Goal: Answer question/provide support: Share knowledge or assist other users

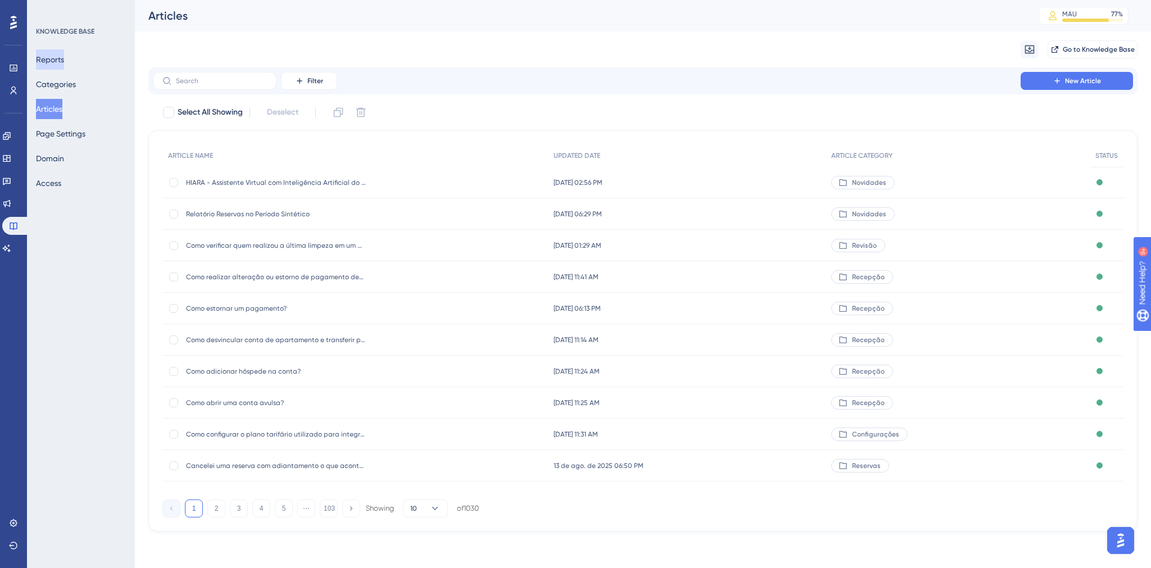
click at [57, 63] on button "Reports" at bounding box center [50, 59] width 28 height 20
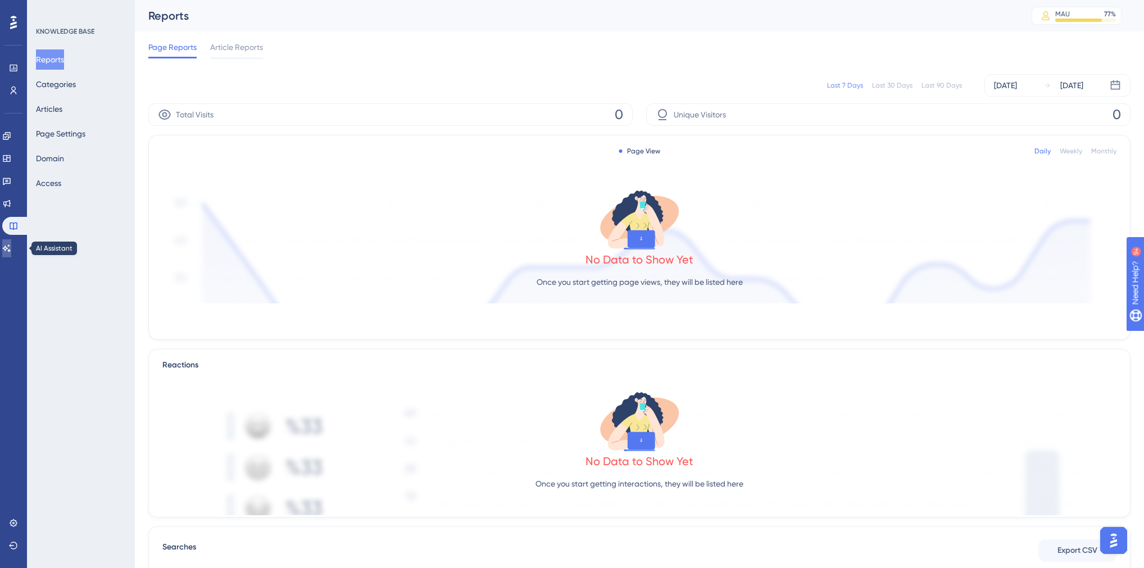
click at [11, 248] on icon at bounding box center [7, 247] width 8 height 7
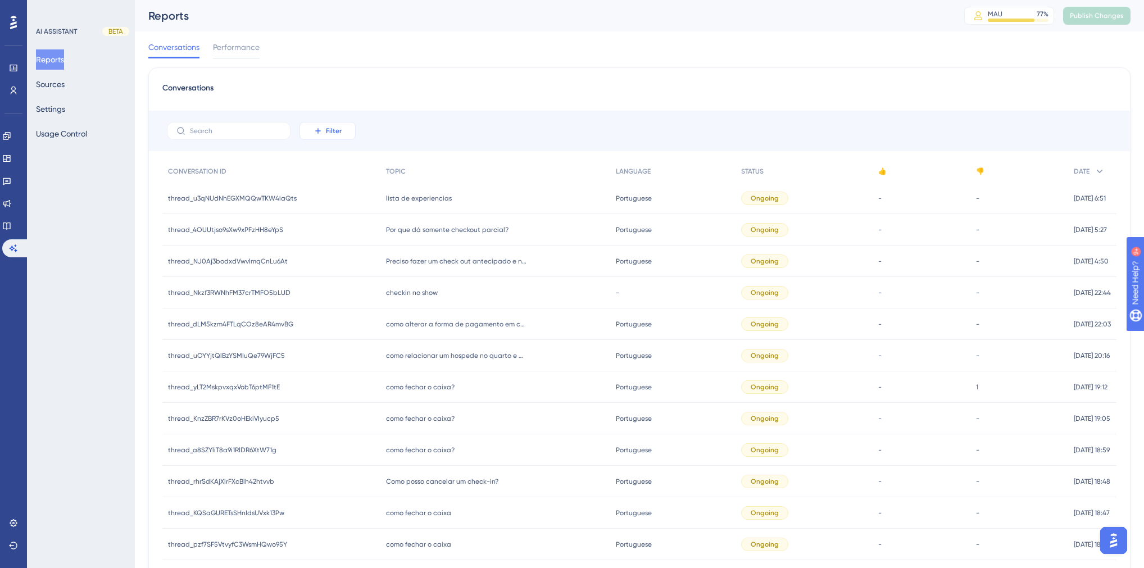
click at [314, 130] on icon at bounding box center [318, 130] width 9 height 9
click at [344, 292] on span "Date Created" at bounding box center [339, 297] width 46 height 13
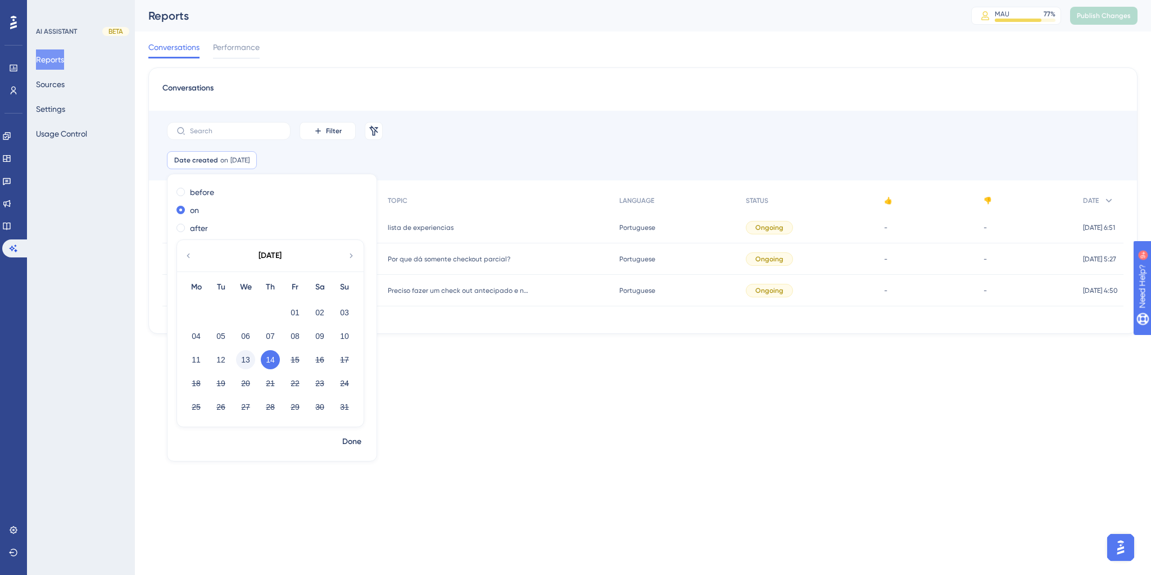
click at [246, 360] on button "13" at bounding box center [245, 359] width 19 height 19
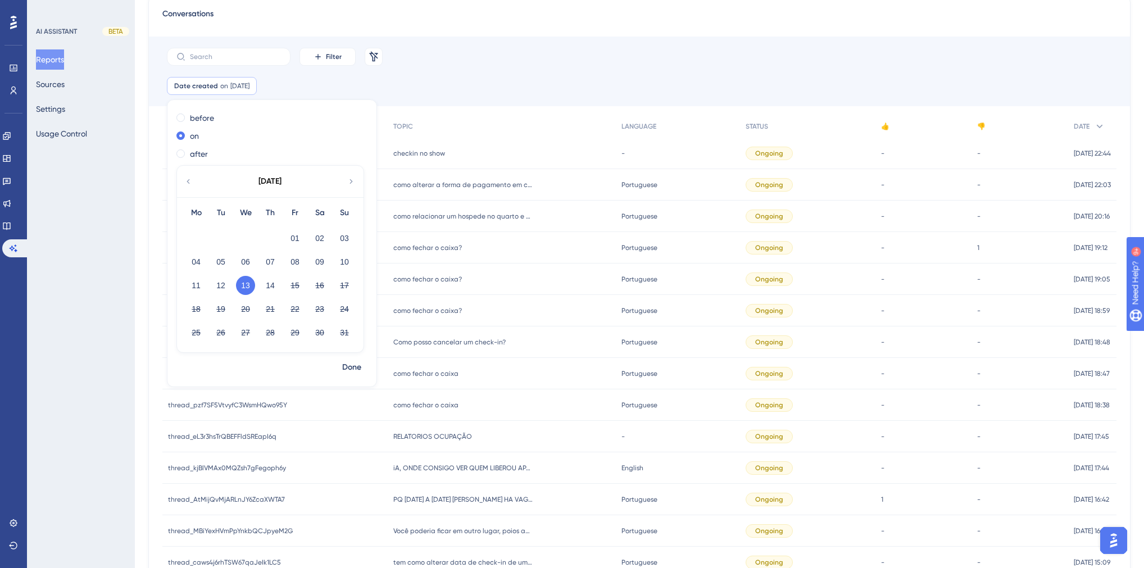
scroll to position [3, 0]
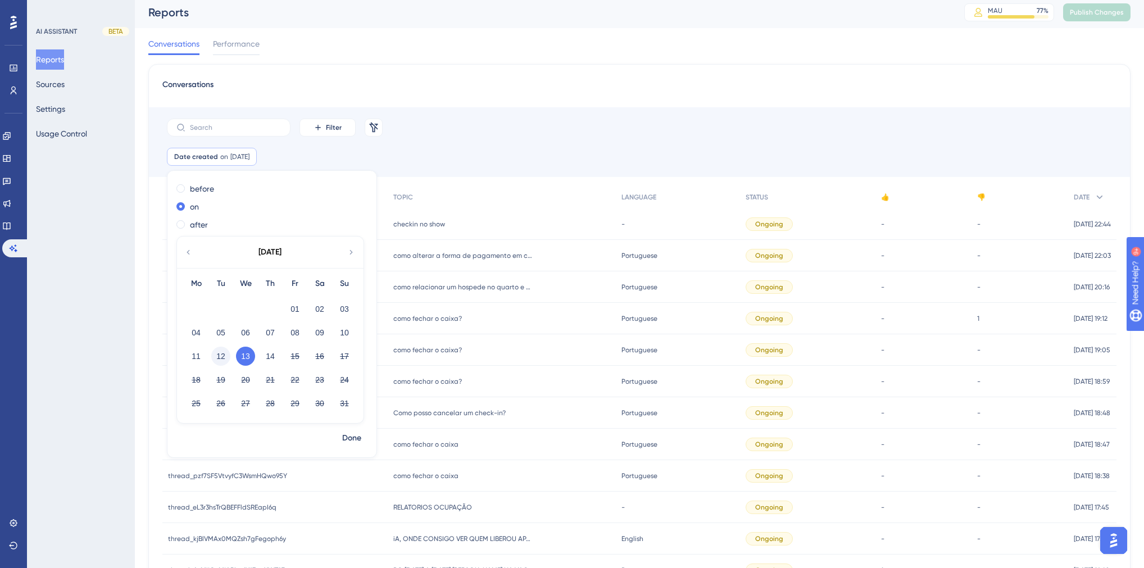
click at [220, 355] on button "12" at bounding box center [220, 356] width 19 height 19
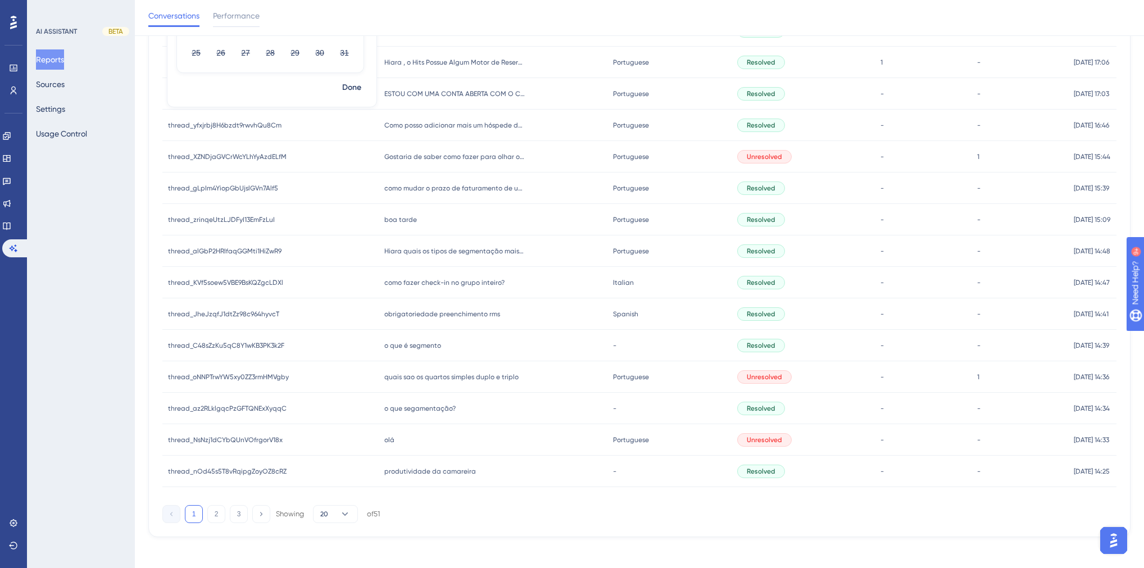
scroll to position [363, 0]
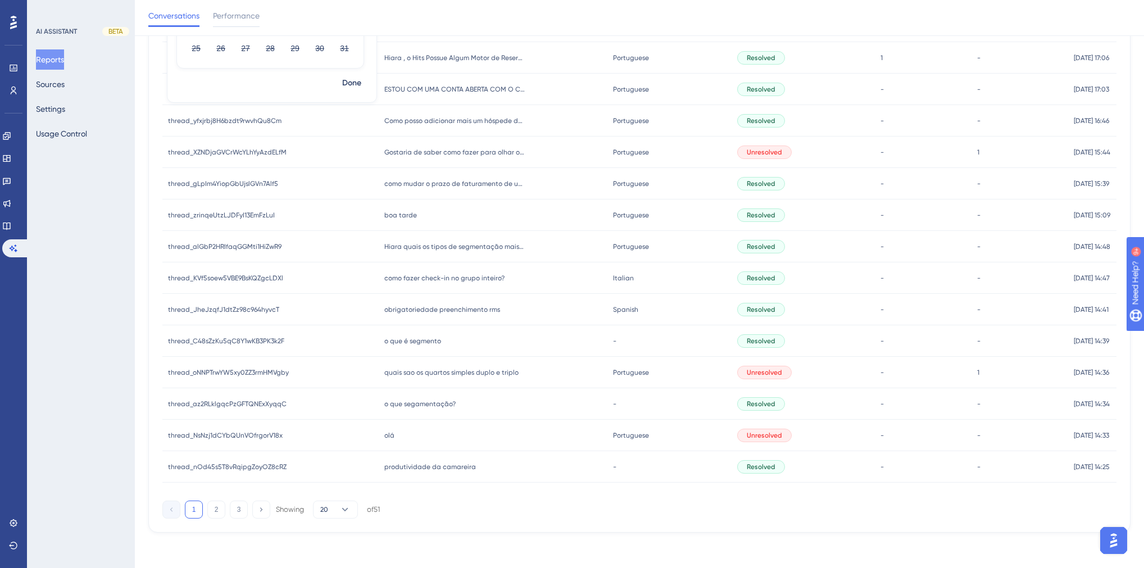
click at [459, 504] on div "1 2 3 Showing 20 of 51" at bounding box center [639, 507] width 954 height 22
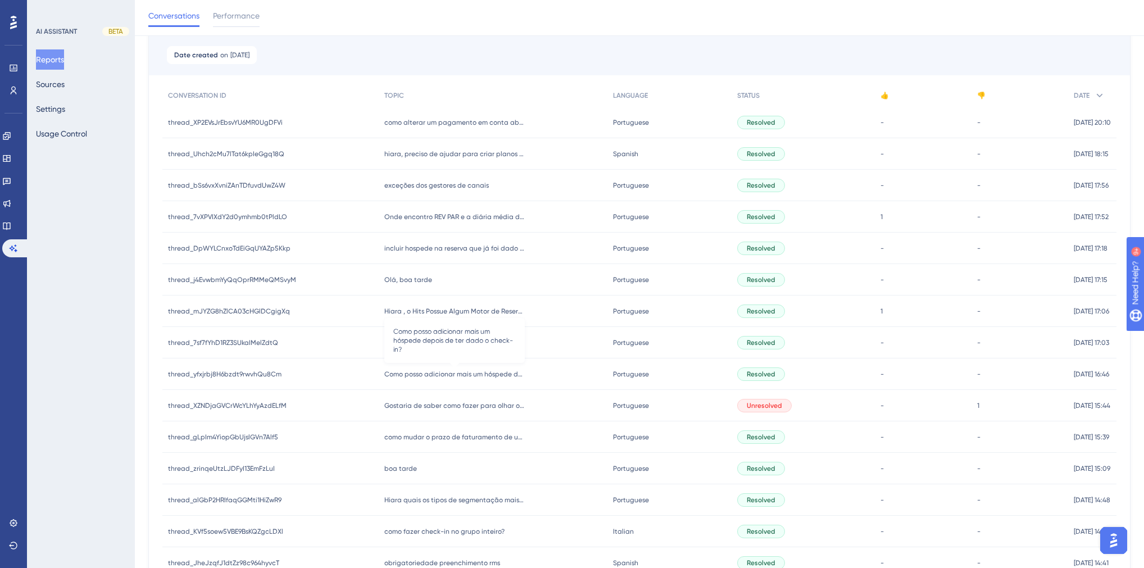
scroll to position [93, 0]
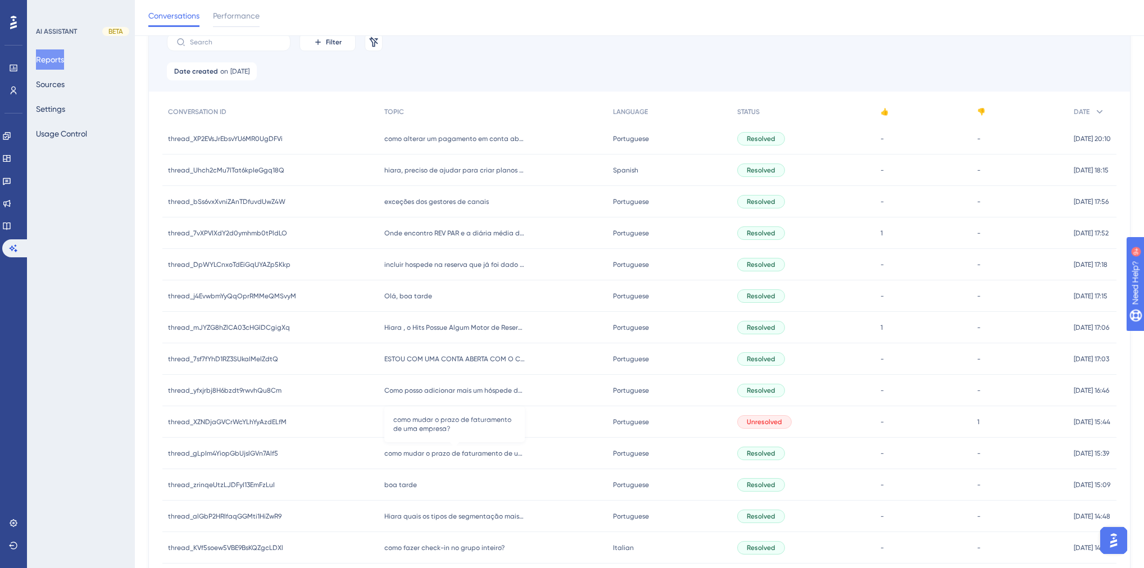
click at [423, 453] on span "como mudar o prazo de faturamento de uma empresa?" at bounding box center [454, 453] width 140 height 9
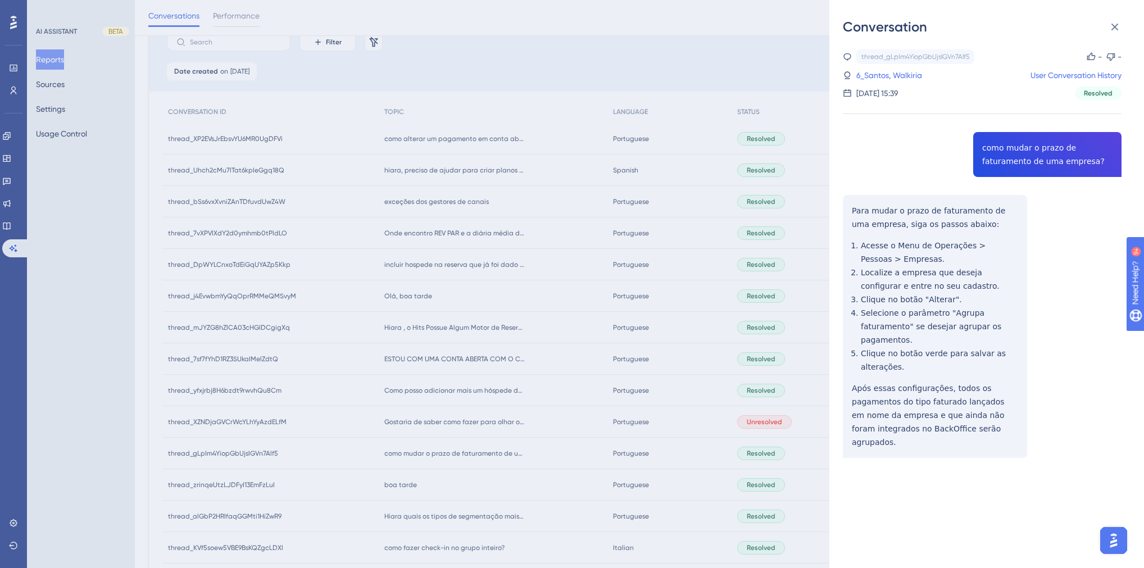
click at [444, 478] on div "Conversation thread_gLpIm4YiopGbUjslGVn7Alf5 Copy - - 6_Santos, Walkiria User C…" at bounding box center [572, 284] width 1144 height 568
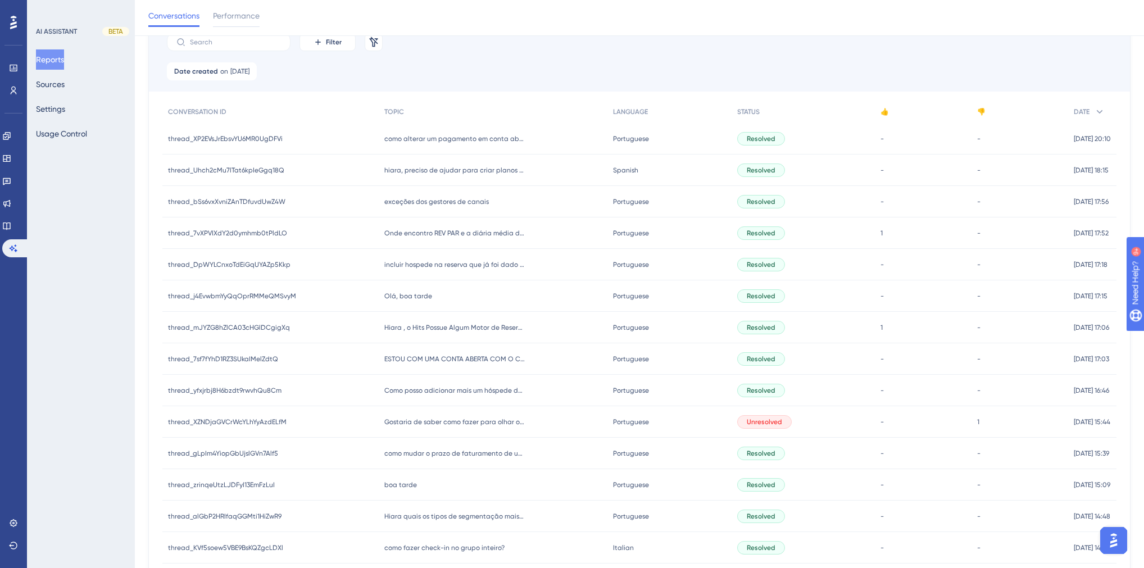
click at [402, 485] on span "boa tarde" at bounding box center [400, 484] width 33 height 9
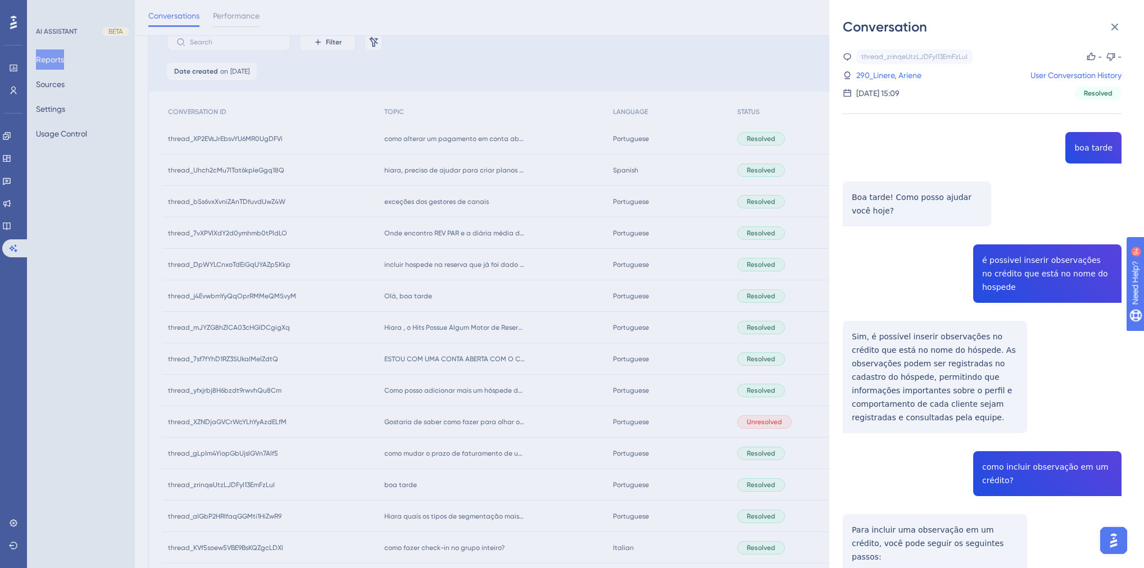
click at [456, 476] on div "Conversation thread_zrinqeUtzLJDFyI13EmFzLuI Copy - - 290_Linere, Ariene User C…" at bounding box center [572, 284] width 1144 height 568
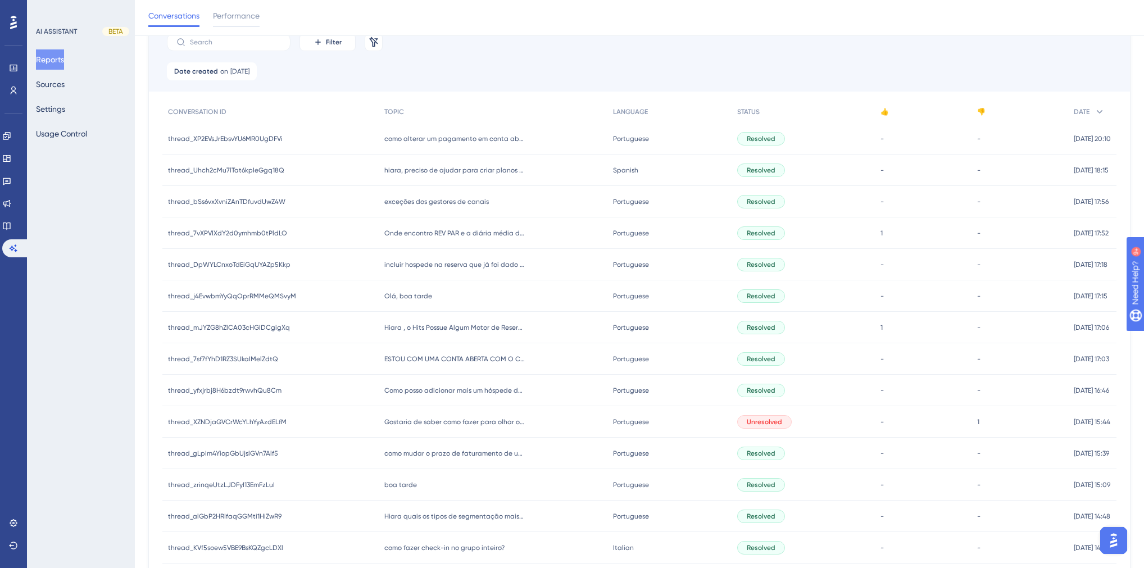
click at [441, 458] on div "como mudar o prazo de faturamento de uma empresa? como mudar o prazo de faturam…" at bounding box center [493, 453] width 229 height 31
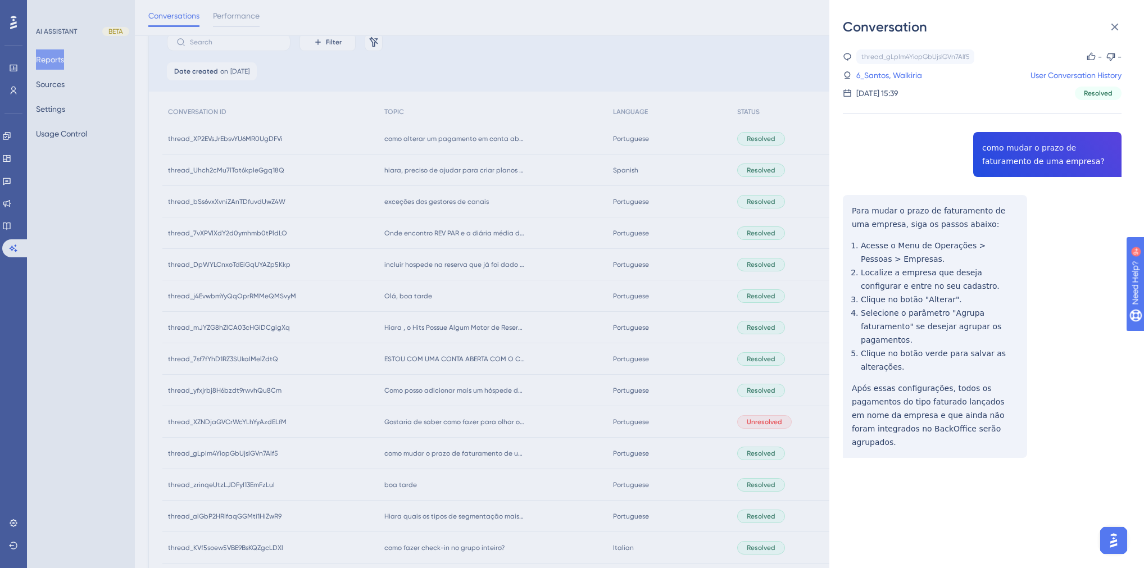
click at [425, 463] on div "Conversation thread_gLpIm4YiopGbUjslGVn7Alf5 Copy - - 6_Santos, Walkiria User C…" at bounding box center [572, 284] width 1144 height 568
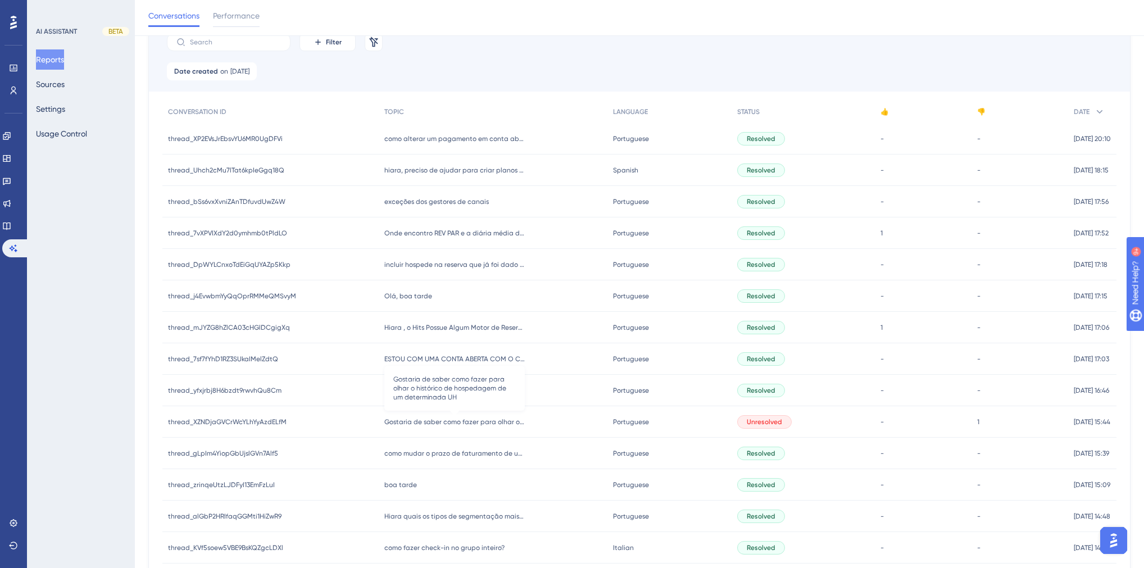
click at [417, 423] on span "Gostaria de saber como fazer para olhar o histórico de hospedagem de um determi…" at bounding box center [454, 421] width 140 height 9
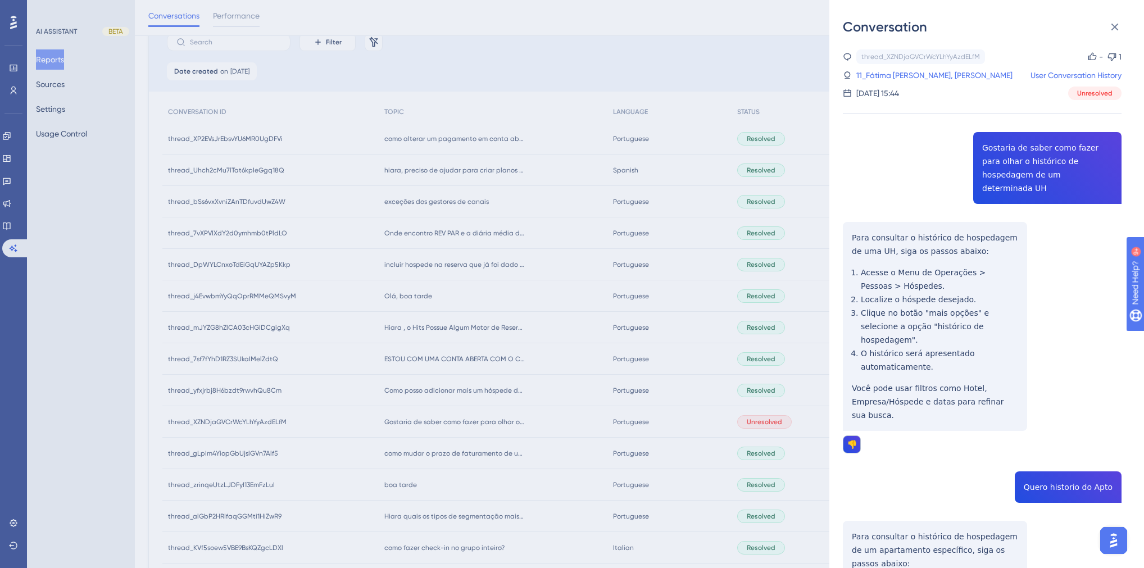
click at [417, 423] on div "Conversation thread_XZNDjaGVCrWcYLhYyAzdELfM Copy - 1 11_Fátima [PERSON_NAME], …" at bounding box center [572, 284] width 1144 height 568
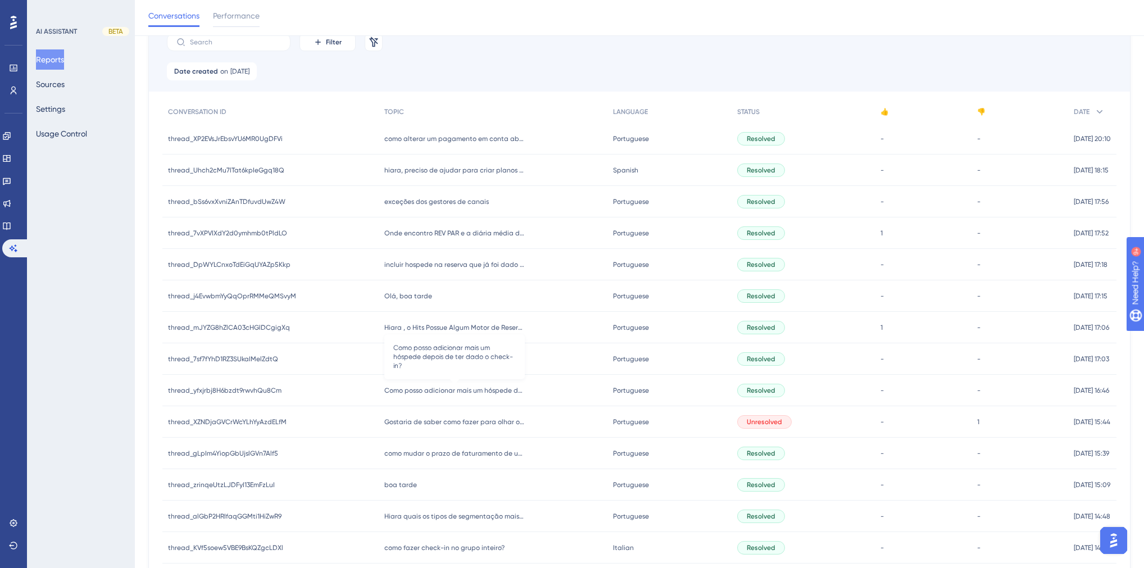
click at [418, 390] on span "Como posso adicionar mais um hóspede depois de ter dado o check-in?" at bounding box center [454, 390] width 140 height 9
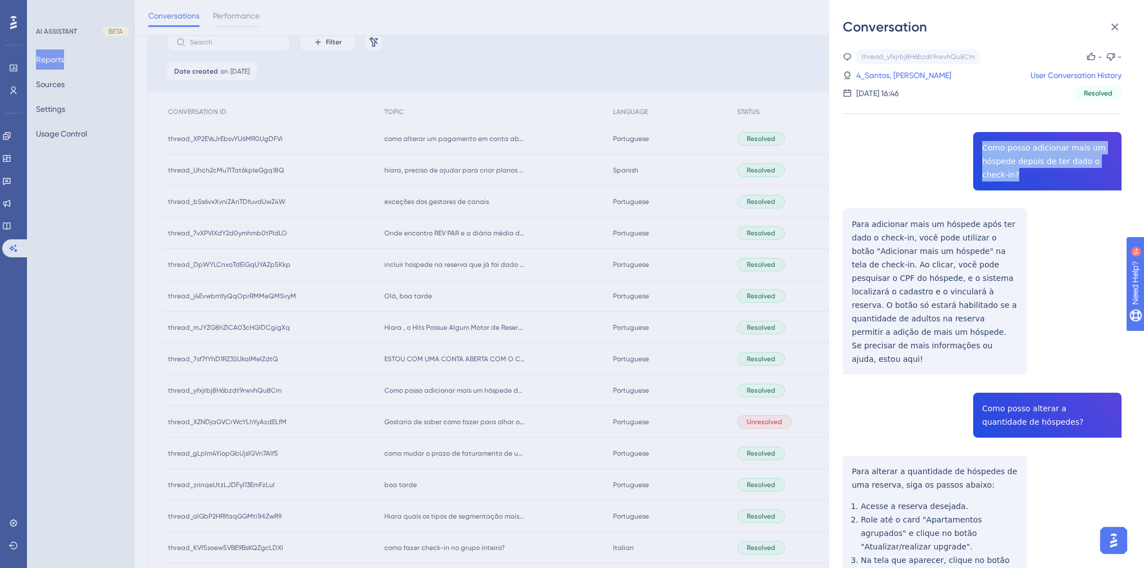
drag, startPoint x: 1007, startPoint y: 174, endPoint x: 978, endPoint y: 151, distance: 37.2
copy span "Como posso adicionar mais um hóspede depois de ter dado o check-in?"
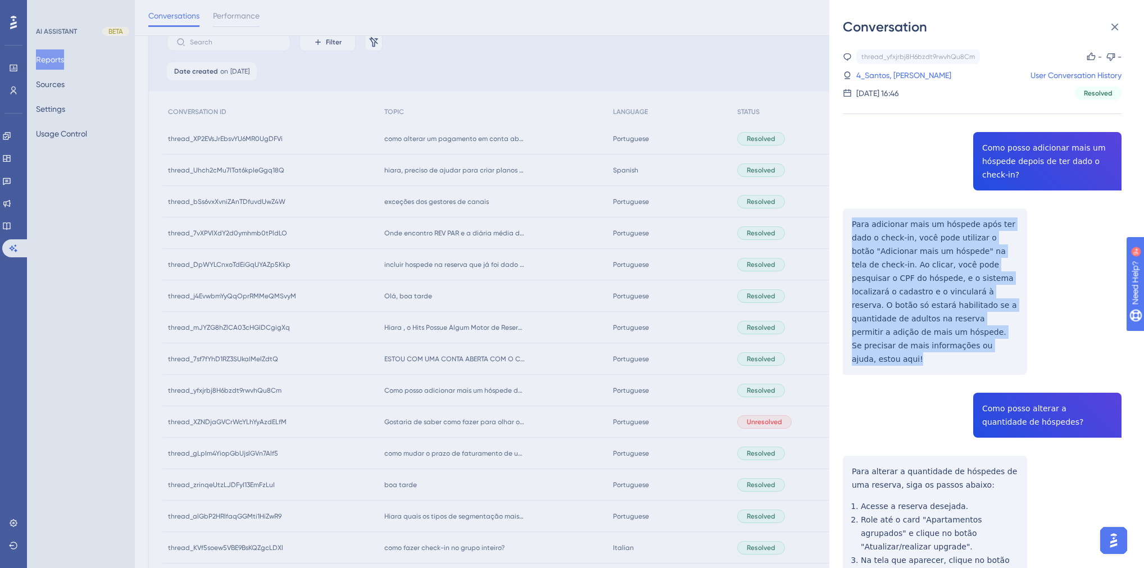
drag, startPoint x: 894, startPoint y: 347, endPoint x: 849, endPoint y: 227, distance: 127.8
copy div "Para adicionar mais um hóspede após ter dado o check-in, você pode utilizar o b…"
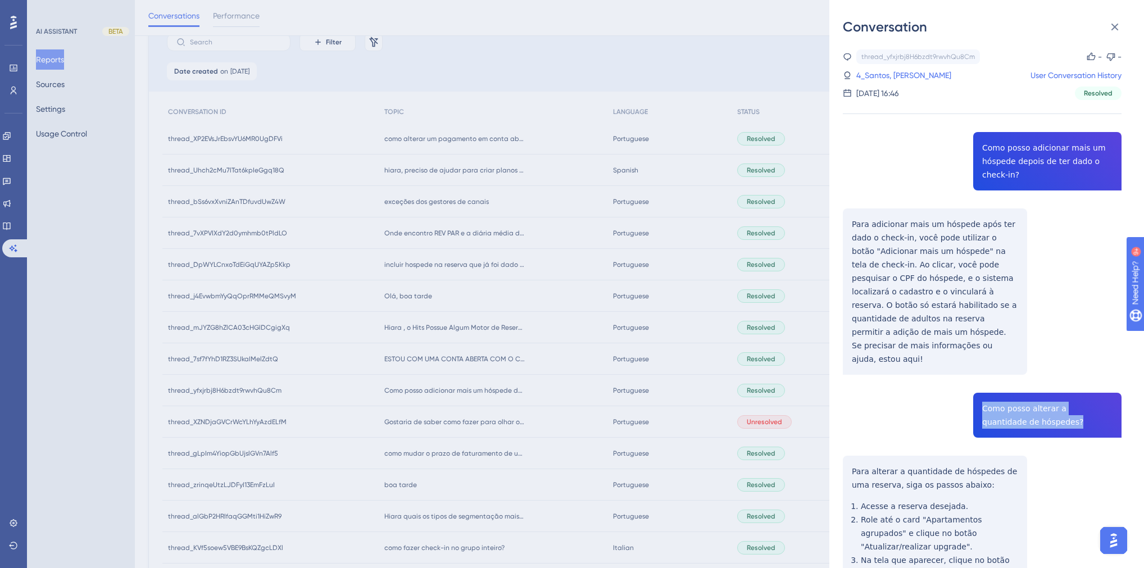
drag, startPoint x: 1023, startPoint y: 406, endPoint x: 978, endPoint y: 394, distance: 46.5
copy span "Como posso alterar a quantidade de hóspedes?"
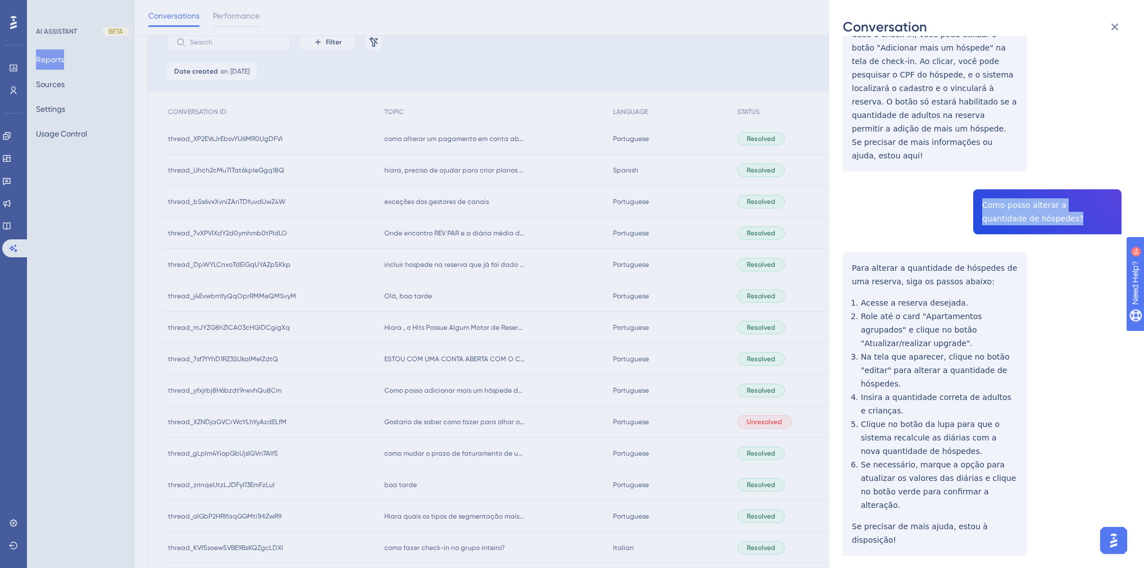
scroll to position [270, 0]
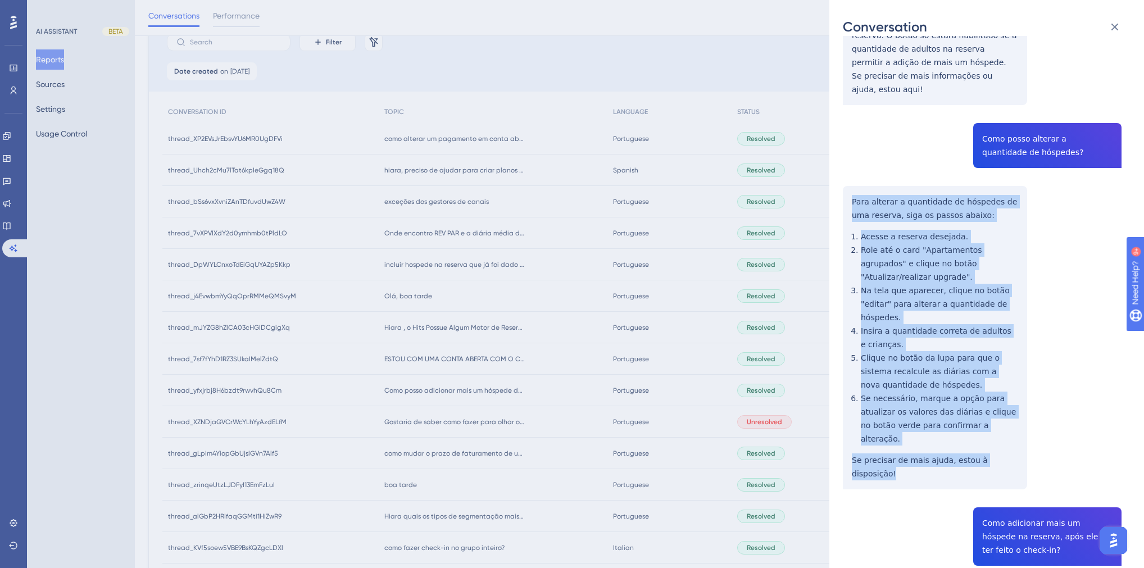
drag, startPoint x: 952, startPoint y: 394, endPoint x: 848, endPoint y: 192, distance: 226.9
click at [848, 192] on div "thread_yfxjrbj8H6bzdt9rwvhQu8Cm Copy - - 4_Santos, Robenildo User Conversation …" at bounding box center [982, 540] width 279 height 1520
copy div "Para alterar a quantidade de hóspedes de uma reserva, siga os passos abaixo: Ac…"
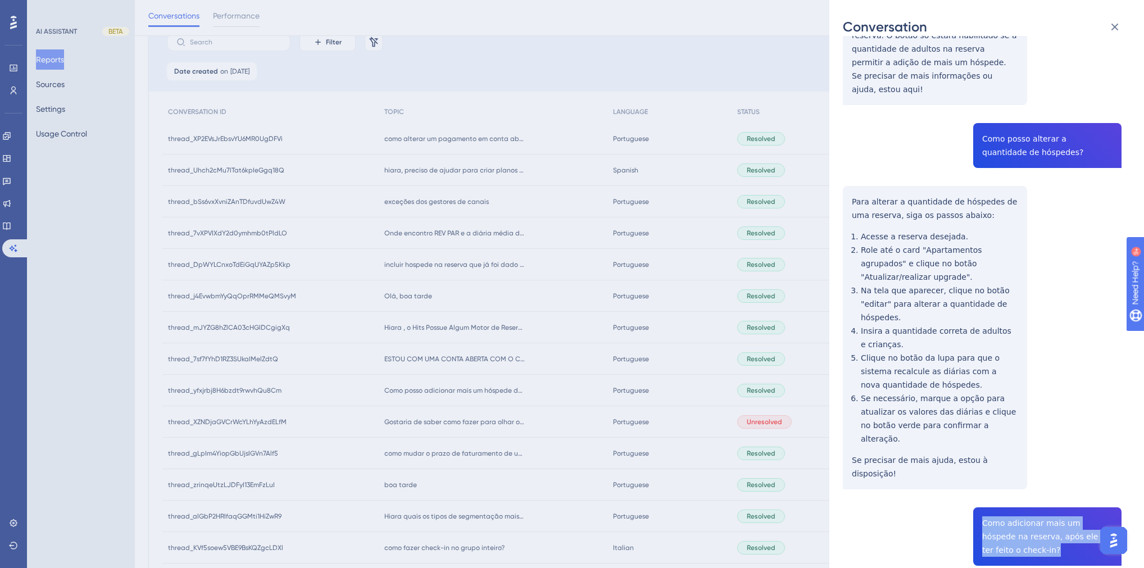
drag, startPoint x: 996, startPoint y: 499, endPoint x: 977, endPoint y: 469, distance: 35.1
click at [977, 469] on div "thread_yfxjrbj8H6bzdt9rwvhQu8Cm Copy - - 4_Santos, Robenildo User Conversation …" at bounding box center [982, 540] width 279 height 1520
copy span "Como adicionar mais um hóspede na reserva, após ele já ter feito o check-in?"
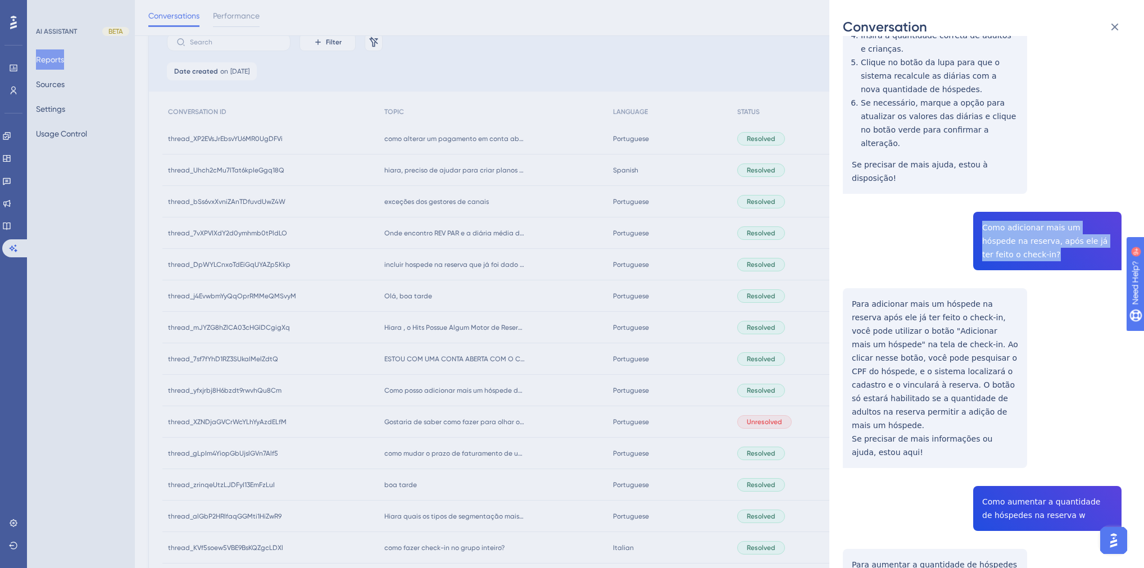
scroll to position [584, 0]
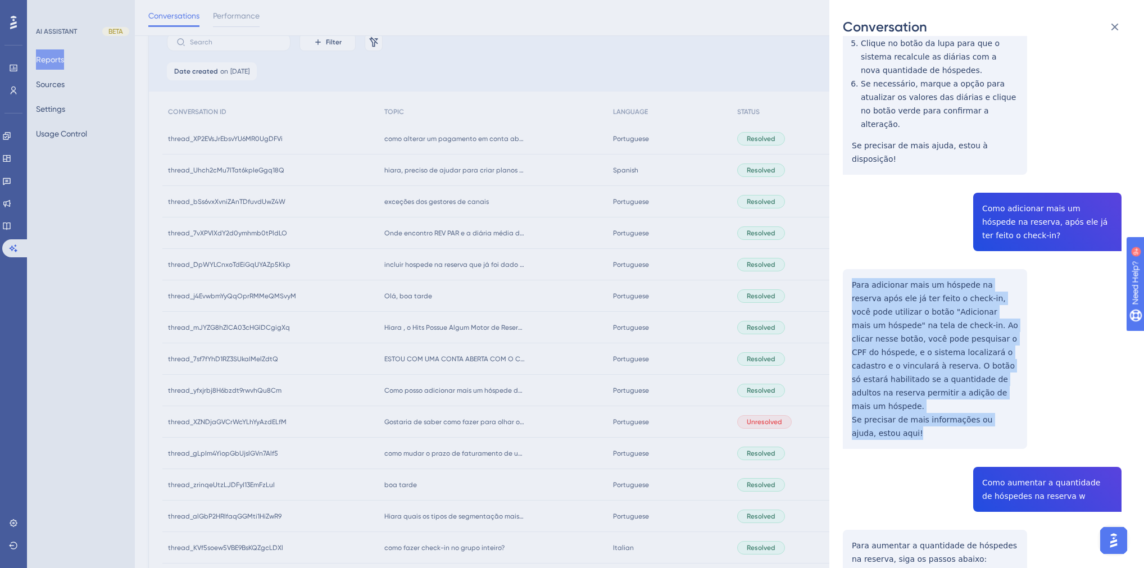
drag, startPoint x: 892, startPoint y: 361, endPoint x: 845, endPoint y: 233, distance: 136.7
click at [845, 233] on div "thread_yfxjrbj8H6bzdt9rwvhQu8Cm Copy - - 4_Santos, Robenildo User Conversation …" at bounding box center [982, 225] width 279 height 1520
copy div "Para adicionar mais um hóspede na reserva após ele já ter feito o check-in, voc…"
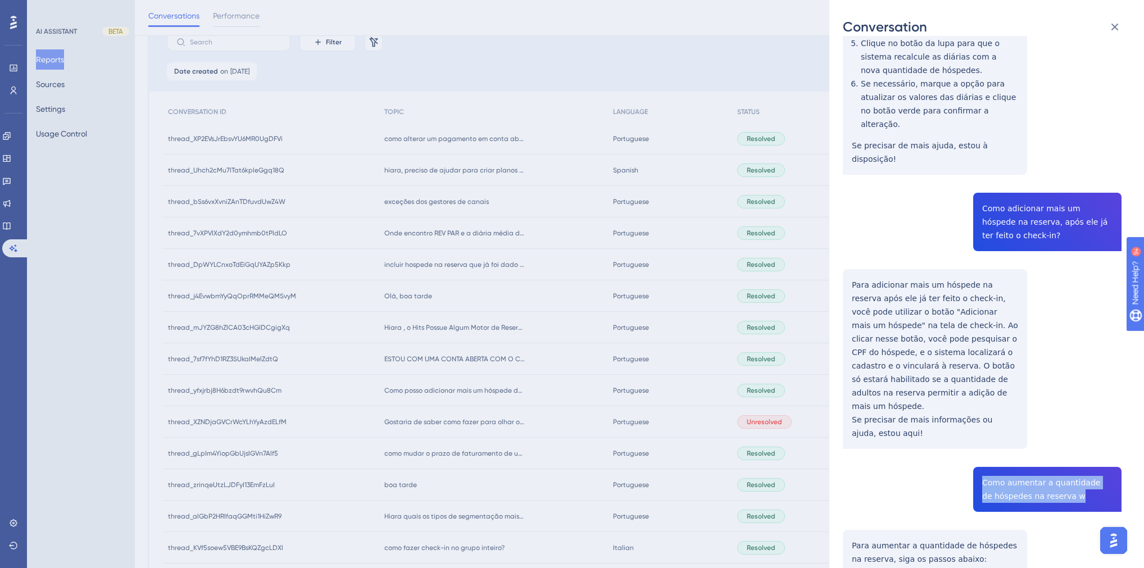
drag, startPoint x: 1070, startPoint y: 429, endPoint x: 979, endPoint y: 416, distance: 92.0
click at [979, 416] on div "thread_yfxjrbj8H6bzdt9rwvhQu8Cm Copy - - 4_Santos, Robenildo User Conversation …" at bounding box center [982, 225] width 279 height 1520
copy span "Como aumentar a quantidade de hóspedes na reserva w"
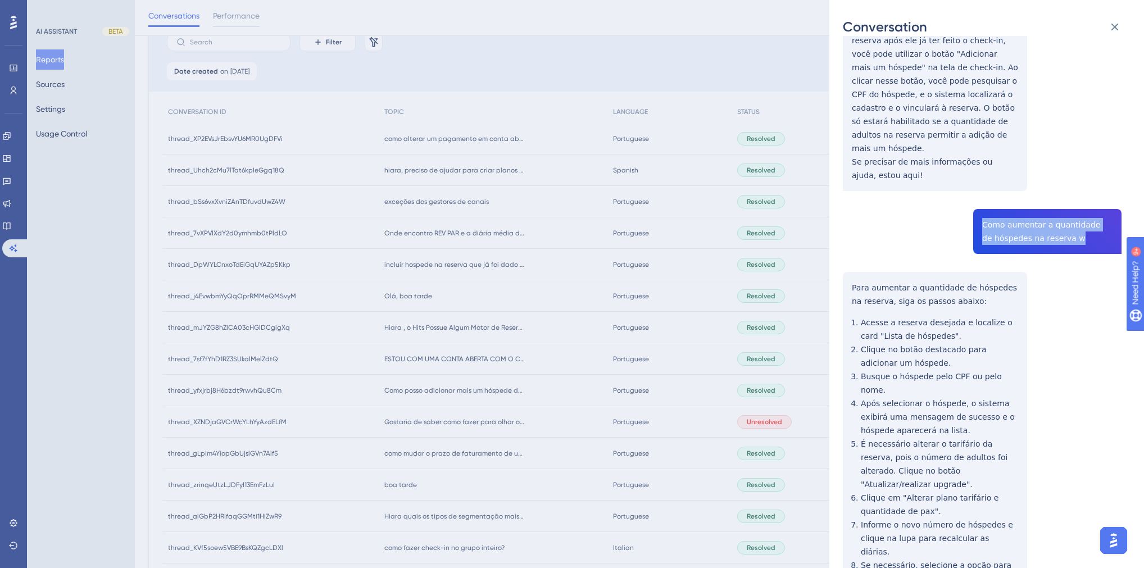
scroll to position [873, 0]
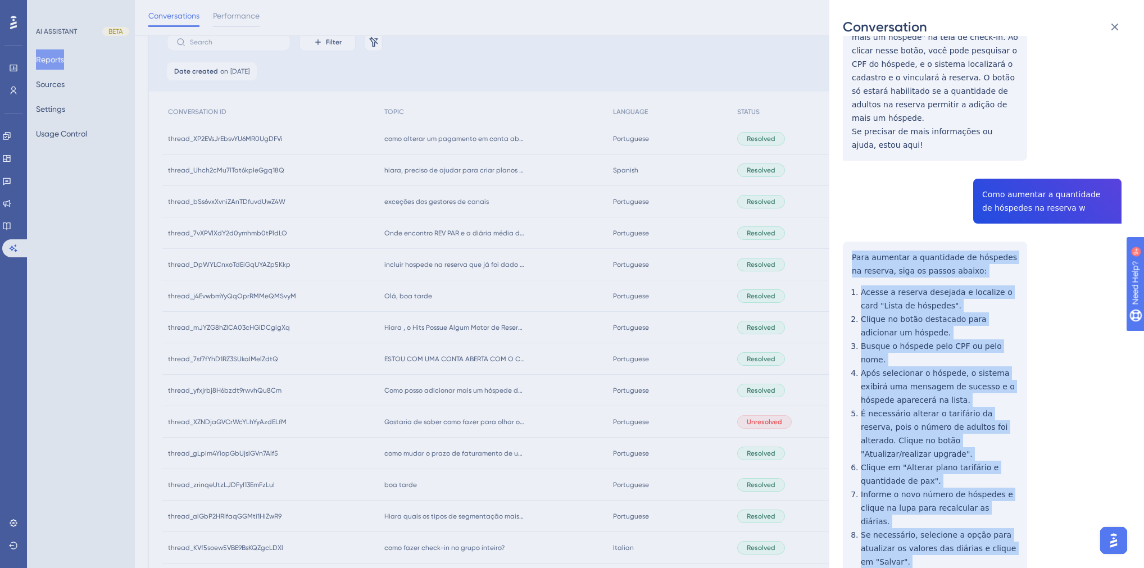
drag, startPoint x: 1011, startPoint y: 504, endPoint x: 850, endPoint y: 188, distance: 355.3
copy div "Para aumentar a quantidade de hóspedes na reserva, siga os passos abaixo: Acess…"
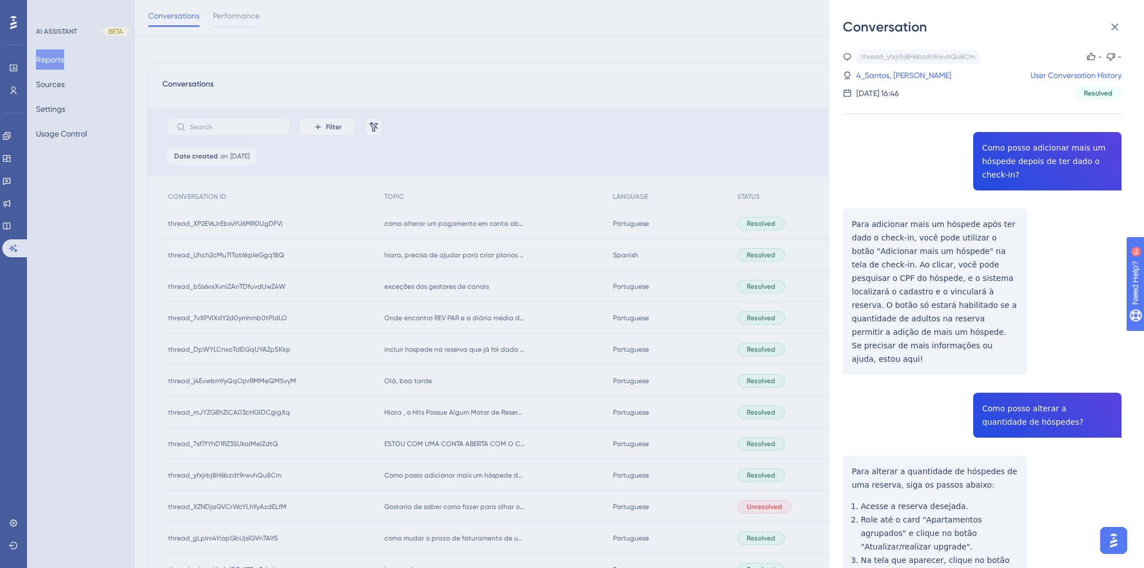
scroll to position [0, 0]
click at [890, 73] on link "4_Santos, [PERSON_NAME]" at bounding box center [903, 75] width 95 height 13
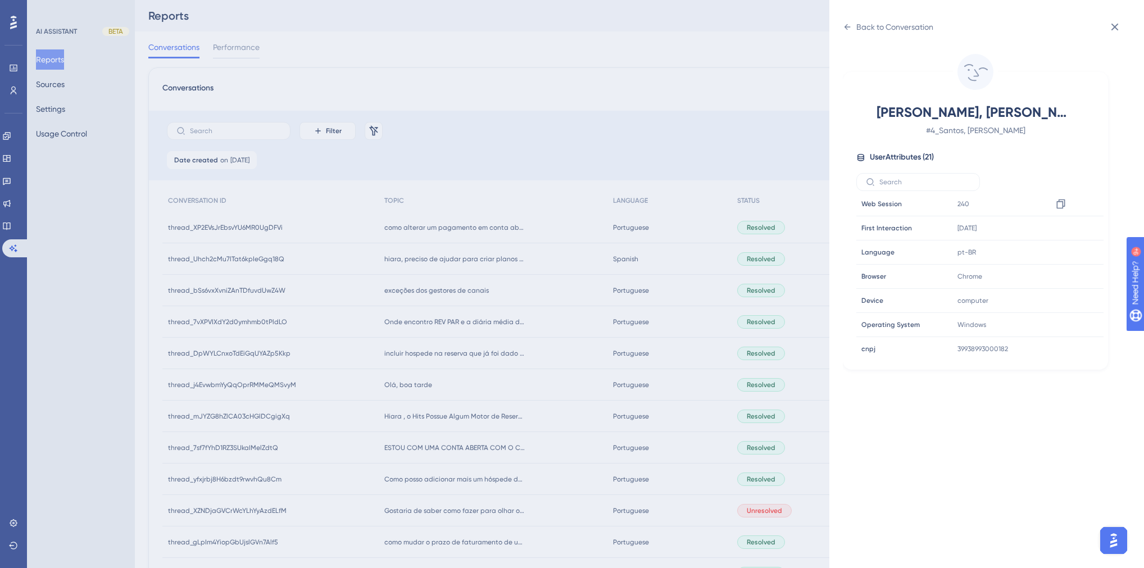
scroll to position [270, 0]
click at [869, 28] on div "Back to Conversation" at bounding box center [894, 26] width 77 height 13
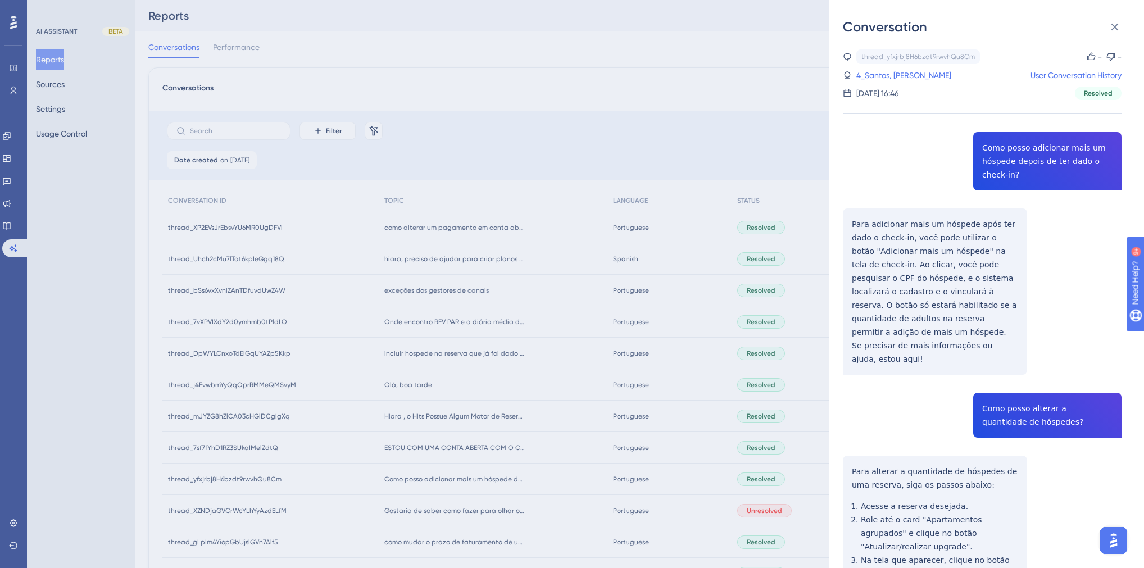
click at [409, 488] on div "Conversation thread_yfxjrbj8H6bzdt9rwvhQu8Cm Copy - - 4_Santos, Robenildo User …" at bounding box center [572, 284] width 1144 height 568
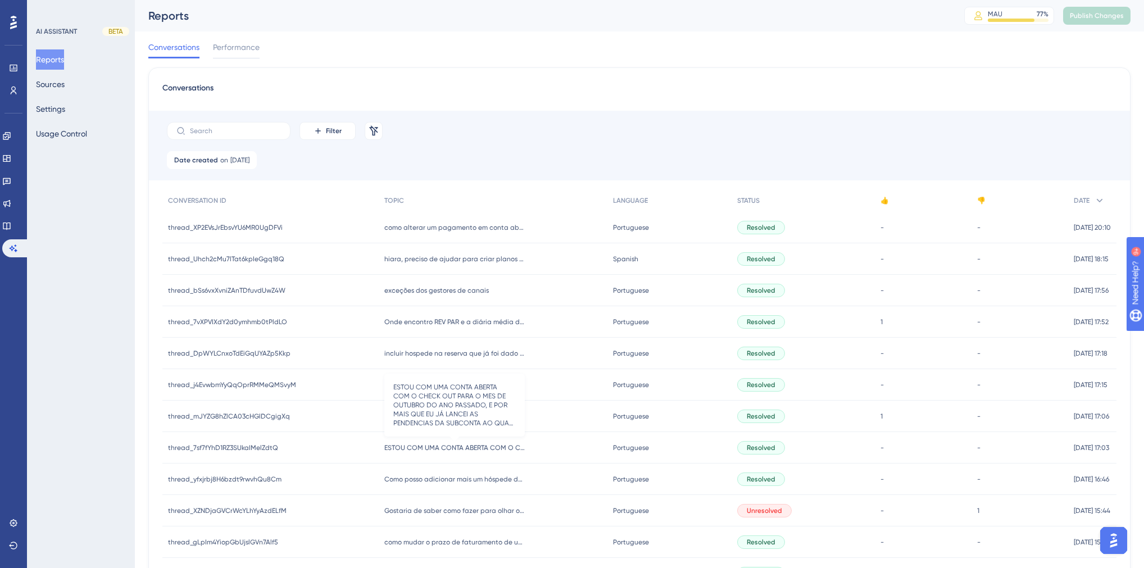
click at [417, 447] on span "ESTOU COM UMA CONTA ABERTA COM O CHECK OUT PARA O MES DE OUTUBRO DO ANO PASSADO…" at bounding box center [454, 447] width 140 height 9
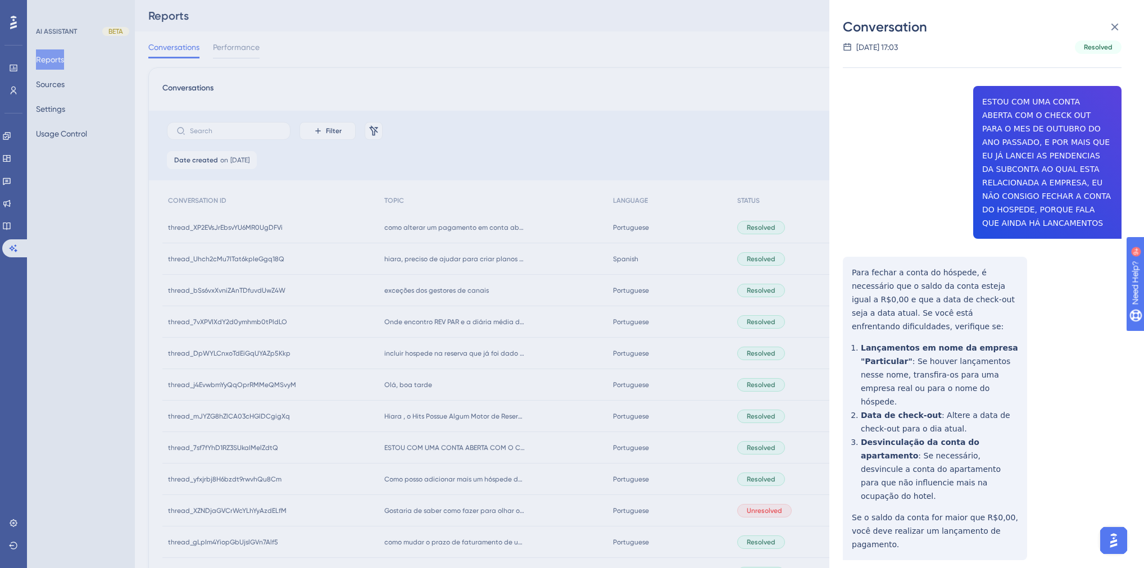
scroll to position [0, 0]
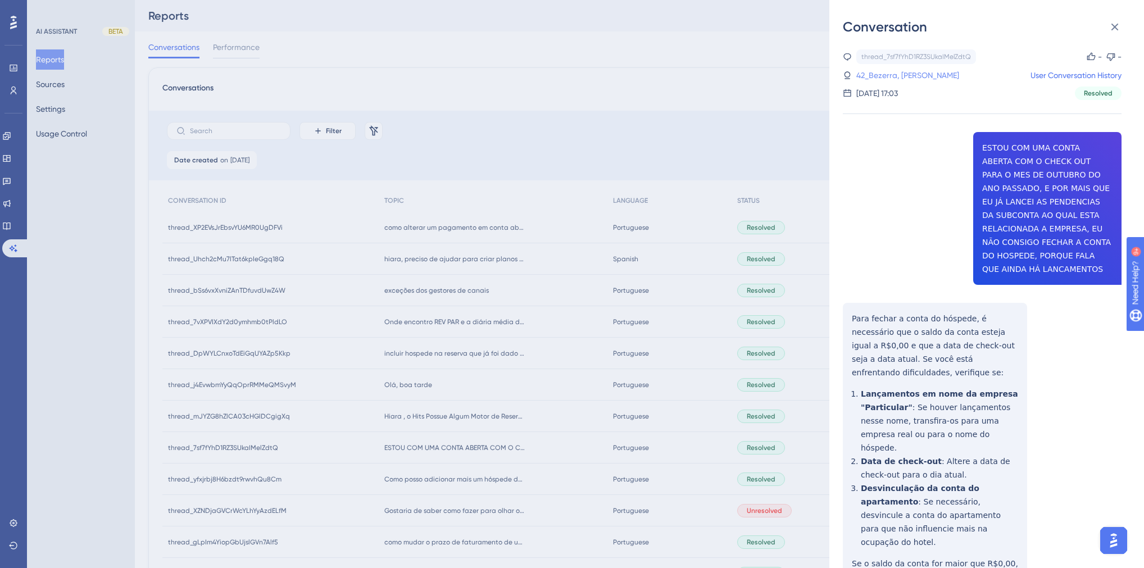
click at [899, 77] on link "42_Bezerra, [PERSON_NAME]" at bounding box center [907, 75] width 103 height 13
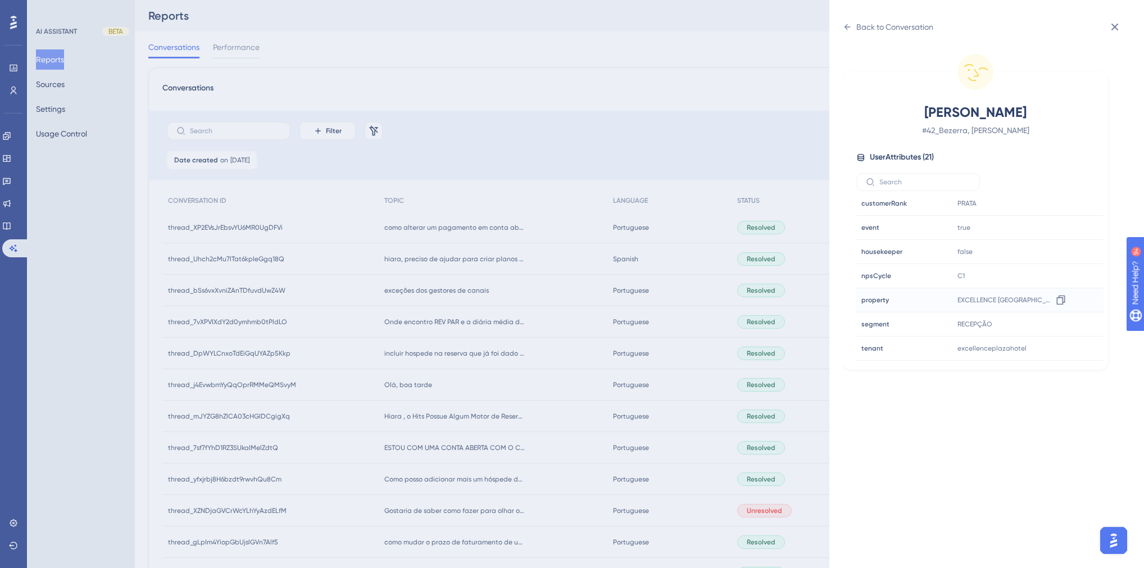
scroll to position [315, 0]
click at [856, 25] on div "Back to Conversation" at bounding box center [888, 27] width 90 height 18
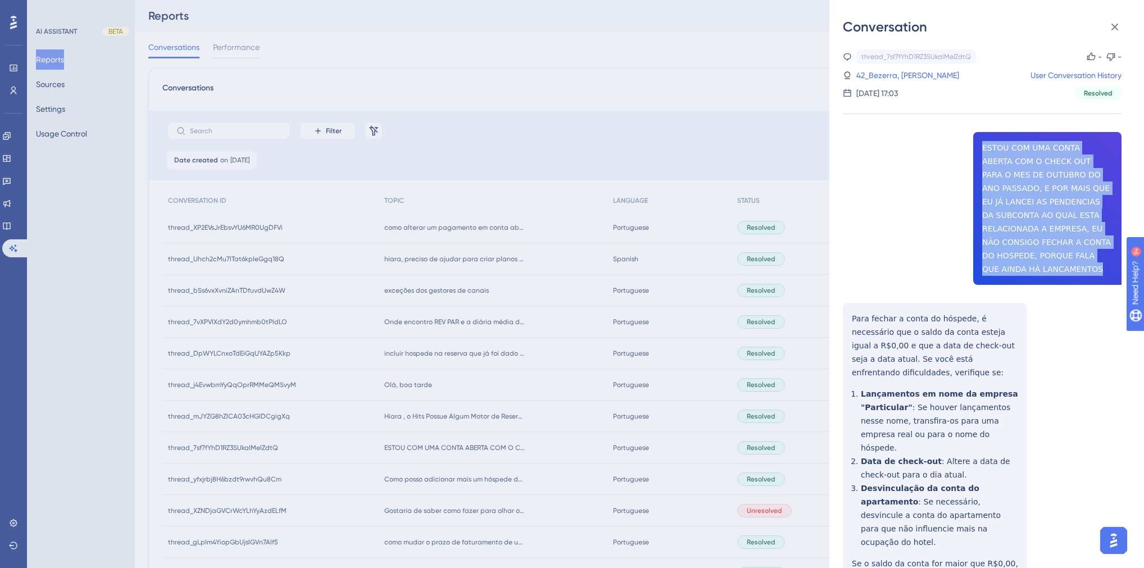
drag, startPoint x: 1043, startPoint y: 270, endPoint x: 975, endPoint y: 141, distance: 145.5
copy span "ESTOU COM UMA CONTA ABERTA COM O CHECK OUT PARA O MES DE OUTUBRO DO ANO PASSADO…"
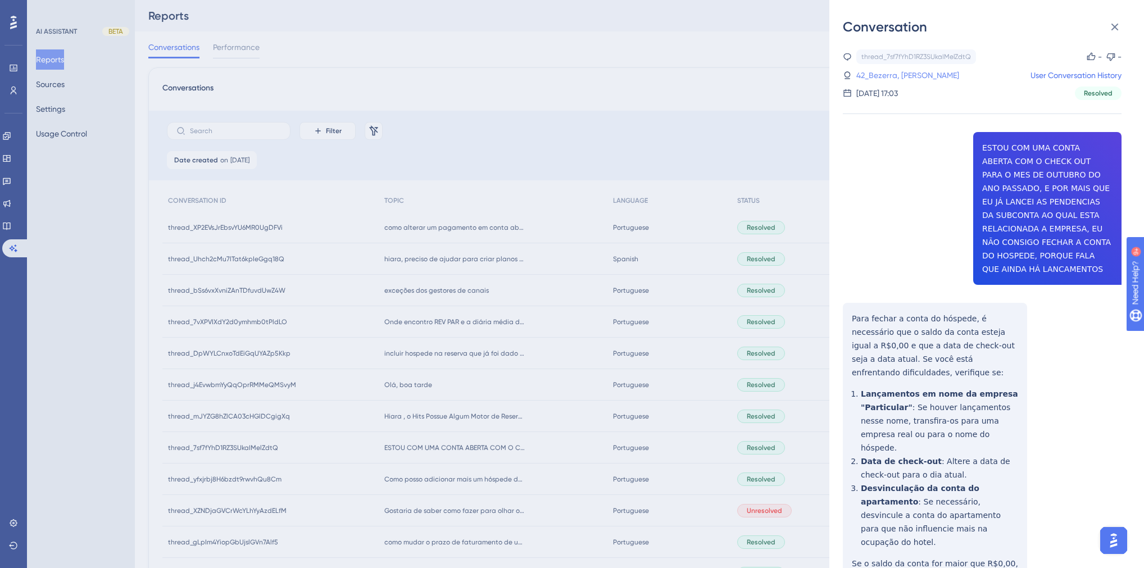
click at [901, 69] on link "42_Bezerra, [PERSON_NAME]" at bounding box center [907, 75] width 103 height 13
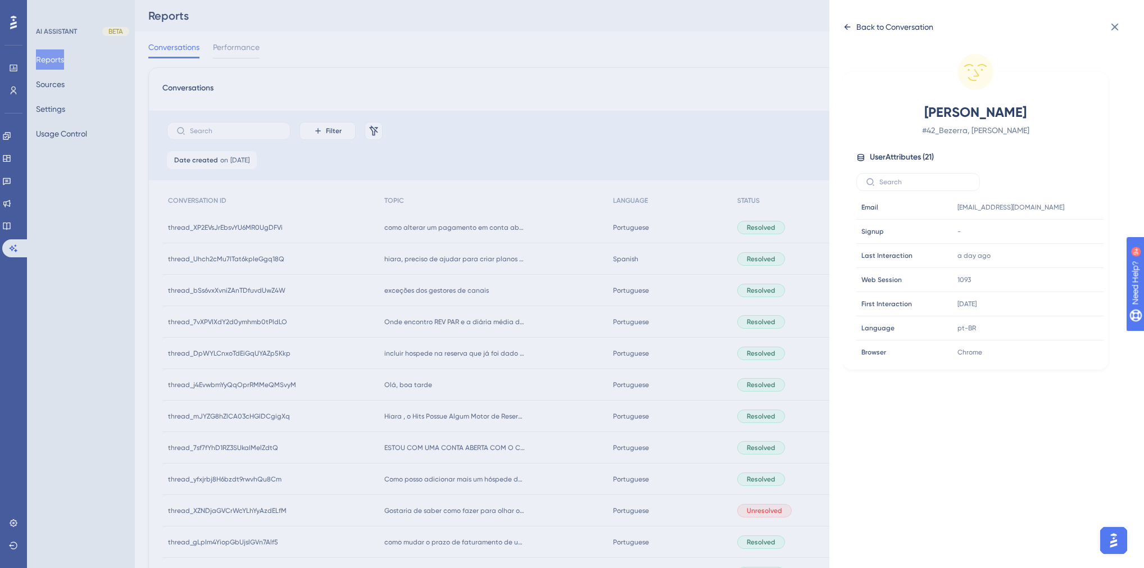
click at [856, 20] on div "Back to Conversation" at bounding box center [894, 26] width 77 height 13
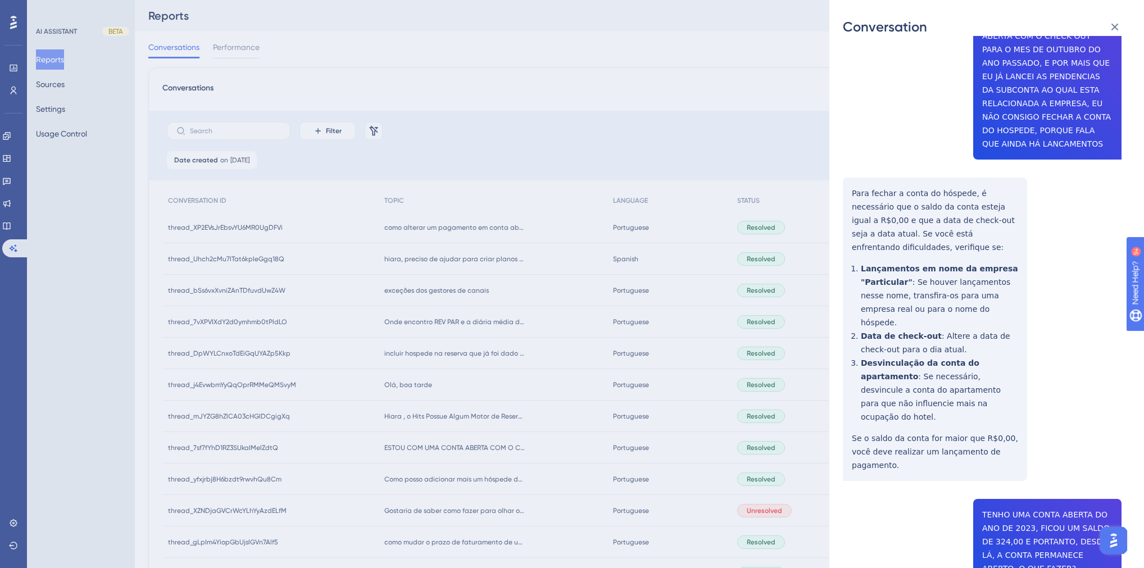
scroll to position [135, 0]
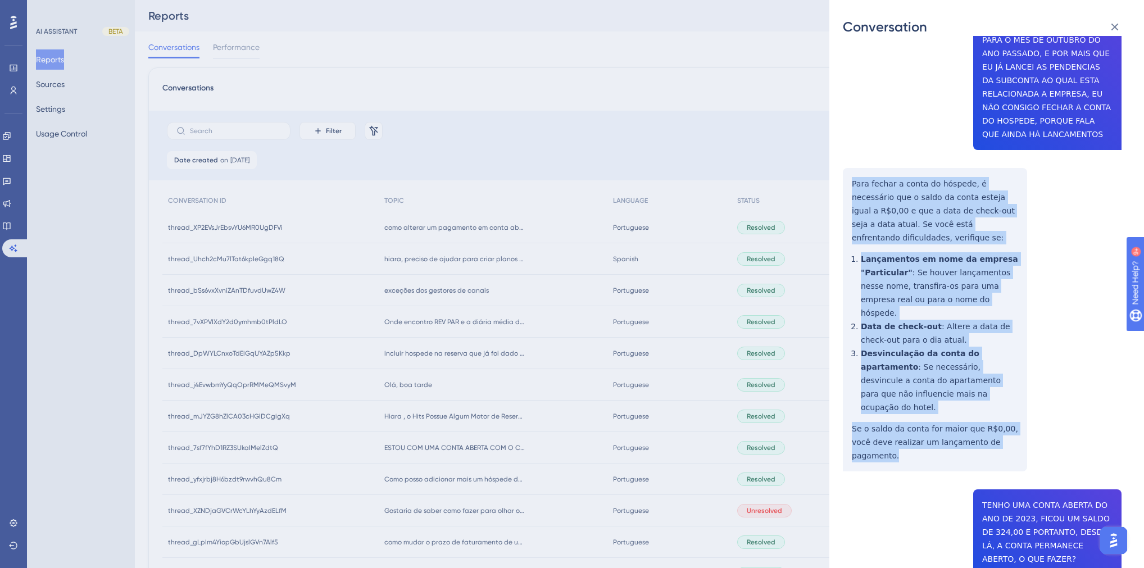
drag, startPoint x: 999, startPoint y: 399, endPoint x: 847, endPoint y: 173, distance: 272.4
copy div "Para fechar a conta do hóspede, é necessário que o saldo da conta esteja igual …"
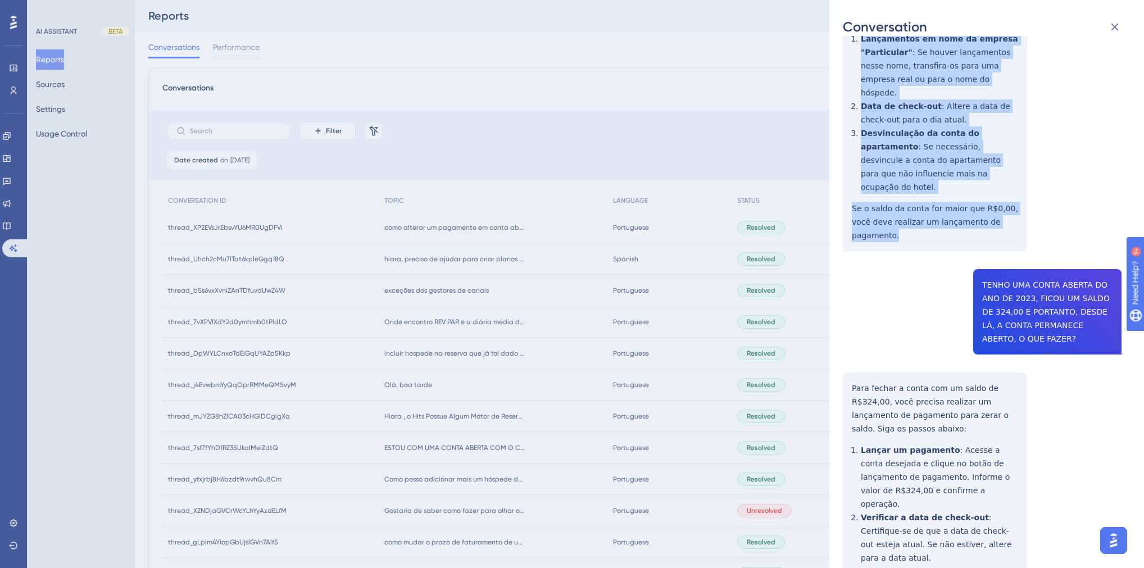
scroll to position [360, 0]
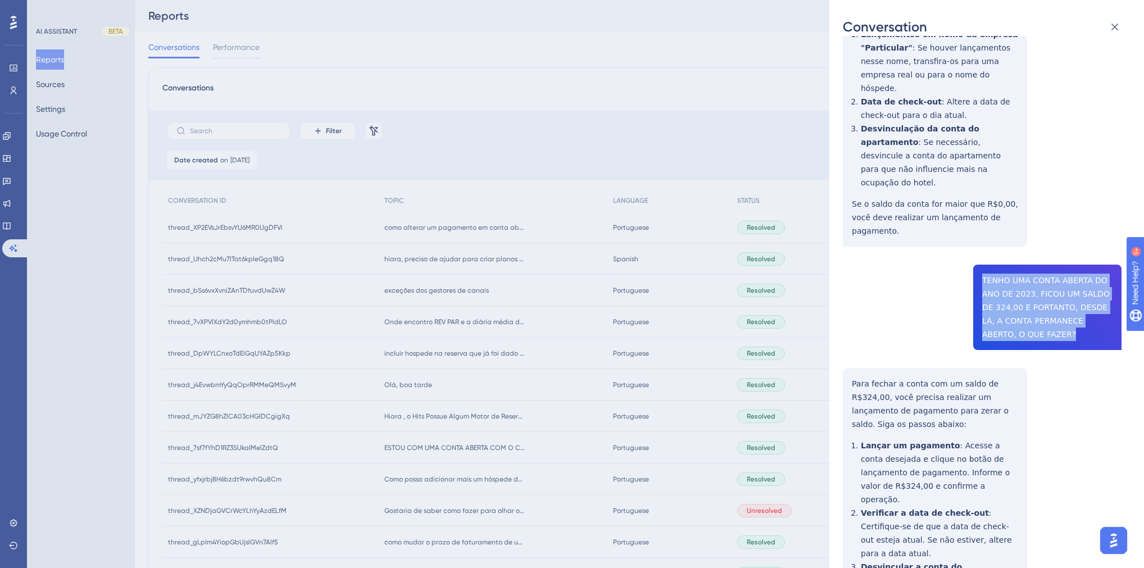
drag, startPoint x: 1018, startPoint y: 285, endPoint x: 973, endPoint y: 226, distance: 74.2
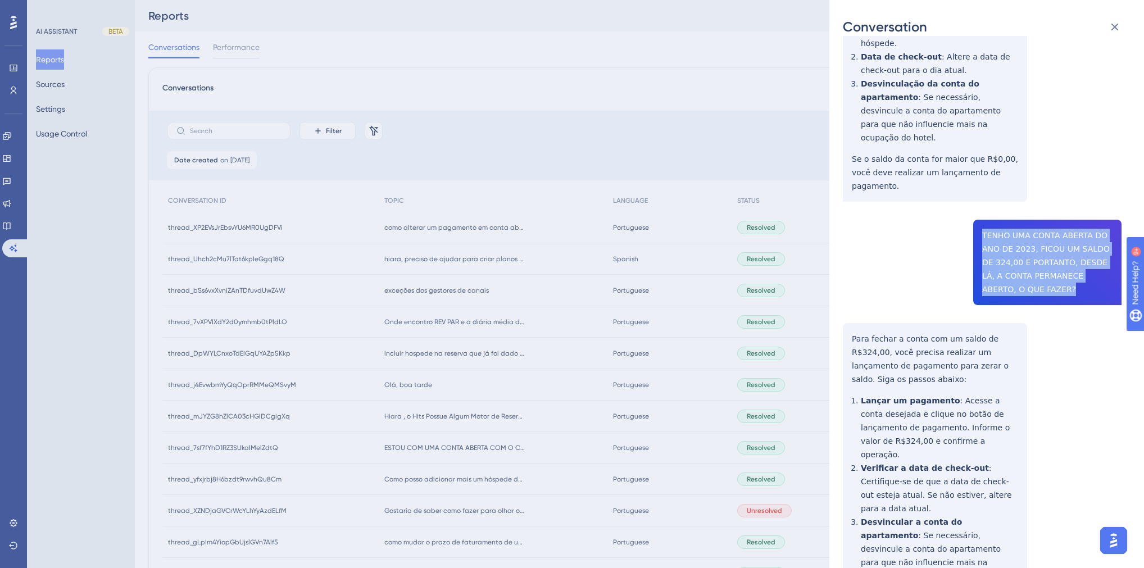
scroll to position [494, 0]
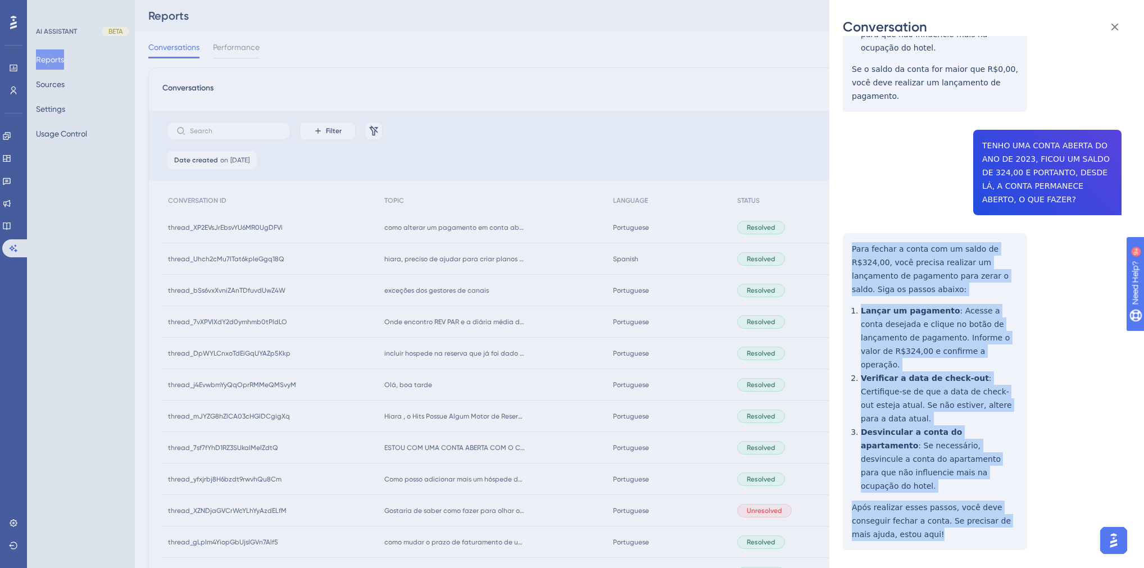
drag, startPoint x: 884, startPoint y: 439, endPoint x: 845, endPoint y: 194, distance: 248.2
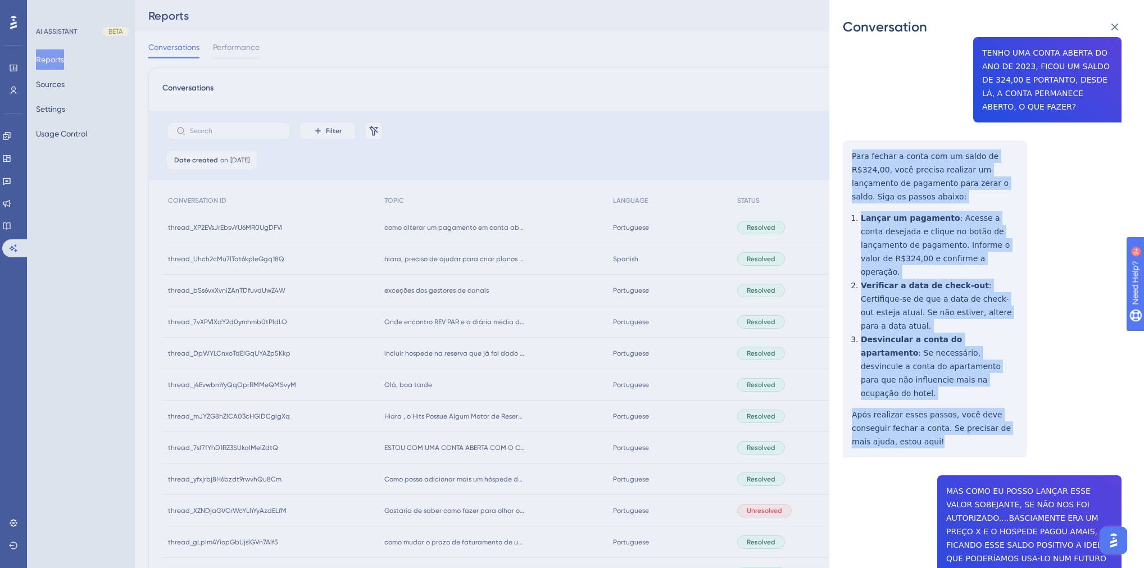
scroll to position [719, 0]
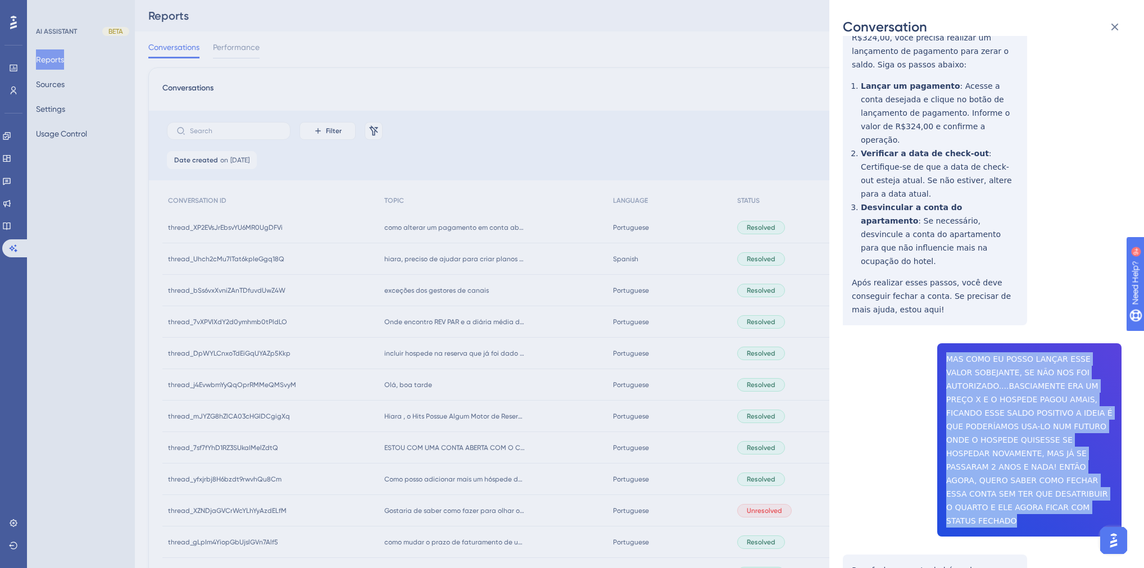
drag, startPoint x: 1102, startPoint y: 400, endPoint x: 935, endPoint y: 278, distance: 207.1
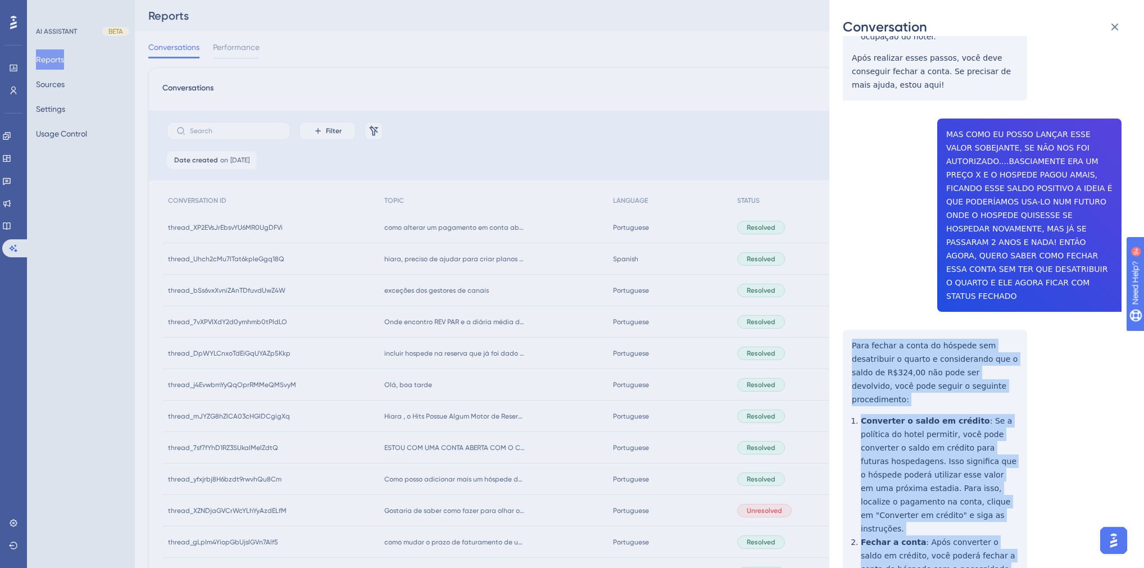
drag, startPoint x: 901, startPoint y: 494, endPoint x: 844, endPoint y: 220, distance: 280.1
click at [844, 220] on div "thread_7sf7fYhD1RZ3SUkaIMelZdtQ Copy - - 42_Bezerra, [PERSON_NAME] User Convers…" at bounding box center [982, 479] width 279 height 2749
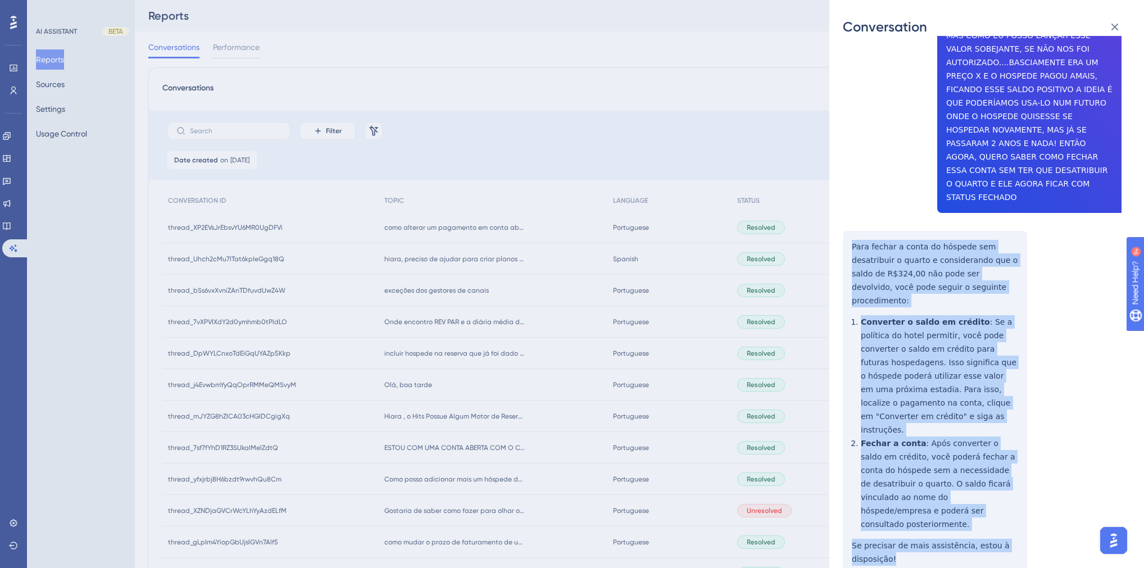
scroll to position [1214, 0]
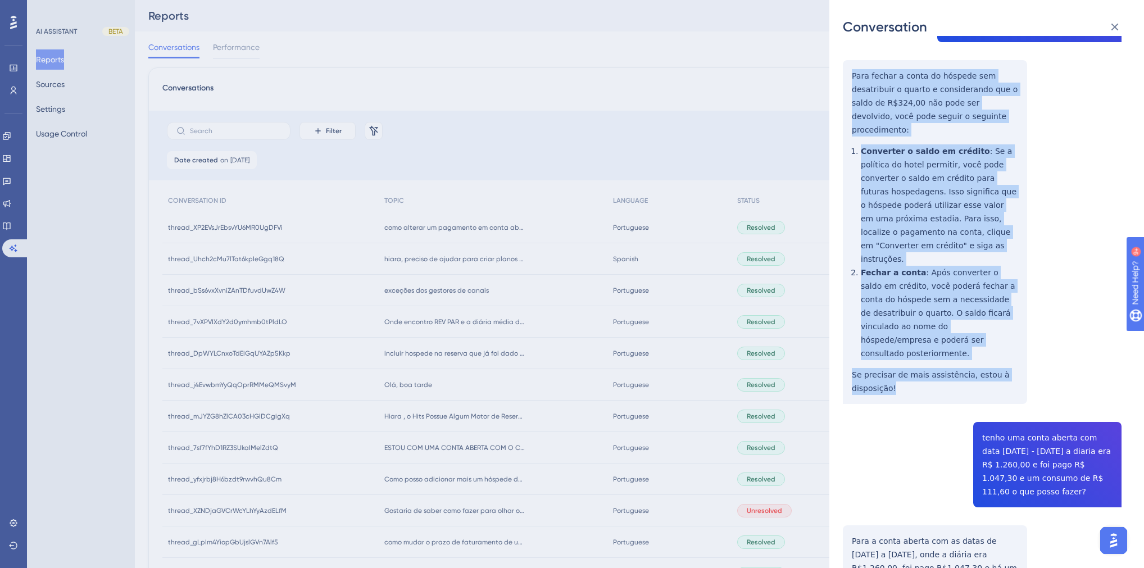
drag, startPoint x: 1029, startPoint y: 332, endPoint x: 972, endPoint y: 274, distance: 81.5
click at [972, 274] on div "thread_7sf7fYhD1RZ3SUkaIMelZdtQ Copy - - 42_Bezerra, [PERSON_NAME] User Convers…" at bounding box center [982, 210] width 279 height 2749
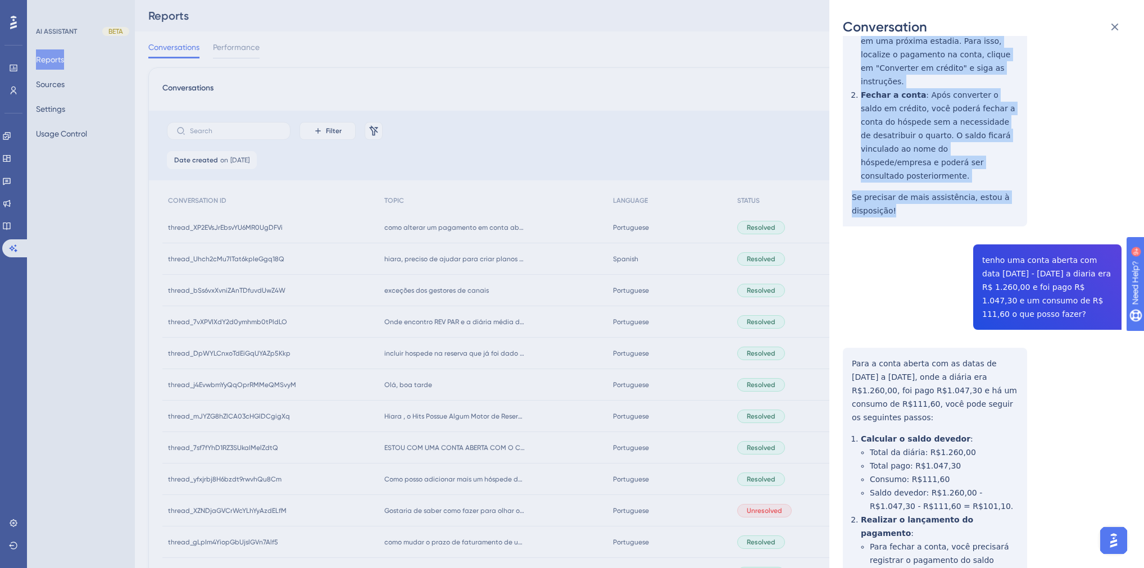
scroll to position [1394, 0]
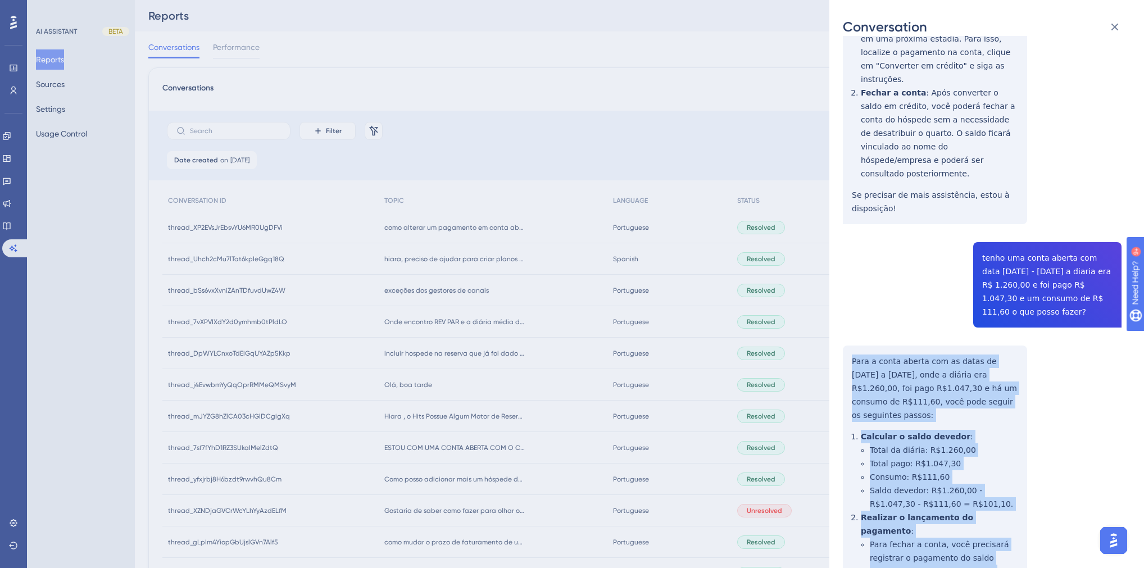
drag, startPoint x: 986, startPoint y: 526, endPoint x: 838, endPoint y: 180, distance: 376.4
click at [838, 180] on div "Conversation thread_7sf7fYhD1RZ3SUkaIMelZdtQ Copy - - 42_Bezerra, [PERSON_NAME]…" at bounding box center [986, 284] width 315 height 568
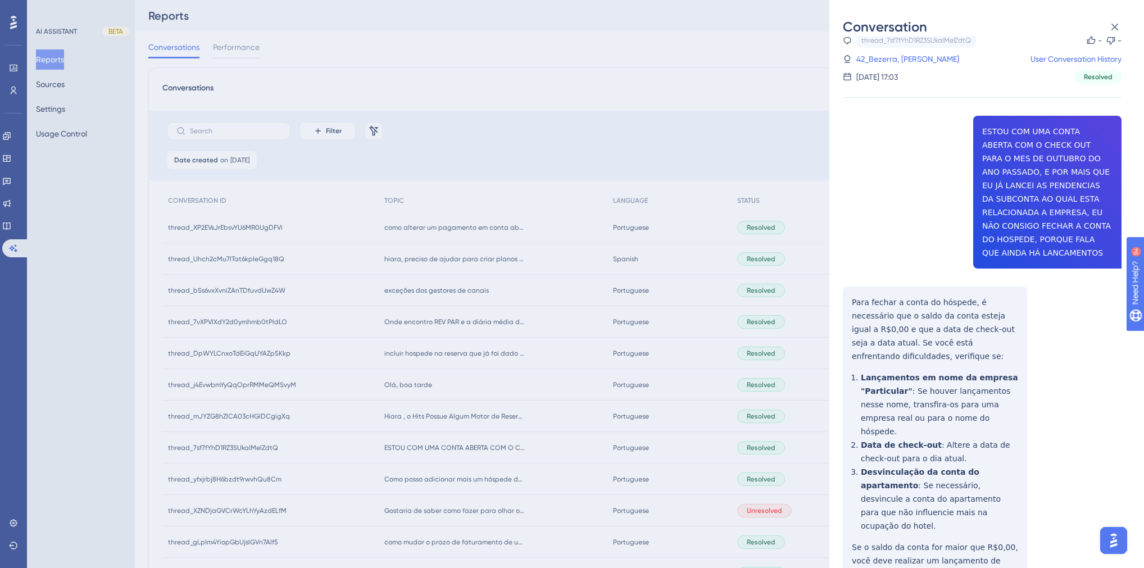
scroll to position [0, 0]
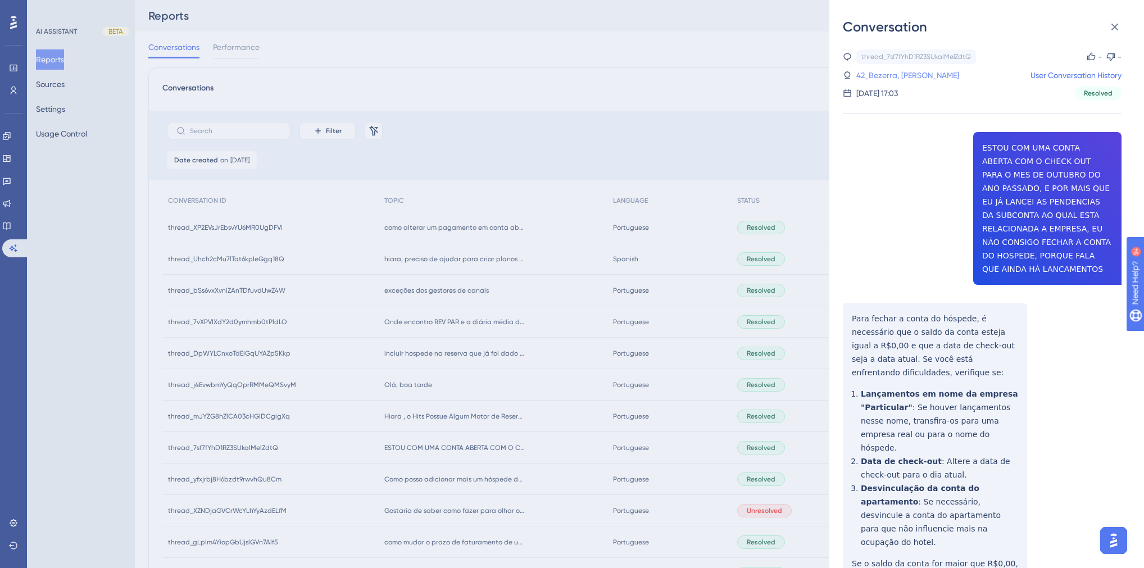
click at [895, 77] on link "42_Bezerra, [PERSON_NAME]" at bounding box center [907, 75] width 103 height 13
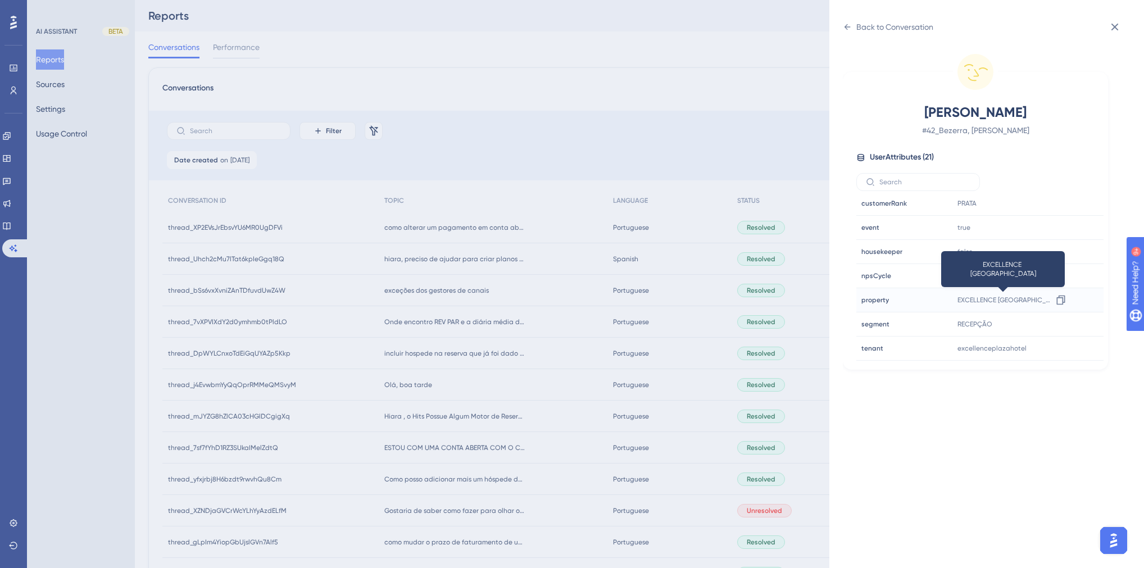
scroll to position [315, 0]
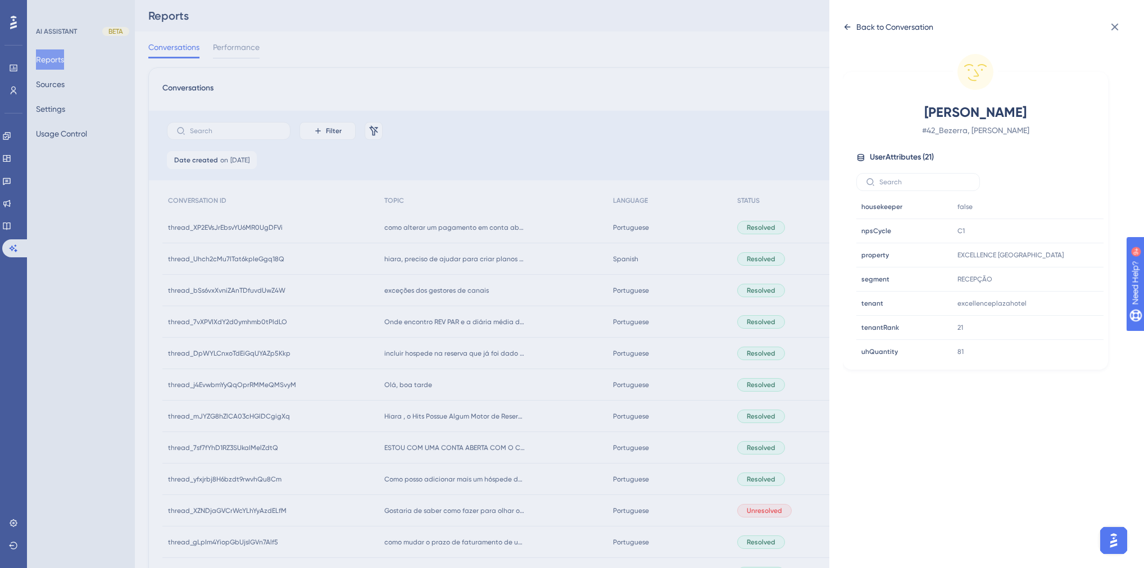
click at [850, 28] on icon at bounding box center [847, 26] width 9 height 9
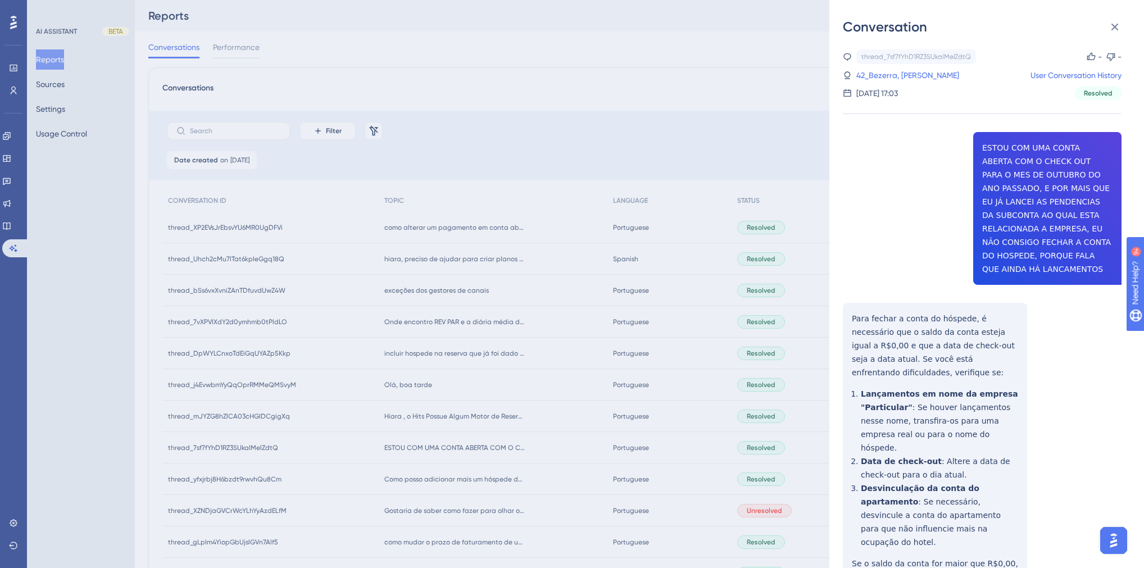
click at [495, 379] on div "Conversation thread_7sf7fYhD1RZ3SUkaIMelZdtQ Copy - - 42_Bezerra, [PERSON_NAME]…" at bounding box center [572, 284] width 1144 height 568
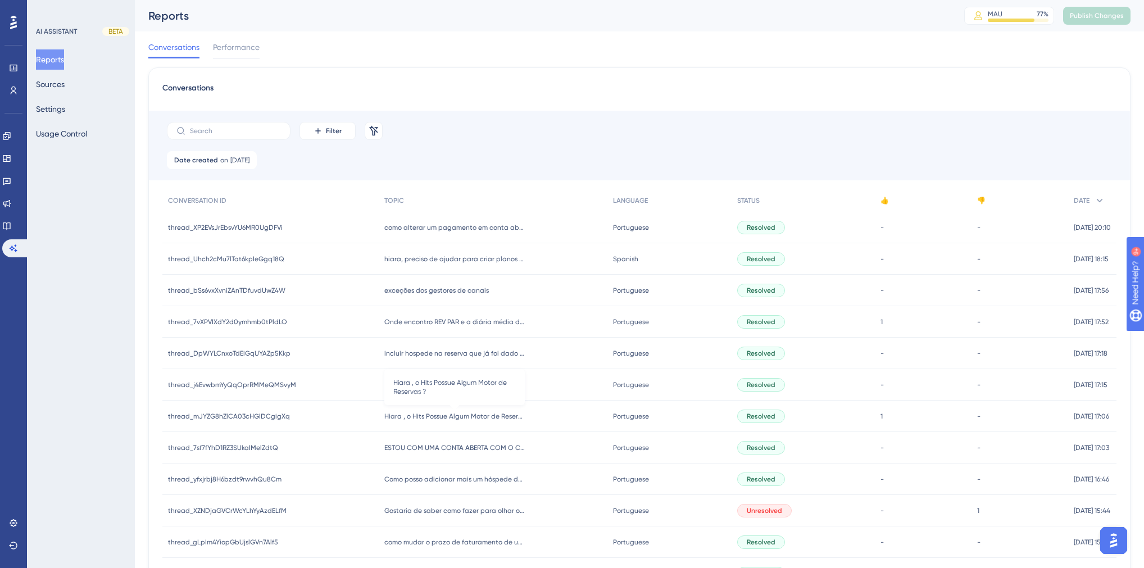
click at [459, 415] on span "Hiara , o Hits Possue Algum Motor de Reservas ?" at bounding box center [454, 416] width 140 height 9
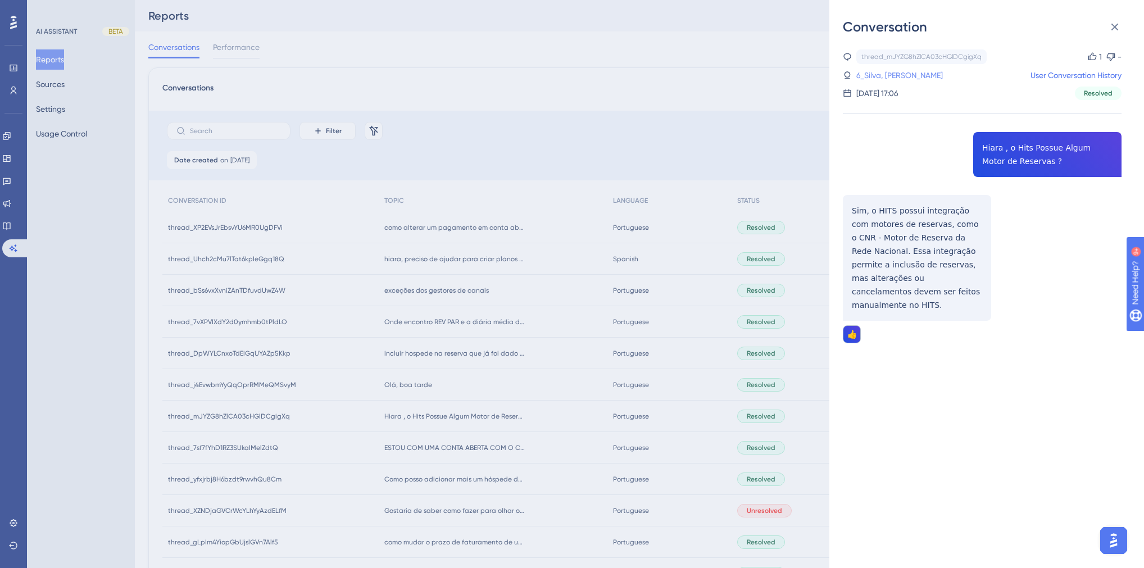
click at [898, 80] on link "6_Silva, [PERSON_NAME]" at bounding box center [899, 75] width 87 height 13
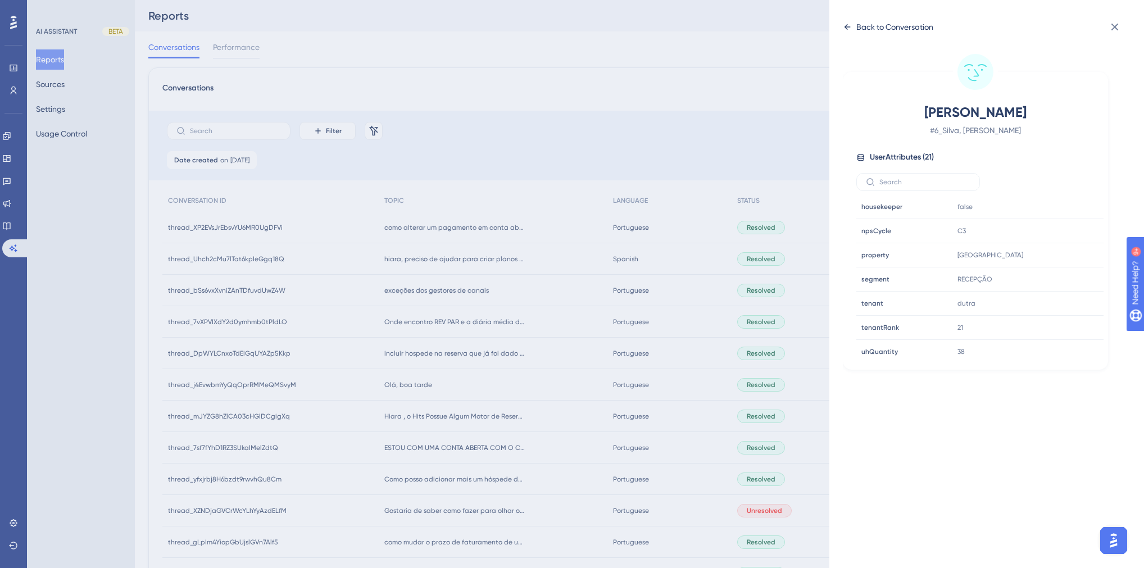
click at [850, 33] on div "Back to Conversation" at bounding box center [888, 27] width 90 height 18
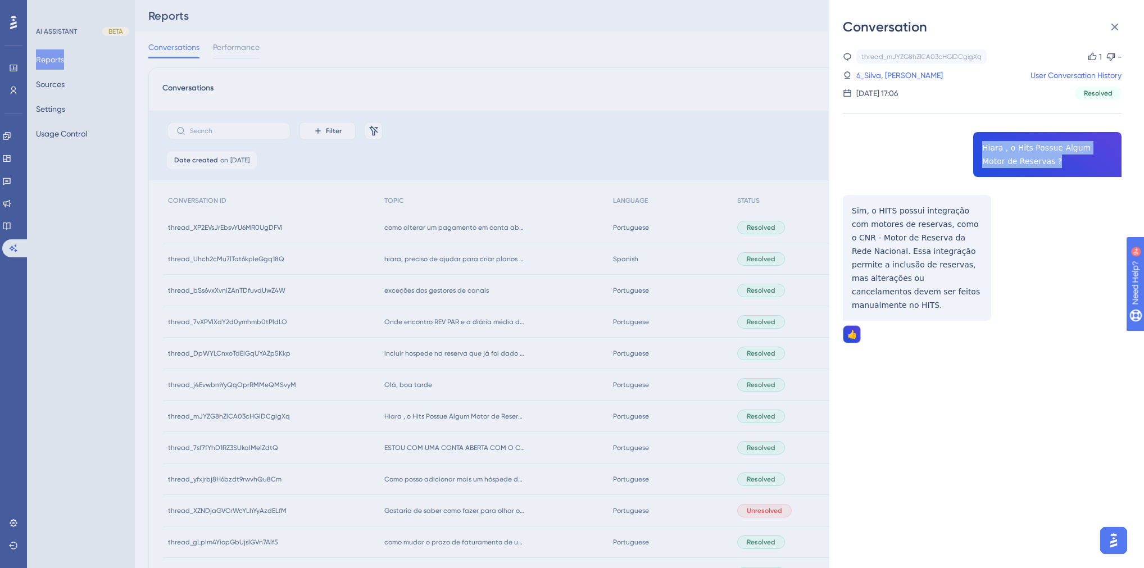
drag, startPoint x: 1019, startPoint y: 165, endPoint x: 973, endPoint y: 149, distance: 48.7
click at [973, 149] on div "thread_mJYZG8hZlCA03cHGlDCgigXq Copy 1 - 6_Silva, Ailton User Conversation Hist…" at bounding box center [982, 224] width 279 height 351
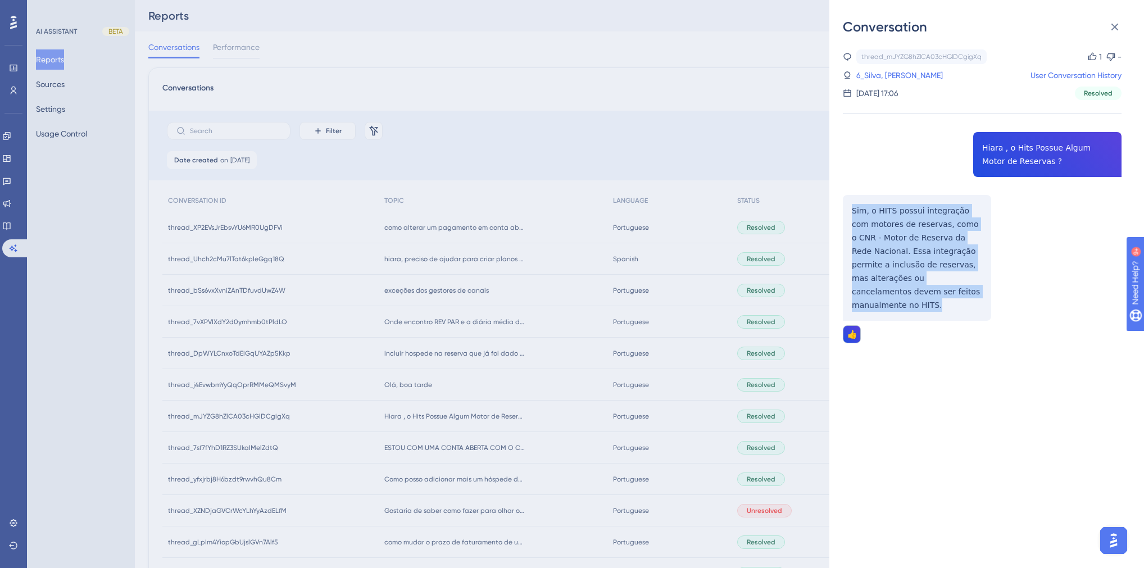
drag, startPoint x: 944, startPoint y: 289, endPoint x: 847, endPoint y: 211, distance: 124.3
click at [847, 211] on div "thread_mJYZG8hZlCA03cHGlDCgigXq Copy 1 - 6_Silva, Ailton User Conversation Hist…" at bounding box center [982, 224] width 279 height 351
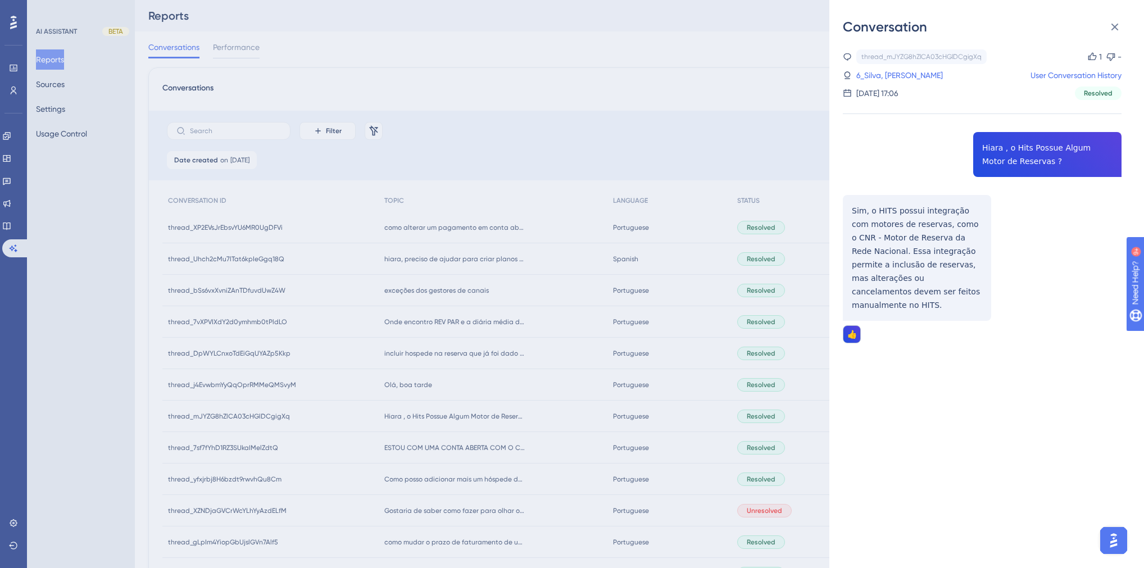
click at [938, 384] on div at bounding box center [982, 380] width 279 height 39
click at [474, 401] on div "Conversation thread_mJYZG8hZlCA03cHGlDCgigXq Copy 1 - 6_Silva, Ailton User Conv…" at bounding box center [572, 284] width 1144 height 568
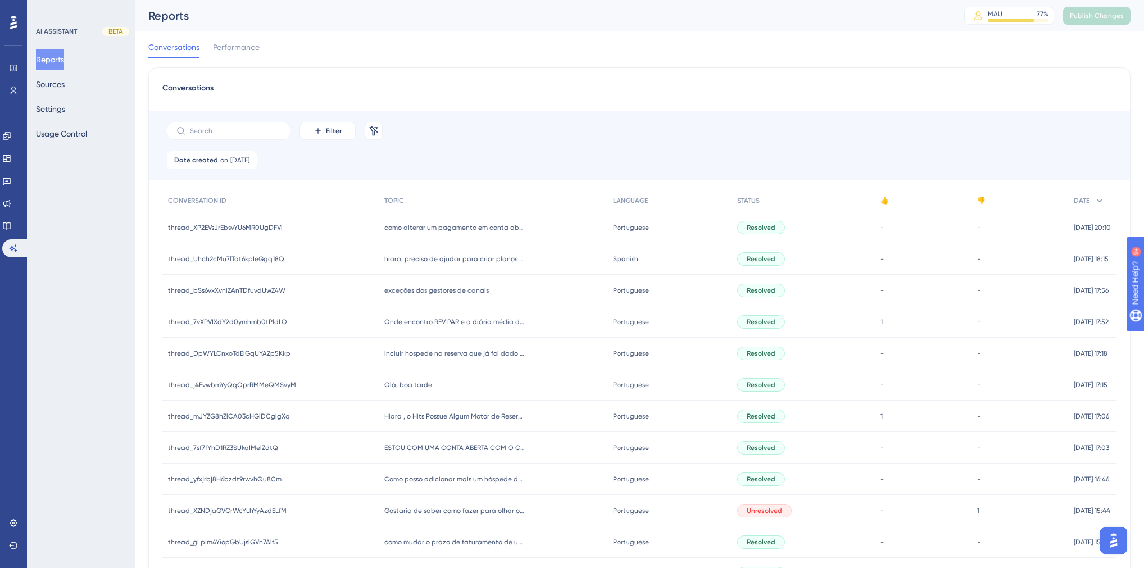
click at [411, 384] on span "Olá, boa tarde" at bounding box center [408, 384] width 48 height 9
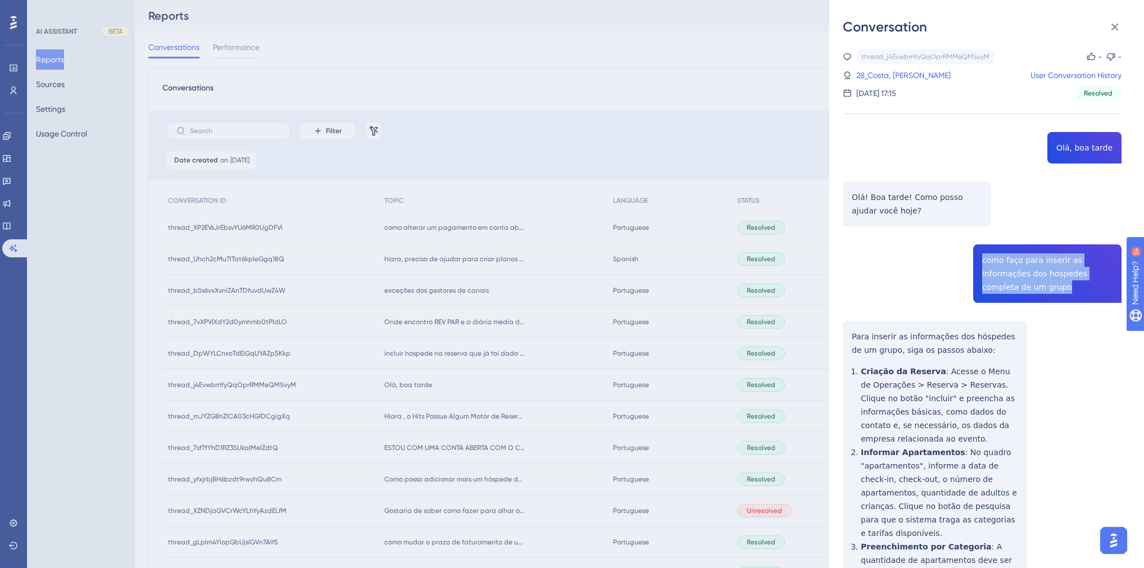
drag, startPoint x: 1034, startPoint y: 290, endPoint x: 977, endPoint y: 260, distance: 64.9
click at [977, 260] on div "thread_j4EvwbmYyQqOprRMMeQMSvyM Copy - - 28_Costa, [PERSON_NAME] User Conversat…" at bounding box center [982, 520] width 279 height 942
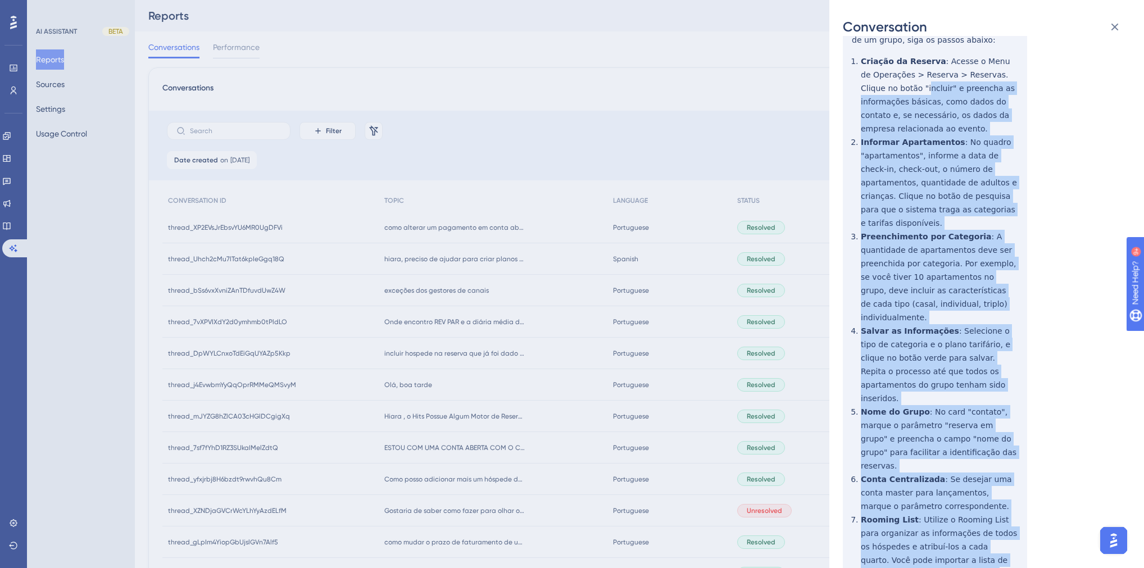
scroll to position [93, 0]
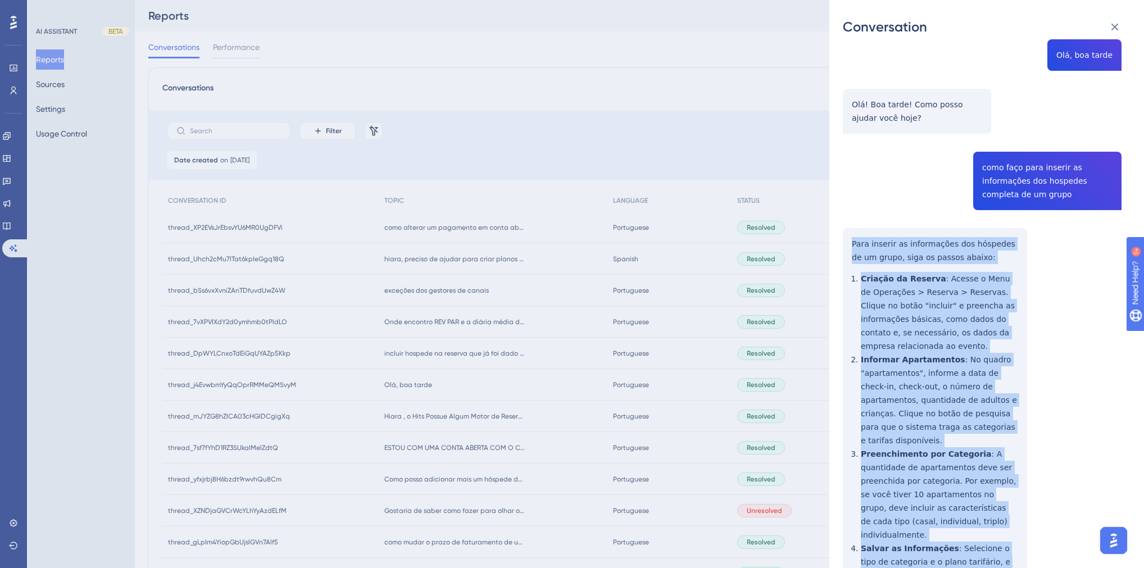
drag, startPoint x: 962, startPoint y: 500, endPoint x: 850, endPoint y: 240, distance: 282.4
click at [850, 240] on div "thread_j4EvwbmYyQqOprRMMeQMSvyM Copy - - 28_Costa, [PERSON_NAME] User Conversat…" at bounding box center [982, 428] width 279 height 942
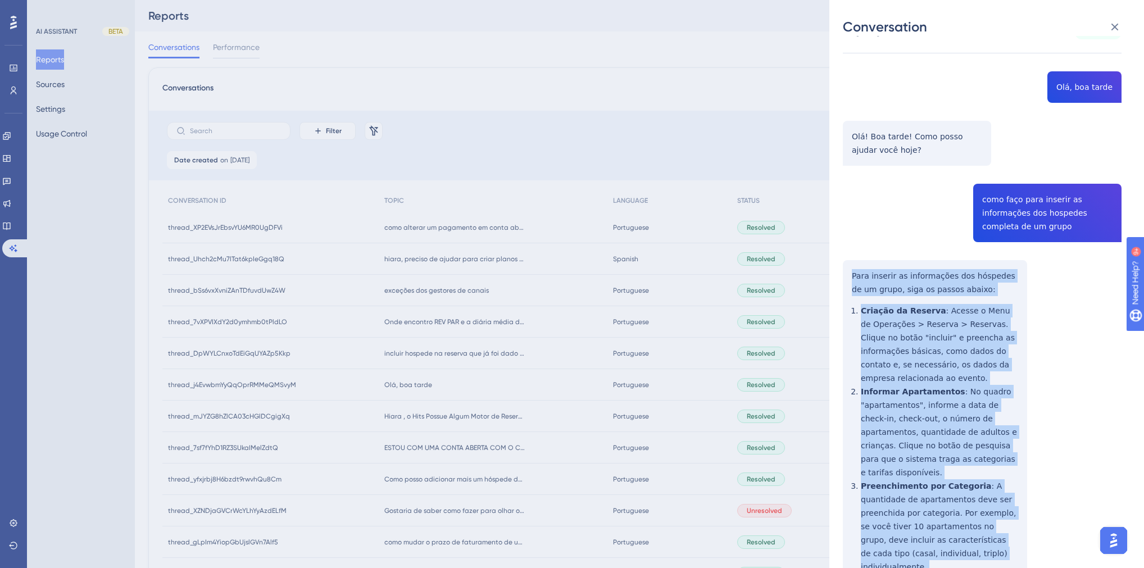
scroll to position [0, 0]
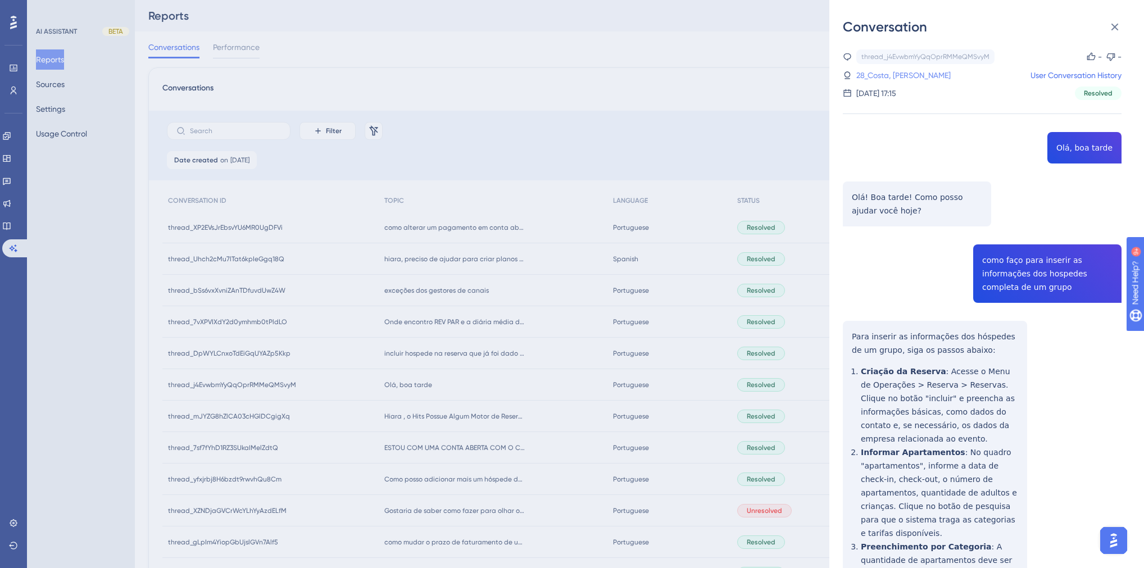
click at [893, 79] on link "28_Costa, [PERSON_NAME]" at bounding box center [903, 75] width 94 height 13
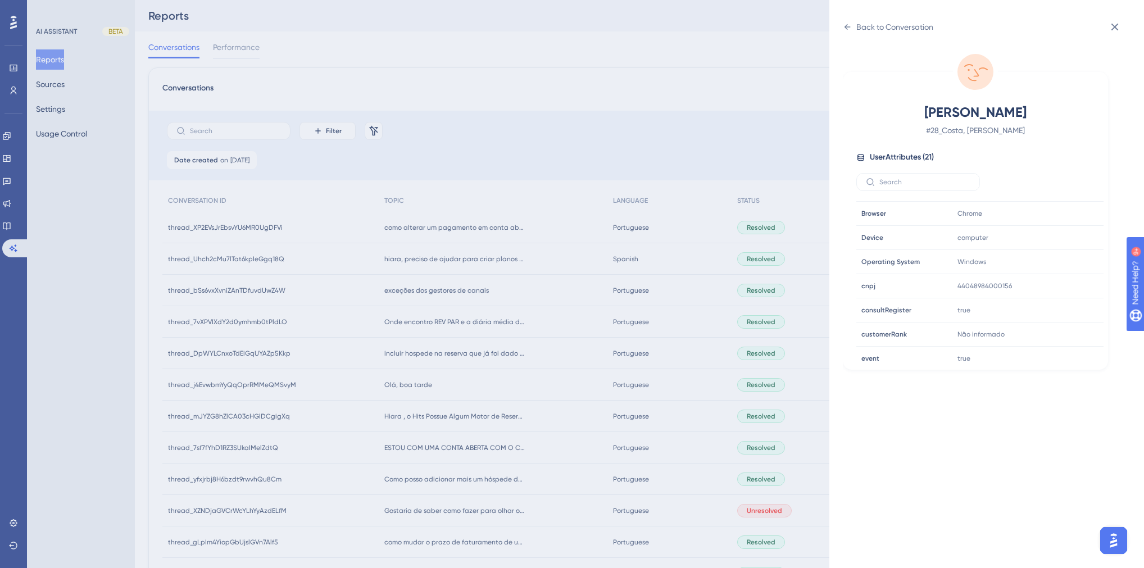
scroll to position [270, 0]
click at [846, 23] on icon at bounding box center [847, 26] width 9 height 9
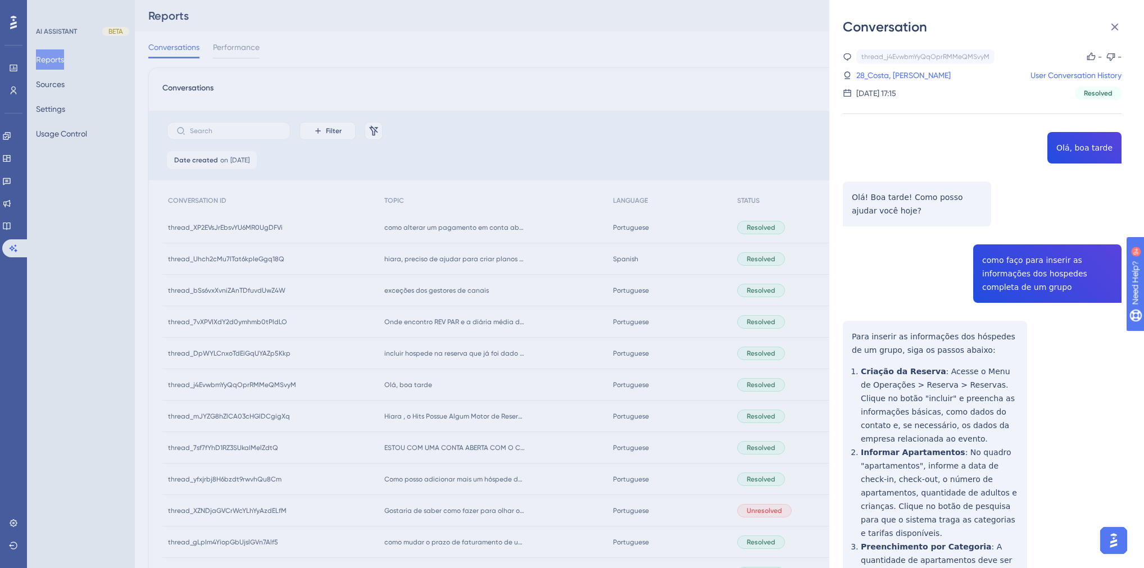
click at [518, 370] on div "Conversation thread_j4EvwbmYyQqOprRMMeQMSvyM Copy - - 28_Costa, [PERSON_NAME] U…" at bounding box center [572, 284] width 1144 height 568
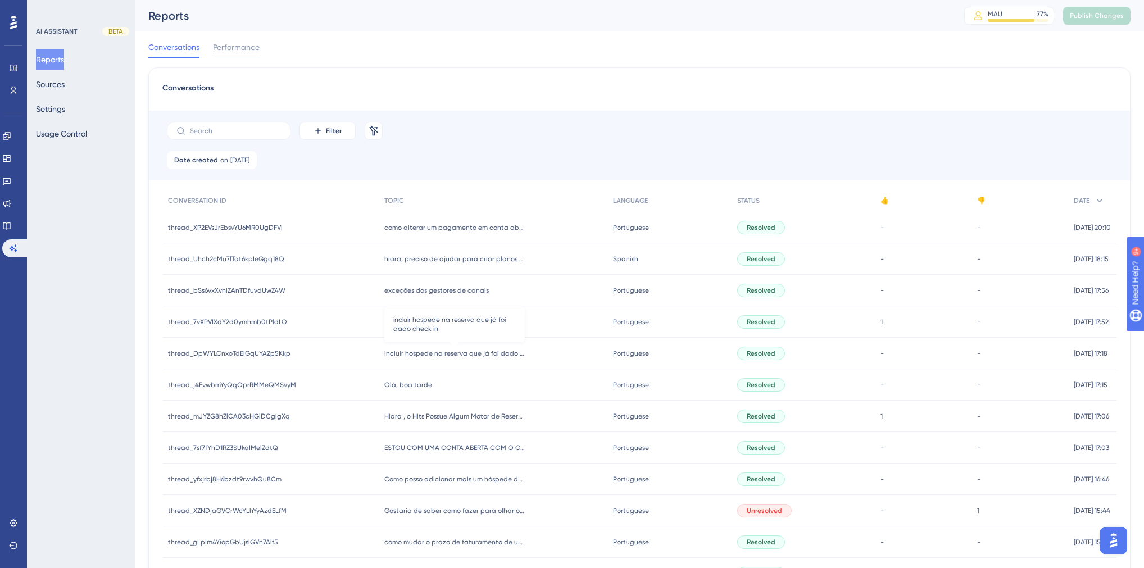
click at [434, 349] on span "incluir hospede na reserva que já foi dado check in" at bounding box center [454, 353] width 140 height 9
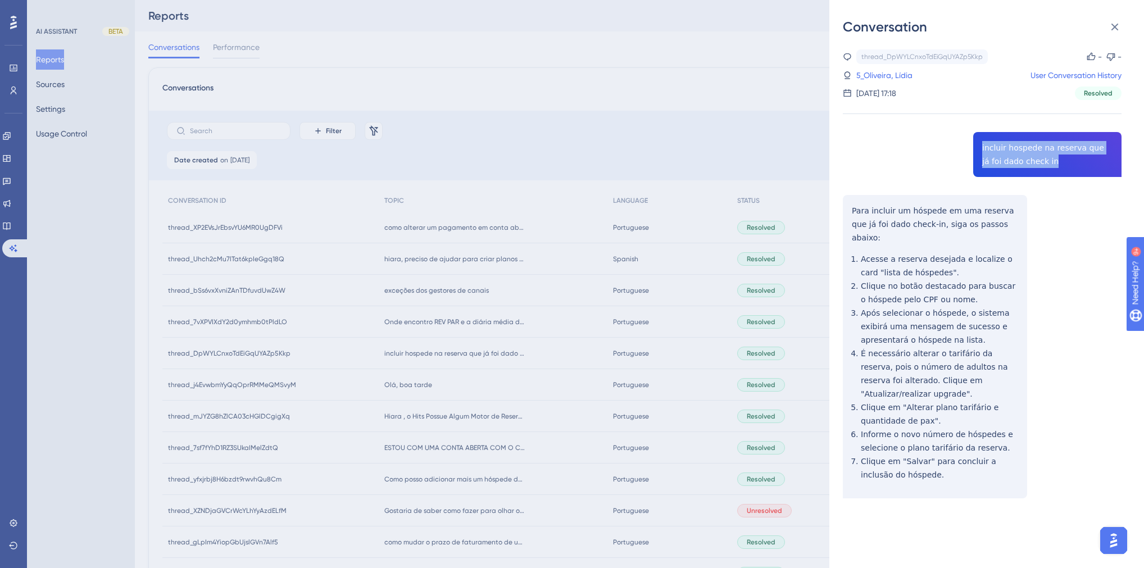
drag, startPoint x: 1041, startPoint y: 163, endPoint x: 979, endPoint y: 148, distance: 63.5
click at [979, 148] on div "thread_DpWYLCnxoTdEiGqUYAZp5Kkp Copy - - 5_Oliveira, Lídia User Conversation Hi…" at bounding box center [982, 302] width 279 height 506
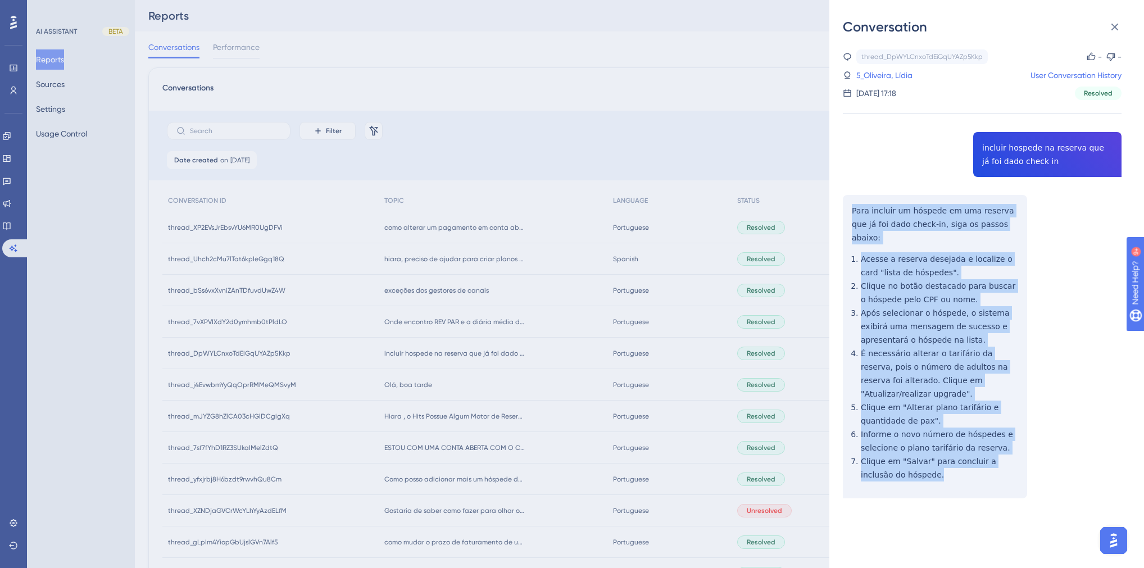
drag, startPoint x: 924, startPoint y: 461, endPoint x: 848, endPoint y: 212, distance: 260.2
click at [848, 212] on div "thread_DpWYLCnxoTdEiGqUYAZp5Kkp Copy - - 5_Oliveira, Lídia User Conversation Hi…" at bounding box center [982, 302] width 279 height 506
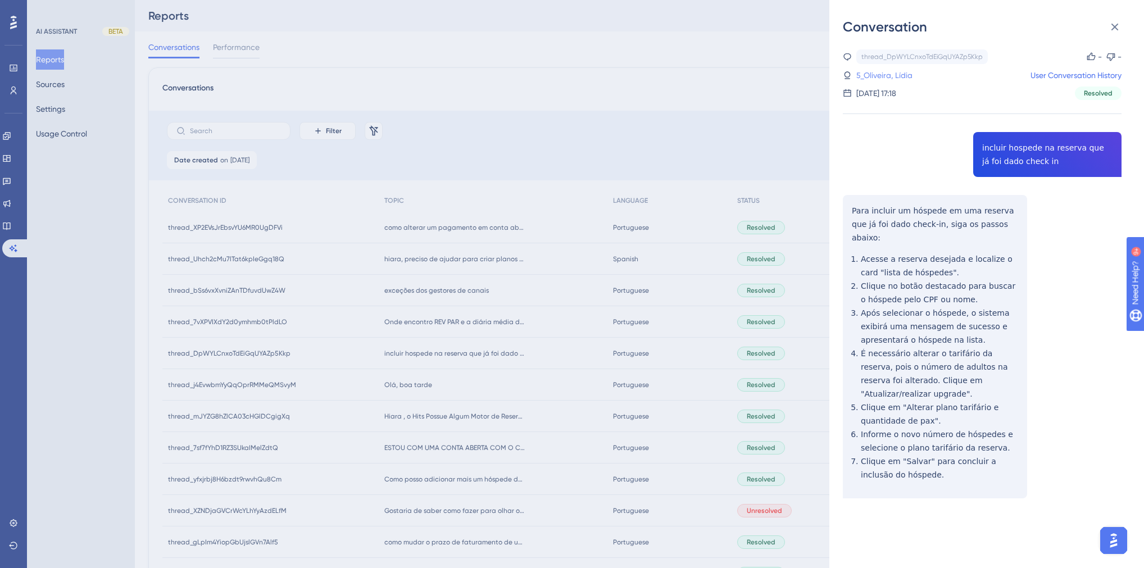
click at [910, 77] on link "5_Oliveira, Lídia" at bounding box center [884, 75] width 56 height 13
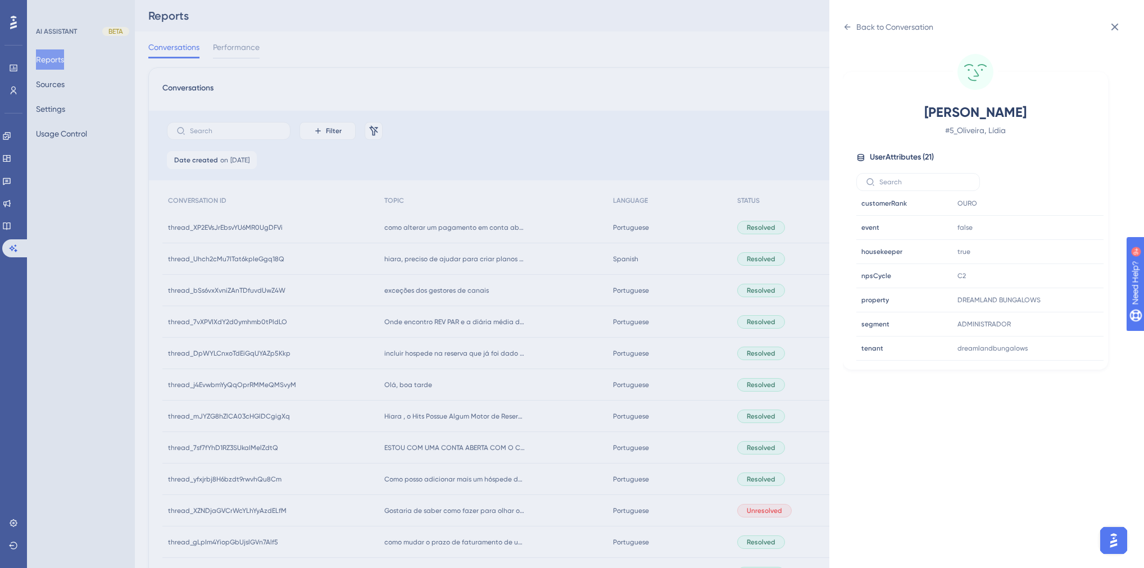
click at [634, 260] on div "Back to Conversation Oliveira, Lídia # 5_Oliveira, Lídia User Attributes ( 21 )…" at bounding box center [572, 284] width 1144 height 568
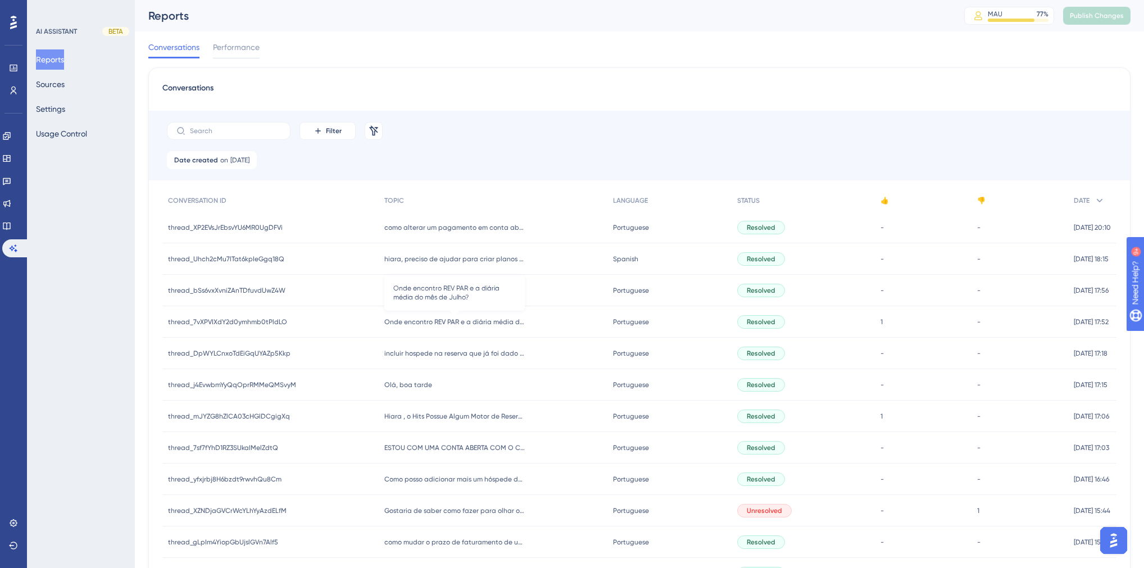
click at [448, 321] on span "Onde encontro REV PAR e a diária média do mês de Julho?" at bounding box center [454, 321] width 140 height 9
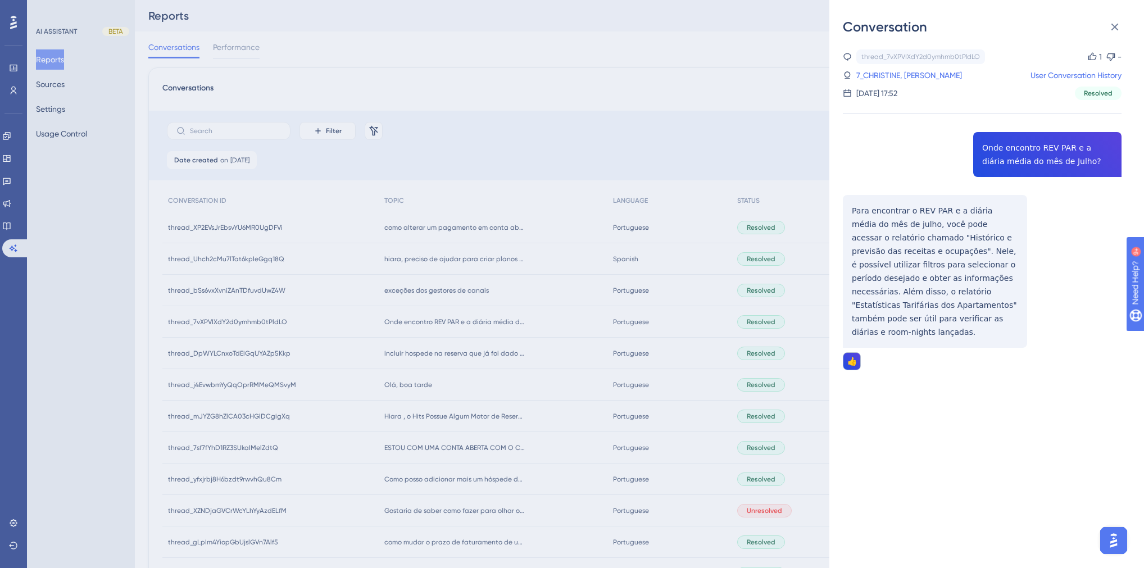
drag, startPoint x: 1074, startPoint y: 162, endPoint x: 979, endPoint y: 147, distance: 96.1
click at [979, 147] on div "thread_7vXPVIXdY2d0ymhmb0tPldLO Copy 1 - 7_CHRISTINE, GISELLY User Conversation…" at bounding box center [982, 238] width 279 height 378
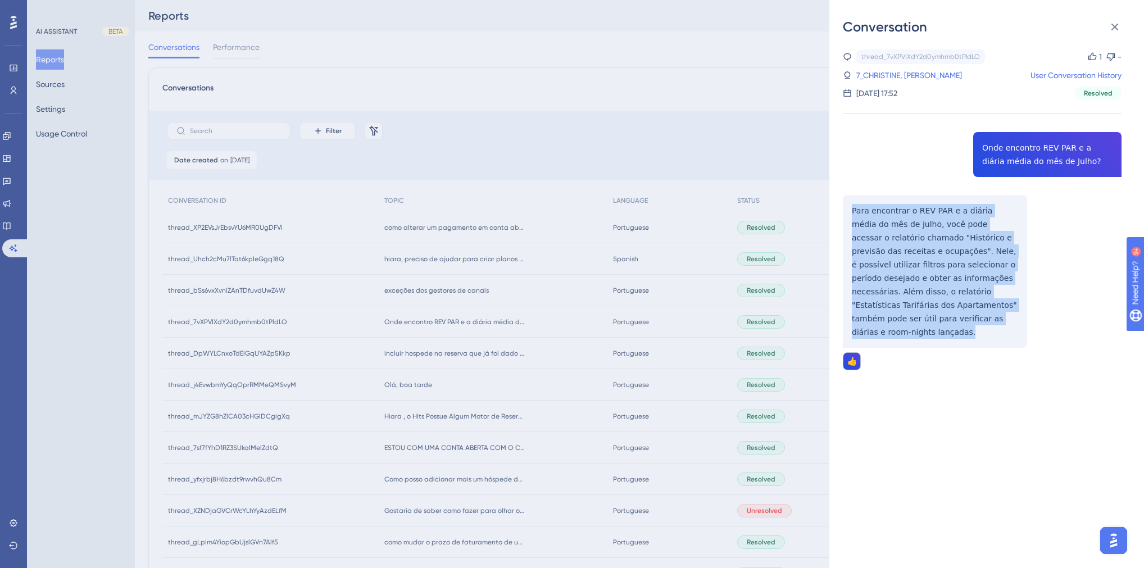
drag, startPoint x: 899, startPoint y: 303, endPoint x: 850, endPoint y: 210, distance: 105.1
click at [850, 210] on div "thread_7vXPVIXdY2d0ymhmb0tPldLO Copy 1 - 7_CHRISTINE, GISELLY User Conversation…" at bounding box center [982, 238] width 279 height 378
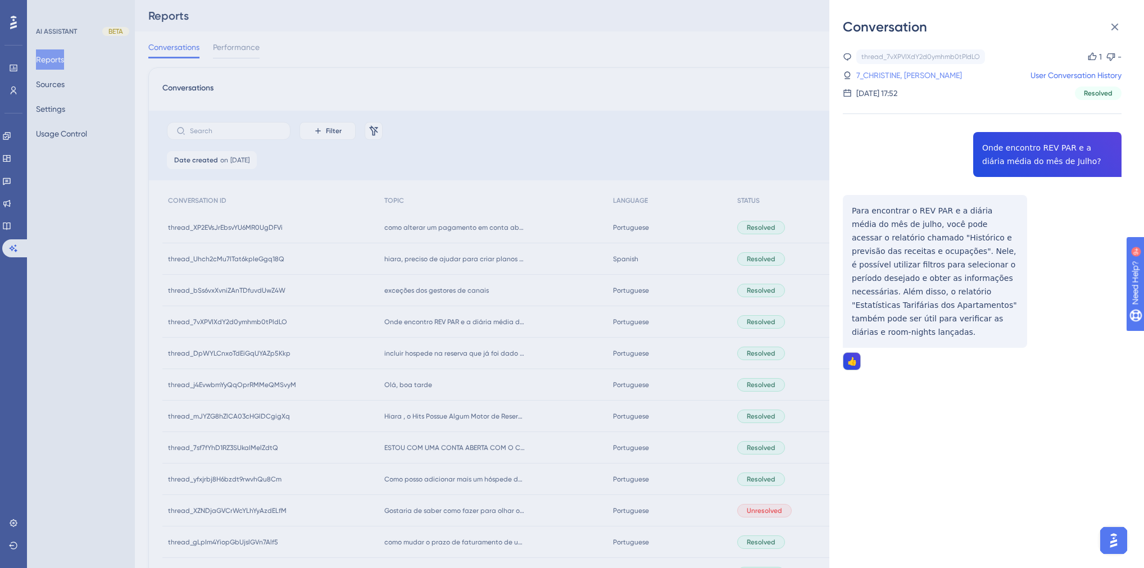
click at [891, 74] on link "7_CHRISTINE, [PERSON_NAME]" at bounding box center [909, 75] width 106 height 13
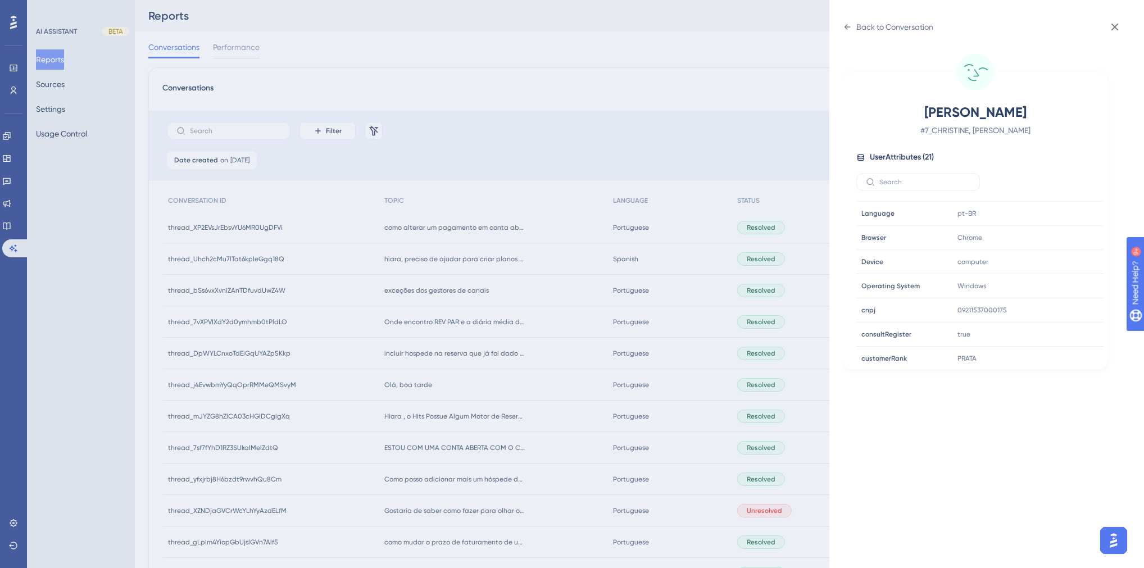
scroll to position [70, 0]
click at [857, 38] on div "[PERSON_NAME], GISELLY # 7_CHRISTINE, [PERSON_NAME] User Attributes ( 21 ) Emai…" at bounding box center [991, 302] width 297 height 532
click at [852, 30] on div "Back to Conversation" at bounding box center [888, 27] width 90 height 18
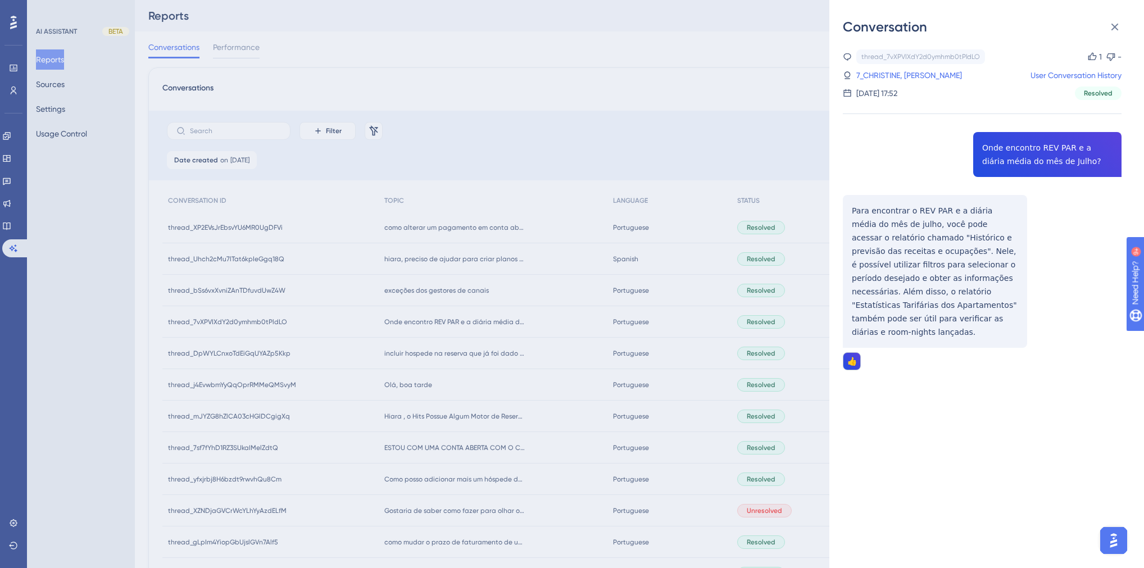
click at [461, 382] on div "Conversation thread_7vXPVIXdY2d0ymhmb0tPldLO Copy 1 - 7_CHRISTINE, [PERSON_NAME…" at bounding box center [572, 284] width 1144 height 568
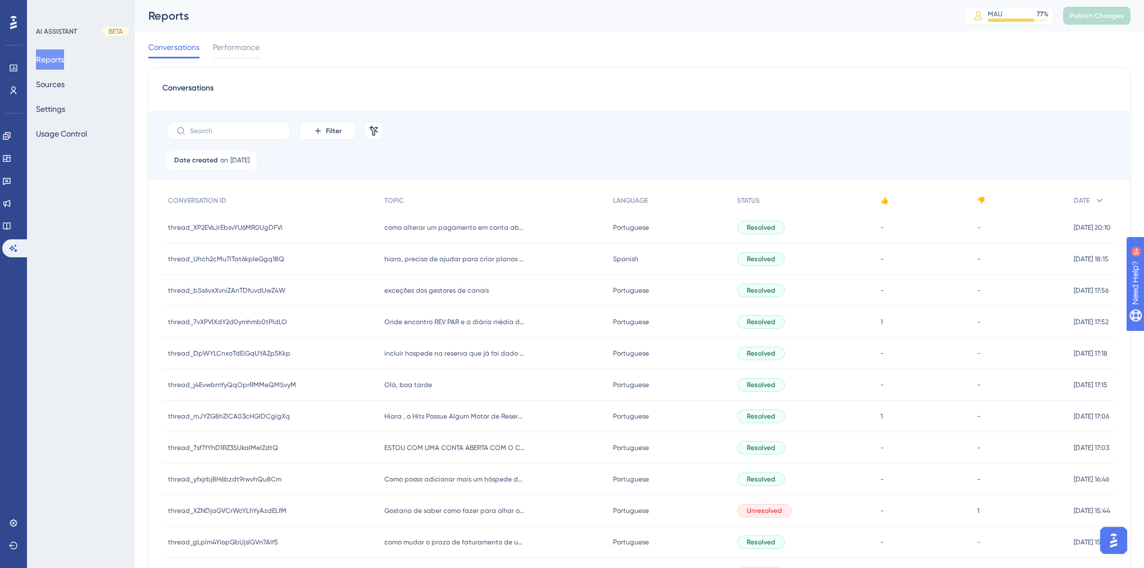
click at [435, 293] on span "exceções dos gestores de canais" at bounding box center [436, 290] width 105 height 9
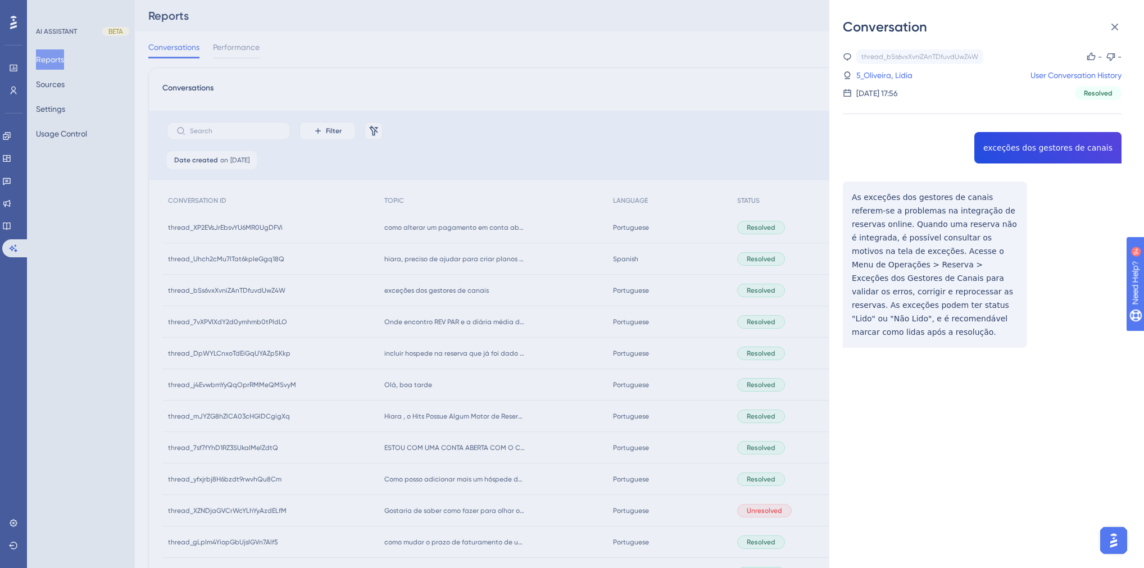
click at [1038, 149] on div "thread_bSs6vxXvniZAnTDfuvdUwZ4W Copy - - 5_Oliveira, Lídia User Conversation Hi…" at bounding box center [982, 227] width 279 height 356
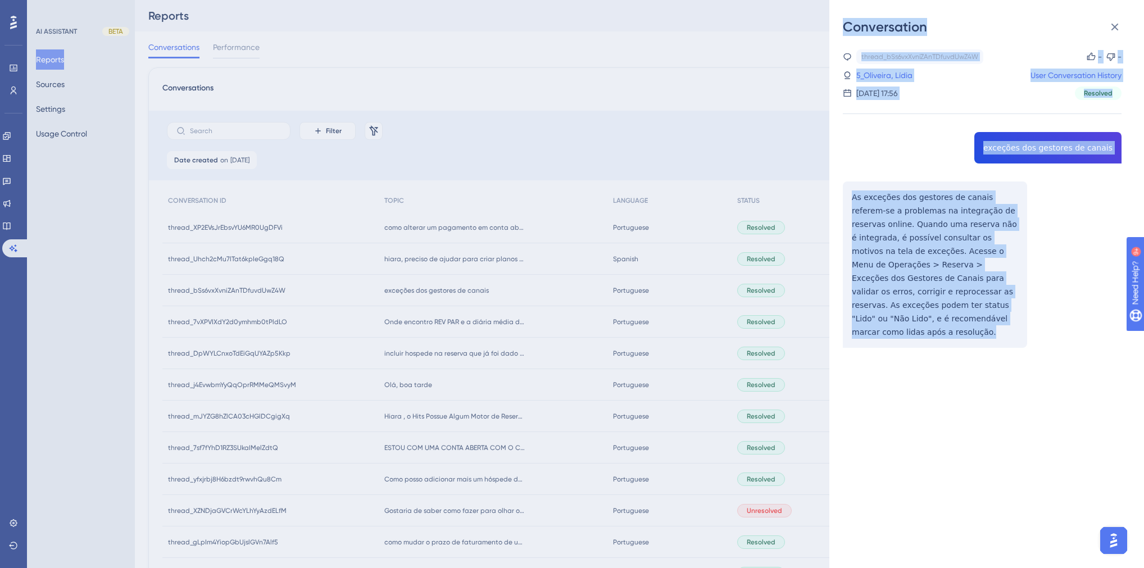
drag, startPoint x: 937, startPoint y: 320, endPoint x: 823, endPoint y: 186, distance: 175.8
click at [823, 186] on div "Conversation thread_bSs6vxXvniZAnTDfuvdUwZ4W Copy - - 5_Oliveira, Lídia User Co…" at bounding box center [572, 284] width 1144 height 568
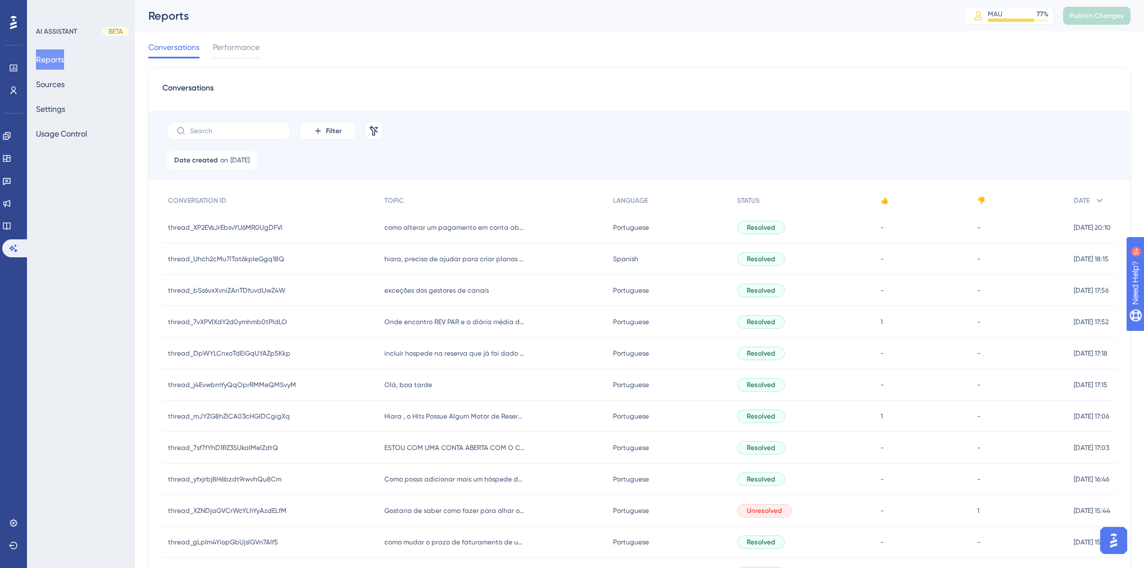
click at [432, 293] on span "exceções dos gestores de canais" at bounding box center [436, 290] width 105 height 9
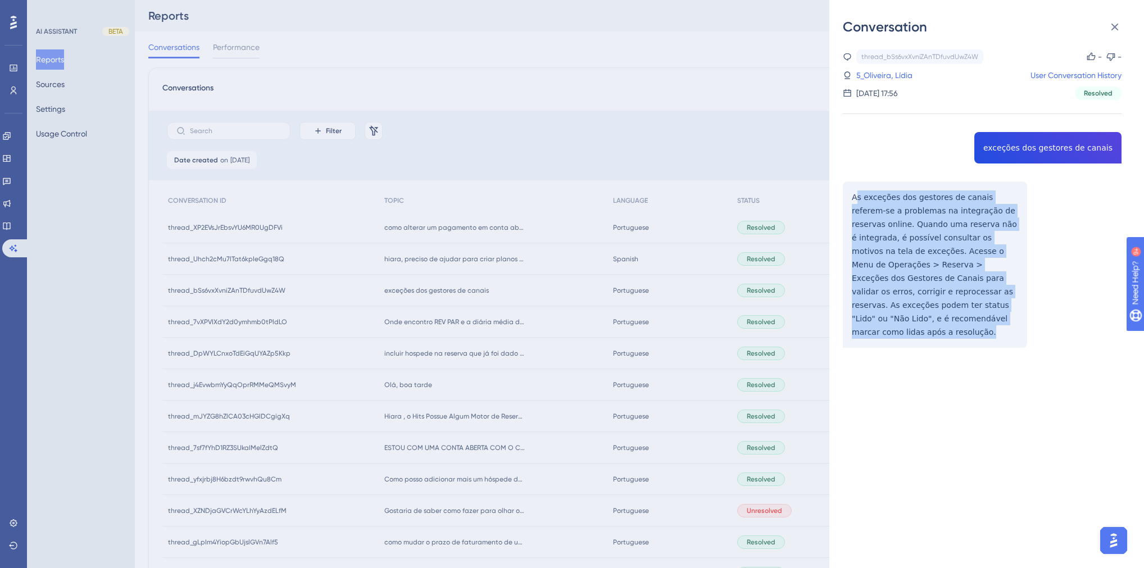
drag, startPoint x: 910, startPoint y: 306, endPoint x: 856, endPoint y: 196, distance: 121.9
click at [856, 196] on div "thread_bSs6vxXvniZAnTDfuvdUwZ4W Copy - - 5_Oliveira, Lídia User Conversation Hi…" at bounding box center [982, 227] width 279 height 356
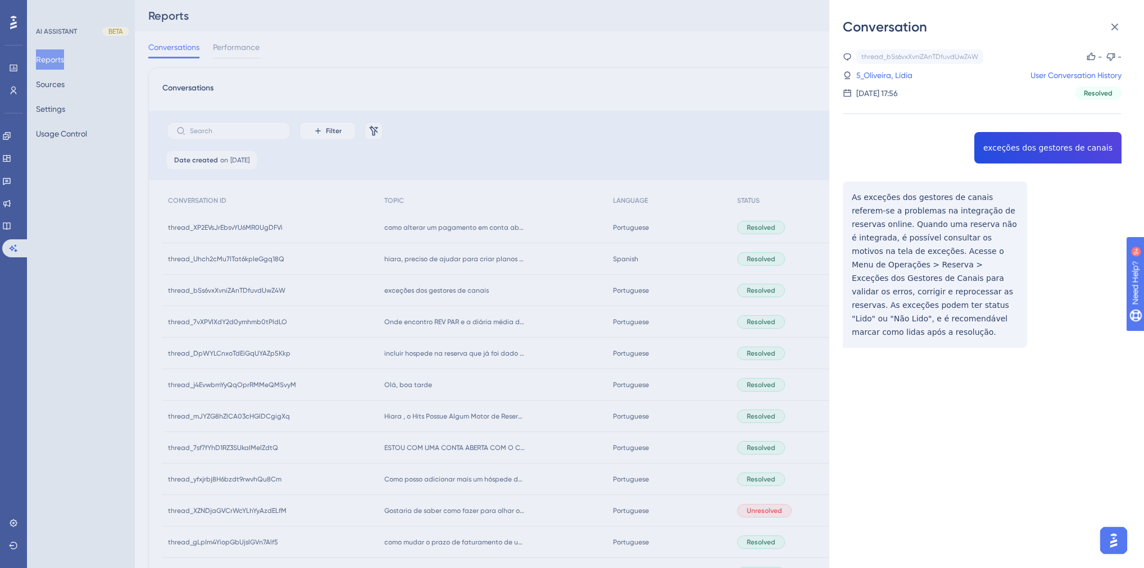
click at [697, 167] on div "Conversation thread_bSs6vxXvniZAnTDfuvdUwZ4W Copy - - 5_Oliveira, Lídia User Co…" at bounding box center [572, 284] width 1144 height 568
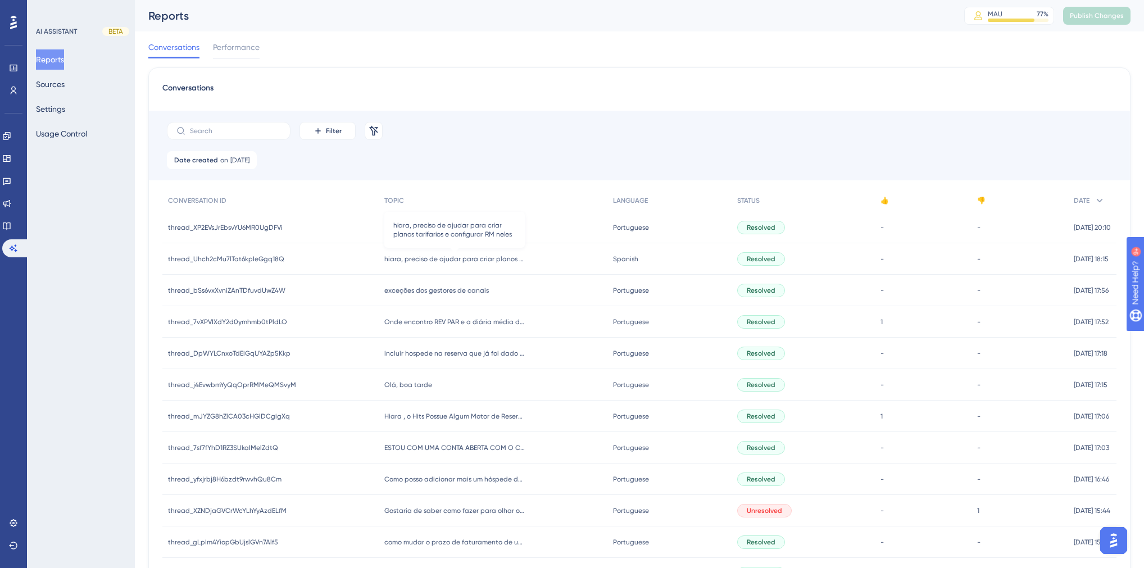
click at [422, 262] on span "hiara, preciso de ajudar para criar planos tarifarios e configurar RM neles" at bounding box center [454, 259] width 140 height 9
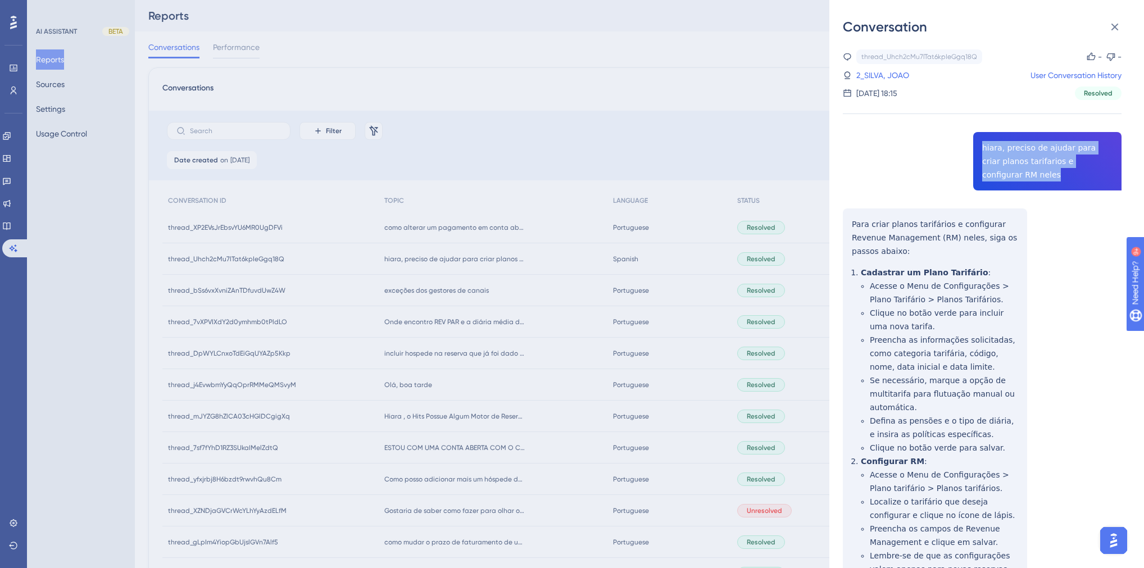
drag, startPoint x: 1018, startPoint y: 178, endPoint x: 969, endPoint y: 147, distance: 58.3
click at [969, 147] on div "thread_Uhch2cMu7lTat6kpIeGgq18Q Copy - - 2_SILVA, JOAO User Conversation Histor…" at bounding box center [982, 383] width 279 height 668
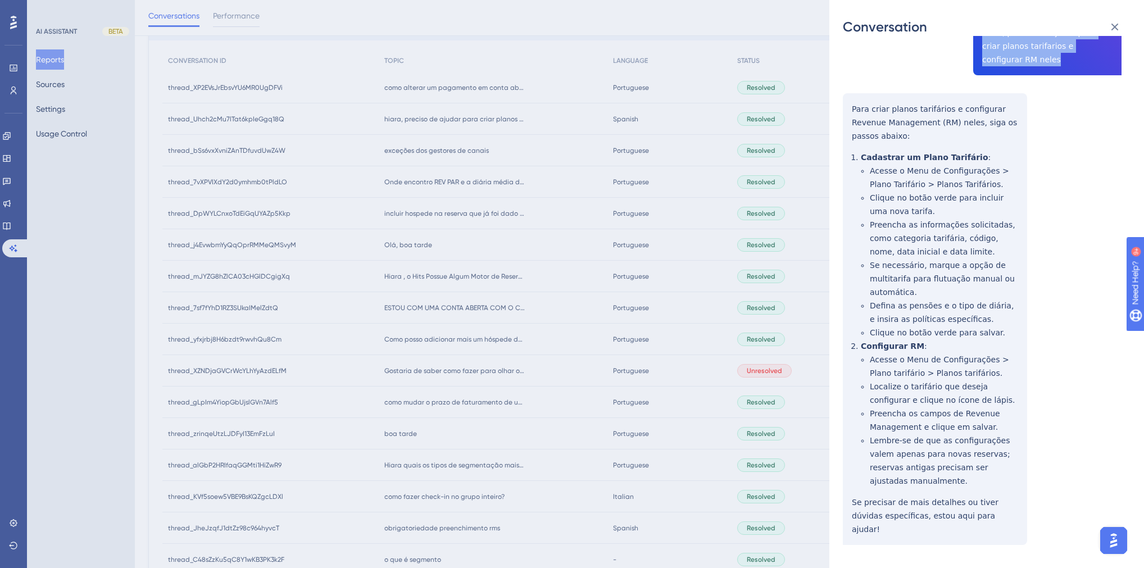
scroll to position [315, 0]
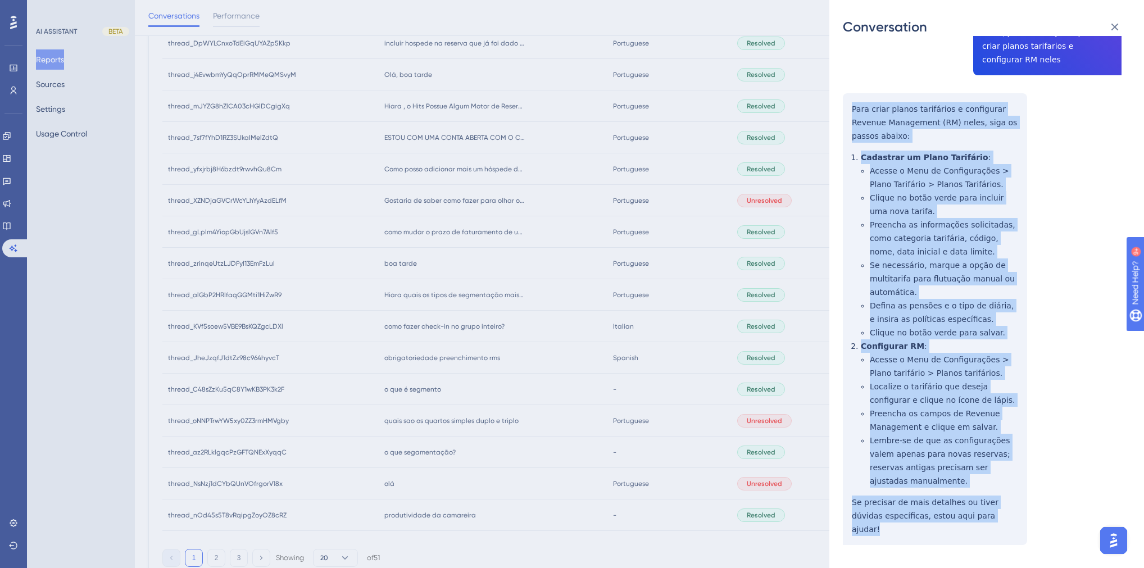
drag, startPoint x: 982, startPoint y: 502, endPoint x: 845, endPoint y: 97, distance: 428.4
click at [845, 97] on div "thread_Uhch2cMu7lTat6kpIeGgq18Q Copy - - 2_SILVA, JOAO User Conversation Histor…" at bounding box center [982, 268] width 279 height 668
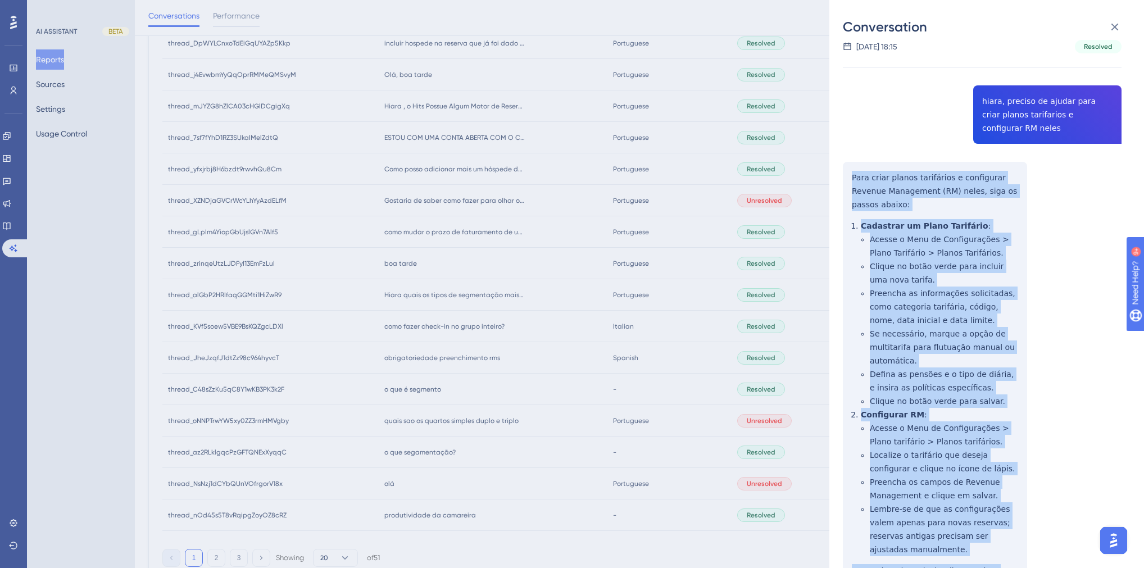
scroll to position [0, 0]
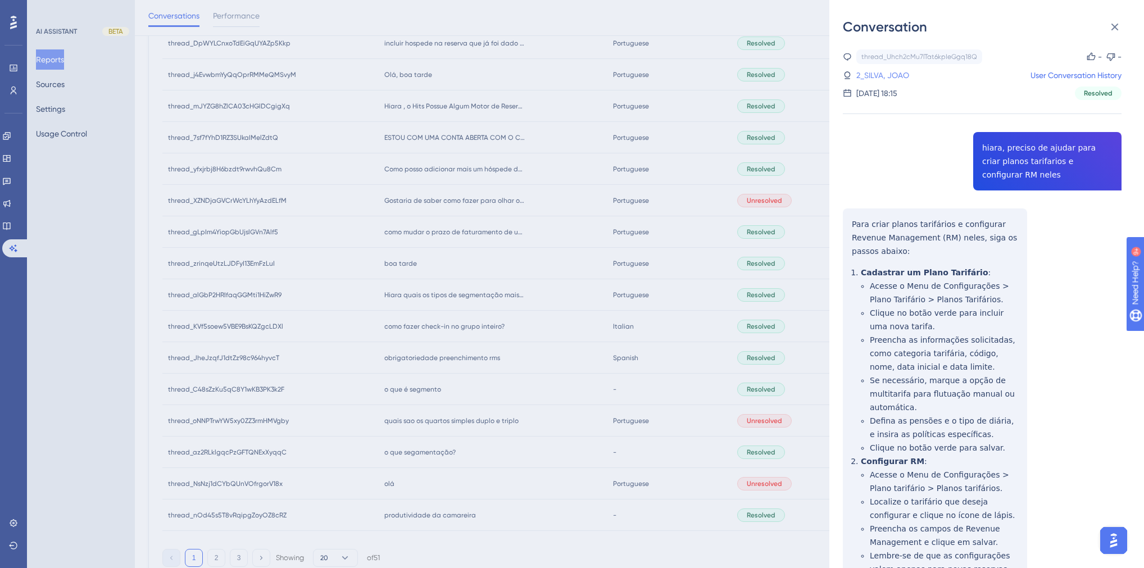
click at [878, 76] on link "2_SILVA, JOAO" at bounding box center [882, 75] width 53 height 13
click at [349, 324] on div "Conversation thread_Uhch2cMu7lTat6kpIeGgq18Q Copy - - 2_SILVA, JOAO User Conver…" at bounding box center [572, 284] width 1144 height 568
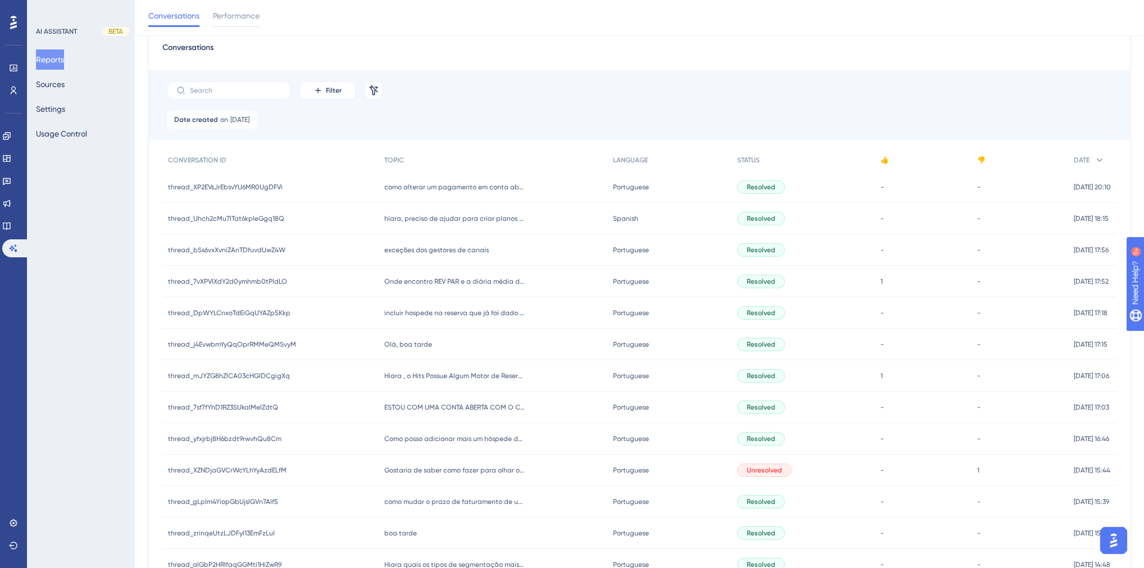
scroll to position [45, 0]
click at [426, 251] on span "exceções dos gestores de canais" at bounding box center [436, 250] width 105 height 9
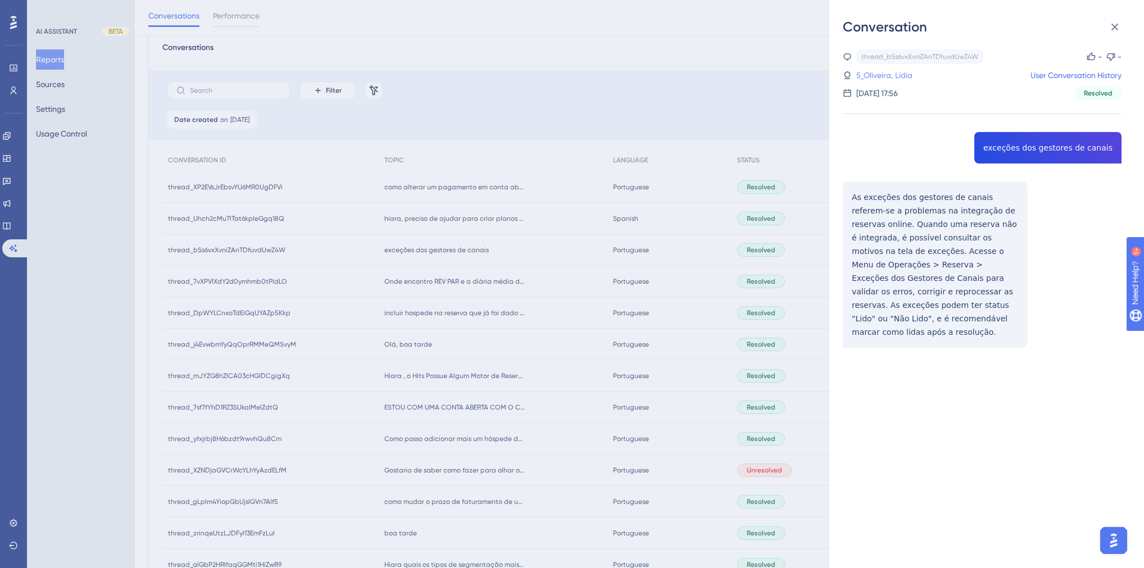
click at [892, 75] on link "5_Oliveira, Lídia" at bounding box center [884, 75] width 56 height 13
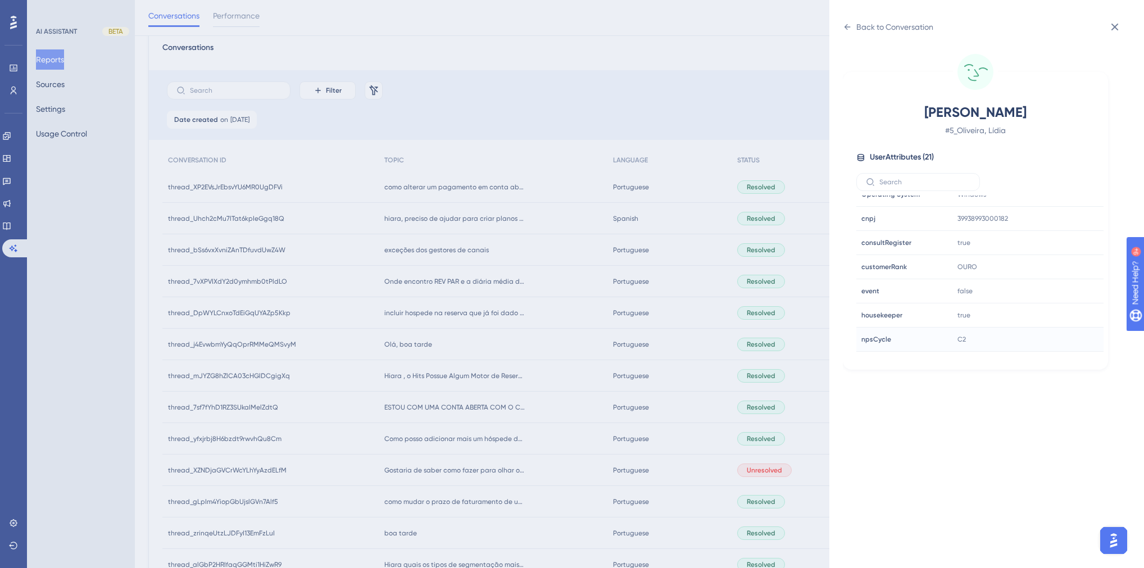
scroll to position [270, 0]
click at [851, 33] on div "Back to Conversation" at bounding box center [888, 27] width 90 height 18
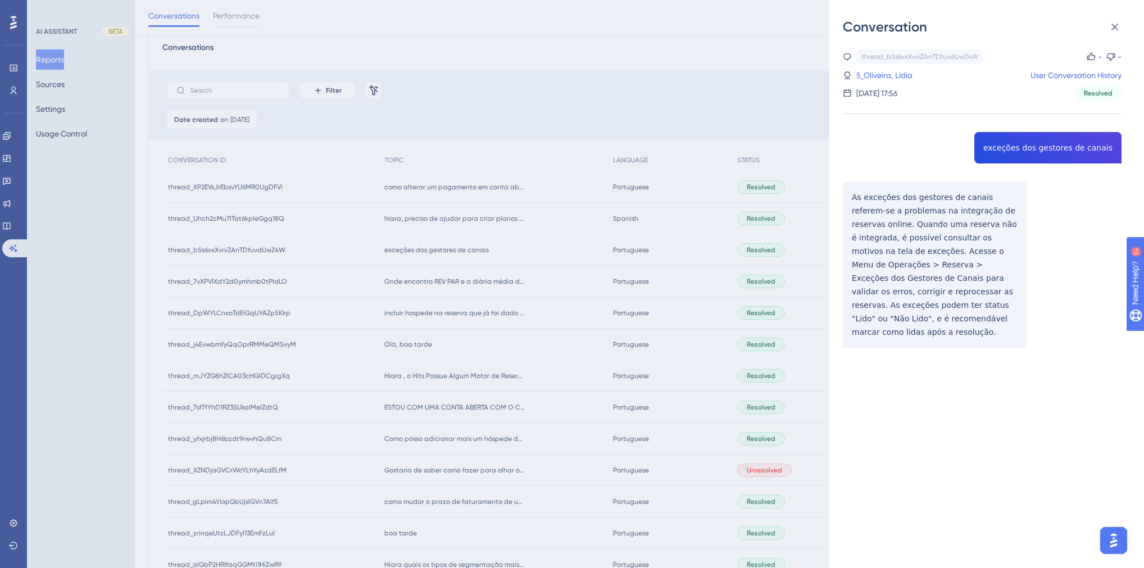
click at [494, 226] on div "Conversation thread_bSs6vxXvniZAnTDfuvdUwZ4W Copy - - 5_Oliveira, Lídia User Co…" at bounding box center [572, 284] width 1144 height 568
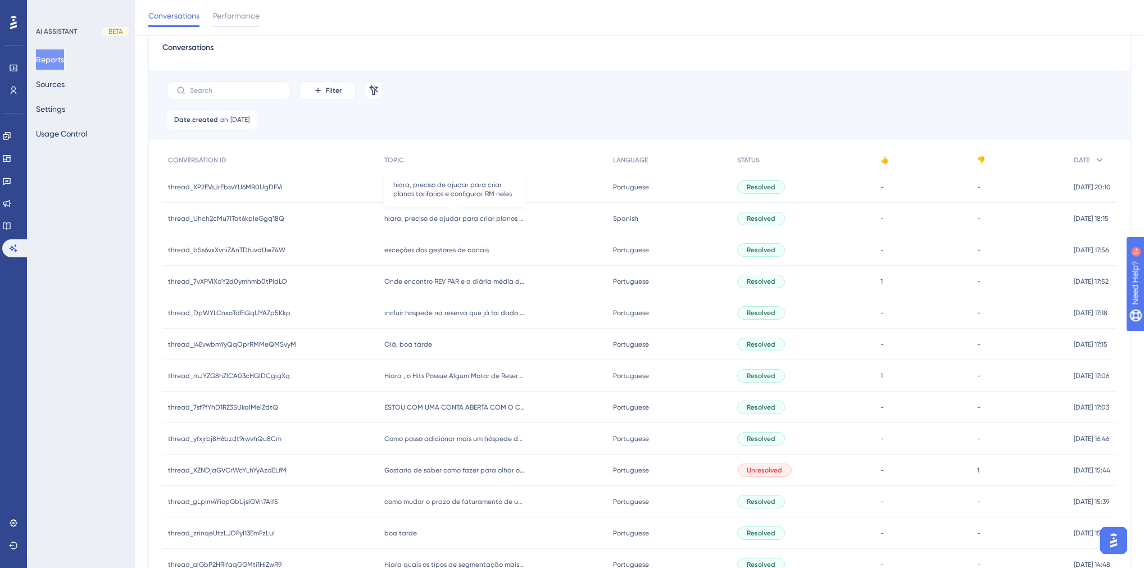
click at [457, 217] on span "hiara, preciso de ajudar para criar planos tarifarios e configurar RM neles" at bounding box center [454, 218] width 140 height 9
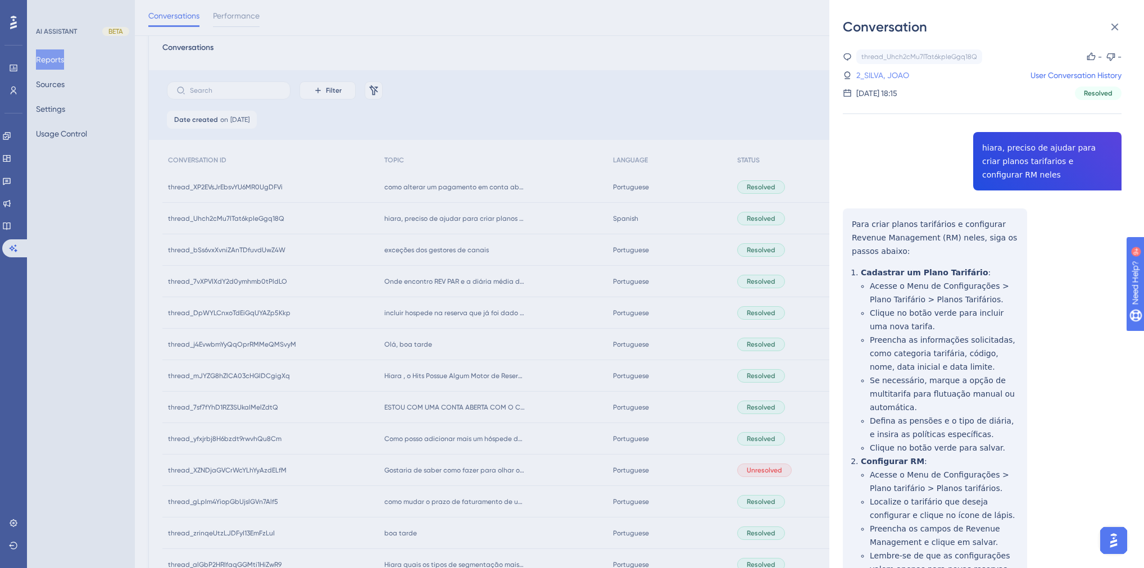
click at [889, 78] on link "2_SILVA, JOAO" at bounding box center [882, 75] width 53 height 13
click at [442, 135] on div "Conversation thread_Uhch2cMu7lTat6kpIeGgq18Q Copy - - 2_SILVA, JOAO User Conver…" at bounding box center [572, 284] width 1144 height 568
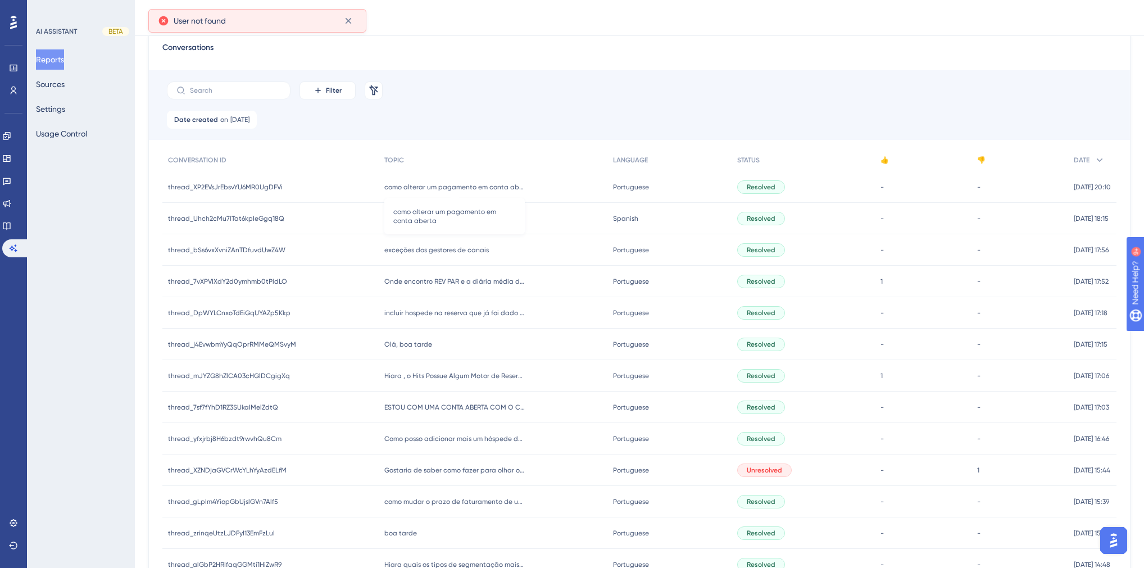
click at [406, 184] on span "como alterar um pagamento em conta aberta" at bounding box center [454, 187] width 140 height 9
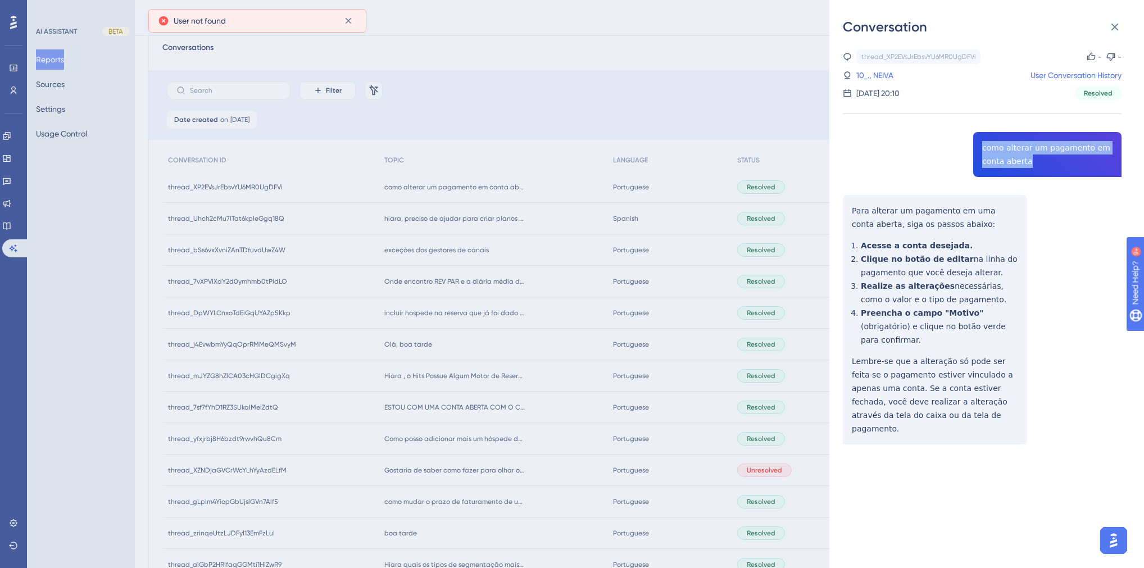
drag, startPoint x: 1032, startPoint y: 161, endPoint x: 977, endPoint y: 147, distance: 56.1
click at [977, 147] on div "thread_XP2EVsJrEbsvYU6MR0UgDFVi Copy - - 10_., NEIVA User Conversation History …" at bounding box center [982, 275] width 279 height 452
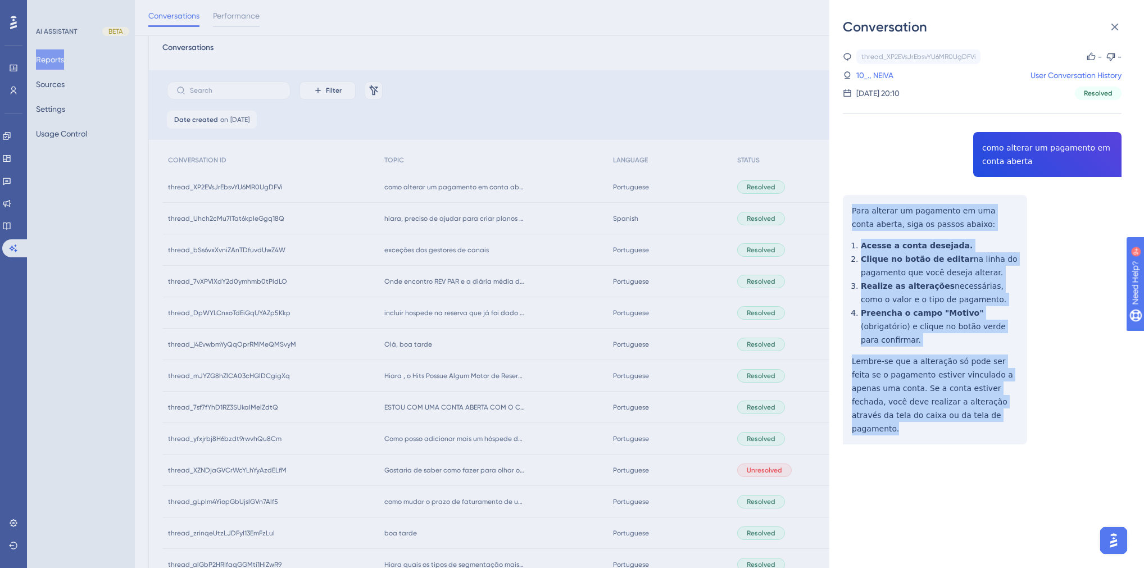
drag, startPoint x: 940, startPoint y: 402, endPoint x: 842, endPoint y: 212, distance: 214.1
click at [842, 212] on div "Conversation thread_XP2EVsJrEbsvYU6MR0UgDFVi Copy - - 10_., NEIVA User Conversa…" at bounding box center [986, 284] width 315 height 568
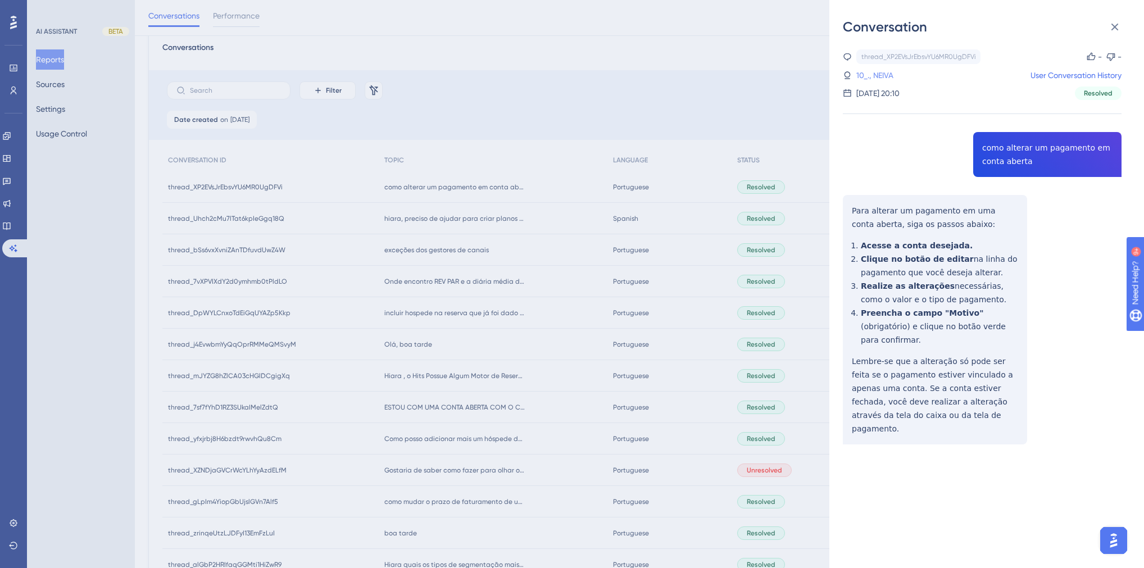
click at [869, 78] on link "10_., NEIVA" at bounding box center [874, 75] width 37 height 13
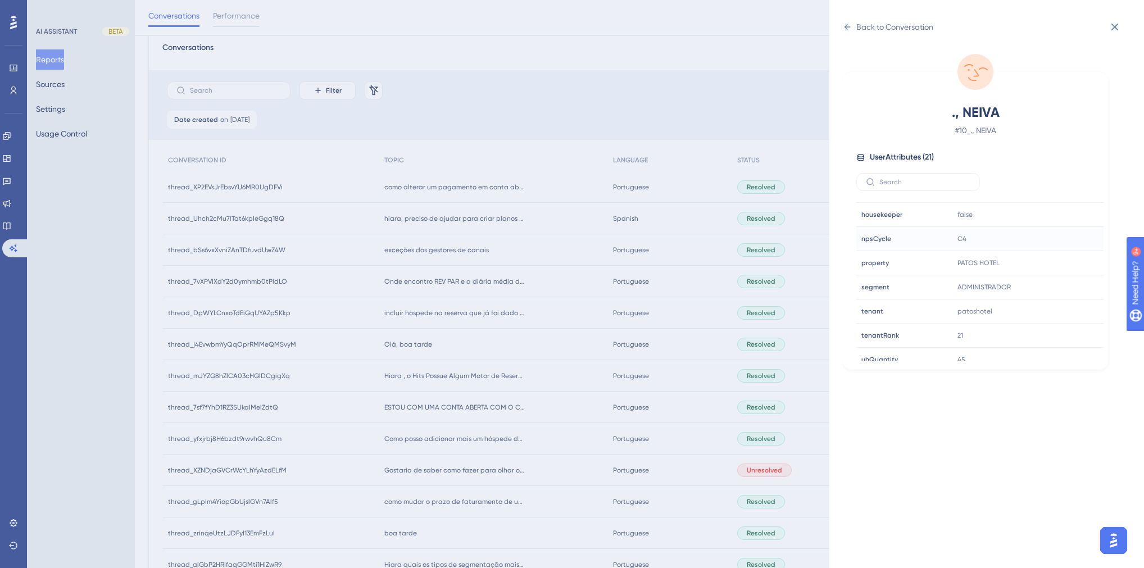
scroll to position [315, 0]
click at [97, 212] on div "Back to Conversation ., NEIVA # 10_., NEIVA User Attributes ( 21 ) Email Email …" at bounding box center [572, 284] width 1144 height 568
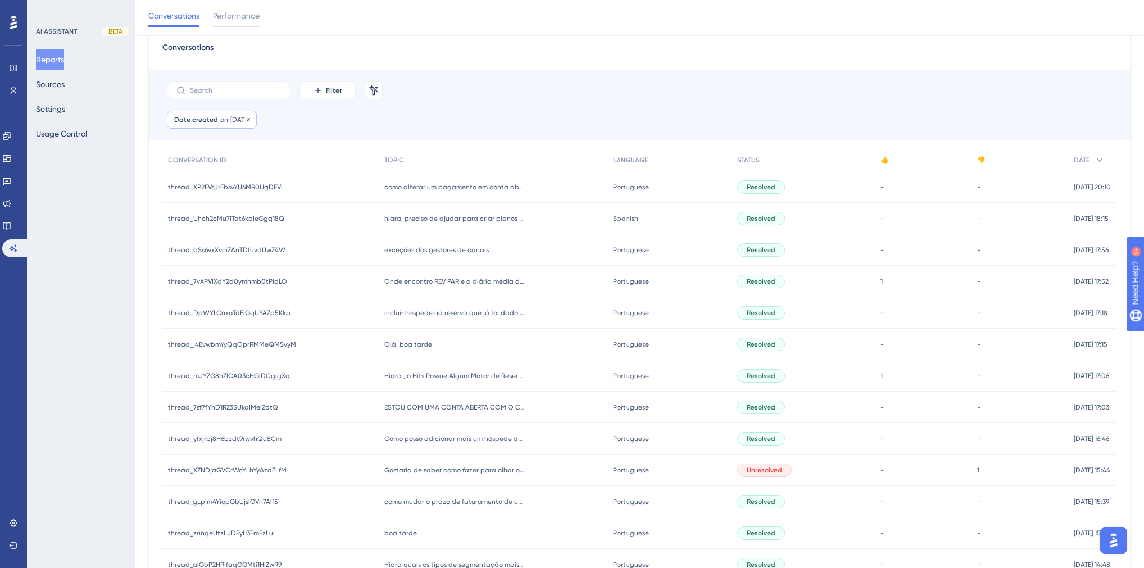
click at [256, 127] on div "Date created on [DATE] [DATE] Remove" at bounding box center [212, 120] width 90 height 18
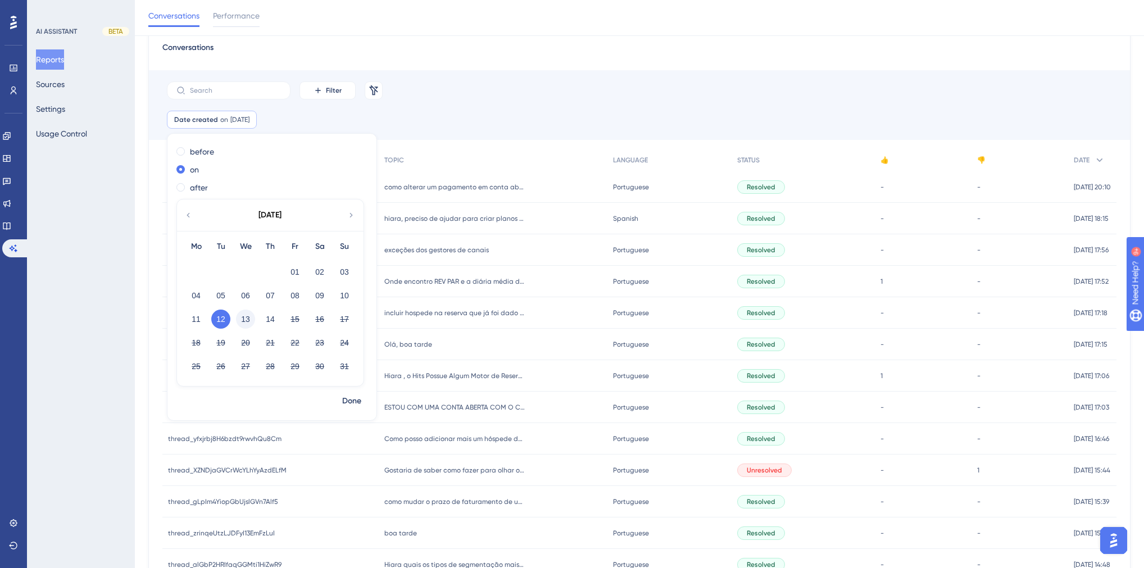
click at [251, 321] on button "13" at bounding box center [245, 319] width 19 height 19
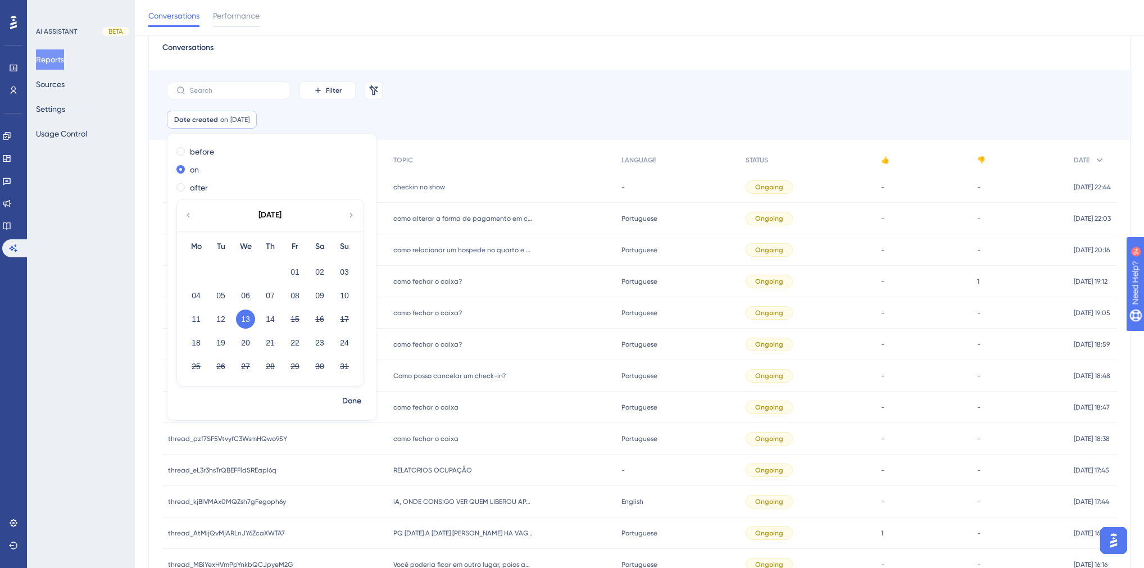
click at [515, 87] on div "Filter Remove Filters" at bounding box center [639, 90] width 981 height 40
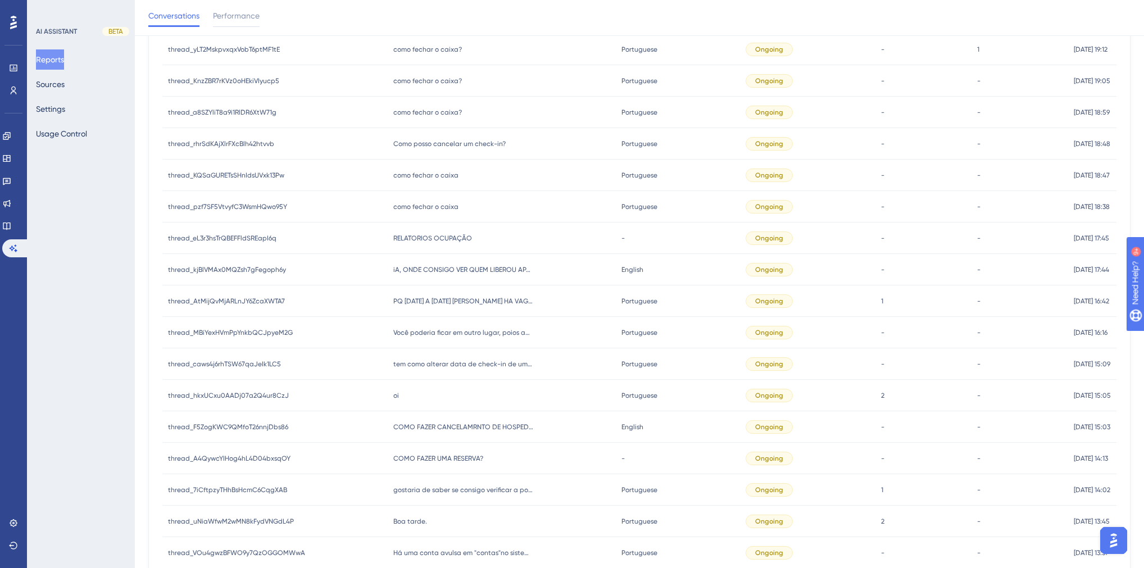
scroll to position [363, 0]
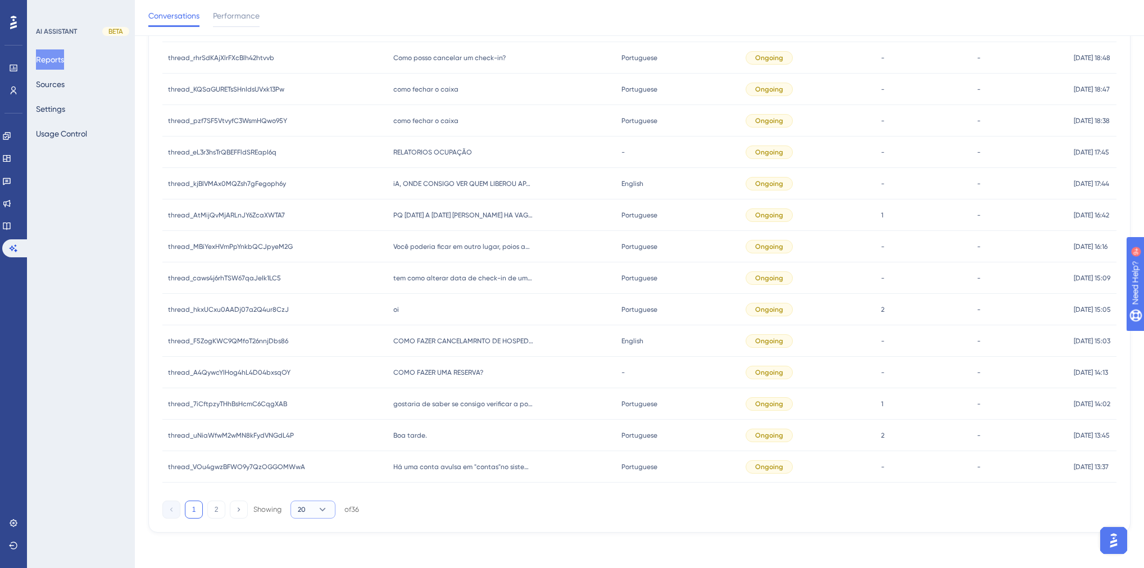
click at [317, 512] on icon at bounding box center [322, 509] width 11 height 11
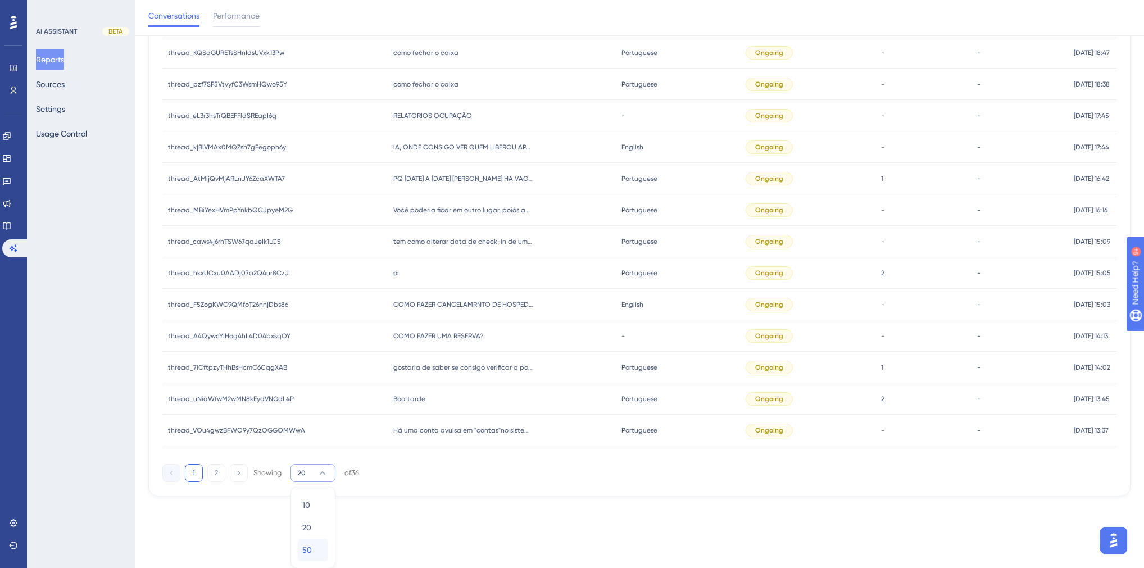
click at [320, 547] on div "50 50" at bounding box center [312, 550] width 21 height 22
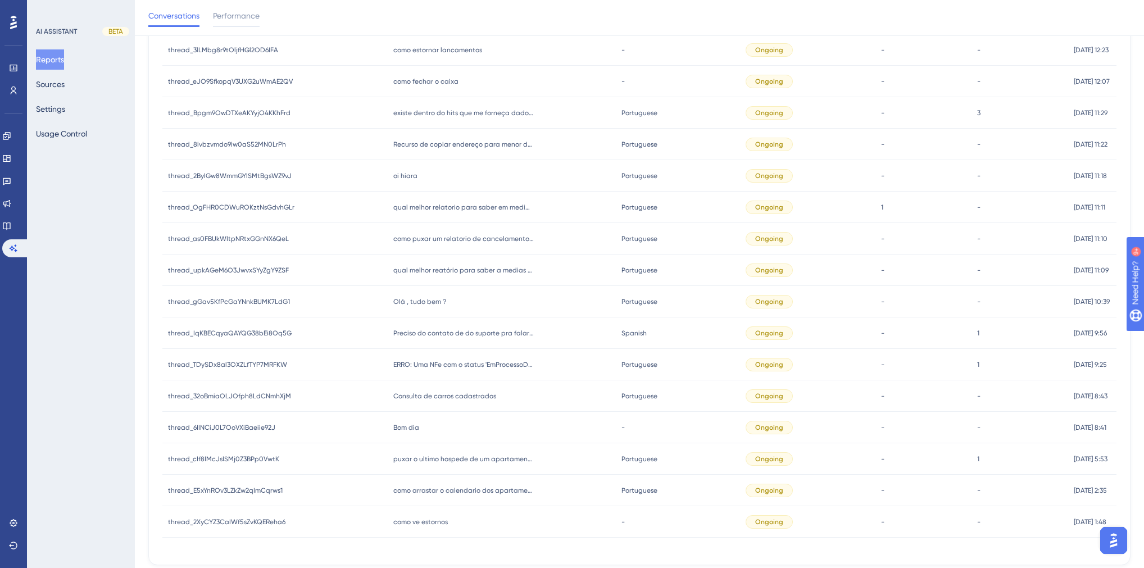
scroll to position [844, 0]
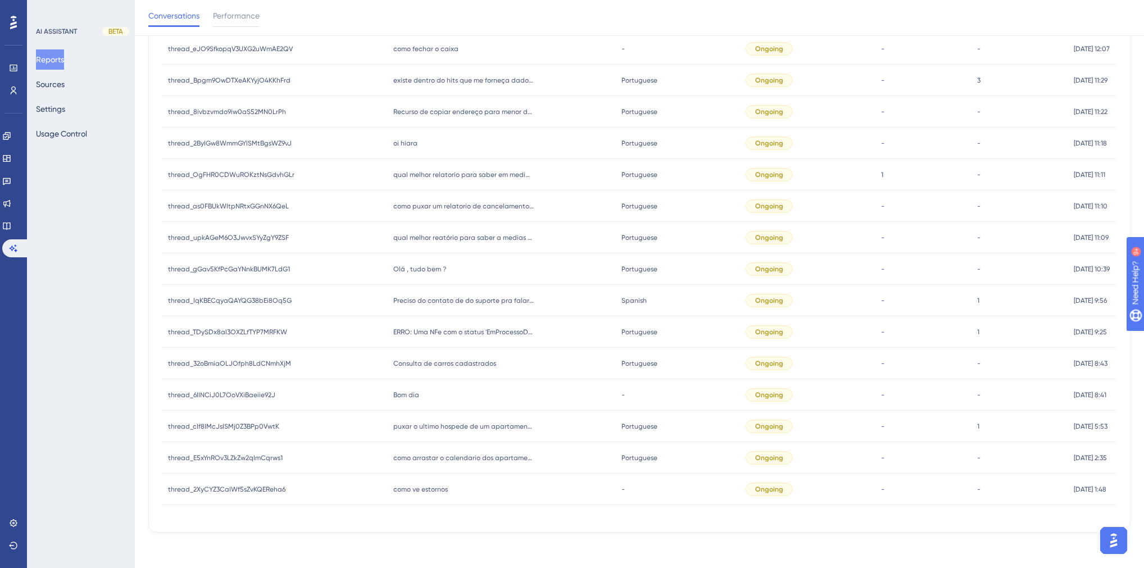
click at [427, 492] on span "como ve estornos" at bounding box center [420, 489] width 55 height 9
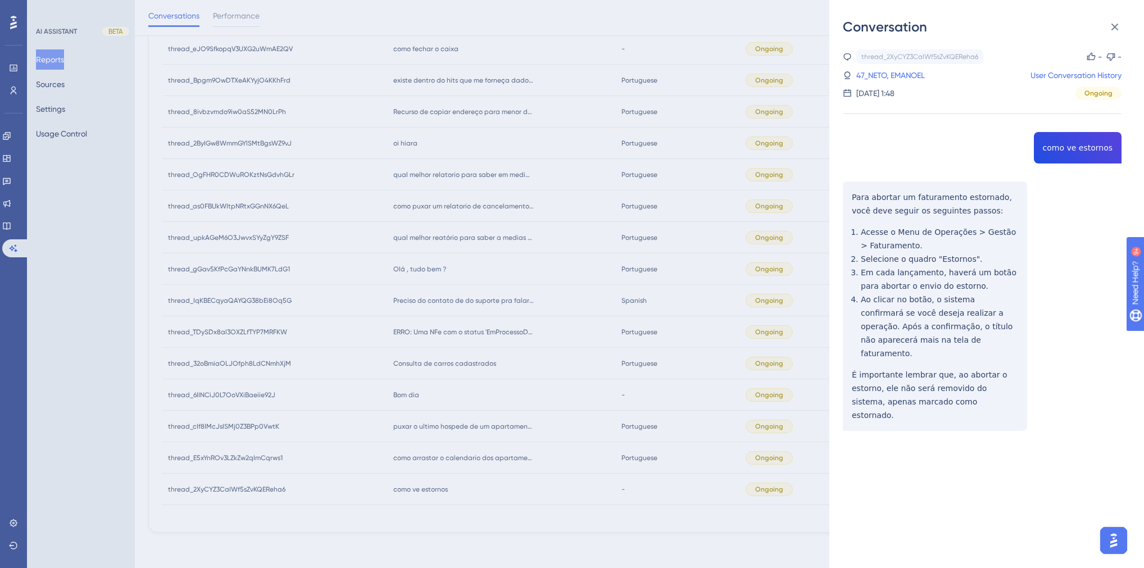
click at [1065, 149] on div "thread_2XyCYZ3CaIWf5sZvKQEReha6 Copy - - 47_NETO, EMANOEL User Conversation His…" at bounding box center [982, 268] width 279 height 439
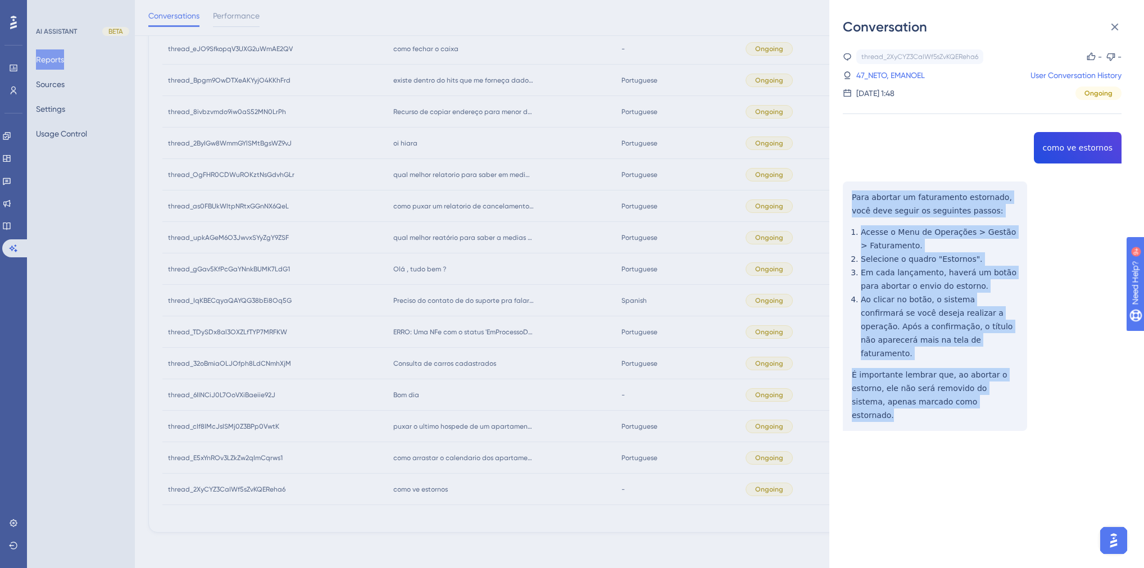
drag, startPoint x: 931, startPoint y: 384, endPoint x: 848, endPoint y: 201, distance: 201.5
click at [848, 201] on div "thread_2XyCYZ3CaIWf5sZvKQEReha6 Copy - - 47_NETO, EMANOEL User Conversation His…" at bounding box center [982, 268] width 279 height 439
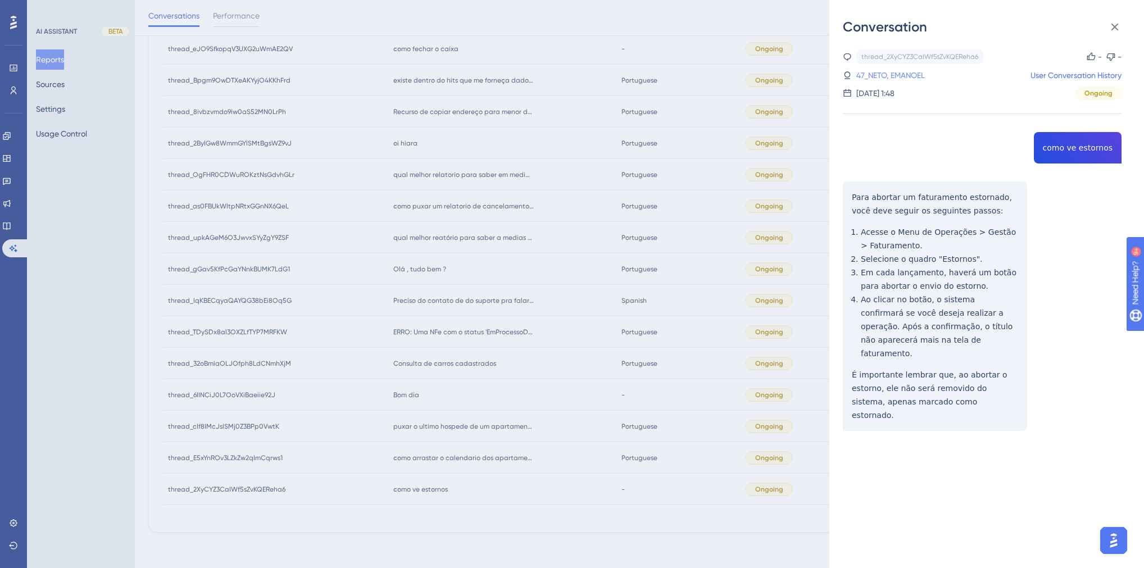
click at [915, 72] on link "47_NETO, EMANOEL" at bounding box center [890, 75] width 69 height 13
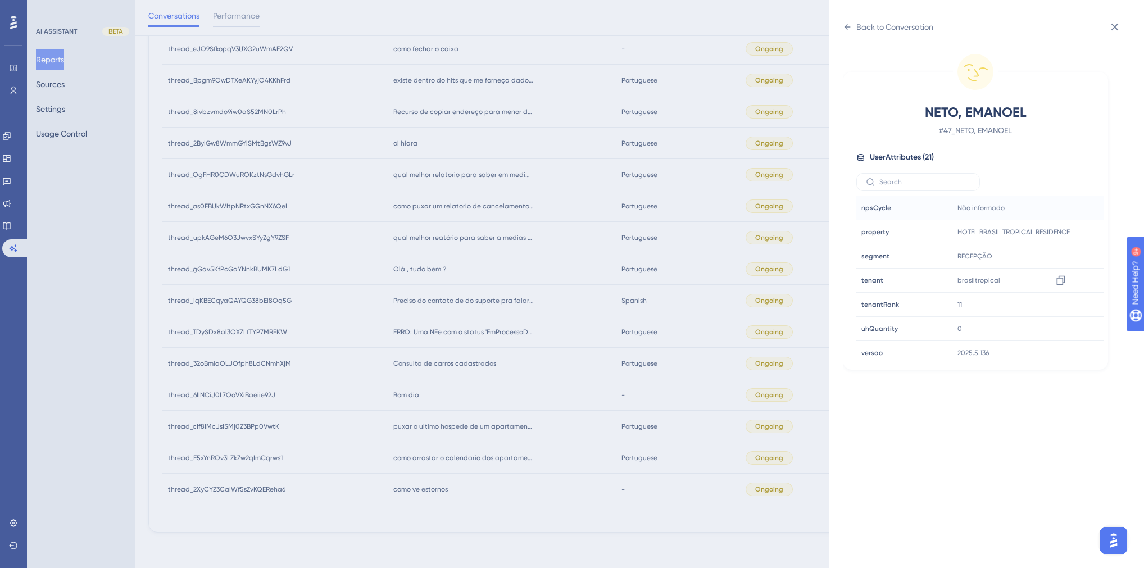
scroll to position [339, 0]
click at [560, 285] on div "Back to Conversation NETO, EMANOEL # 47_NETO, EMANOEL User Attributes ( 21 ) Em…" at bounding box center [572, 284] width 1144 height 568
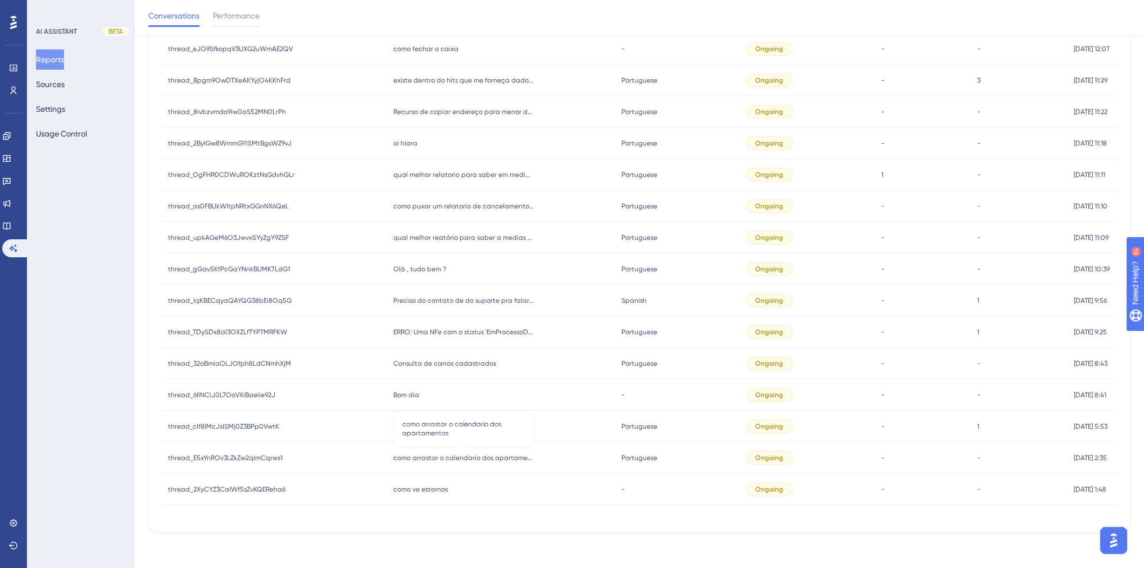
click at [474, 460] on span "como arrastar o calendario dos apartamentos" at bounding box center [463, 457] width 140 height 9
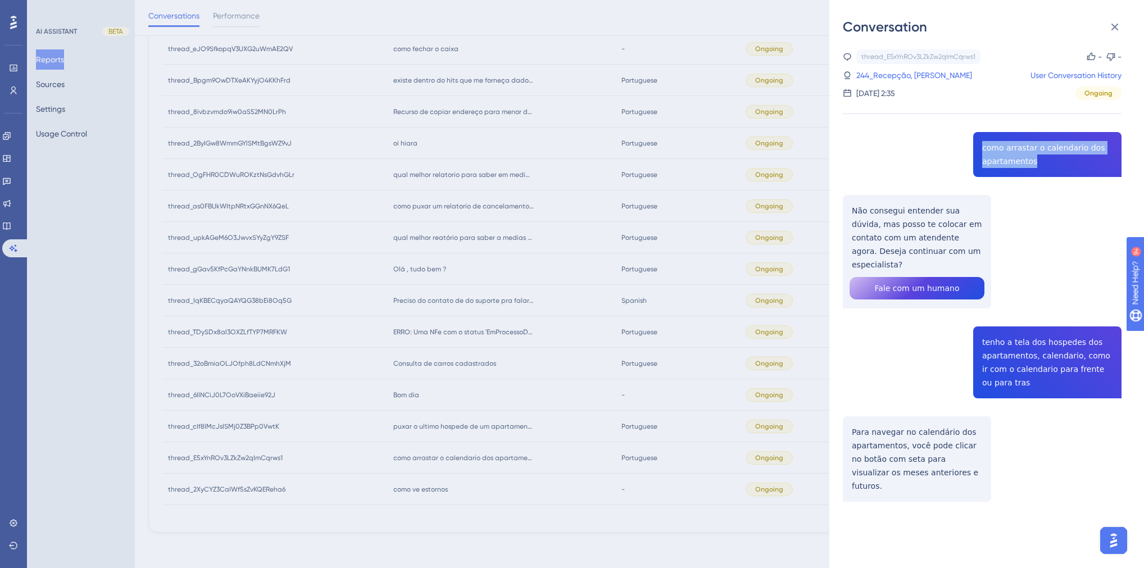
drag, startPoint x: 1037, startPoint y: 164, endPoint x: 976, endPoint y: 148, distance: 63.2
click at [976, 148] on div "thread_E5xYnROv3LZkZw2qImCqrws1 Copy - - 244_Recepção, [PERSON_NAME] User Conve…" at bounding box center [982, 304] width 279 height 510
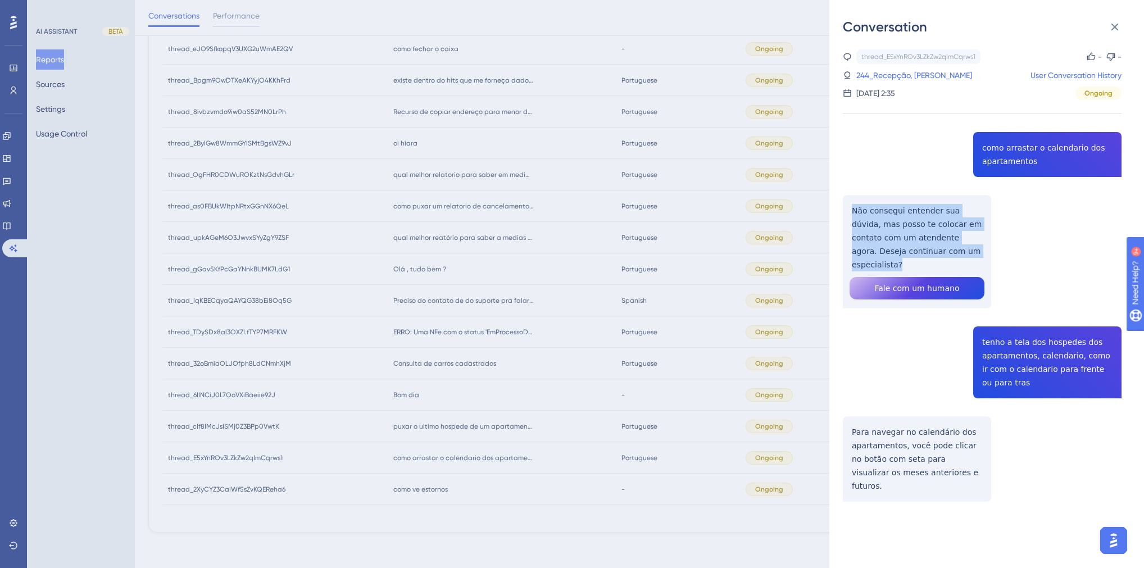
drag, startPoint x: 966, startPoint y: 249, endPoint x: 847, endPoint y: 207, distance: 126.5
click at [847, 207] on div "thread_E5xYnROv3LZkZw2qImCqrws1 Copy - - 244_Recepção, [PERSON_NAME] User Conve…" at bounding box center [982, 304] width 279 height 510
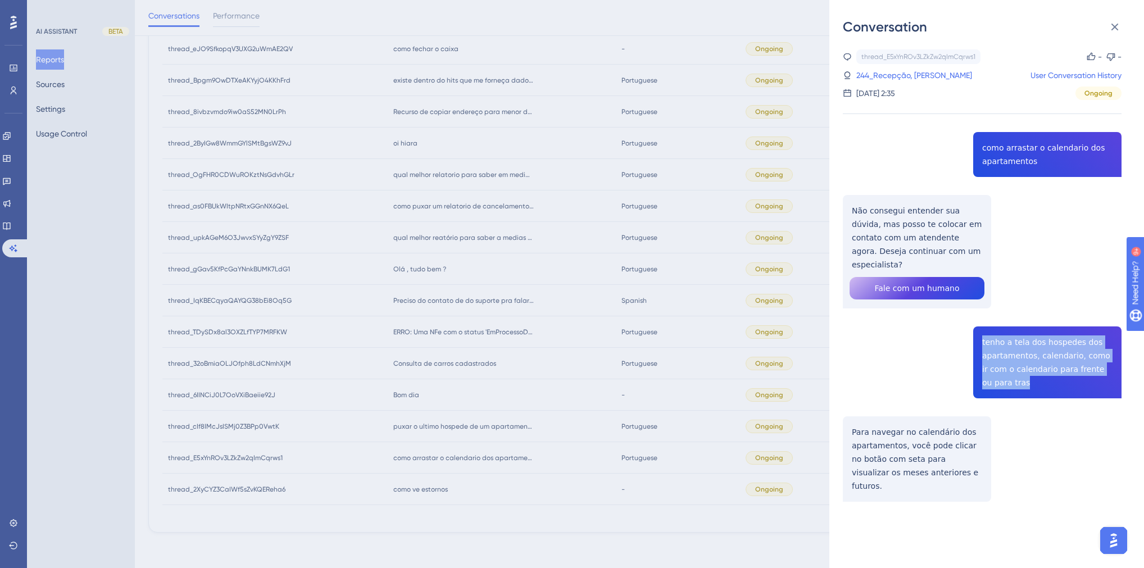
drag, startPoint x: 997, startPoint y: 371, endPoint x: 966, endPoint y: 317, distance: 62.4
click at [966, 317] on div "thread_E5xYnROv3LZkZw2qImCqrws1 Copy - - 244_Recepção, [PERSON_NAME] User Conve…" at bounding box center [982, 304] width 279 height 510
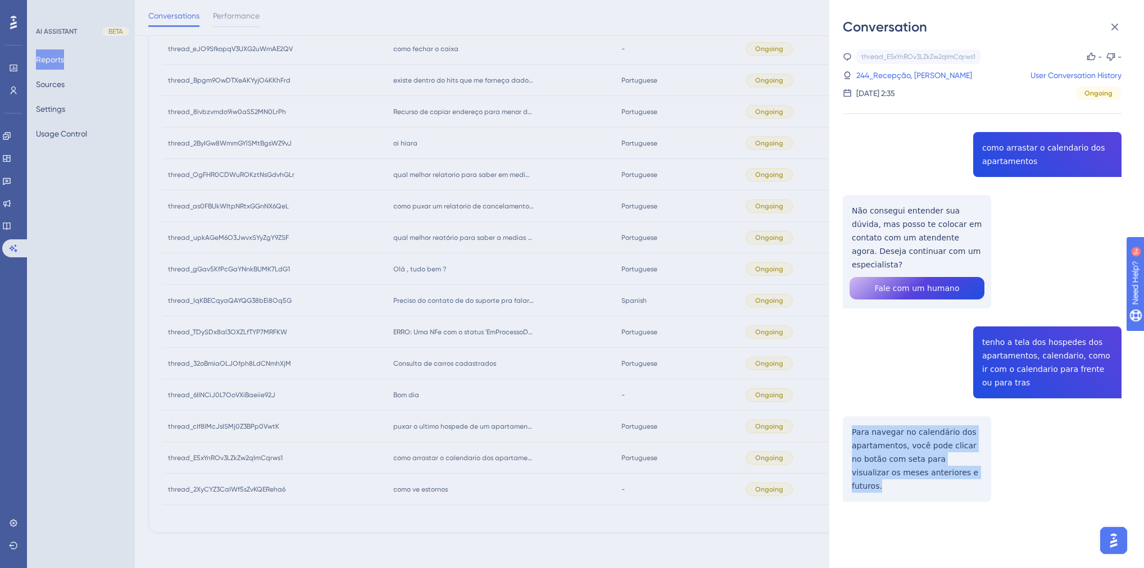
drag, startPoint x: 947, startPoint y: 460, endPoint x: 848, endPoint y: 419, distance: 107.1
click at [848, 419] on div "thread_E5xYnROv3LZkZw2qImCqrws1 Copy - - 244_Recepção, [PERSON_NAME] User Conve…" at bounding box center [982, 304] width 279 height 510
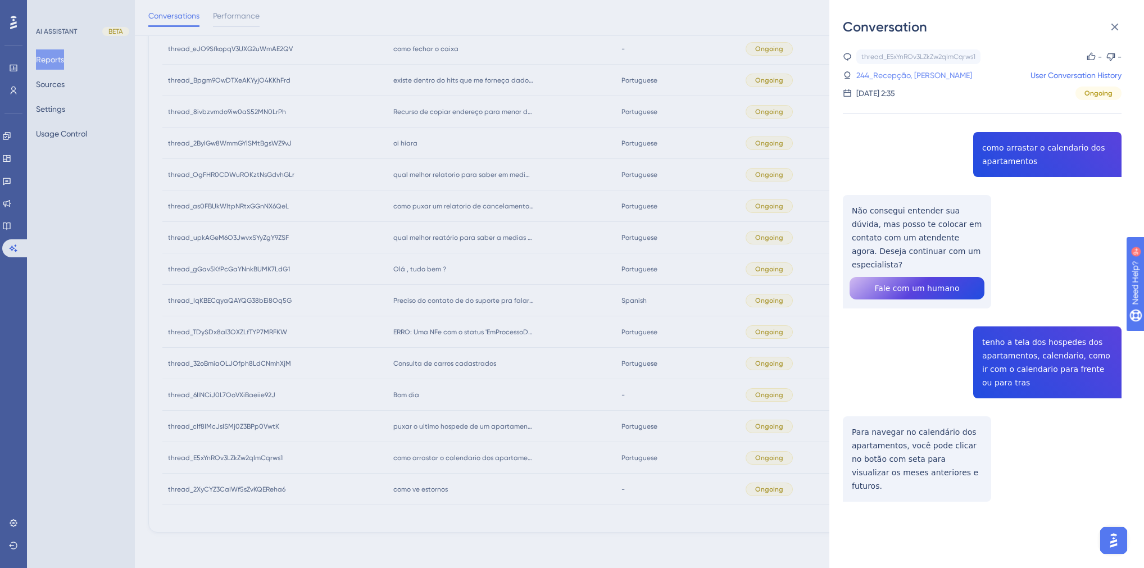
click at [900, 79] on link "244_Recepção, [PERSON_NAME]" at bounding box center [914, 75] width 116 height 13
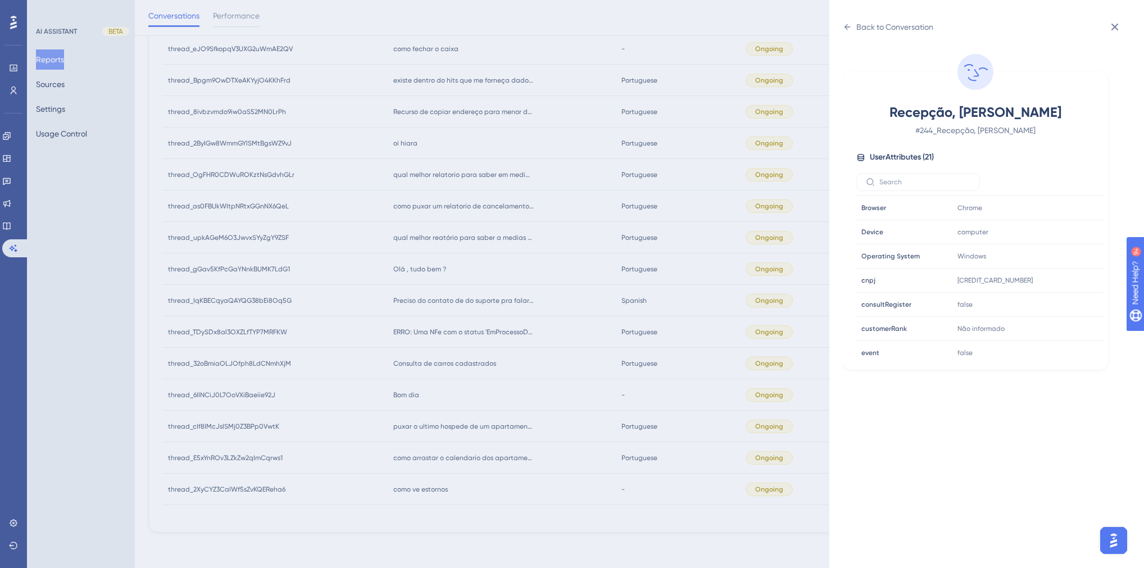
scroll to position [315, 0]
click at [436, 408] on div "Back to Conversation Recepção, [PERSON_NAME] # 244_Recepção, [PERSON_NAME] User…" at bounding box center [572, 284] width 1144 height 568
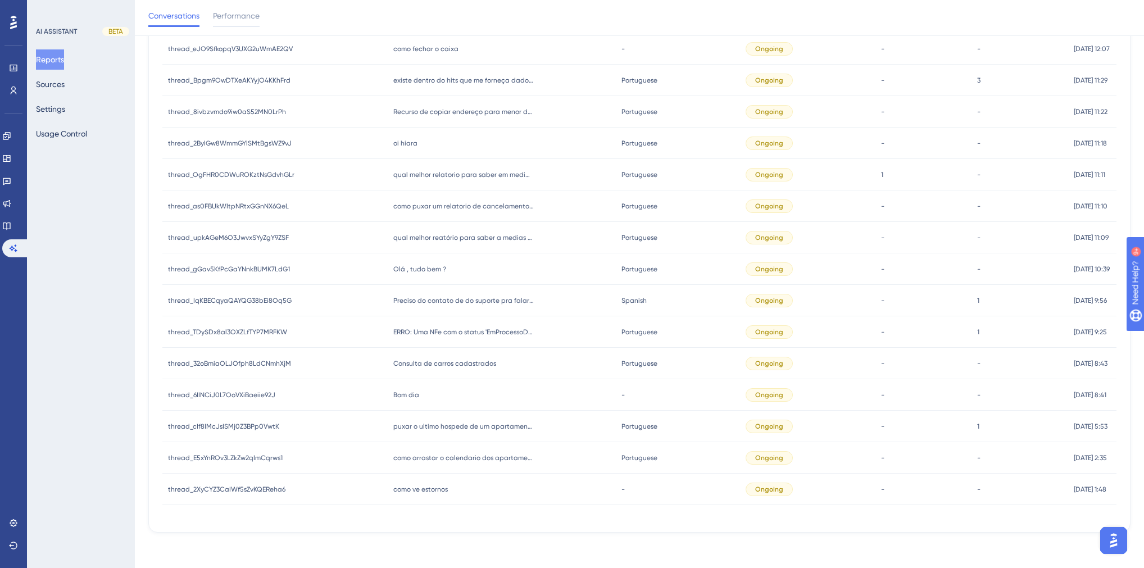
click at [429, 424] on span "puxar o ultimo hospede de um apartamento" at bounding box center [463, 426] width 140 height 9
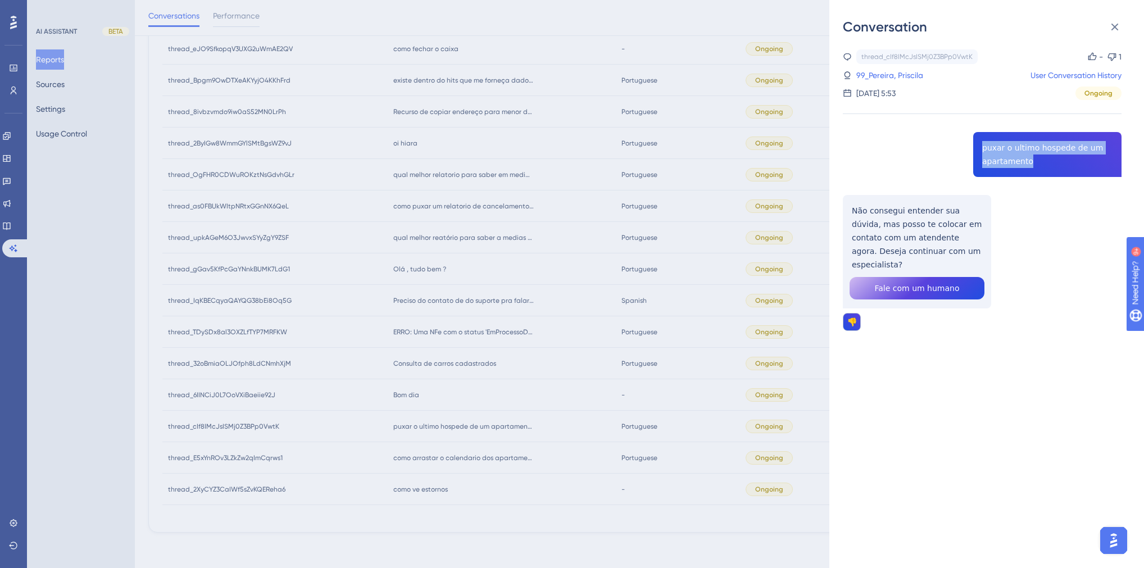
drag, startPoint x: 1042, startPoint y: 162, endPoint x: 966, endPoint y: 144, distance: 78.0
click at [966, 144] on div "thread_cIf8IMcJsISMj0Z3BPp0VwtK Copy - 1 99_Pereira, Priscila User Conversation…" at bounding box center [982, 218] width 279 height 339
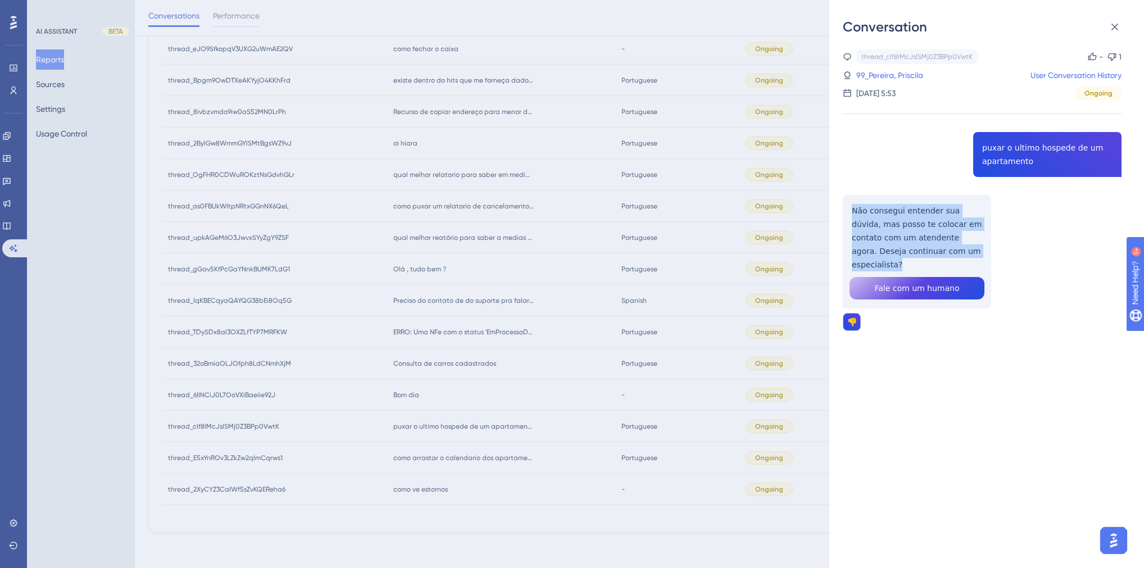
drag, startPoint x: 973, startPoint y: 255, endPoint x: 827, endPoint y: 207, distance: 153.7
click at [833, 207] on div "Conversation thread_cIf8IMcJsISMj0Z3BPp0VwtK Copy - 1 99_Pereira, Priscila User…" at bounding box center [986, 284] width 315 height 568
click at [869, 74] on link "99_Pereira, Priscila" at bounding box center [889, 75] width 67 height 13
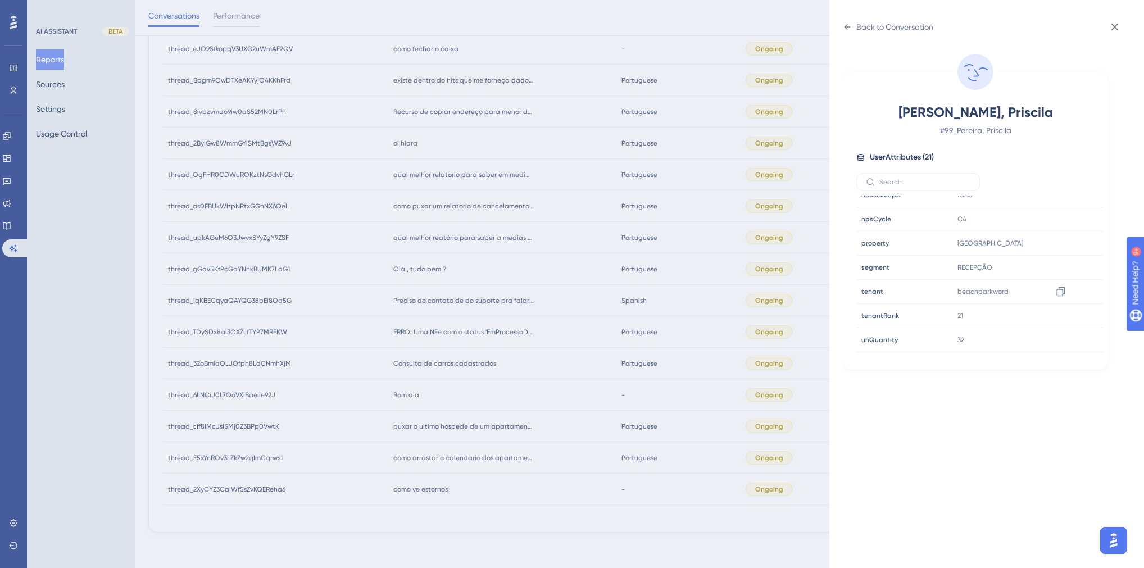
scroll to position [339, 0]
click at [865, 29] on div "Back to Conversation" at bounding box center [894, 26] width 77 height 13
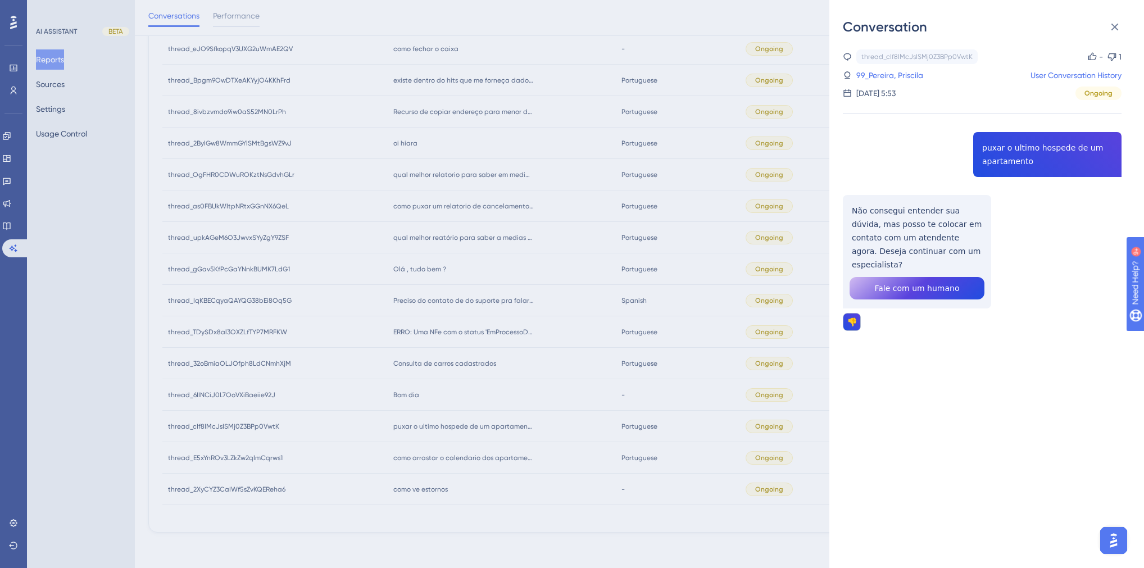
click at [467, 373] on div "Conversation thread_cIf8IMcJsISMj0Z3BPp0VwtK Copy - 1 99_Pereira, Priscila User…" at bounding box center [572, 284] width 1144 height 568
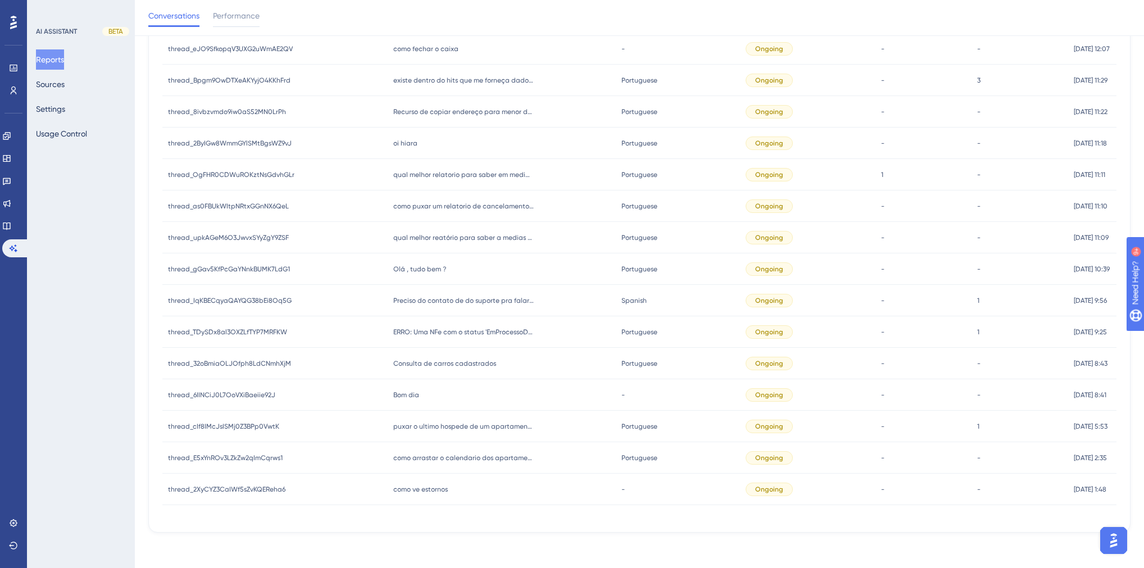
click at [405, 397] on span "Bom dia" at bounding box center [406, 395] width 26 height 9
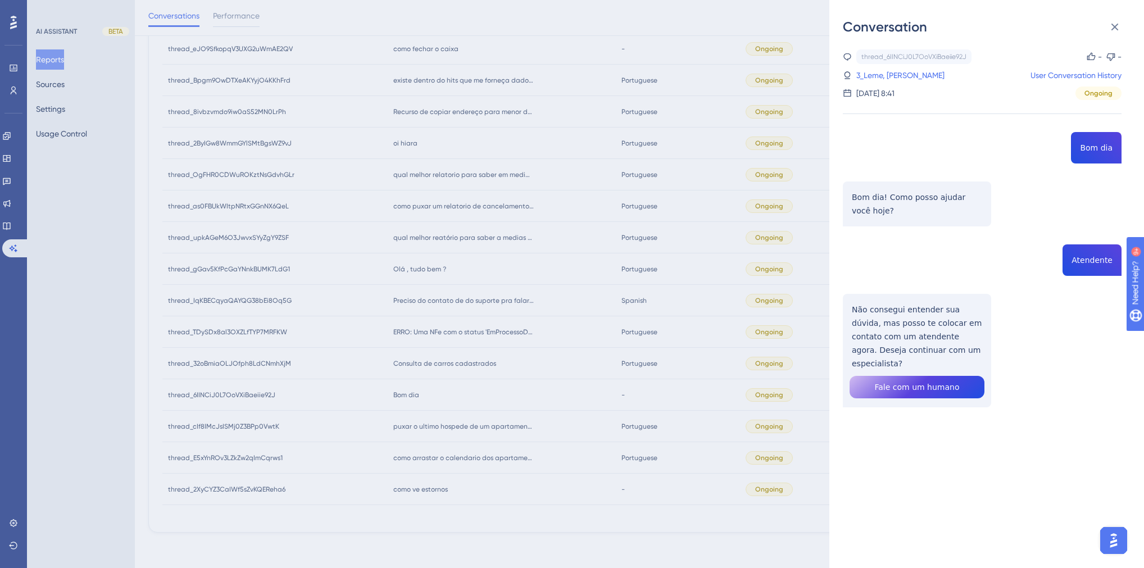
click at [472, 398] on div "Conversation thread_6IINCiJ0L7OoVXiBaeiie92J Copy - - 3_Leme, [PERSON_NAME] Use…" at bounding box center [572, 284] width 1144 height 568
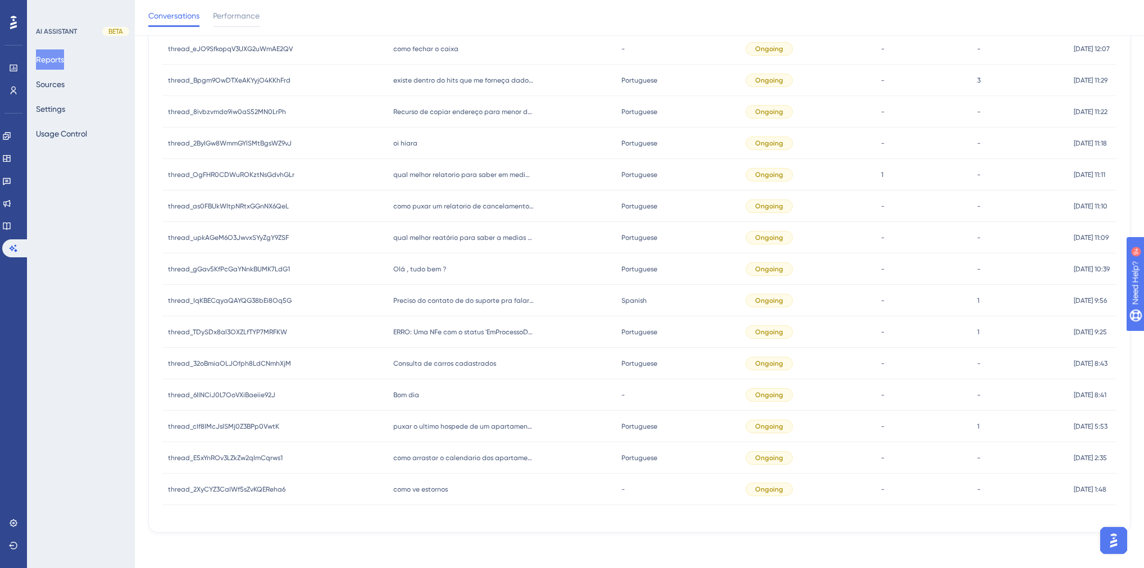
click at [425, 364] on span "Consulta de carros cadastrados" at bounding box center [444, 363] width 103 height 9
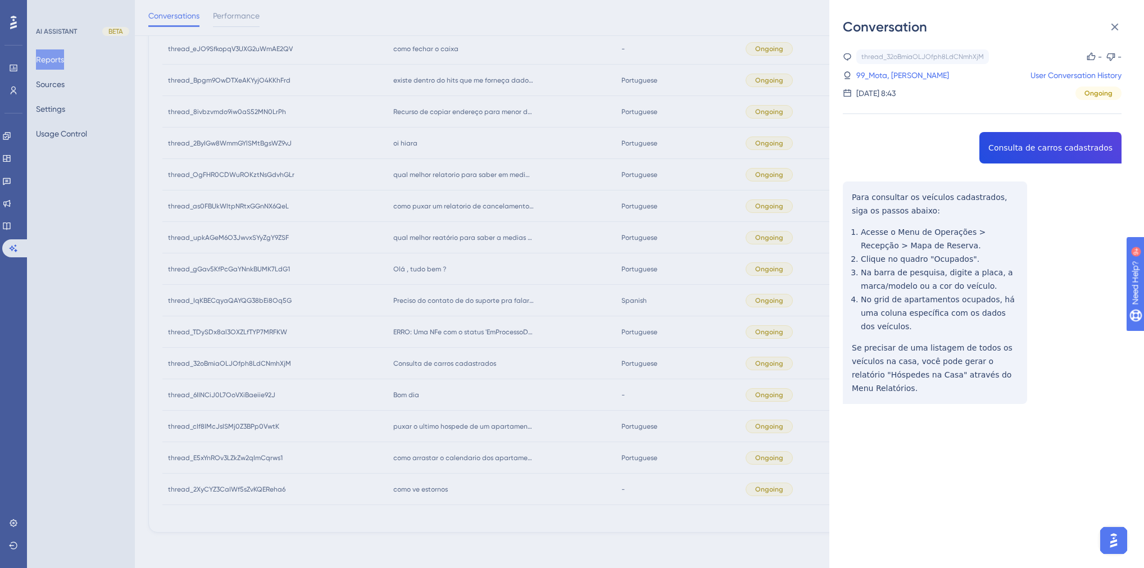
click at [1022, 146] on div "thread_32oBmiaOLJOfph8LdCNmhXjM Copy - - 99_Mota, [PERSON_NAME] User Conversati…" at bounding box center [982, 255] width 279 height 412
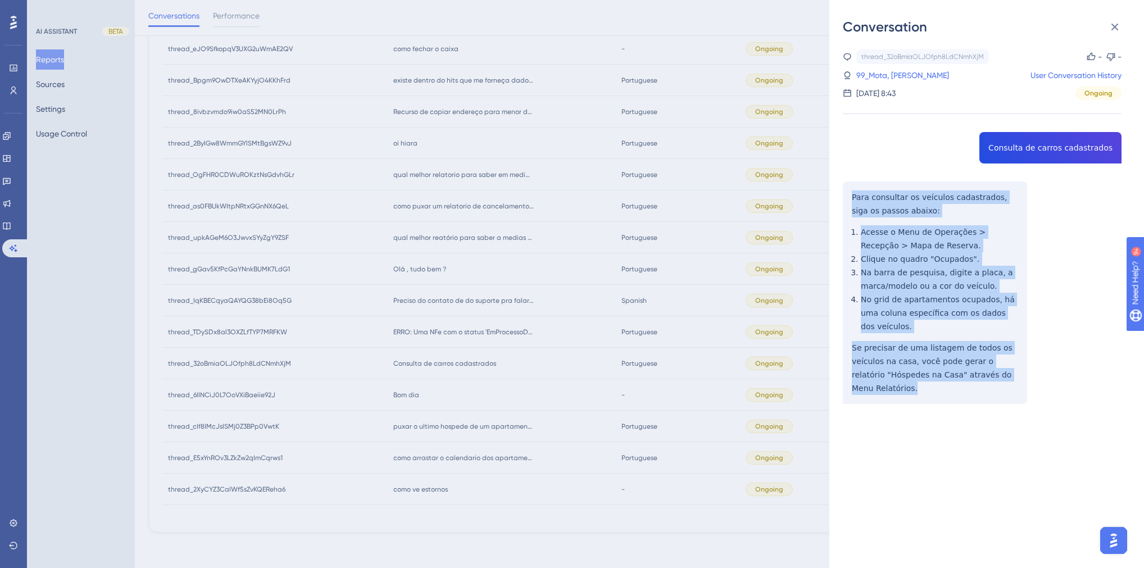
drag, startPoint x: 899, startPoint y: 373, endPoint x: 839, endPoint y: 199, distance: 183.6
click at [839, 199] on div "Conversation thread_32oBmiaOLJOfph8LdCNmhXjM Copy - - 99_Mota, [PERSON_NAME] Us…" at bounding box center [986, 284] width 315 height 568
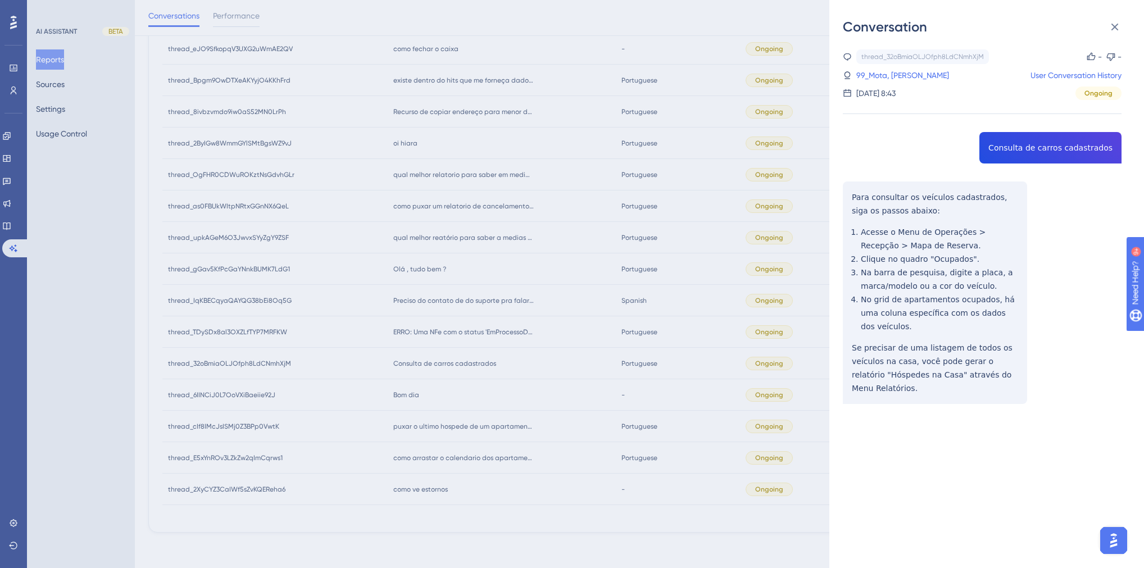
click at [978, 428] on div at bounding box center [982, 441] width 279 height 39
click at [898, 74] on link "99_Mota, [PERSON_NAME]" at bounding box center [902, 75] width 93 height 13
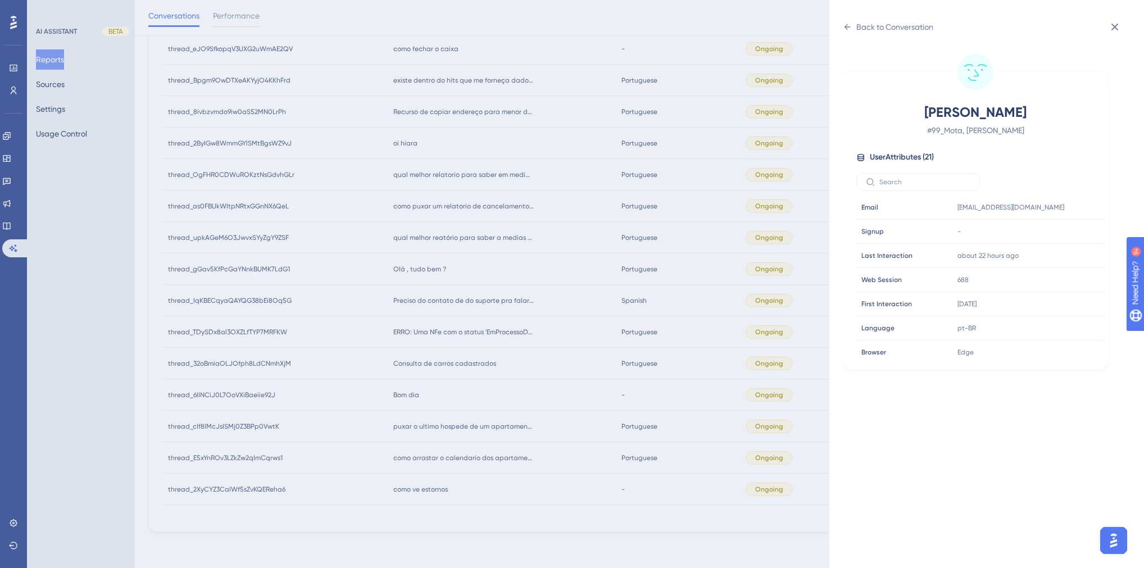
click at [660, 212] on div "Back to Conversation Mota, [PERSON_NAME] # 99_Mota, [PERSON_NAME] User Attribut…" at bounding box center [572, 284] width 1144 height 568
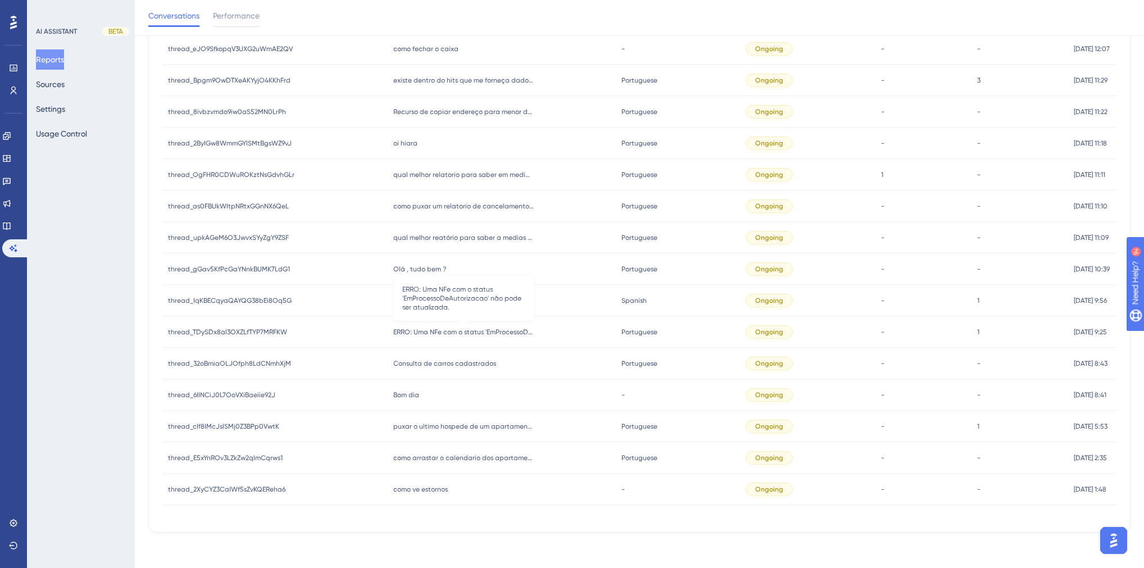
click at [462, 332] on span "ERRO: Uma NFe com o status 'EmProcessoDeAutorizacao' não pode ser atualizada." at bounding box center [463, 332] width 140 height 9
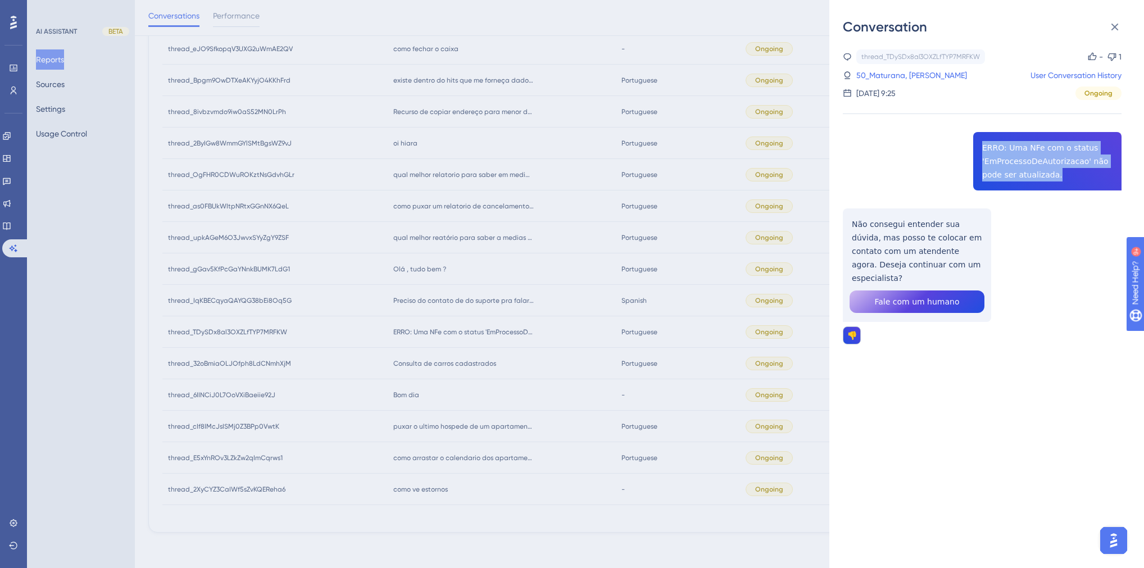
drag, startPoint x: 1060, startPoint y: 175, endPoint x: 977, endPoint y: 142, distance: 89.5
click at [977, 142] on div "thread_TDySDx8al3OXZLfTYP7MRFKW Copy - 1 50_Maturana, [PERSON_NAME] User Conver…" at bounding box center [982, 225] width 279 height 352
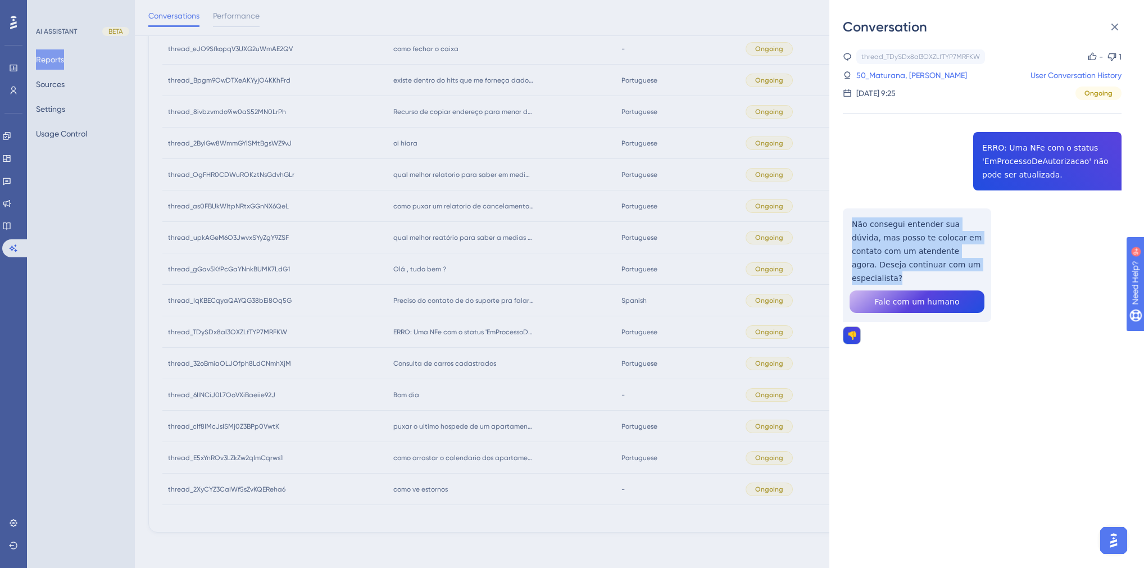
drag, startPoint x: 948, startPoint y: 265, endPoint x: 834, endPoint y: 220, distance: 123.1
click at [843, 220] on div "thread_TDySDx8al3OXZLfTYP7MRFKW Copy - 1 50_Maturana, [PERSON_NAME] User Conver…" at bounding box center [982, 225] width 279 height 352
click at [443, 370] on div "Conversation thread_TDySDx8al3OXZLfTYP7MRFKW Copy - 1 50_Maturana, [PERSON_NAME…" at bounding box center [572, 284] width 1144 height 568
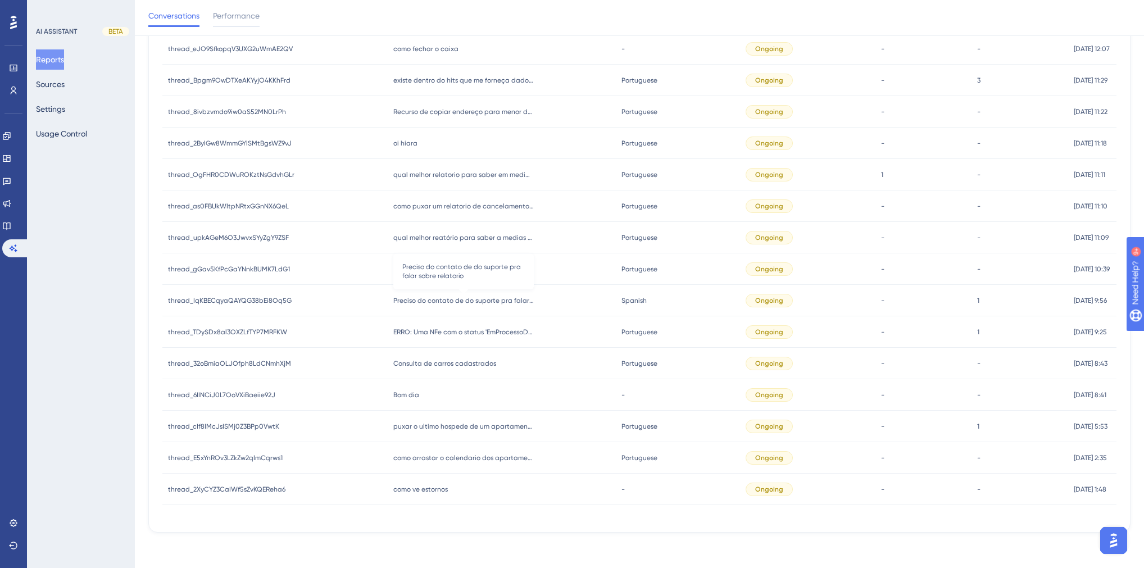
click at [434, 302] on span "Preciso do contato de do suporte pra falar sobre relatorio" at bounding box center [463, 300] width 140 height 9
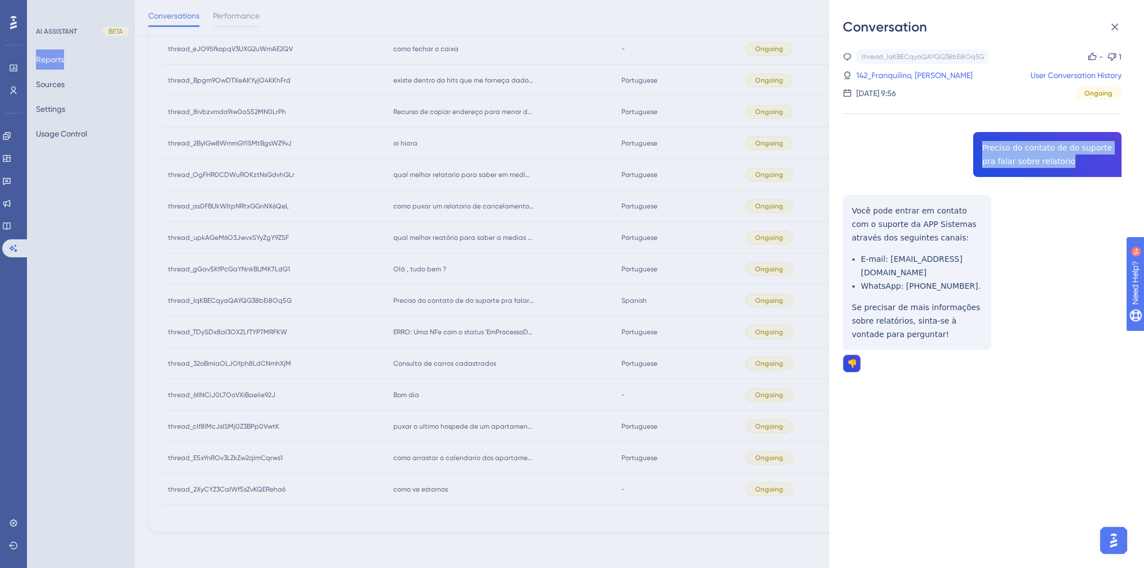
drag, startPoint x: 1059, startPoint y: 162, endPoint x: 976, endPoint y: 142, distance: 85.0
click at [976, 142] on div "thread_IqKBECqyaQAYQG38bEi8Oq5G Copy - 1 142_Franquilino, [PERSON_NAME] User Co…" at bounding box center [982, 239] width 279 height 380
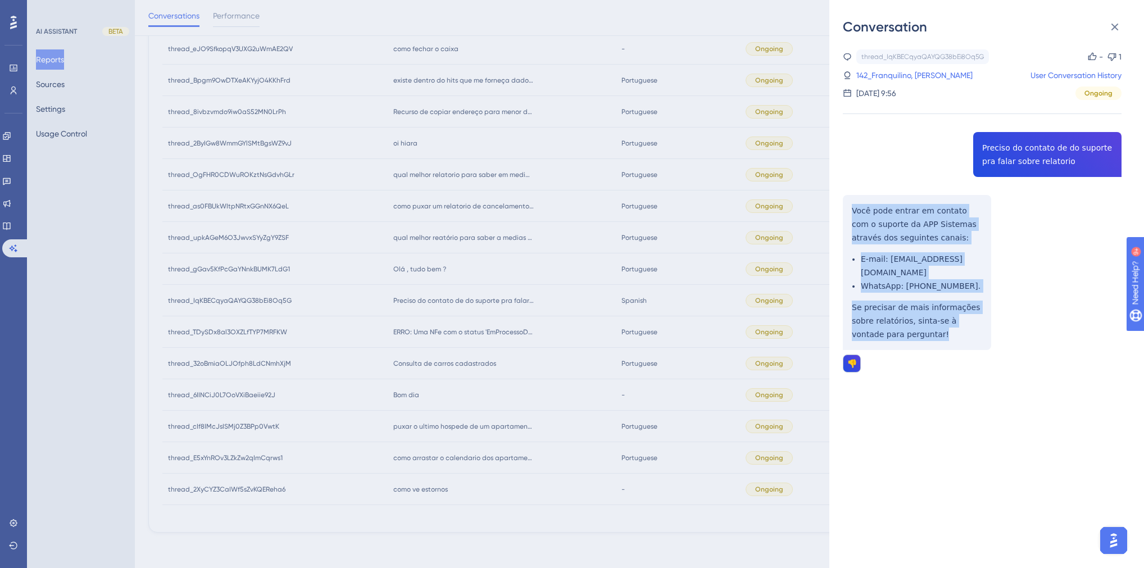
drag, startPoint x: 932, startPoint y: 349, endPoint x: 850, endPoint y: 213, distance: 158.8
click at [850, 213] on div "thread_IqKBECqyaQAYQG38bEi8Oq5G Copy - 1 142_Franquilino, [PERSON_NAME] User Co…" at bounding box center [982, 239] width 279 height 380
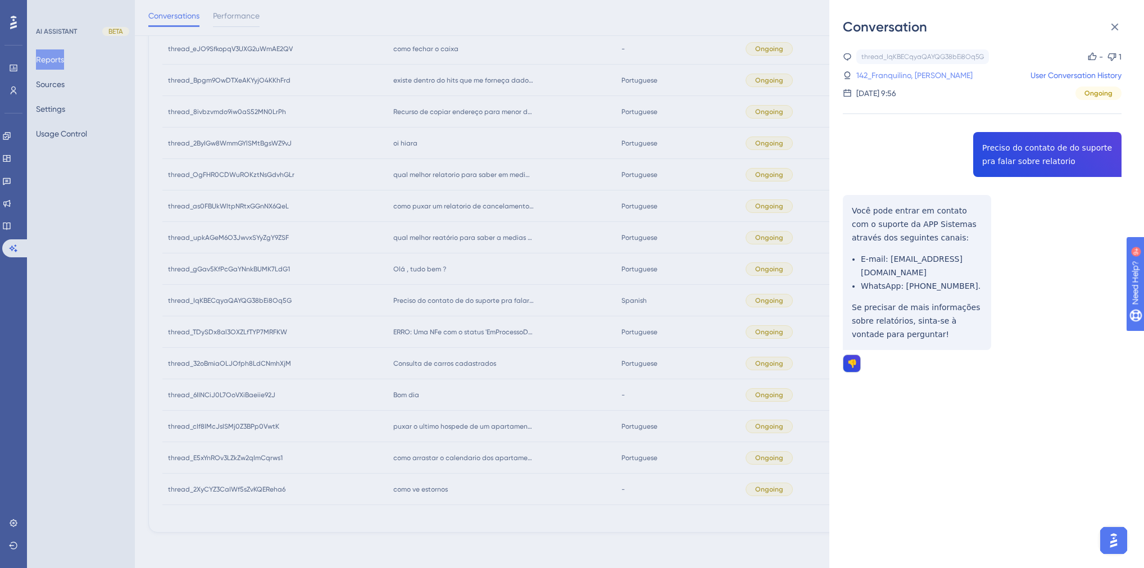
click at [928, 74] on link "142_Franquilino, [PERSON_NAME]" at bounding box center [914, 75] width 116 height 13
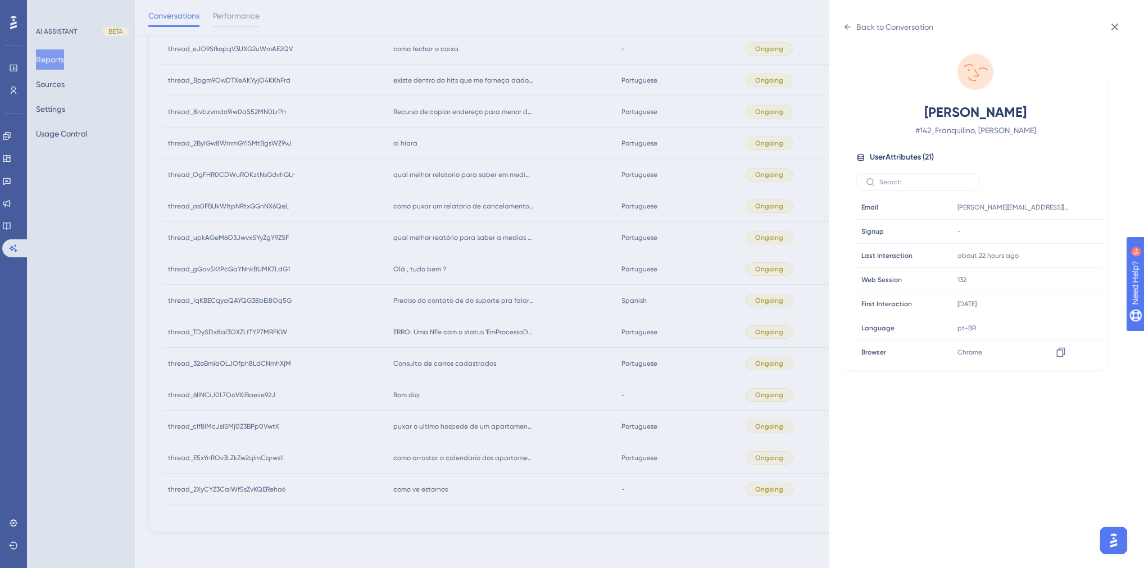
scroll to position [315, 0]
click at [461, 388] on div "Back to Conversation Franquilino, [PERSON_NAME] # 142_Franquilino, [PERSON_NAME…" at bounding box center [572, 284] width 1144 height 568
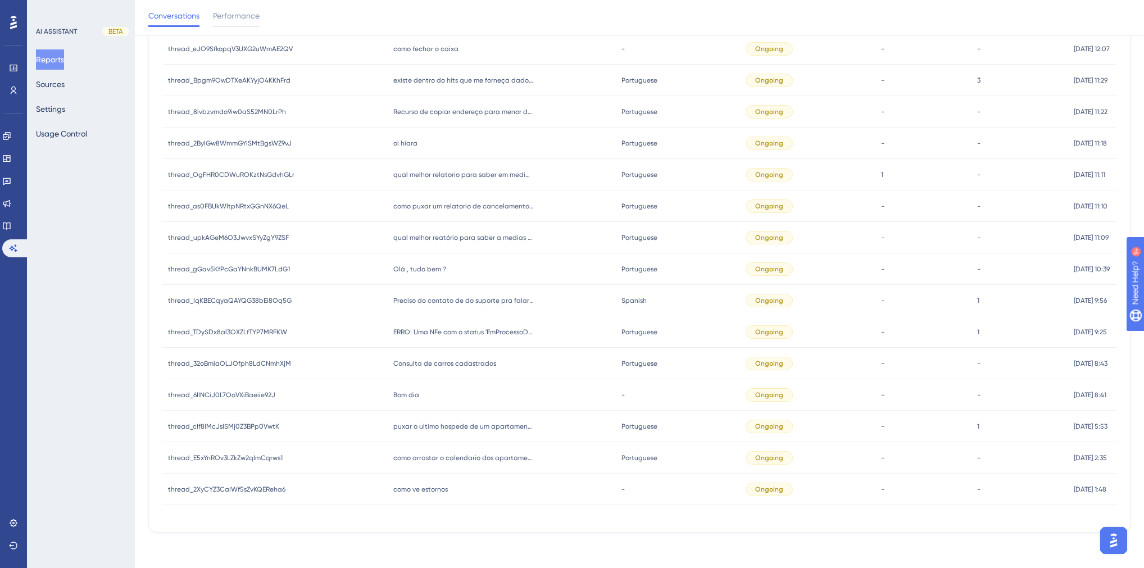
click at [415, 265] on span "Olá , tudo bem ?" at bounding box center [419, 269] width 53 height 9
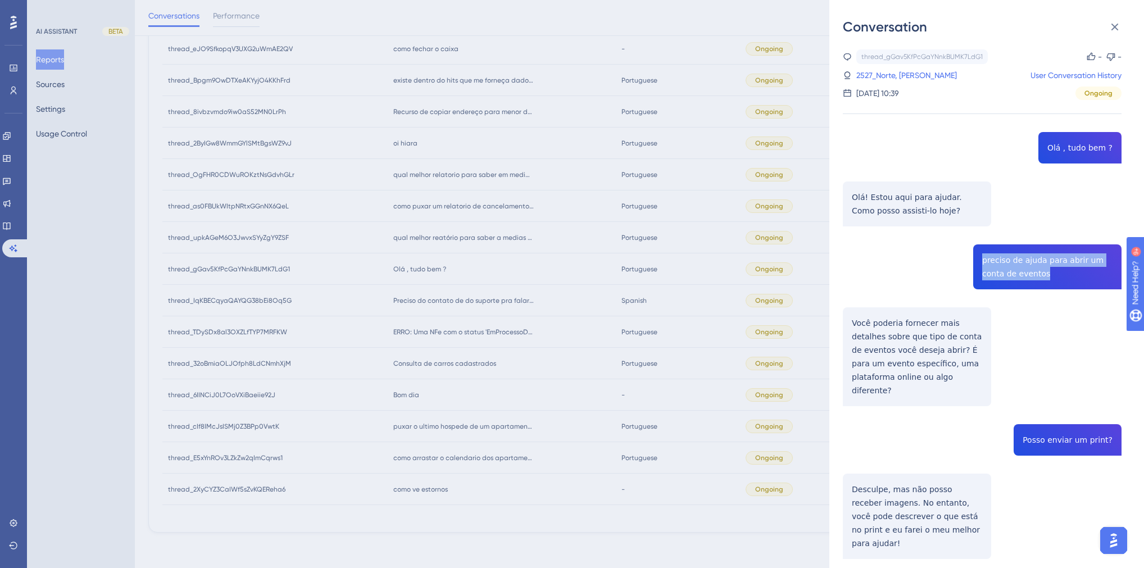
drag, startPoint x: 1038, startPoint y: 276, endPoint x: 973, endPoint y: 260, distance: 66.5
click at [973, 260] on div "thread_gGav5KfPcGaYNnkBUMK7LdG1 Copy - - 2527_Norte, [PERSON_NAME] User Convers…" at bounding box center [982, 539] width 279 height 981
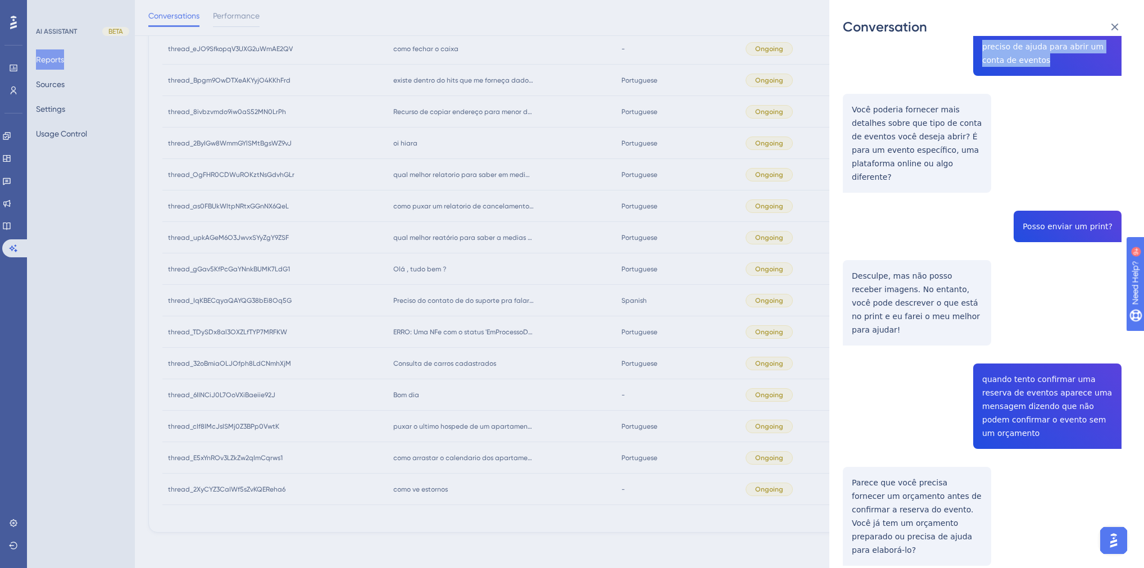
scroll to position [207, 0]
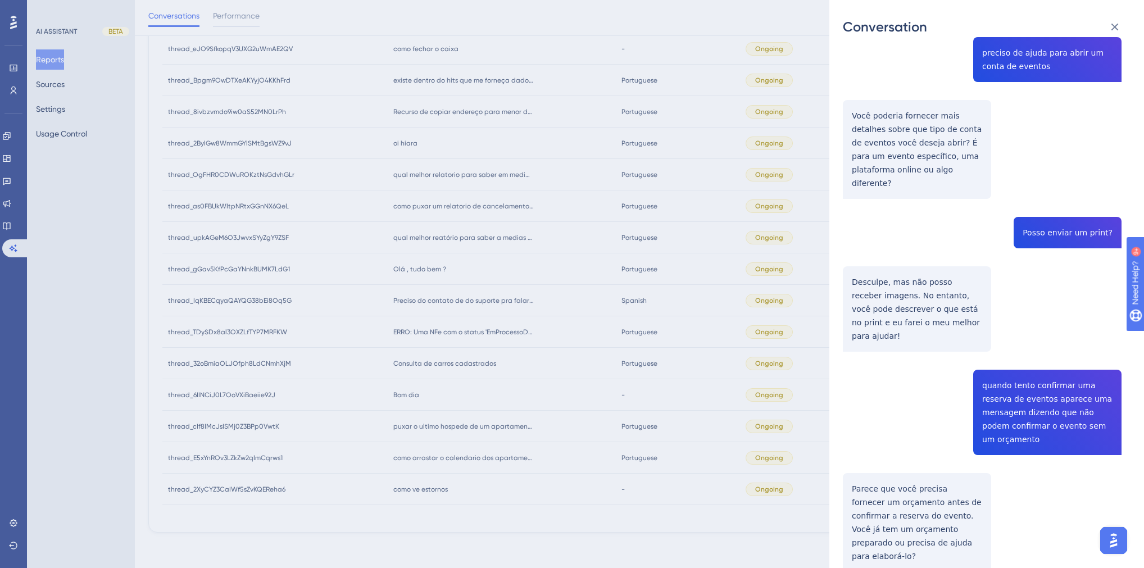
click at [1088, 400] on div "thread_gGav5KfPcGaYNnkBUMK7LdG1 Copy - - 2527_Norte, [PERSON_NAME] User Convers…" at bounding box center [982, 332] width 279 height 981
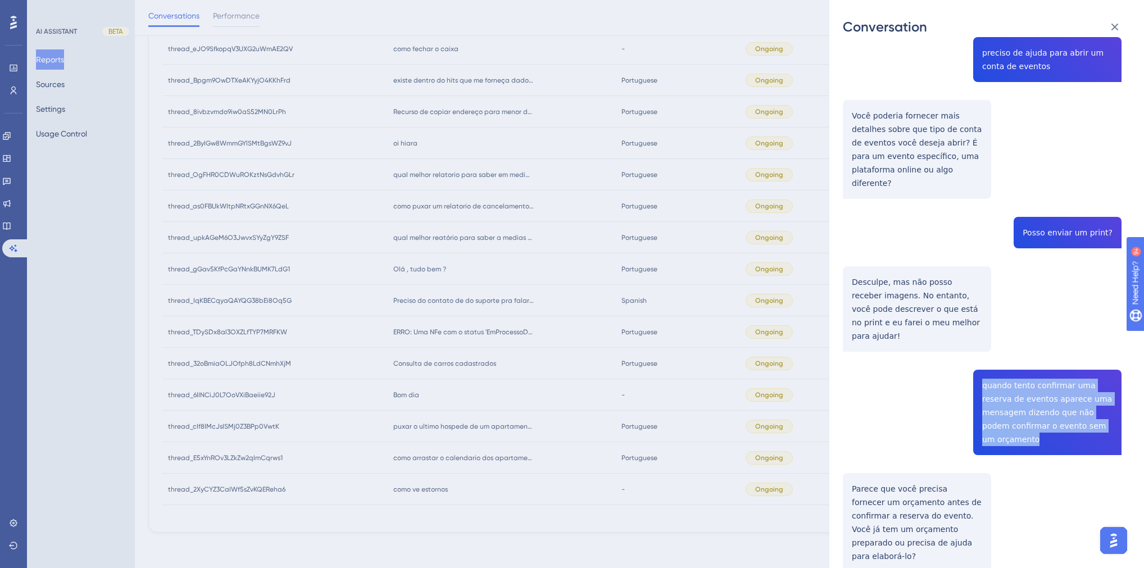
drag, startPoint x: 1082, startPoint y: 400, endPoint x: 971, endPoint y: 352, distance: 121.3
click at [971, 352] on div "thread_gGav5KfPcGaYNnkBUMK7LdG1 Copy - - 2527_Norte, [PERSON_NAME] User Convers…" at bounding box center [982, 332] width 279 height 981
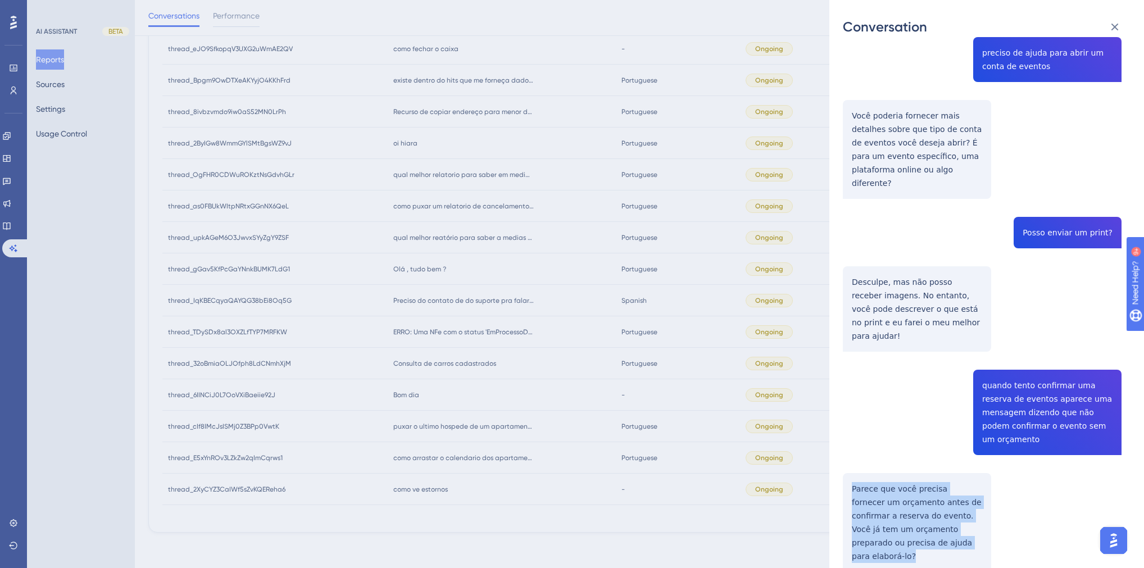
drag, startPoint x: 938, startPoint y: 502, endPoint x: 816, endPoint y: 425, distance: 144.7
click at [845, 439] on div "thread_gGav5KfPcGaYNnkBUMK7LdG1 Copy - - 2527_Norte, [PERSON_NAME] User Convers…" at bounding box center [982, 332] width 279 height 981
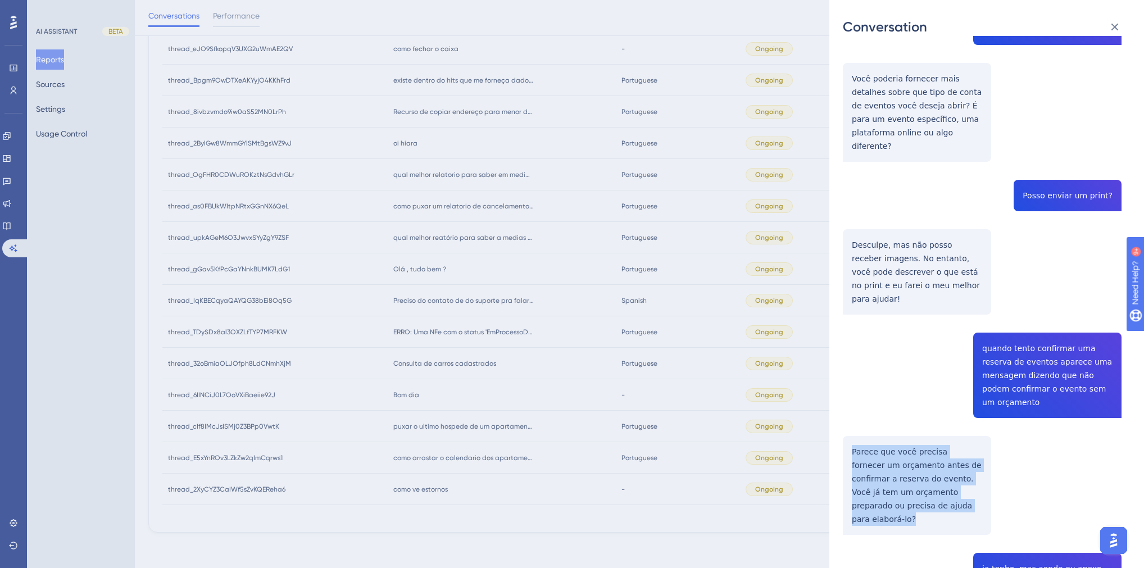
scroll to position [387, 0]
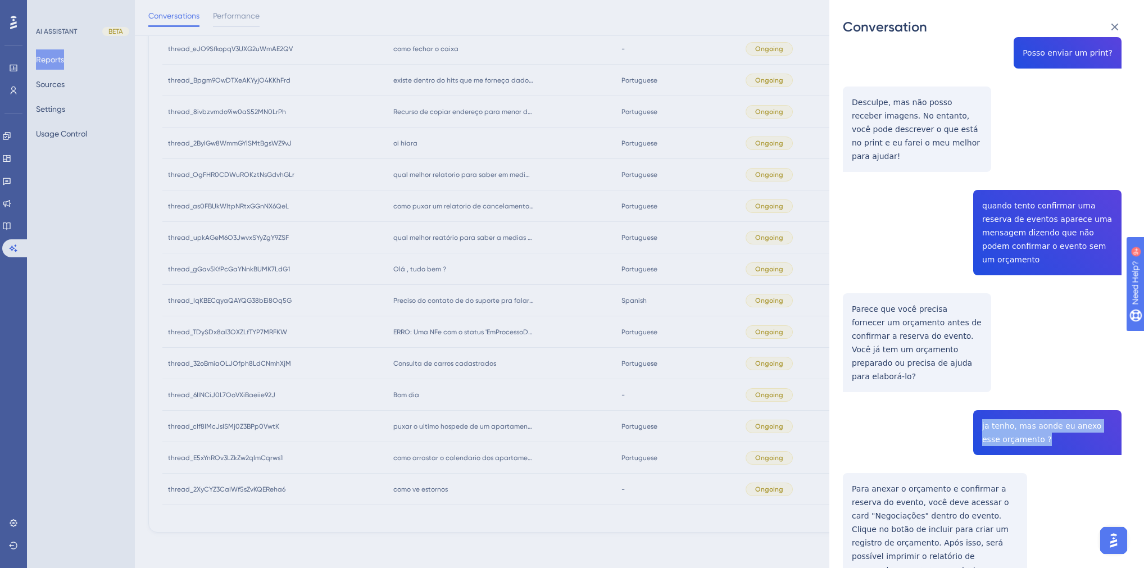
drag, startPoint x: 1015, startPoint y: 385, endPoint x: 970, endPoint y: 366, distance: 49.1
click at [970, 366] on div "thread_gGav5KfPcGaYNnkBUMK7LdG1 Copy - - 2527_Norte, [PERSON_NAME] User Convers…" at bounding box center [982, 152] width 279 height 981
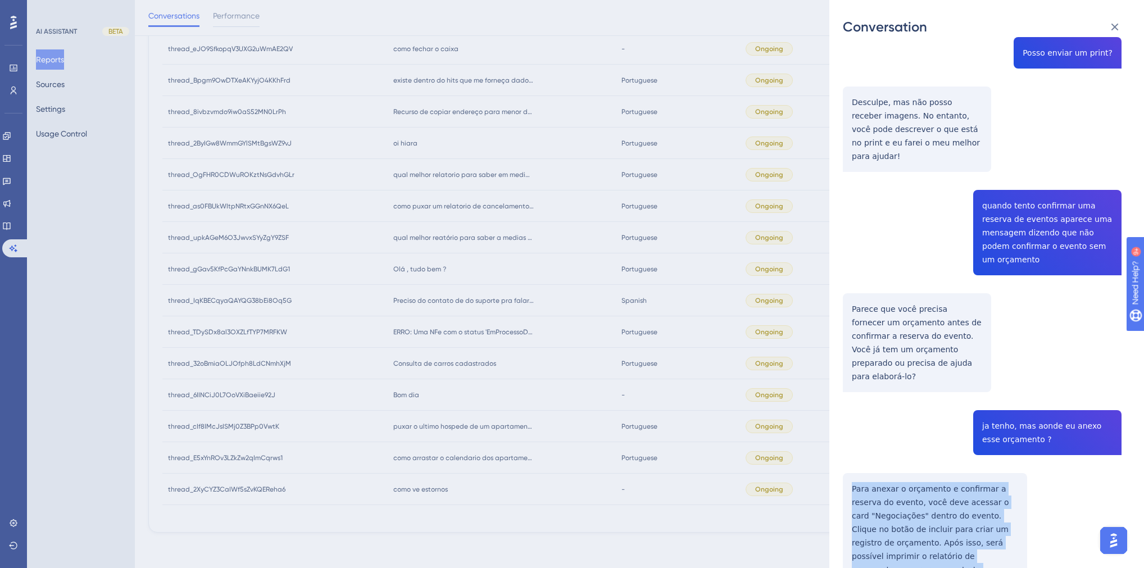
drag, startPoint x: 1020, startPoint y: 503, endPoint x: 838, endPoint y: 425, distance: 197.6
click at [838, 425] on div "Conversation thread_gGav5KfPcGaYNnkBUMK7LdG1 Copy - - 2527_Norte, [PERSON_NAME]…" at bounding box center [986, 284] width 315 height 568
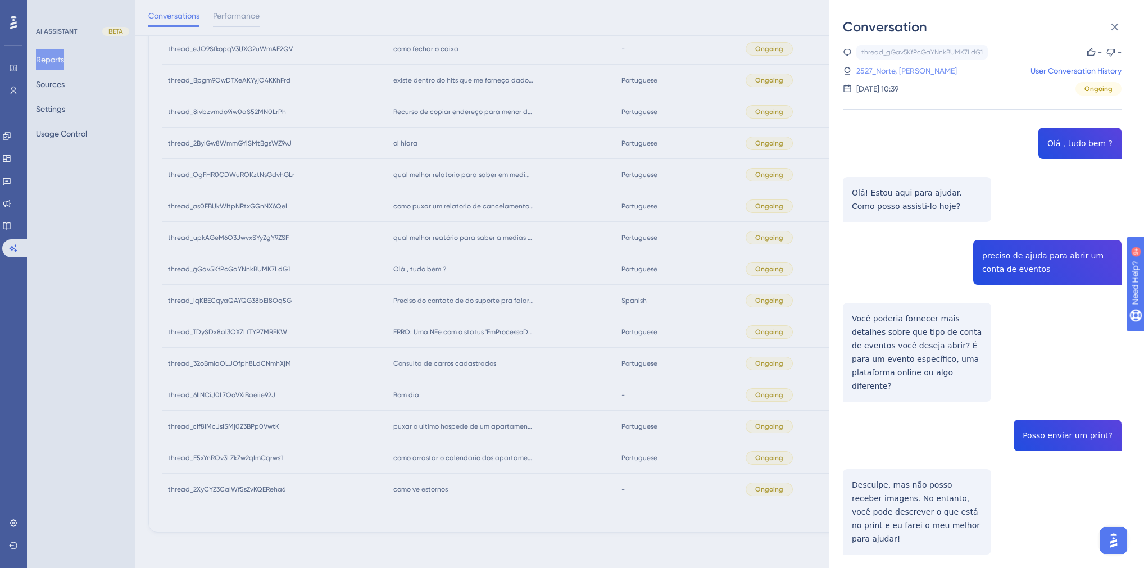
scroll to position [0, 0]
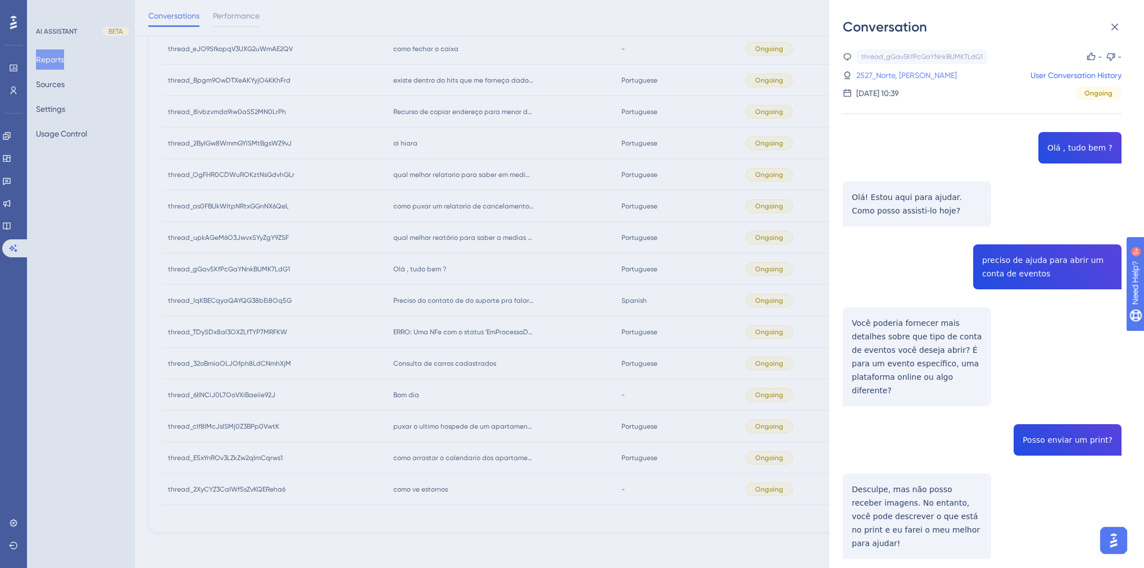
click at [914, 76] on link "2527_Norte, [PERSON_NAME]" at bounding box center [906, 75] width 101 height 13
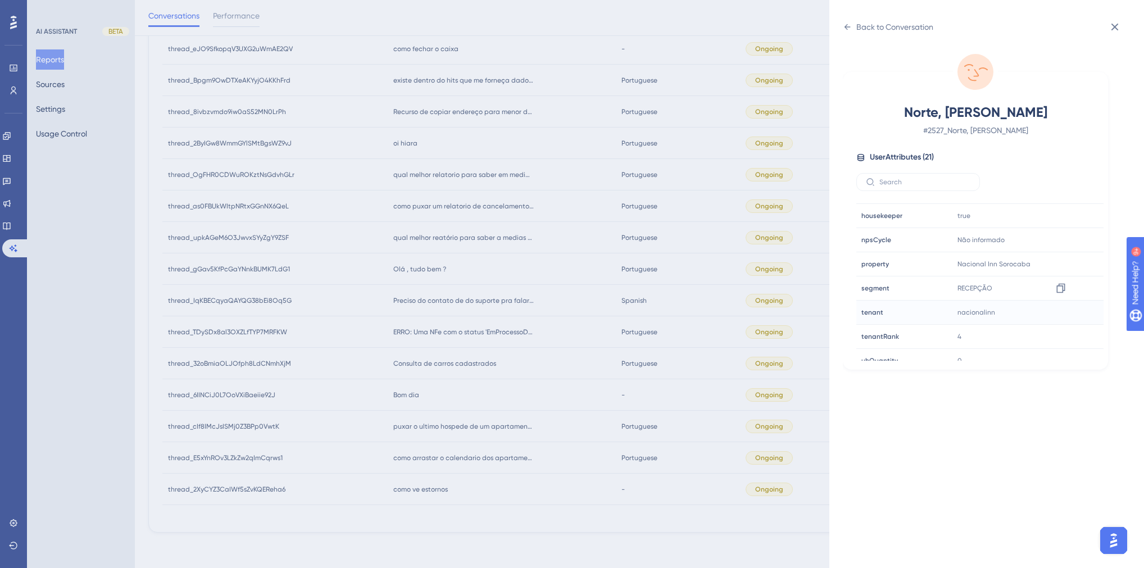
scroll to position [339, 0]
click at [878, 25] on div "Back to Conversation" at bounding box center [894, 26] width 77 height 13
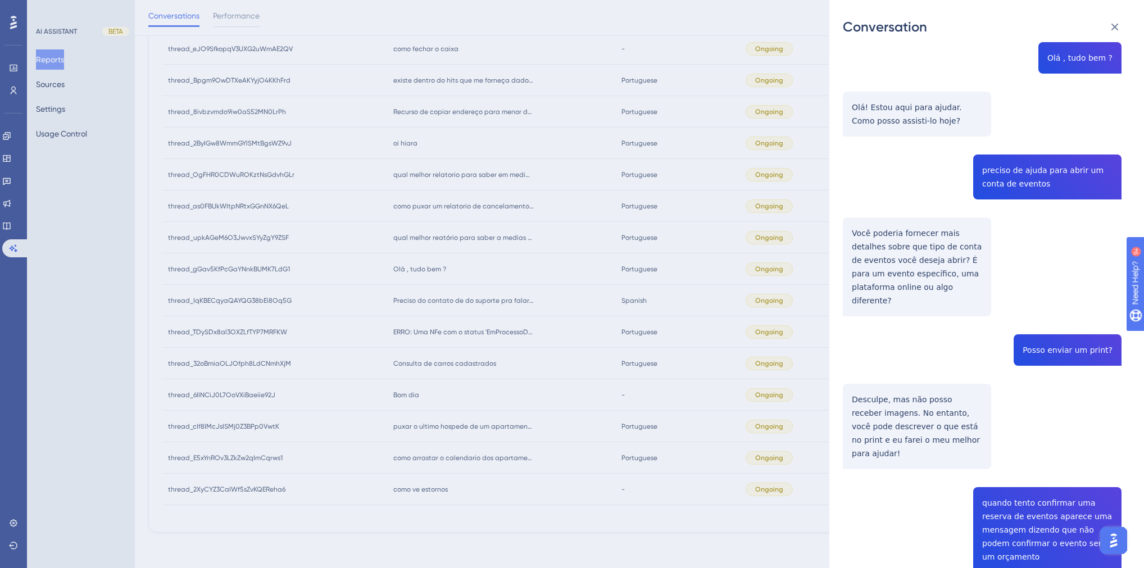
scroll to position [315, 0]
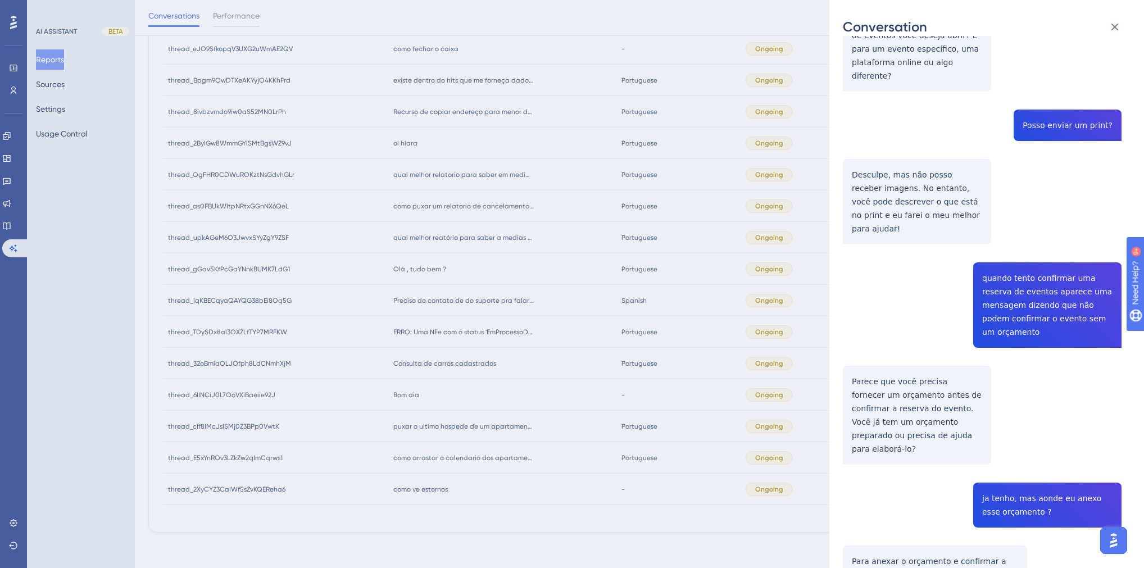
click at [516, 365] on div "Conversation thread_gGav5KfPcGaYNnkBUMK7LdG1 Copy - - 2527_Norte, [PERSON_NAME]…" at bounding box center [572, 284] width 1144 height 568
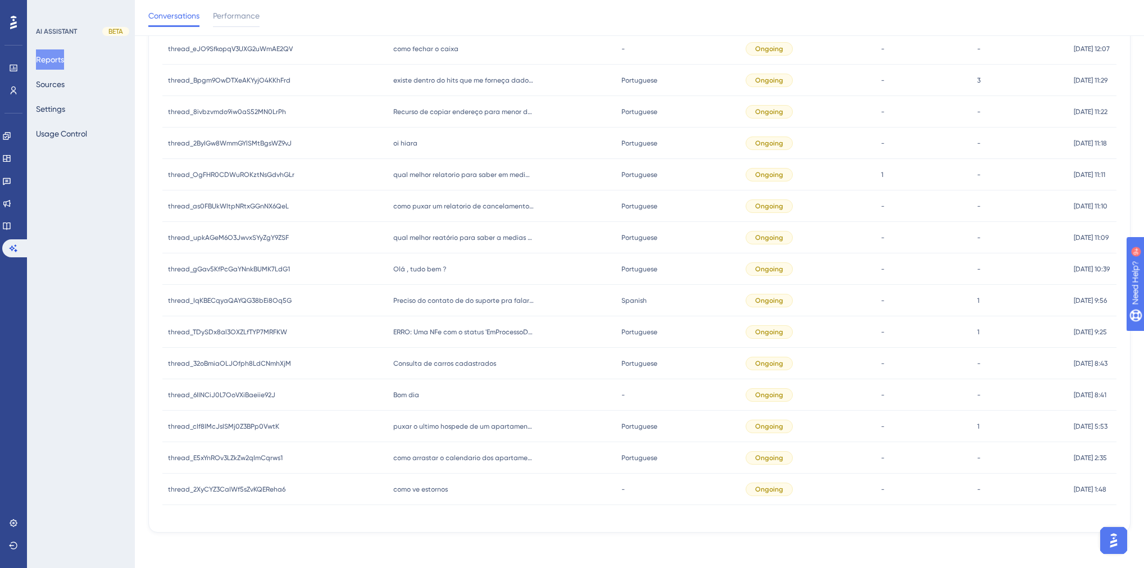
click at [444, 366] on span "Consulta de carros cadastrados" at bounding box center [444, 363] width 103 height 9
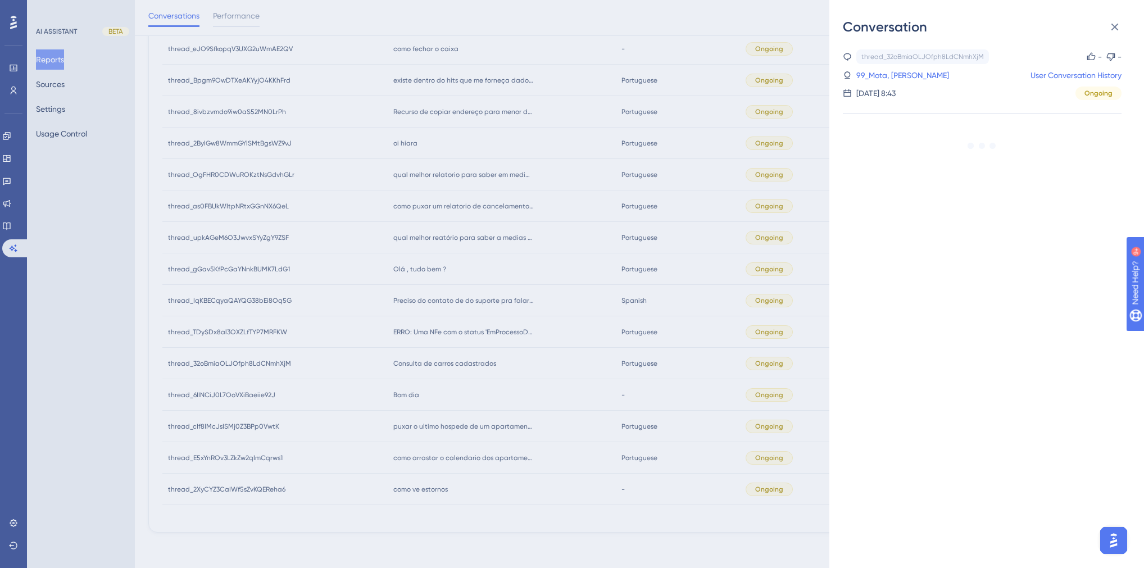
click at [491, 404] on div "Conversation thread_32oBmiaOLJOfph8LdCNmhXjM Copy - - 99_Mota, [PERSON_NAME] Us…" at bounding box center [572, 284] width 1144 height 568
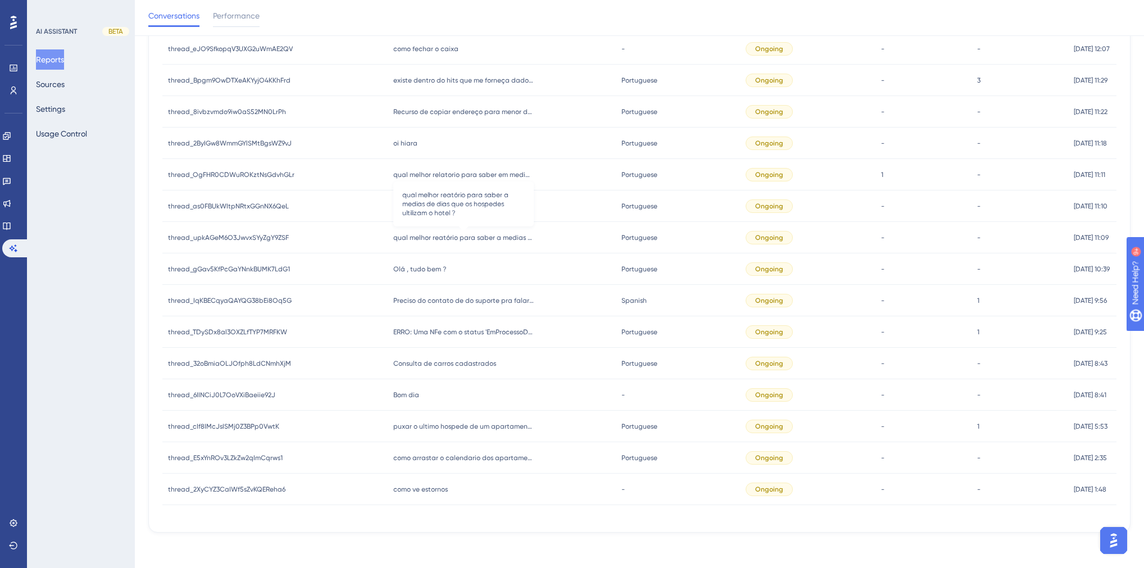
click at [432, 238] on span "qual melhor reatório para saber a medias de dias que os hospedes ultilizam o ho…" at bounding box center [463, 237] width 140 height 9
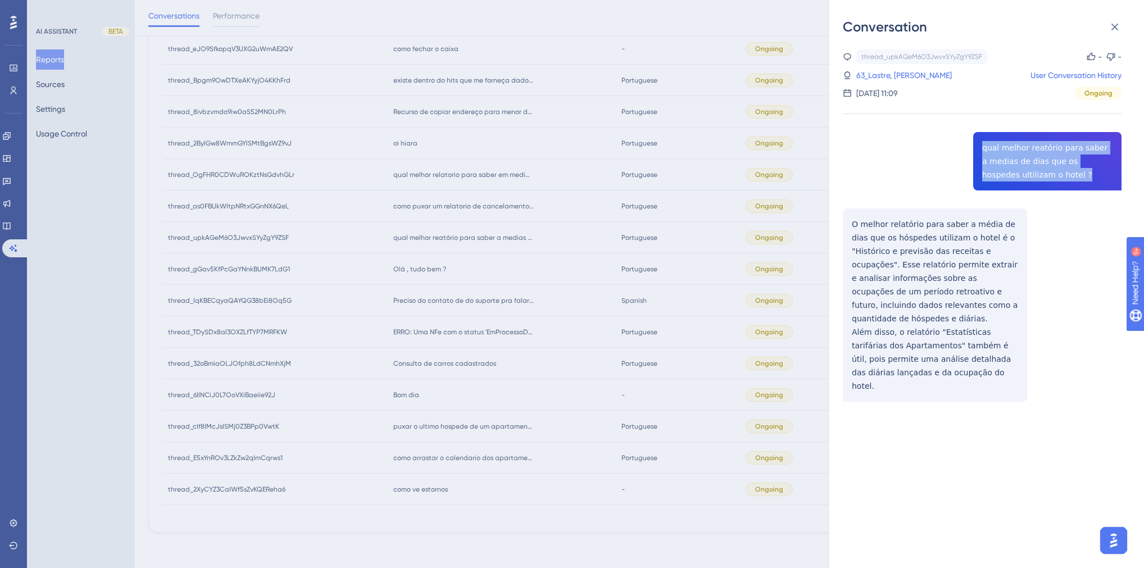
drag, startPoint x: 1046, startPoint y: 176, endPoint x: 978, endPoint y: 147, distance: 74.2
click at [978, 147] on div "thread_upkAGeM6O3JwvxSYyZgY9ZSF Copy - - 63_Lastre, [PERSON_NAME] User Conversa…" at bounding box center [982, 254] width 279 height 410
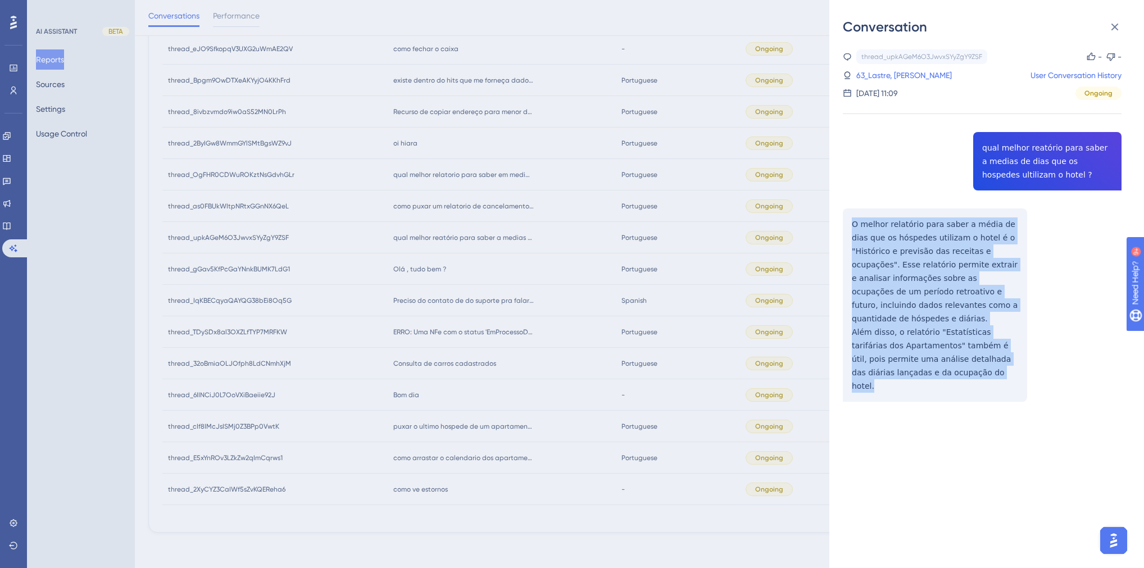
drag, startPoint x: 939, startPoint y: 359, endPoint x: 847, endPoint y: 220, distance: 166.9
click at [847, 220] on div "thread_upkAGeM6O3JwvxSYyZgY9ZSF Copy - - 63_Lastre, [PERSON_NAME] User Conversa…" at bounding box center [982, 254] width 279 height 410
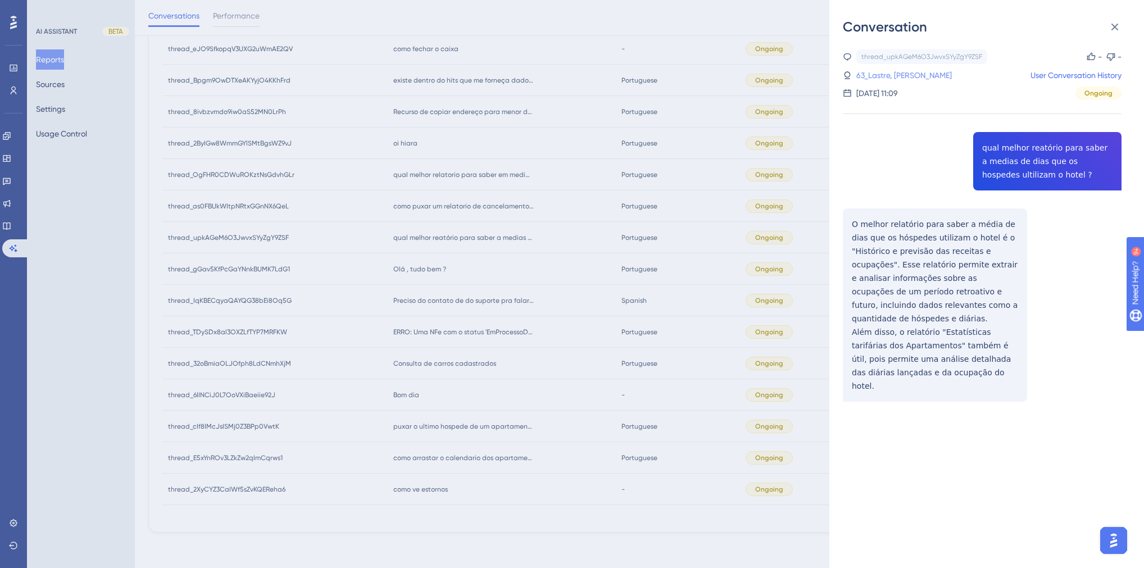
click at [911, 73] on link "63_Lastre, [PERSON_NAME]" at bounding box center [904, 75] width 96 height 13
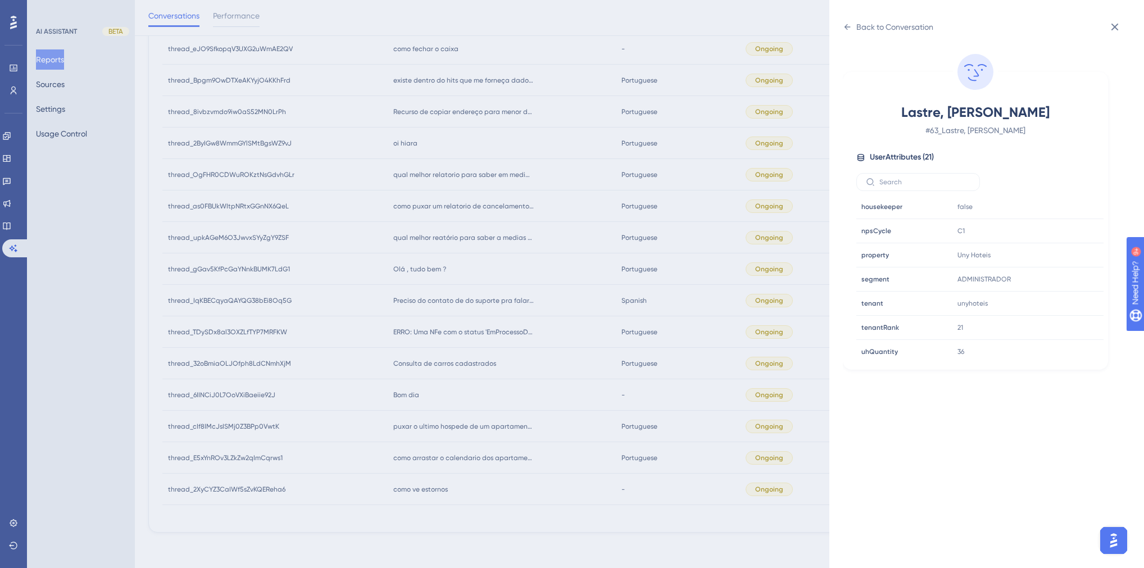
click at [723, 401] on div "Back to Conversation Lastre, [PERSON_NAME] # 63_Lastre, [PERSON_NAME] User Attr…" at bounding box center [572, 284] width 1144 height 568
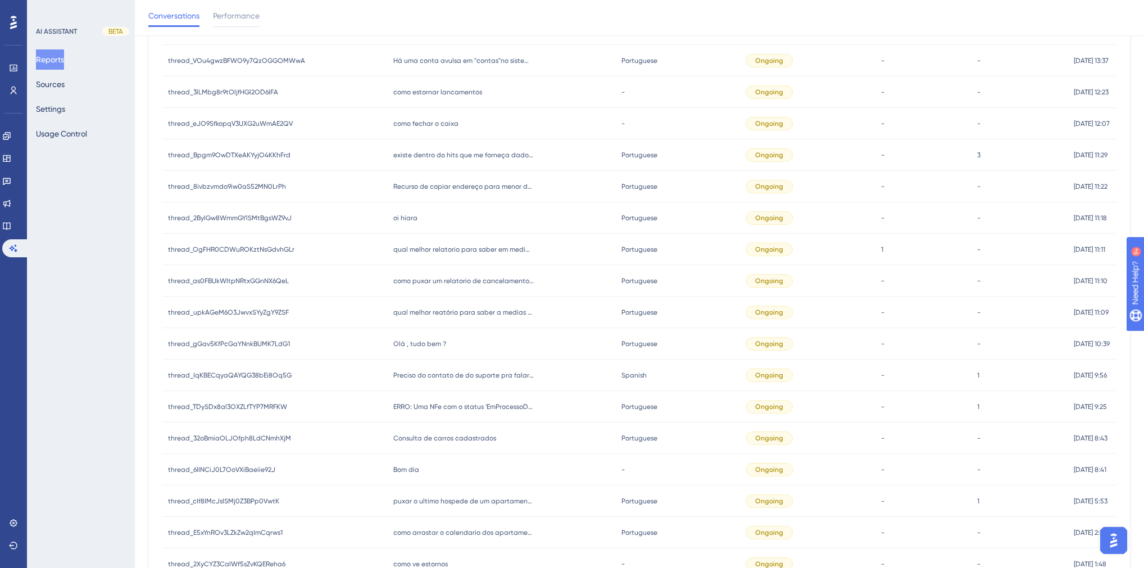
scroll to position [754, 0]
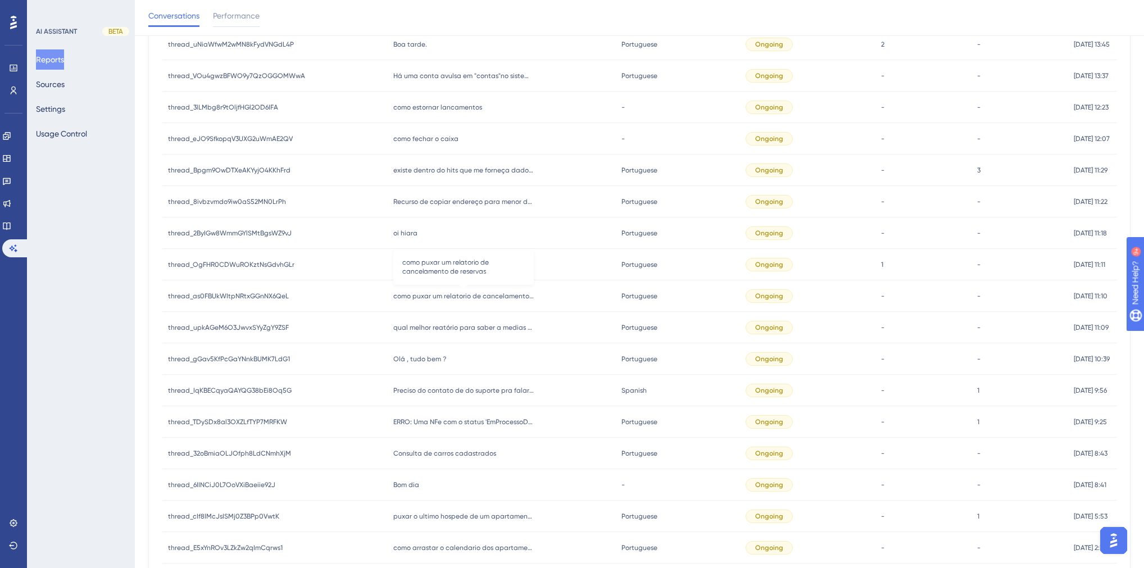
click at [456, 298] on span "como puxar um relatorio de cancelamento de reservas" at bounding box center [463, 296] width 140 height 9
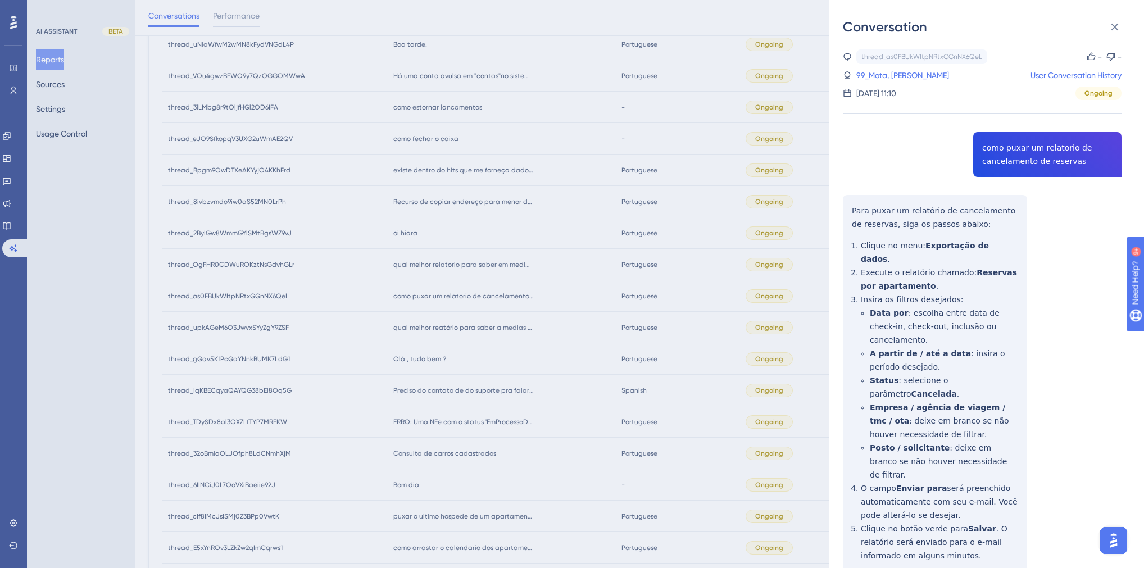
scroll to position [75, 0]
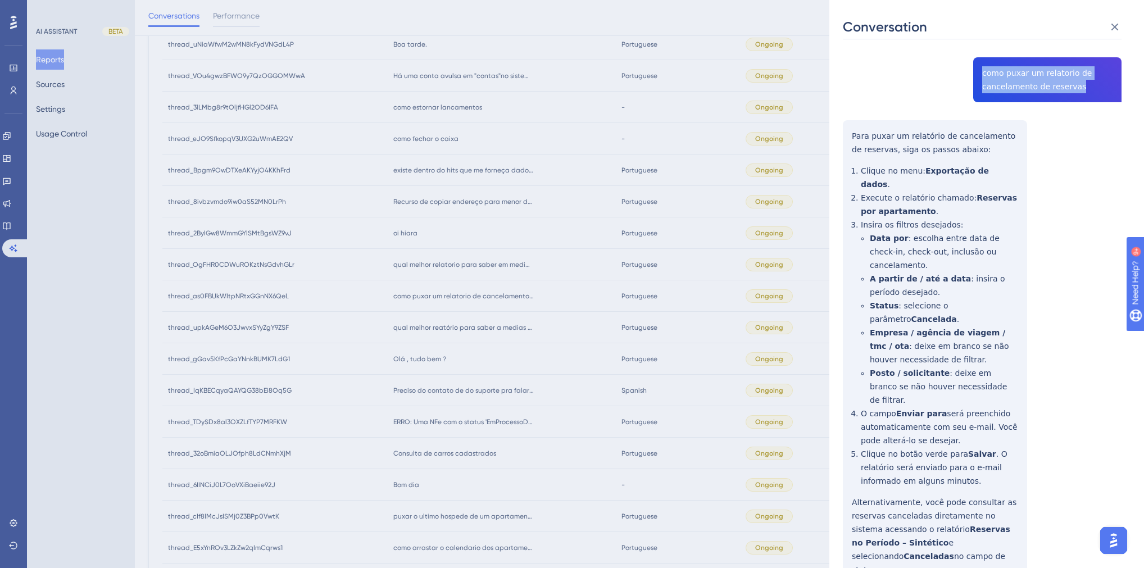
drag, startPoint x: 1079, startPoint y: 88, endPoint x: 978, endPoint y: 76, distance: 102.4
click at [978, 76] on div "thread_as0FBUkWItpNRtxGGnNX6QeL Copy - - 99_Mota, [PERSON_NAME] User Conversati…" at bounding box center [982, 309] width 279 height 668
drag, startPoint x: 919, startPoint y: 503, endPoint x: 851, endPoint y: 139, distance: 369.9
click at [851, 139] on div "thread_as0FBUkWItpNRtxGGnNX6QeL Copy - - 99_Mota, [PERSON_NAME] User Conversati…" at bounding box center [982, 309] width 279 height 668
click at [534, 379] on div "Conversation thread_as0FBUkWItpNRtxGGnNX6QeL Copy - - 99_Mota, [PERSON_NAME] Us…" at bounding box center [572, 284] width 1144 height 568
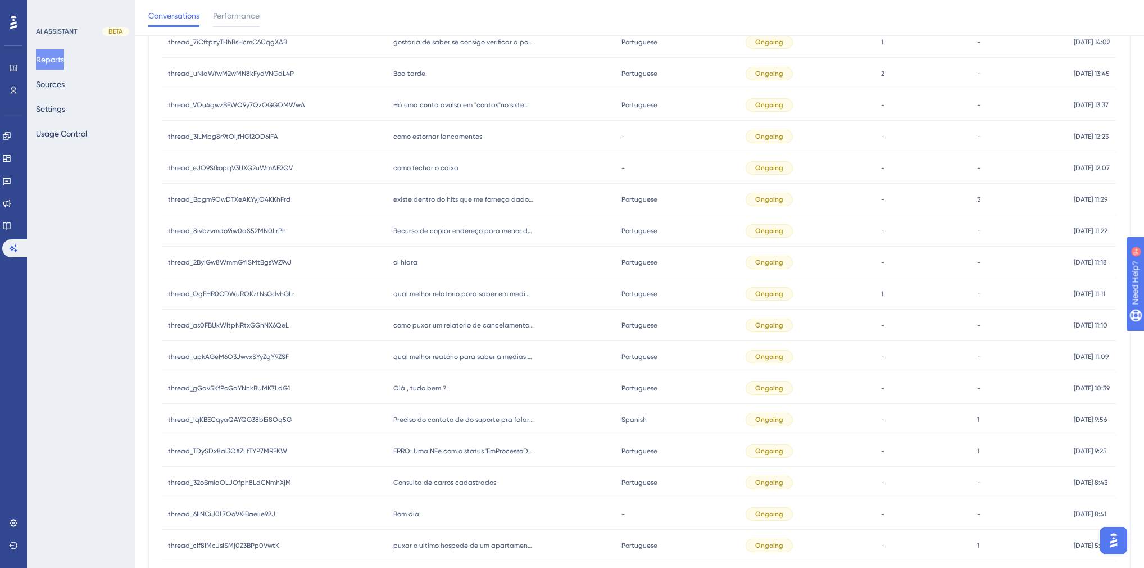
scroll to position [709, 0]
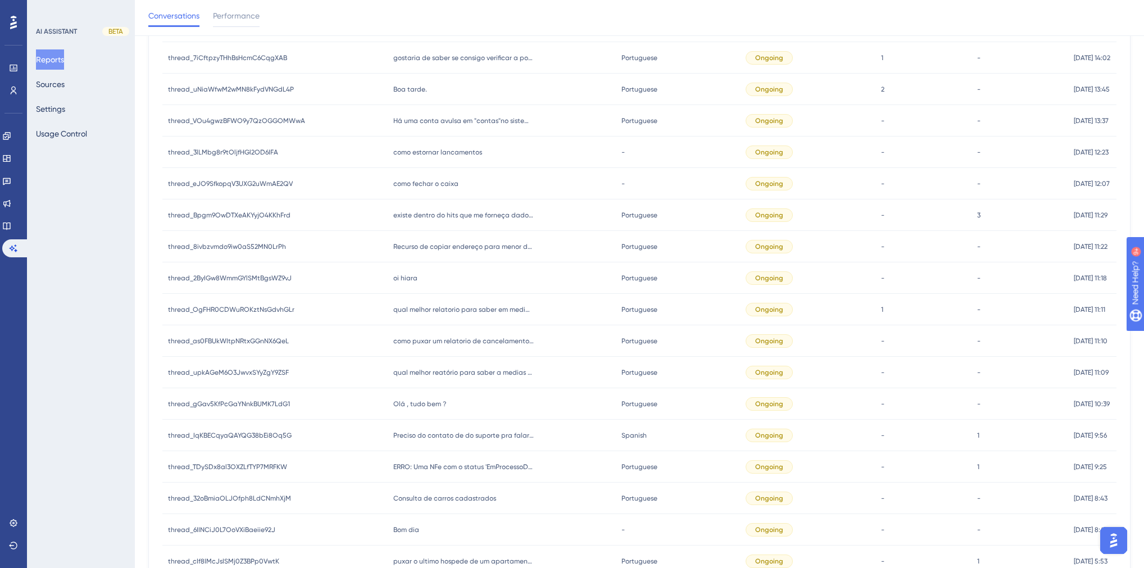
click at [462, 346] on div "como puxar um relatorio de cancelamento de reservas como puxar um relatorio de …" at bounding box center [502, 340] width 229 height 31
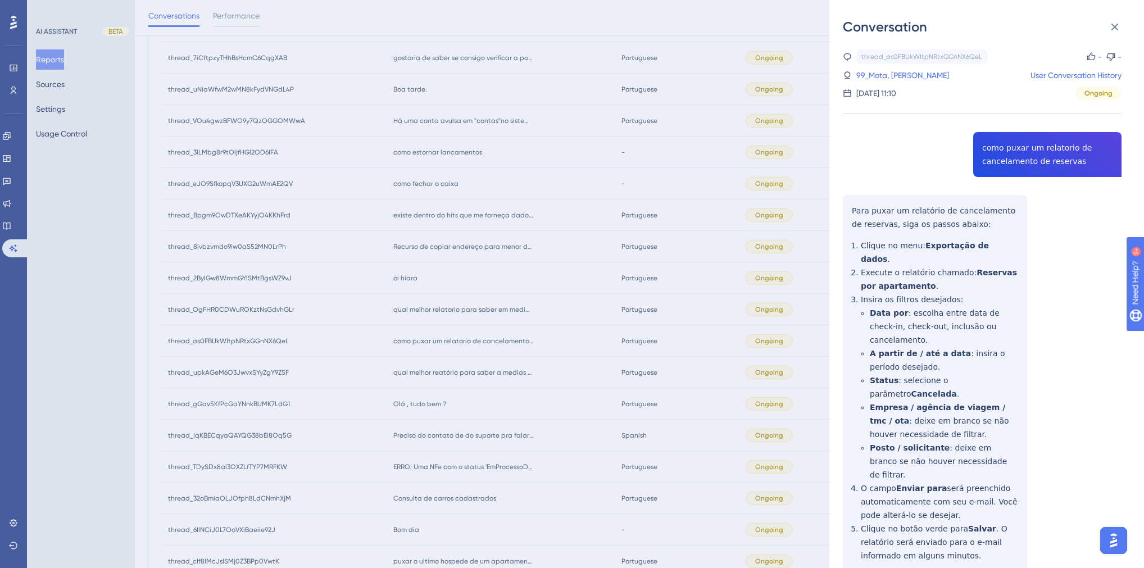
click at [471, 292] on div "Conversation thread_as0FBUkWItpNRtxGGnNX6QeL Copy - - 99_Mota, [PERSON_NAME] Us…" at bounding box center [572, 284] width 1144 height 568
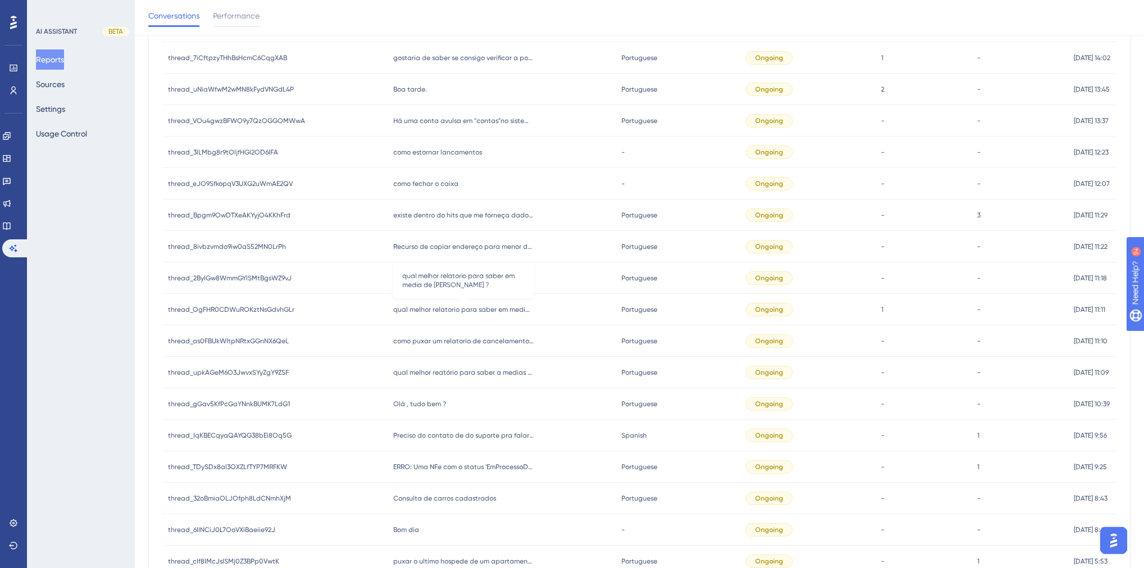
click at [451, 308] on span "qual melhor relatorio para saber em media de [PERSON_NAME] ?" at bounding box center [463, 309] width 140 height 9
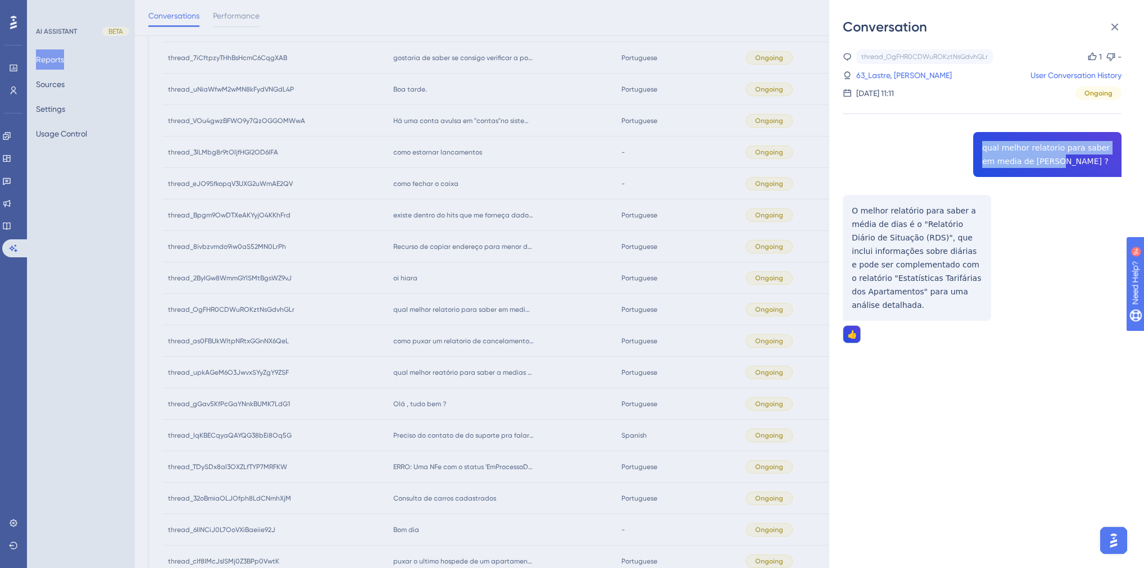
drag, startPoint x: 1047, startPoint y: 163, endPoint x: 970, endPoint y: 146, distance: 78.8
click at [970, 146] on div "thread_OgFHR0CDWuROKztNsGdvhGLr Copy 1 - 63_Lastre, [PERSON_NAME] User Conversa…" at bounding box center [982, 224] width 279 height 351
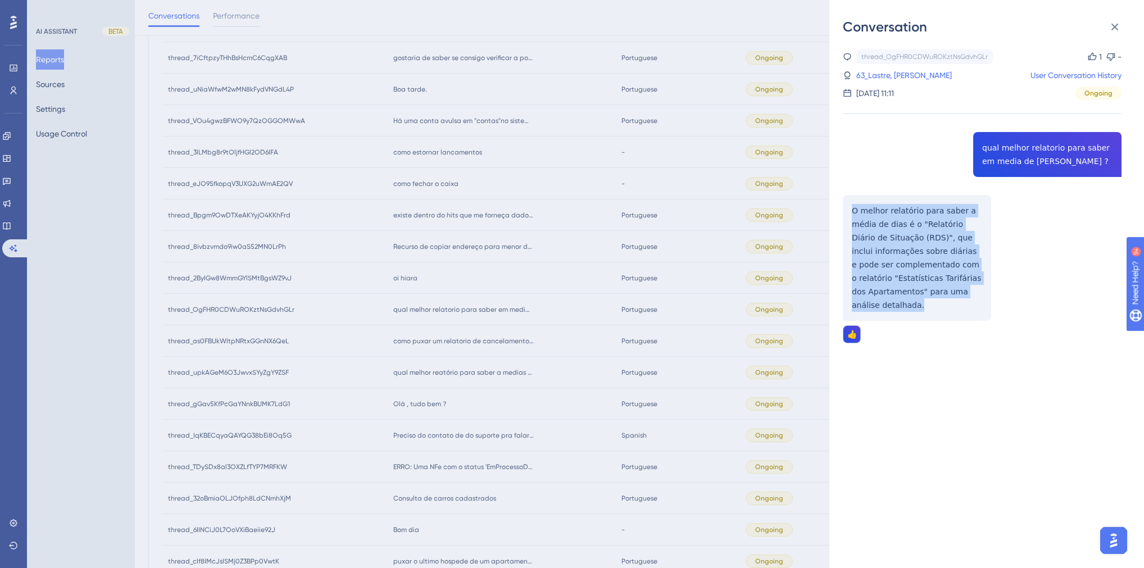
drag, startPoint x: 846, startPoint y: 274, endPoint x: 836, endPoint y: 205, distance: 69.8
click at [836, 205] on div "Conversation thread_OgFHR0CDWuROKztNsGdvhGLr Copy 1 - 63_Lastre, [PERSON_NAME] …" at bounding box center [986, 284] width 315 height 568
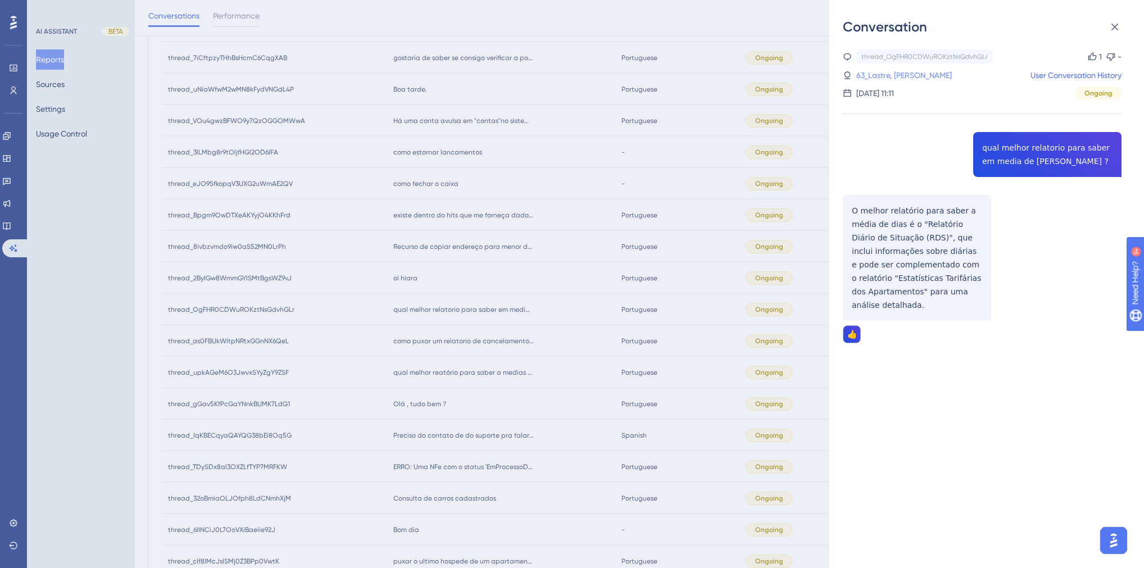
click at [897, 79] on link "63_Lastre, [PERSON_NAME]" at bounding box center [904, 75] width 96 height 13
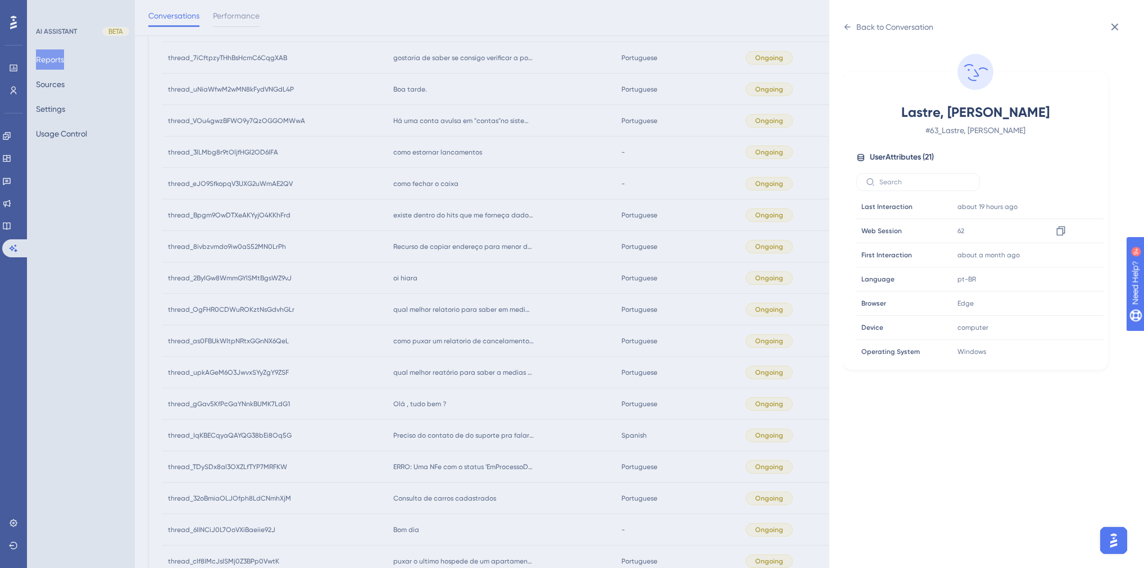
scroll to position [270, 0]
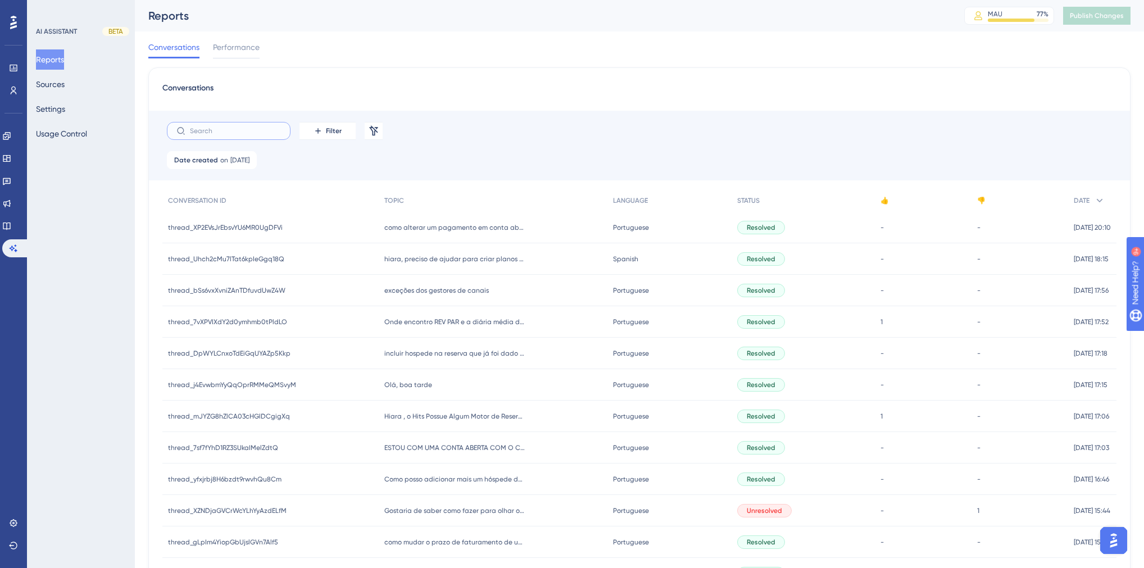
click at [216, 132] on input "text" at bounding box center [235, 131] width 91 height 8
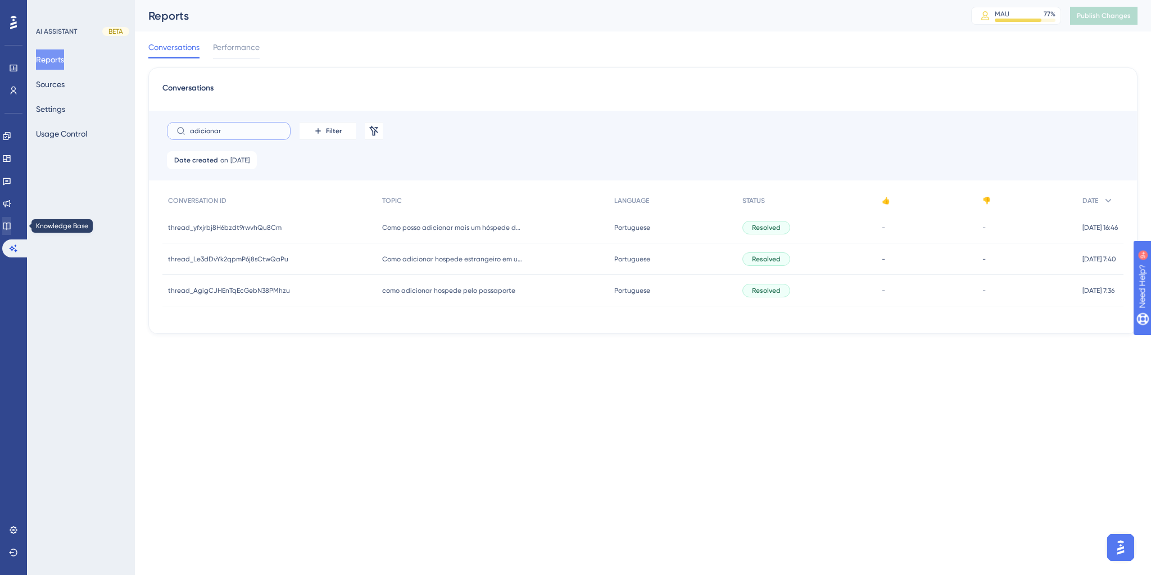
type input "adicionar"
click at [11, 226] on icon at bounding box center [6, 225] width 9 height 9
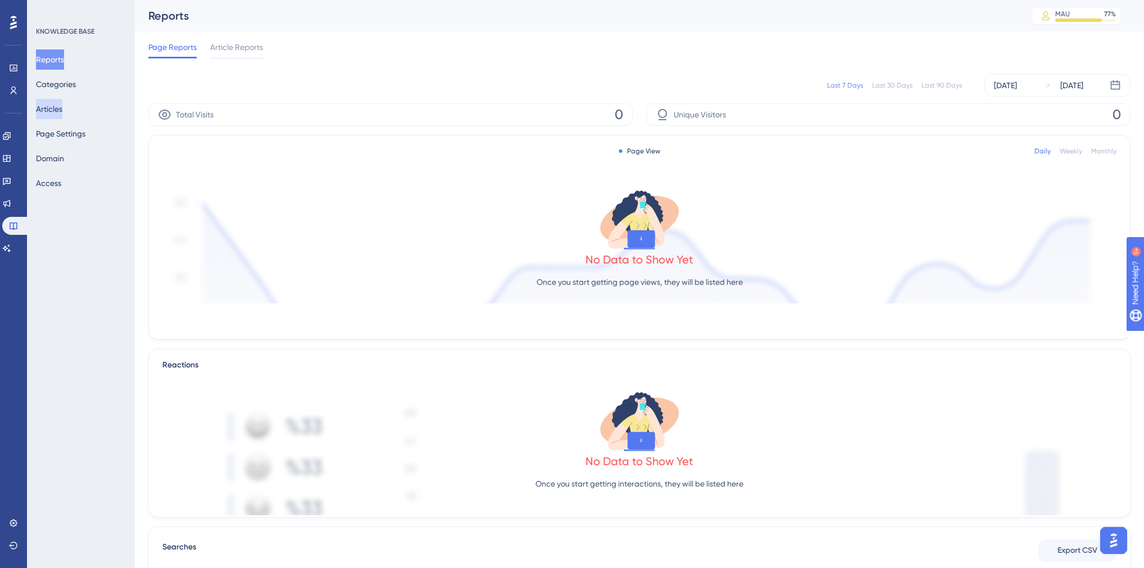
click at [62, 115] on button "Articles" at bounding box center [49, 109] width 26 height 20
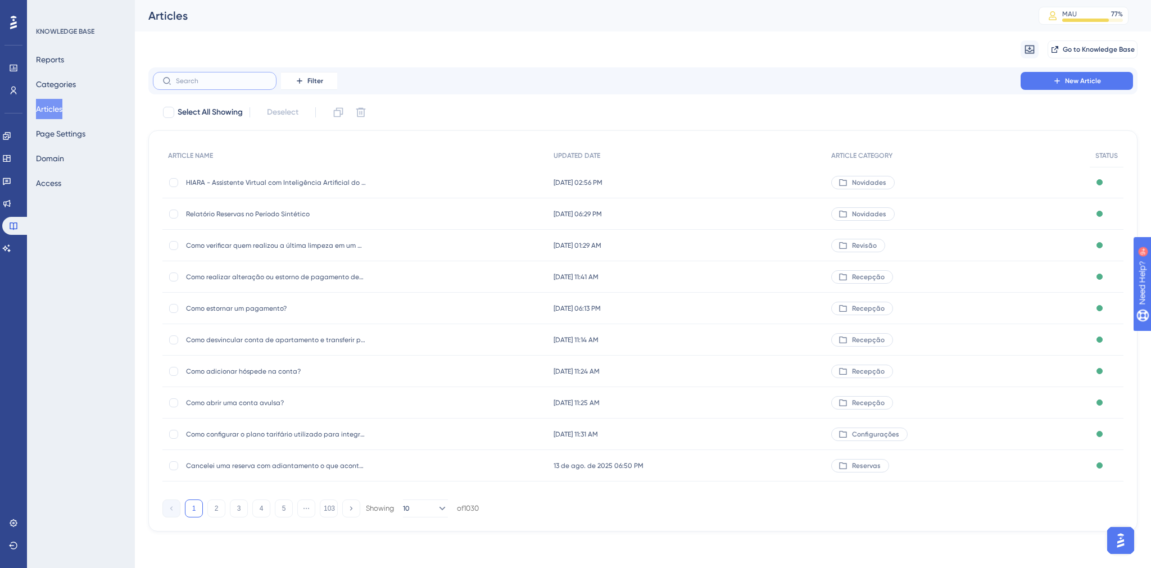
click at [229, 81] on input "text" at bounding box center [221, 81] width 91 height 8
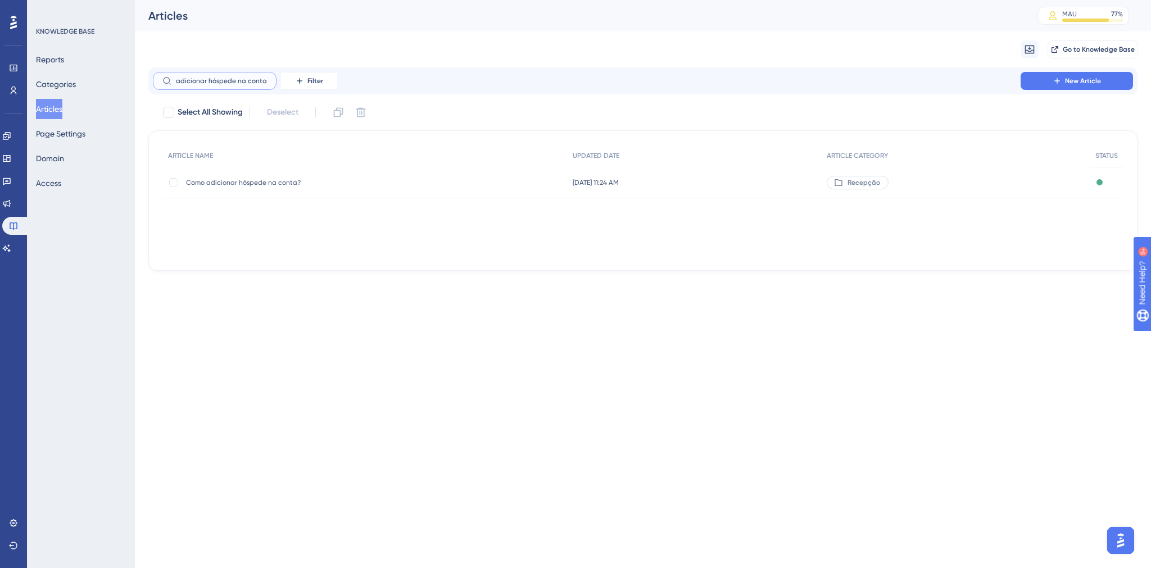
type input "adicionar hóspede na conta"
click at [271, 181] on span "Como adicionar hóspede na conta?" at bounding box center [276, 182] width 180 height 9
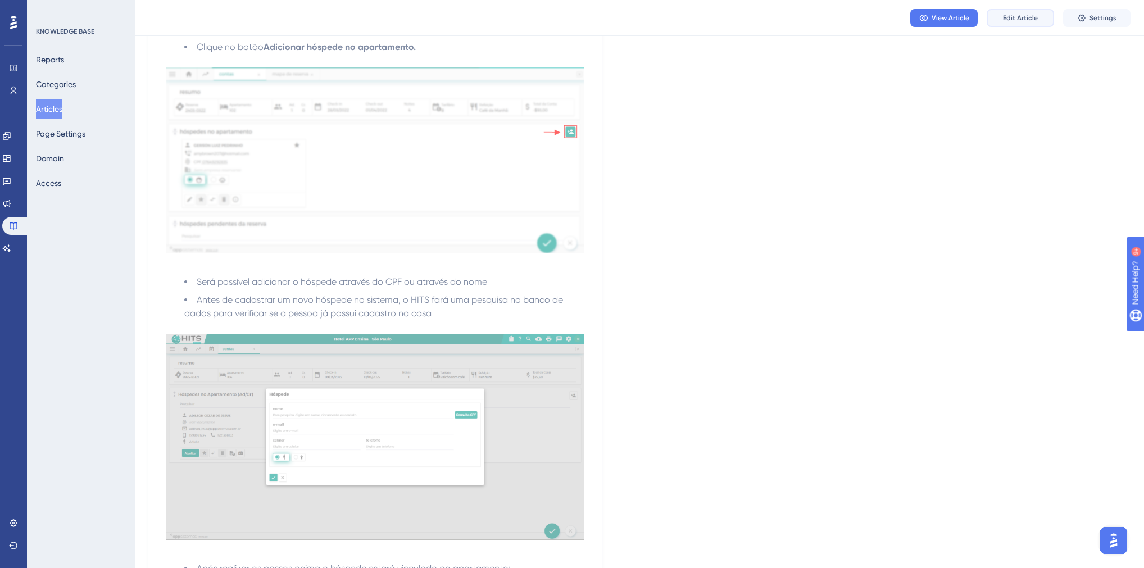
click at [1008, 20] on span "Edit Article" at bounding box center [1020, 17] width 35 height 9
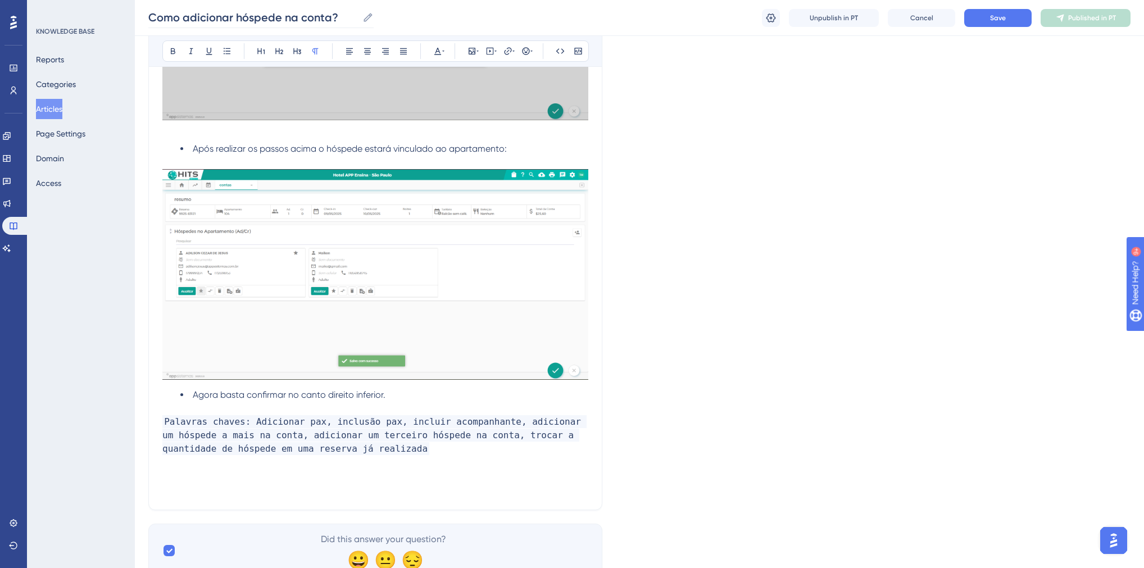
scroll to position [1654, 0]
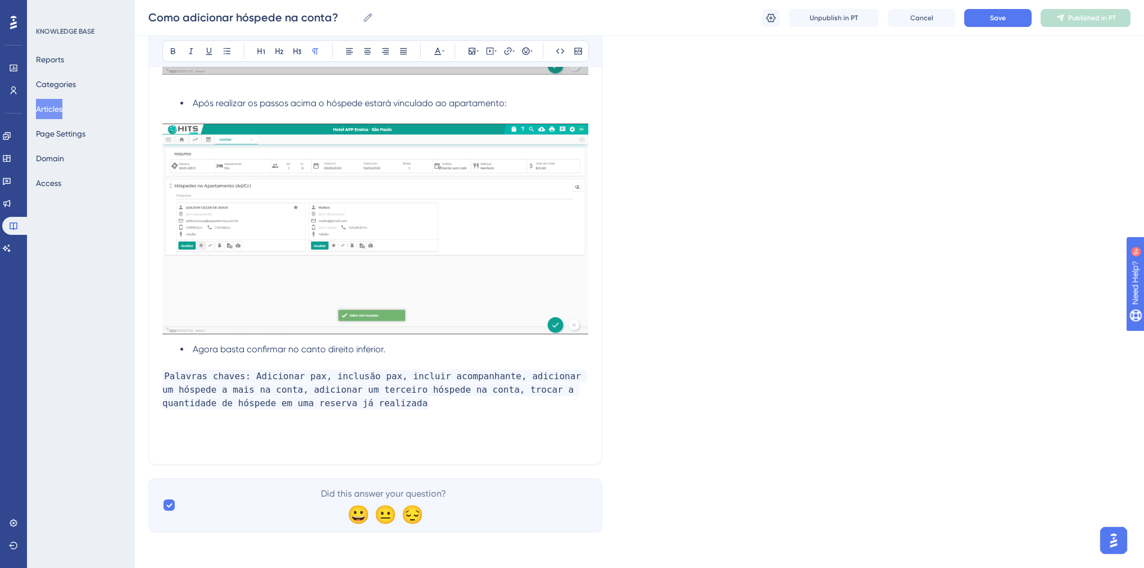
click at [355, 412] on p "​" at bounding box center [375, 416] width 426 height 13
click at [355, 403] on p "Palavras chaves: Adicionar pax, inclusão pax, incluir acompanhante, adicionar u…" at bounding box center [375, 390] width 426 height 40
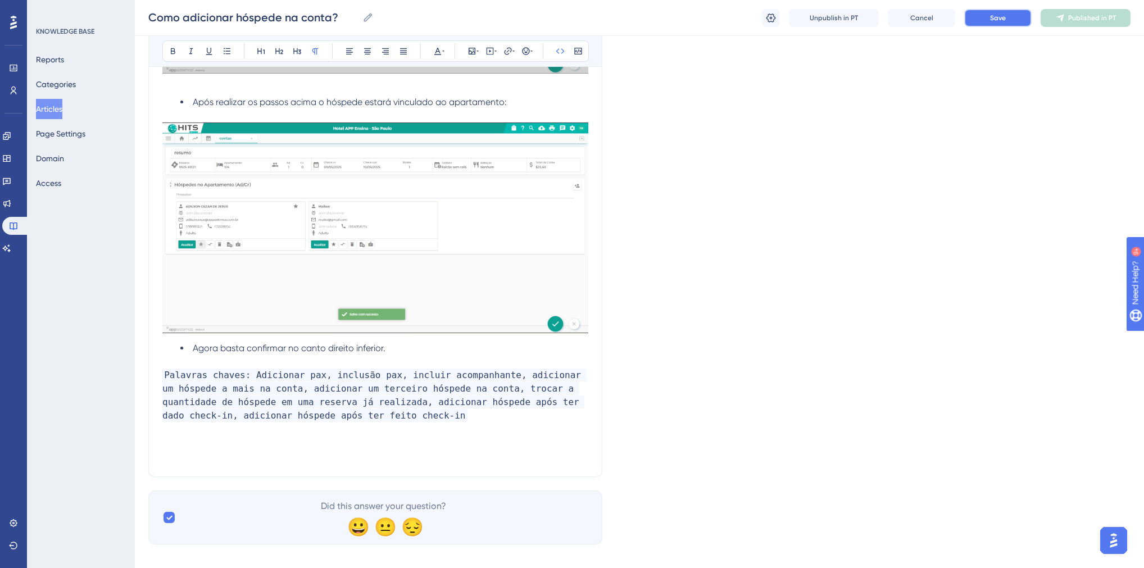
click at [995, 16] on span "Save" at bounding box center [998, 17] width 16 height 9
click at [1072, 22] on button "Publish in PT" at bounding box center [1086, 18] width 90 height 18
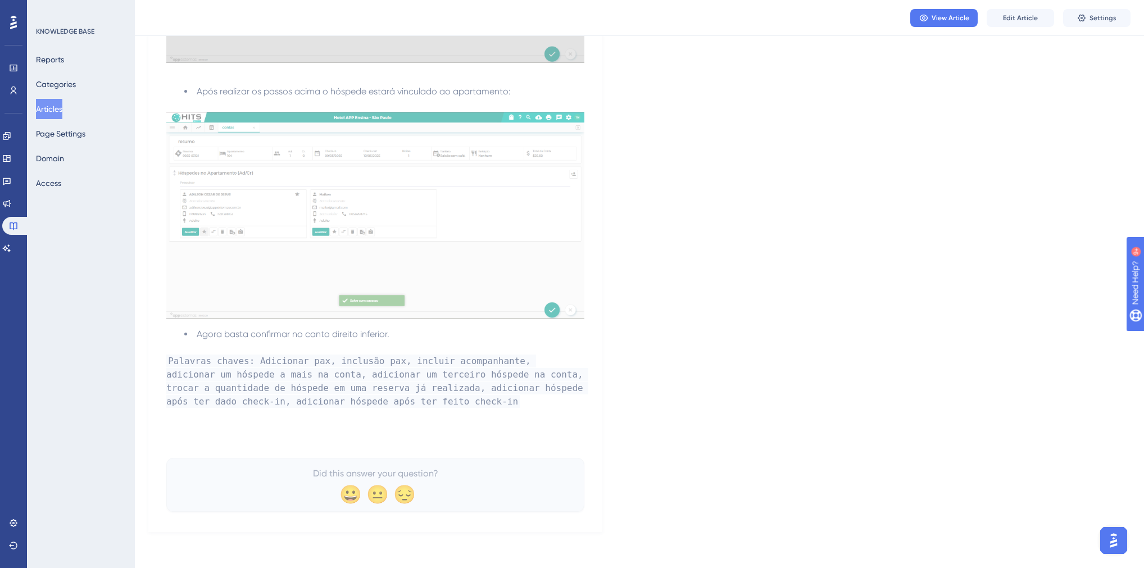
click at [11, 253] on link at bounding box center [6, 248] width 9 height 18
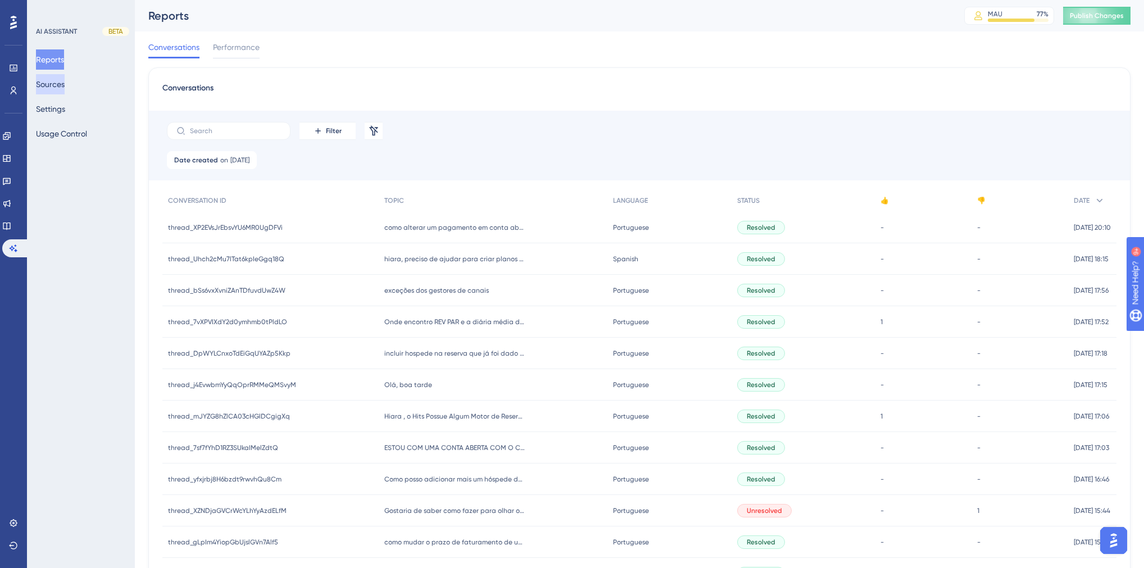
click at [59, 84] on button "Sources" at bounding box center [50, 84] width 29 height 20
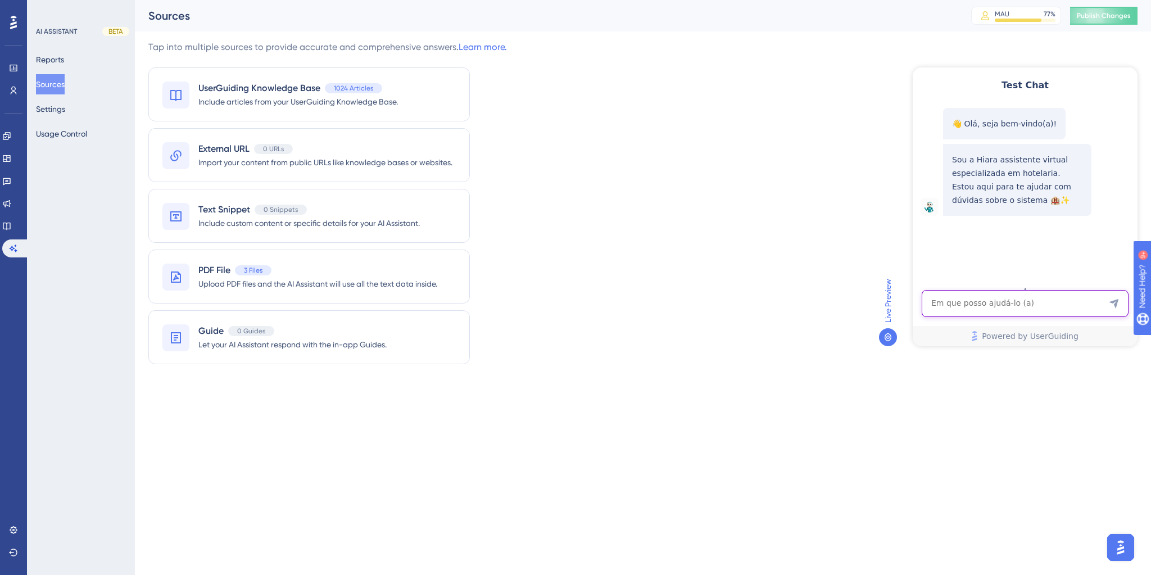
click at [1005, 295] on textarea "AI Assistant Text Input" at bounding box center [1025, 303] width 207 height 27
paste textarea "Hiara , o Hits Possue Algum Motor de Reservas ?"
type textarea "Hiara , o Hits Possue Algum Motor de Reservas ?"
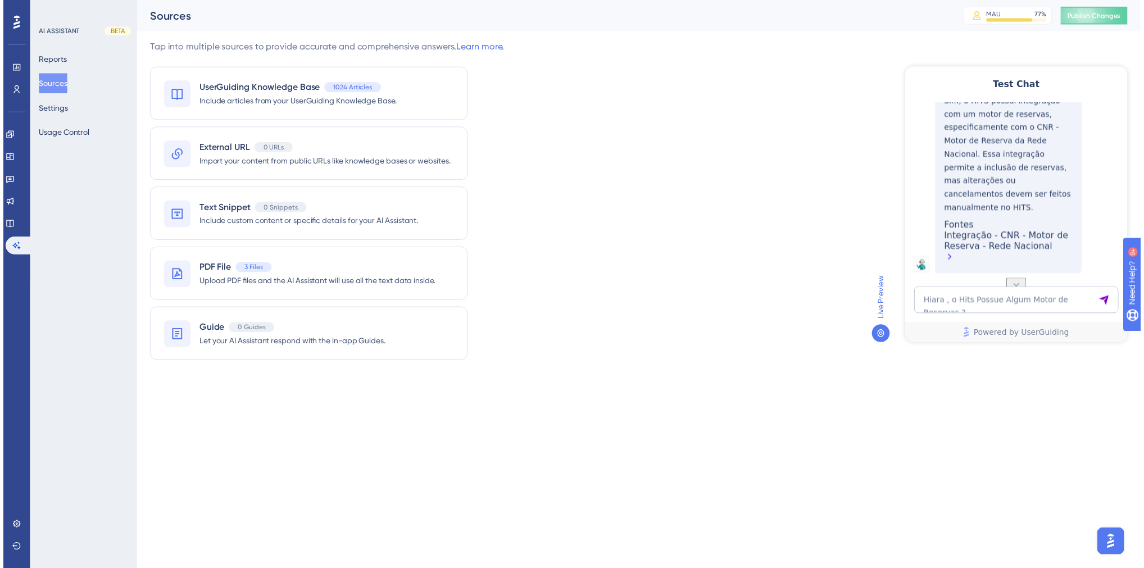
scroll to position [224, 0]
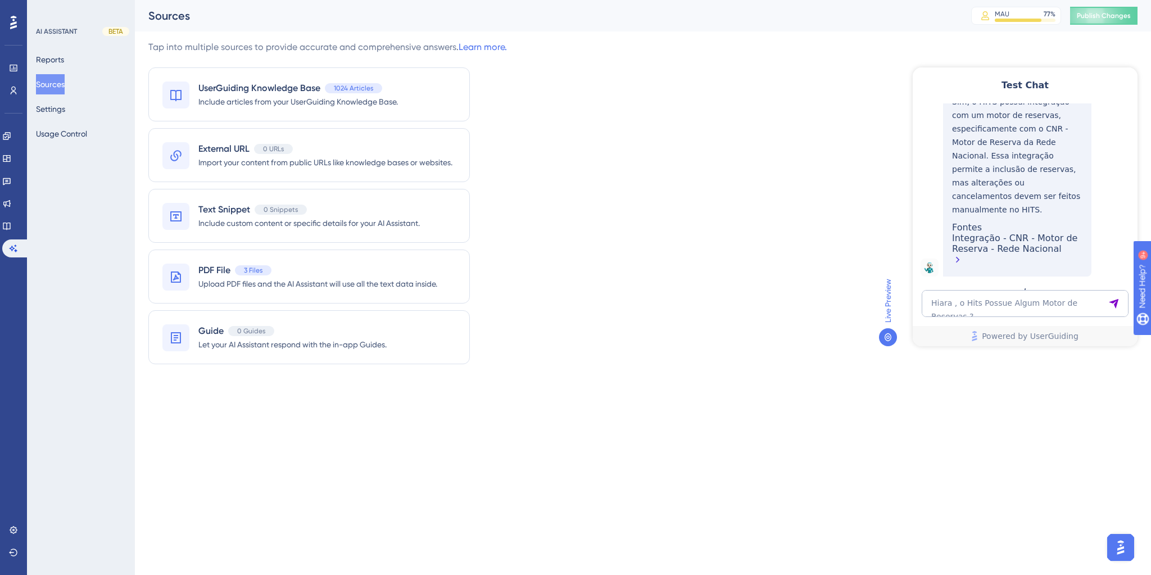
click at [1007, 263] on div "Integração - CNR - Motor de Reserva - Rede Nacional" at bounding box center [1017, 250] width 130 height 35
click at [11, 233] on link at bounding box center [6, 226] width 9 height 18
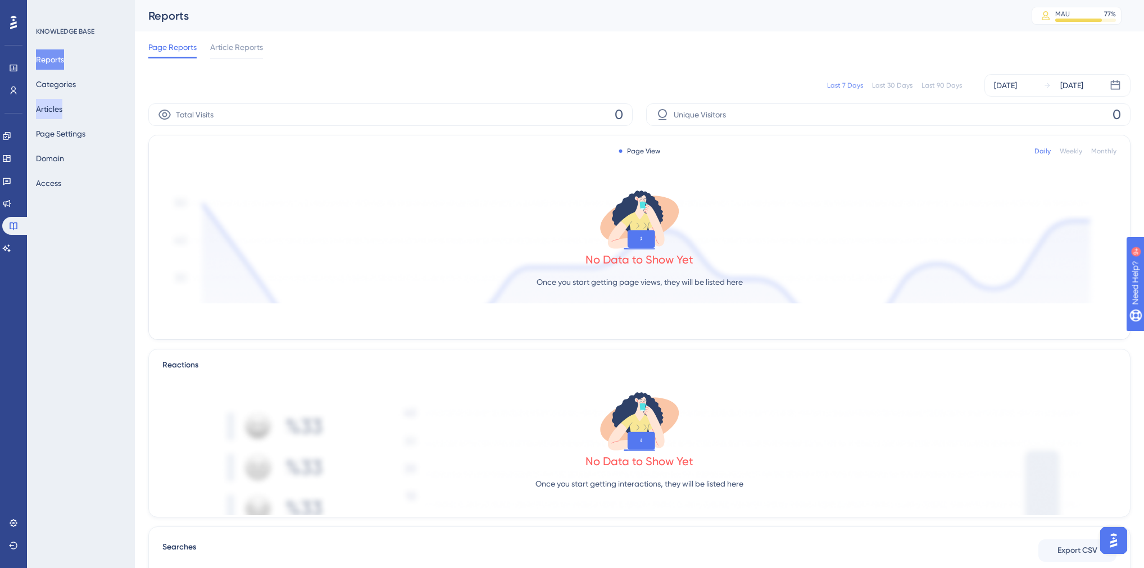
click at [47, 109] on button "Articles" at bounding box center [49, 109] width 26 height 20
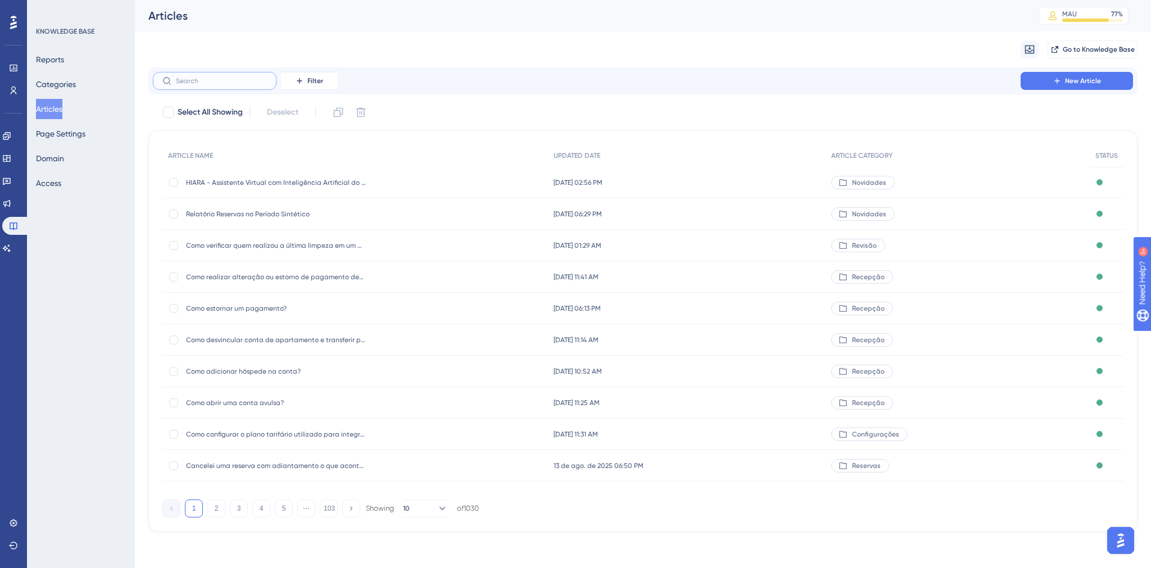
click at [206, 84] on input "text" at bounding box center [221, 81] width 91 height 8
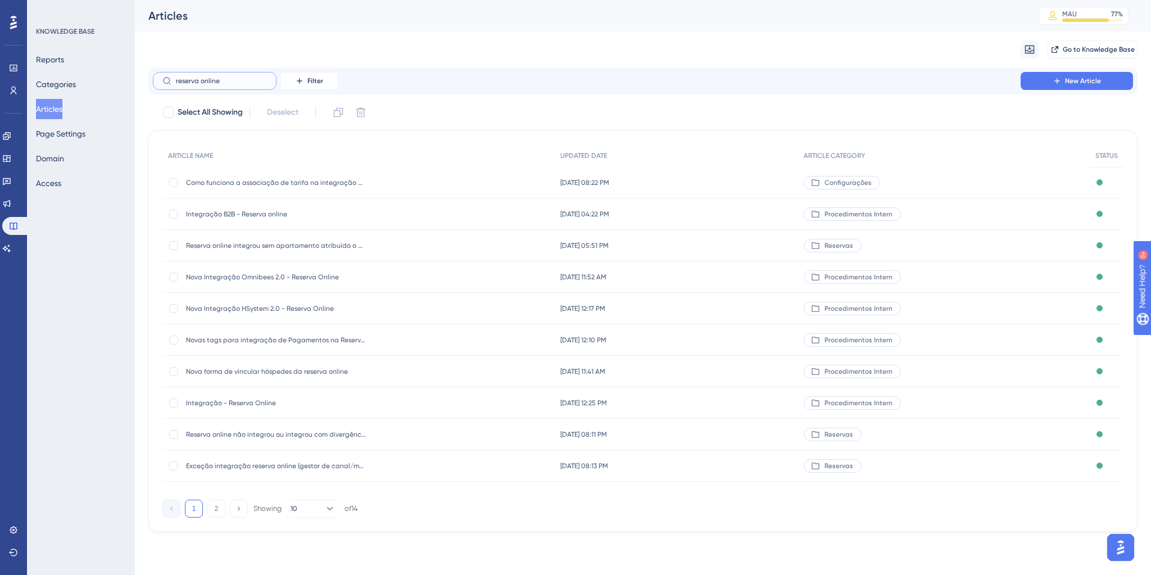
type input "reserva online"
click at [249, 405] on span "Integração - Reserva Online" at bounding box center [276, 402] width 180 height 9
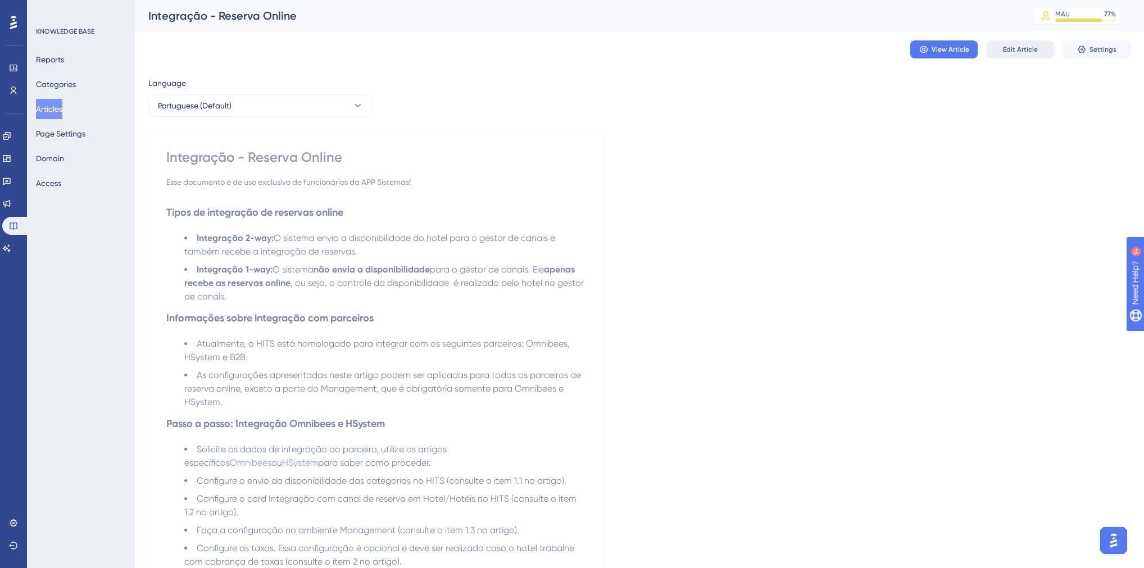
click at [1041, 55] on button "Edit Article" at bounding box center [1020, 49] width 67 height 18
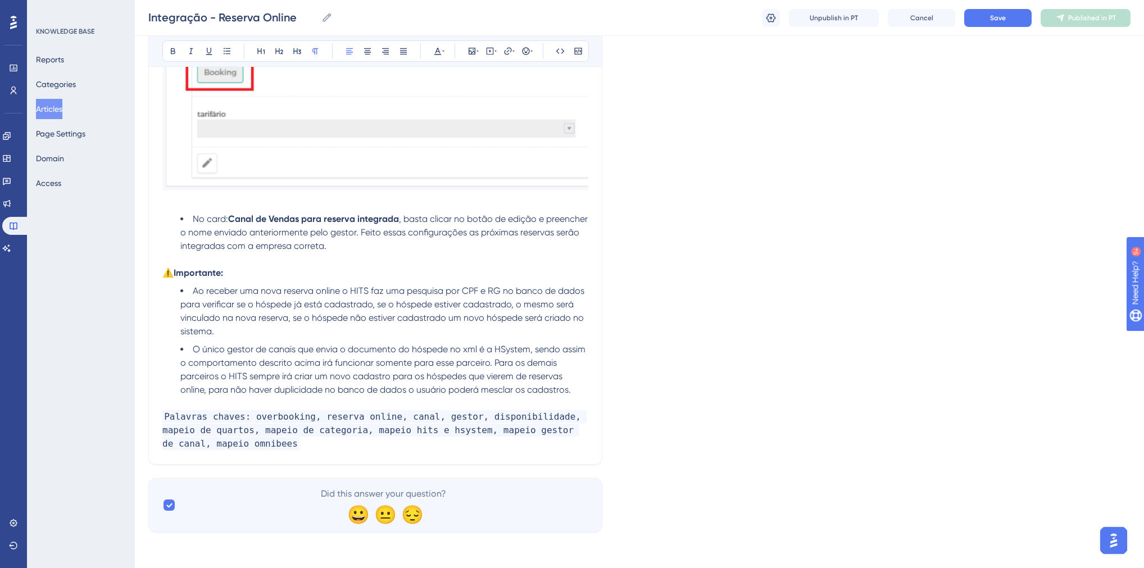
scroll to position [6734, 0]
click at [223, 443] on p "Palavras chaves: overbooking, reserva online, canal, gestor, disponibilidade, m…" at bounding box center [375, 430] width 426 height 40
click at [1002, 16] on span "Save" at bounding box center [998, 17] width 16 height 9
click at [1080, 20] on span "Publish in PT" at bounding box center [1091, 17] width 39 height 9
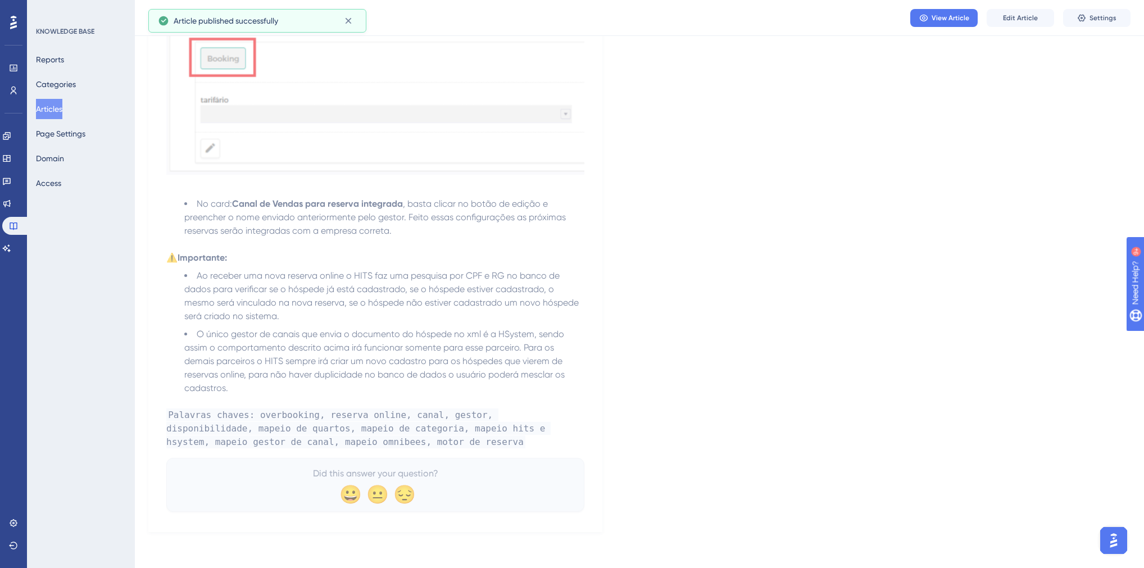
scroll to position [6688, 0]
click at [52, 112] on button "Articles" at bounding box center [49, 109] width 26 height 20
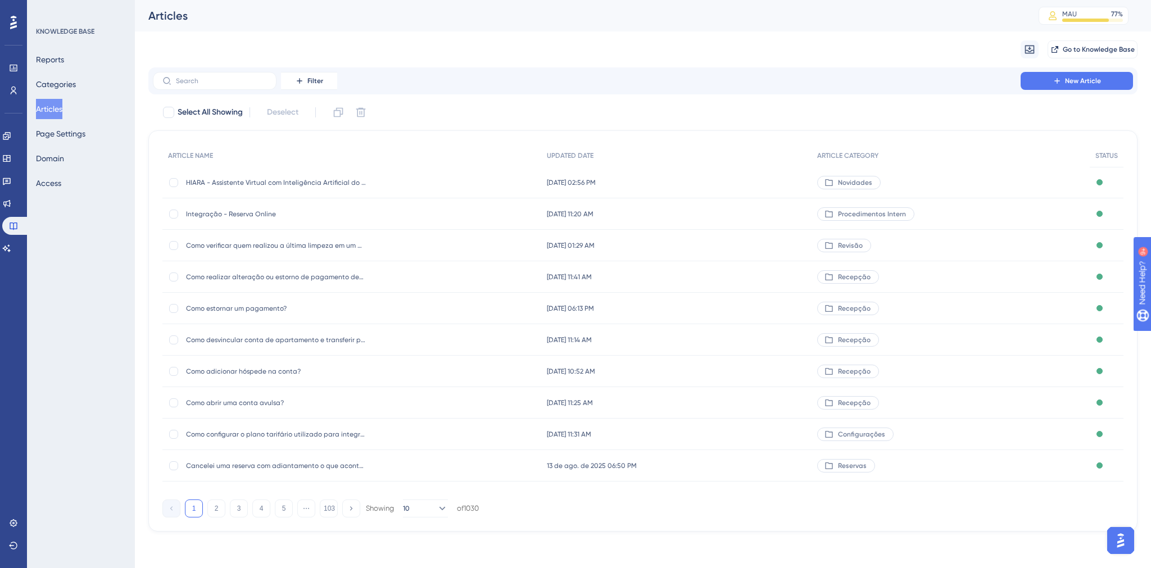
click at [248, 71] on div "Filter New Article" at bounding box center [642, 80] width 989 height 27
click at [247, 78] on input "text" at bounding box center [221, 81] width 91 height 8
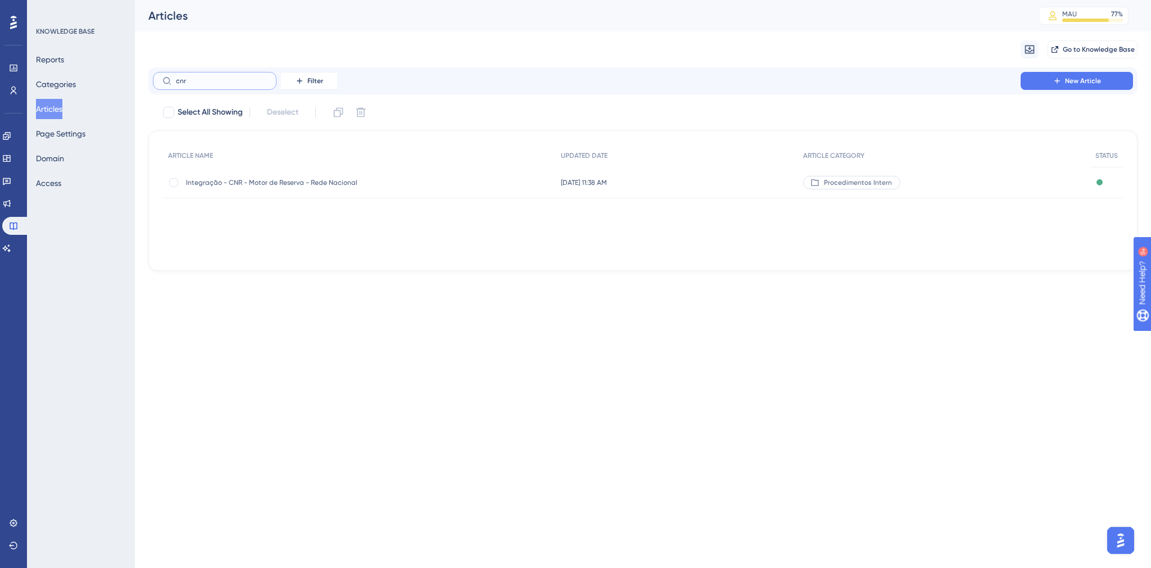
type input "cnr"
click at [281, 185] on span "Integração - CNR - Motor de Reserva - Rede Nacional" at bounding box center [276, 182] width 180 height 9
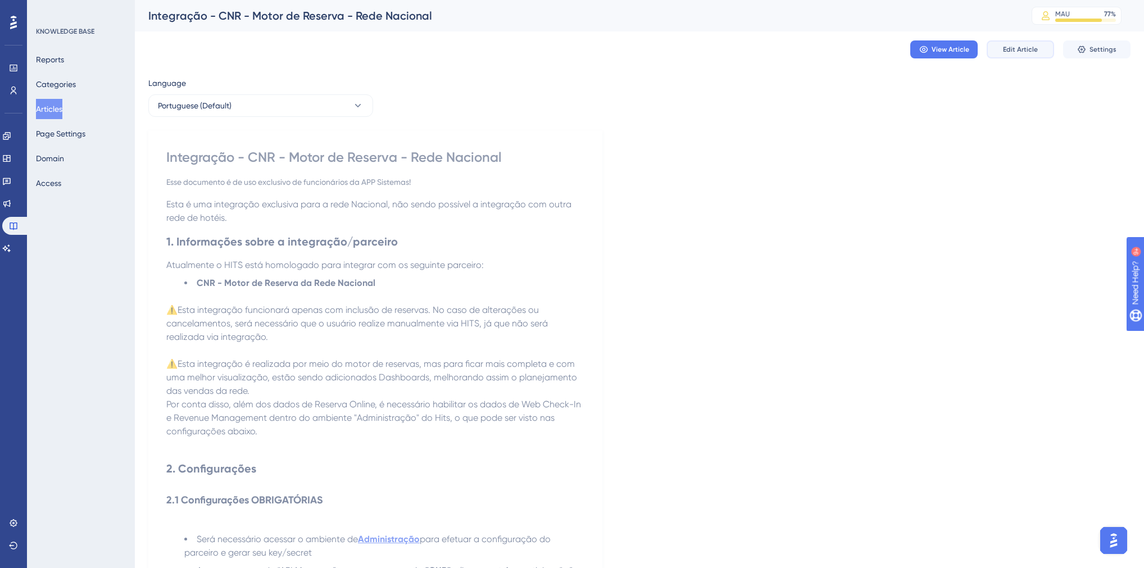
click at [1036, 50] on span "Edit Article" at bounding box center [1020, 49] width 35 height 9
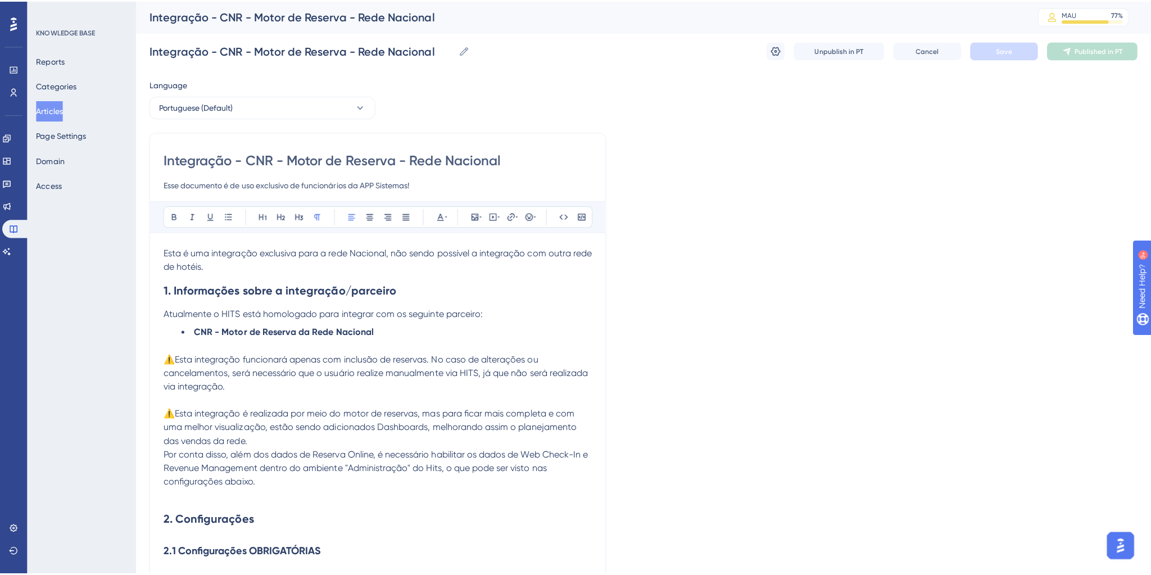
scroll to position [4737, 0]
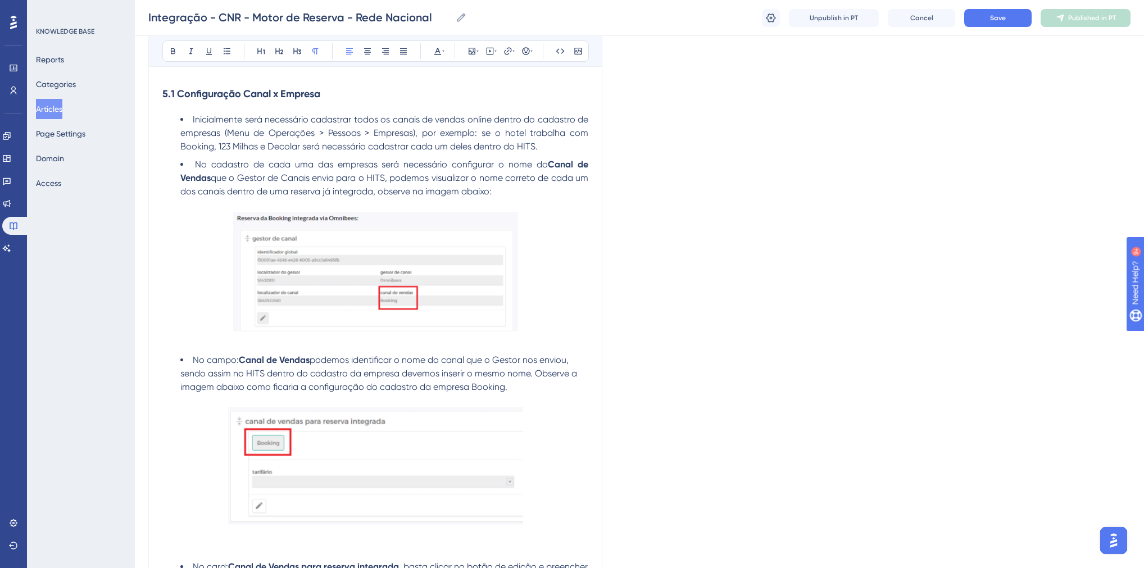
drag, startPoint x: 701, startPoint y: 346, endPoint x: 642, endPoint y: 363, distance: 61.9
click at [11, 249] on icon at bounding box center [6, 248] width 9 height 9
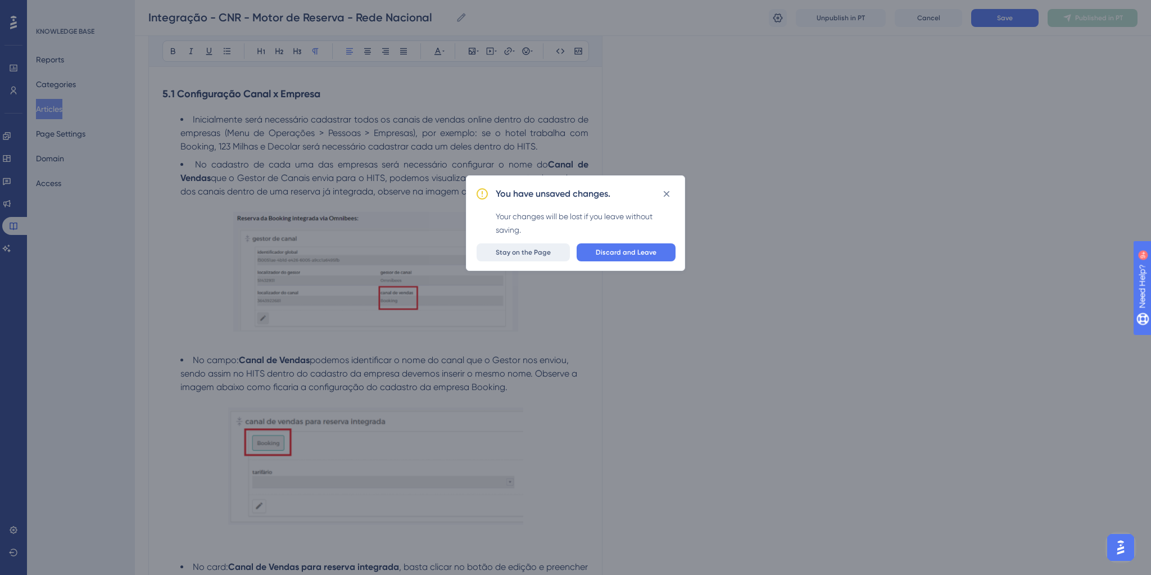
click at [528, 252] on span "Stay on the Page" at bounding box center [523, 252] width 55 height 9
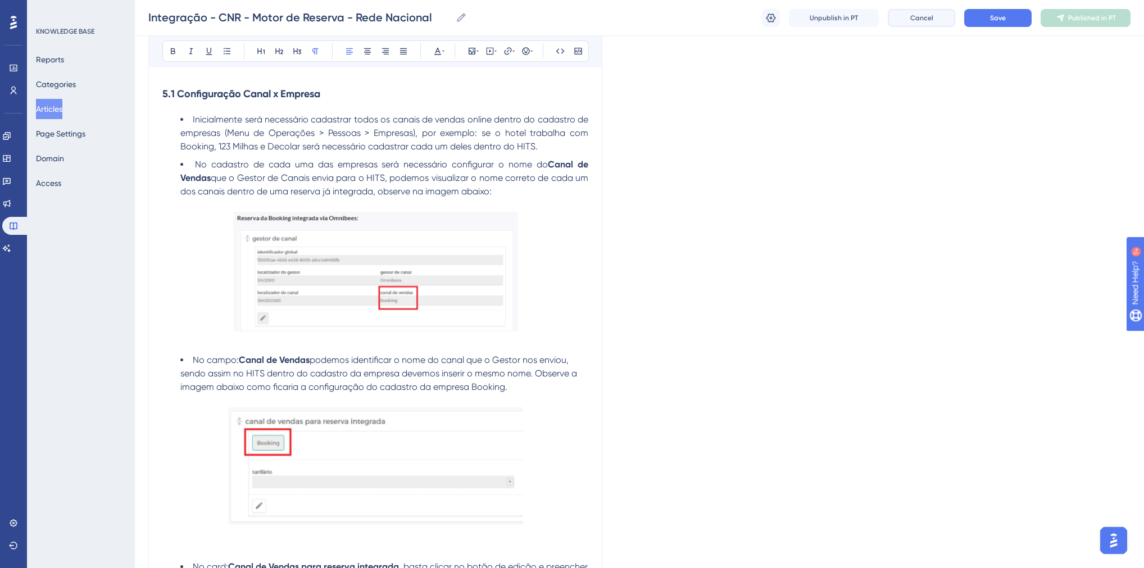
click at [931, 20] on span "Cancel" at bounding box center [921, 17] width 23 height 9
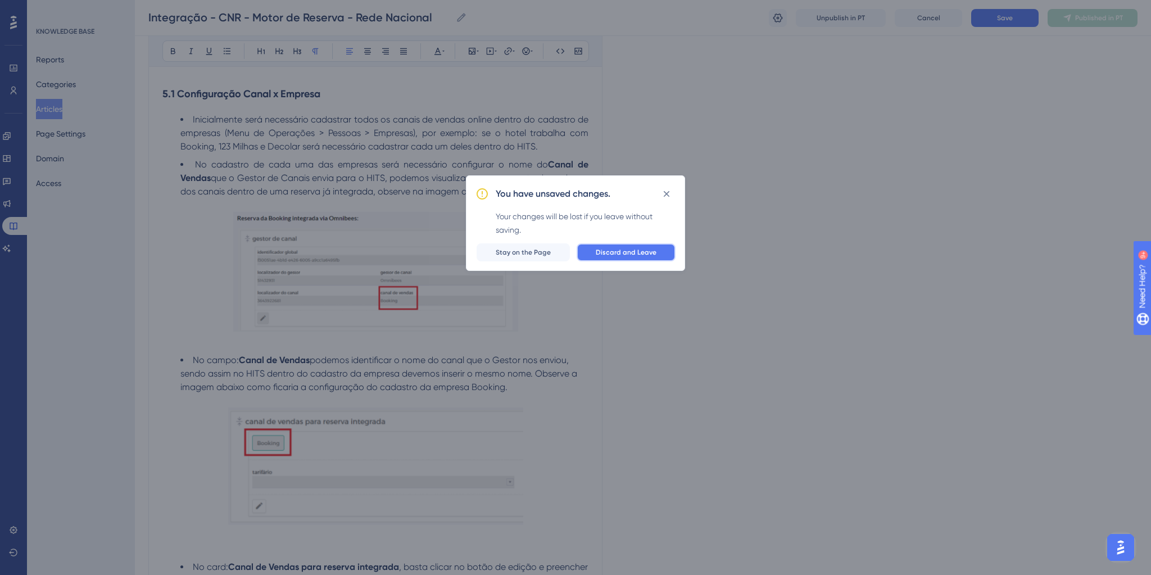
click at [671, 258] on button "Discard and Leave" at bounding box center [626, 252] width 99 height 18
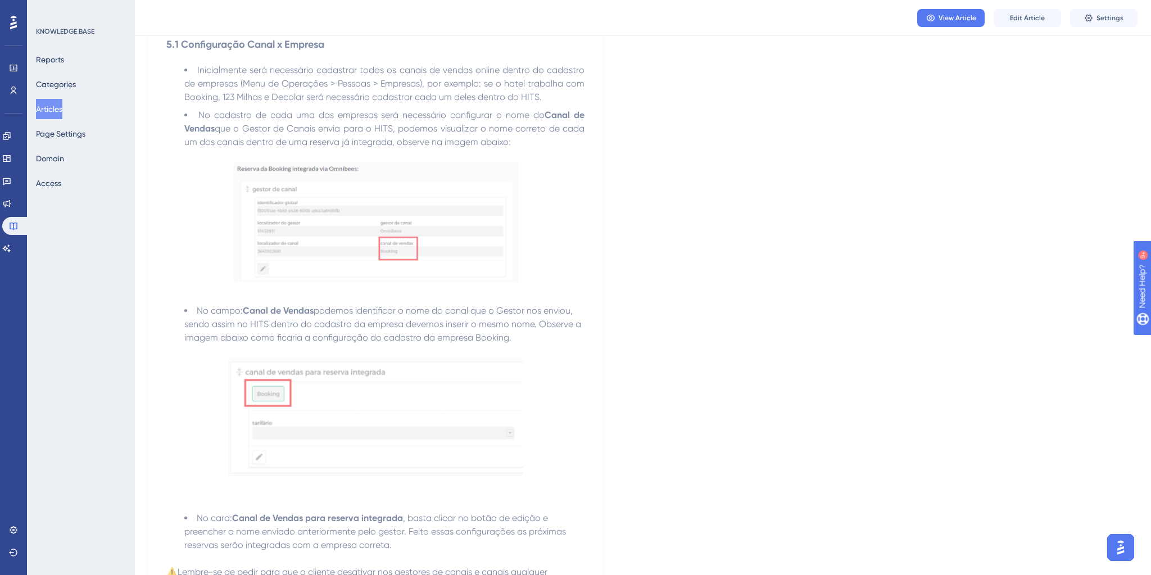
scroll to position [0, 0]
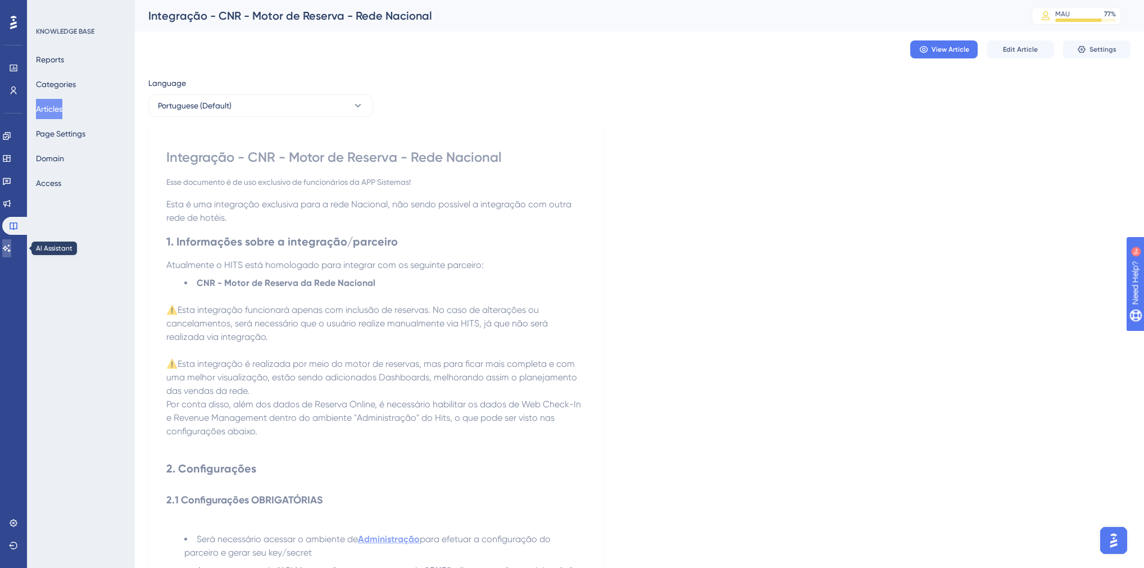
click at [11, 254] on link at bounding box center [6, 248] width 9 height 18
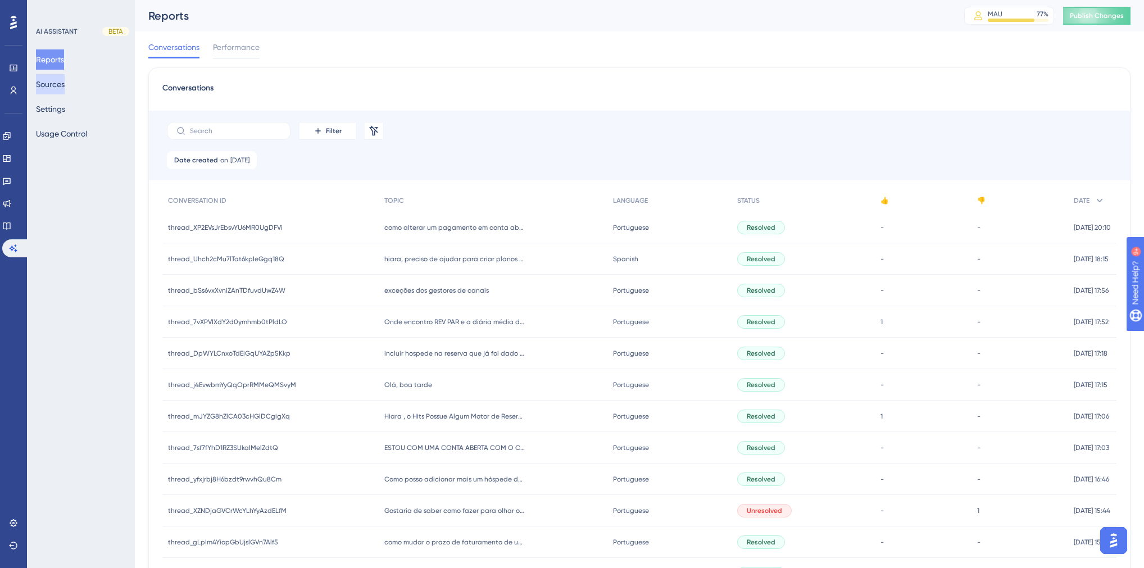
click at [56, 91] on button "Sources" at bounding box center [50, 84] width 29 height 20
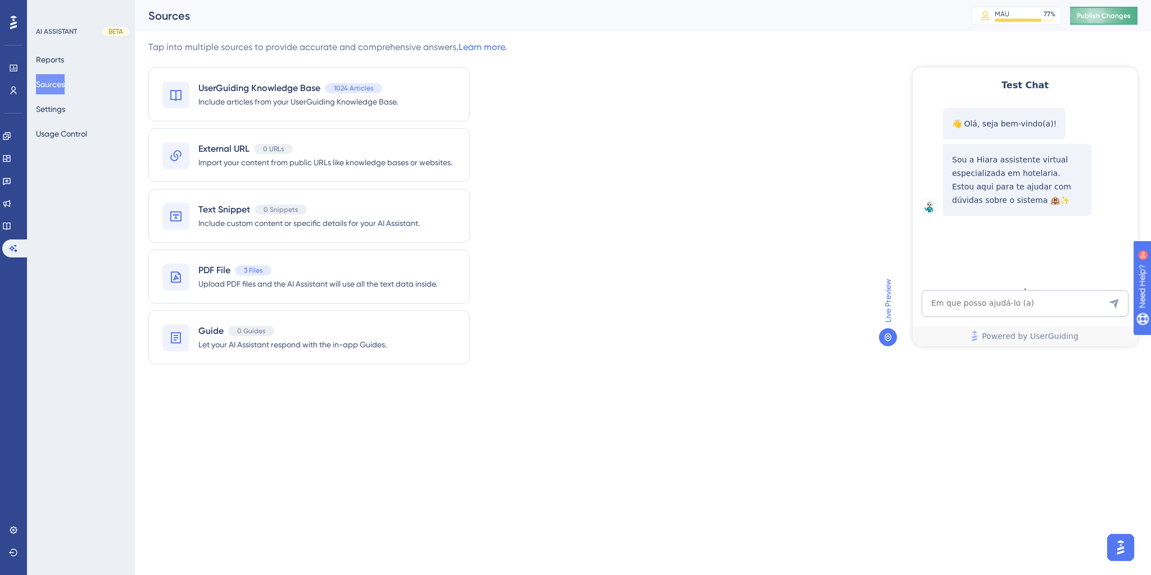
click at [1077, 17] on button "Publish Changes" at bounding box center [1103, 16] width 67 height 18
click at [1007, 306] on textarea "AI Assistant Text Input" at bounding box center [1025, 303] width 207 height 27
click at [1016, 307] on textarea "AI Assistant Text Input" at bounding box center [1025, 303] width 207 height 27
paste textarea "Como posso adicionar mais um hóspede depois de ter dado o check-in?"
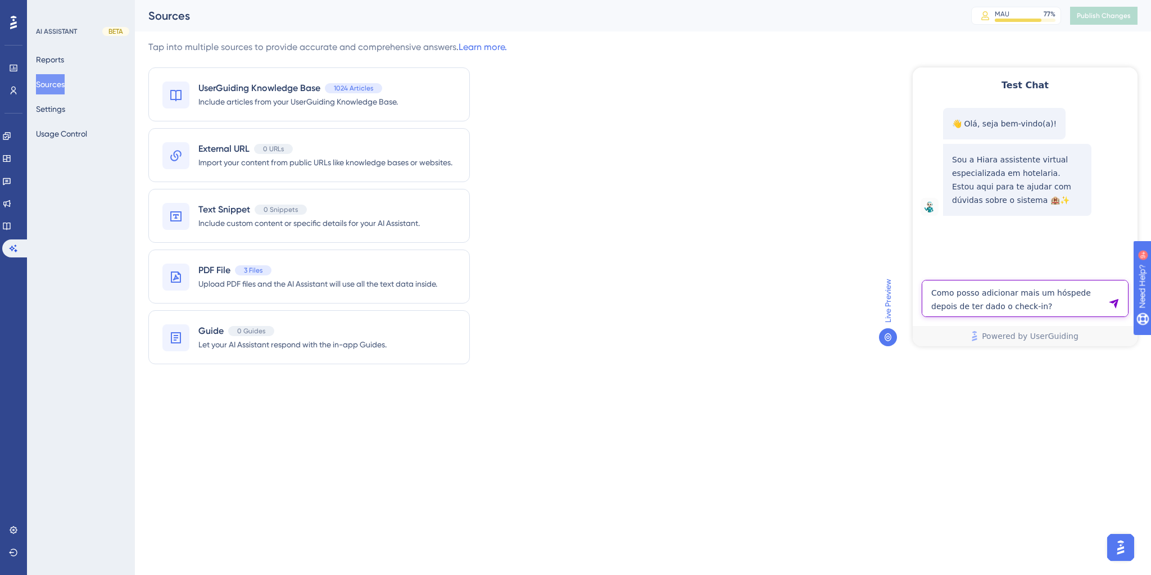
type textarea "Como posso adicionar mais um hóspede depois de ter dado o check-in?"
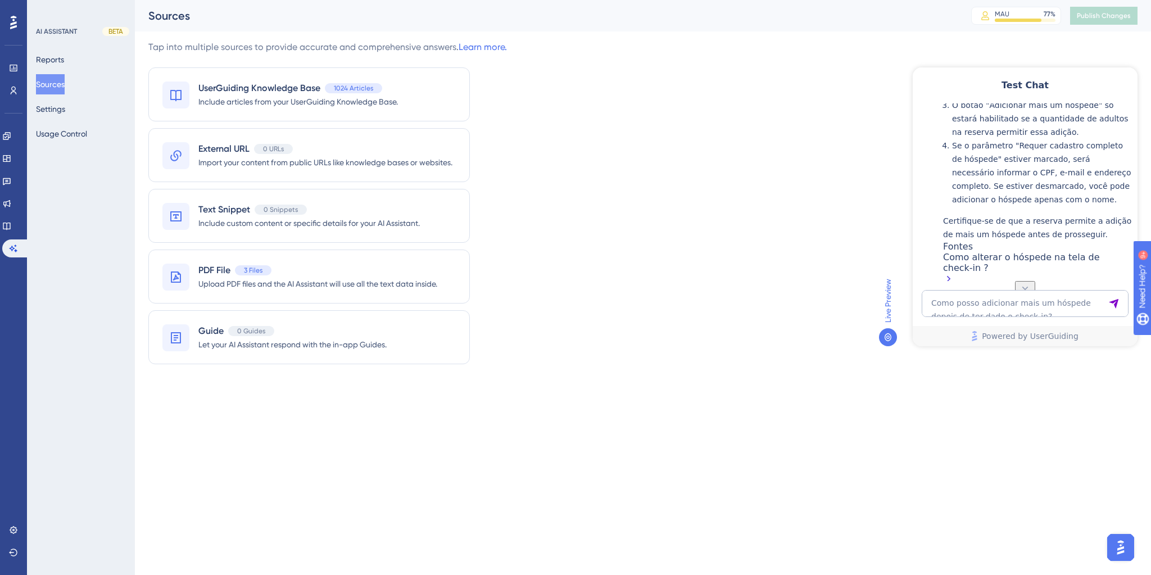
scroll to position [221, 0]
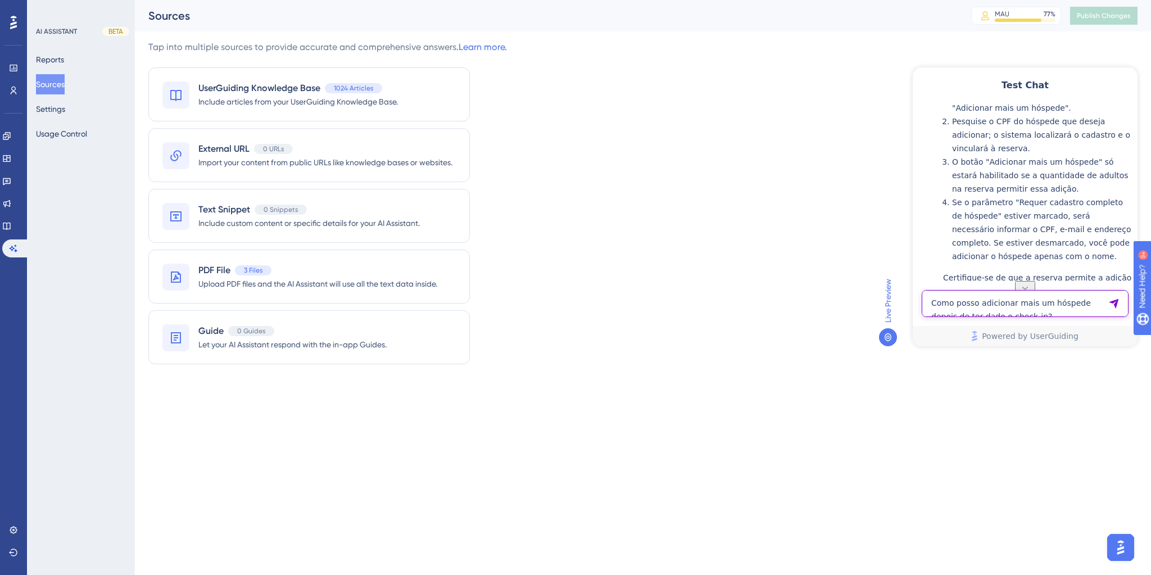
click at [982, 306] on textarea "Como posso adicionar mais um hóspede depois de ter dado o check-in?" at bounding box center [1025, 303] width 207 height 27
paste textarea "Como adicionar mais um hóspede na reserva, após ele já ter feito o check-in?"
type textarea "Como adicionar mais um hóspede na reserva, após ele já ter feito o check-in?"
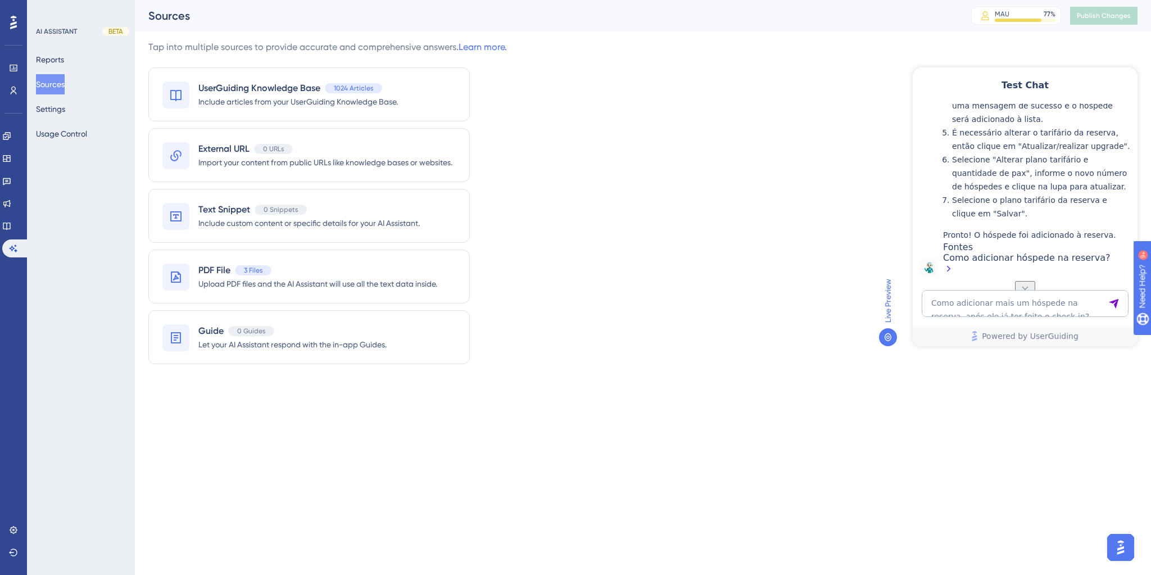
scroll to position [836, 0]
click at [984, 302] on textarea "Como adicionar mais um hóspede na reserva, após ele já ter feito o check-in?" at bounding box center [1025, 303] width 207 height 27
type textarea "como ve estornos"
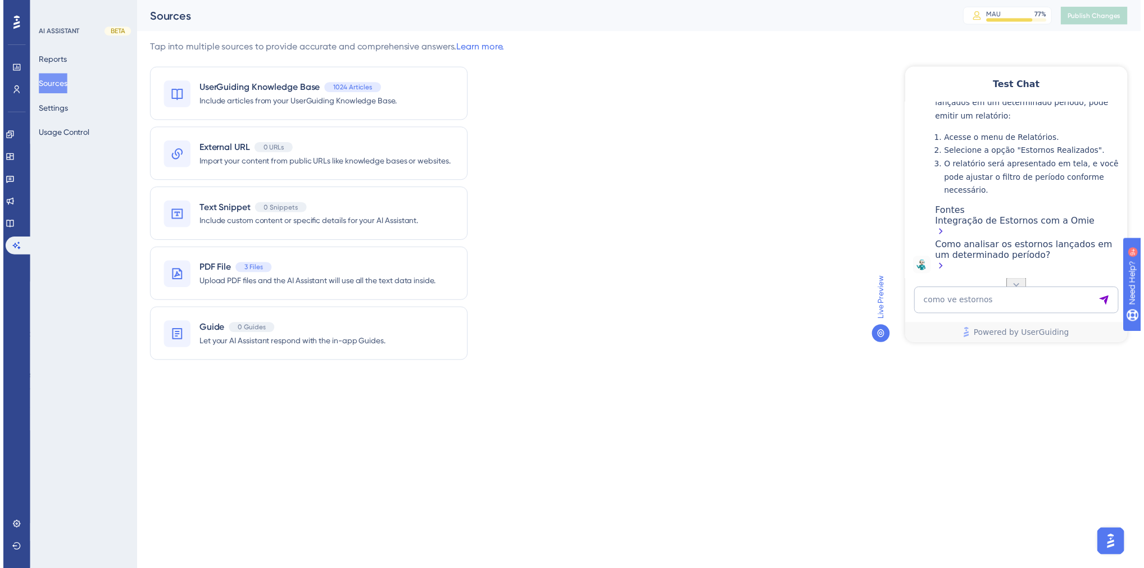
scroll to position [1080, 0]
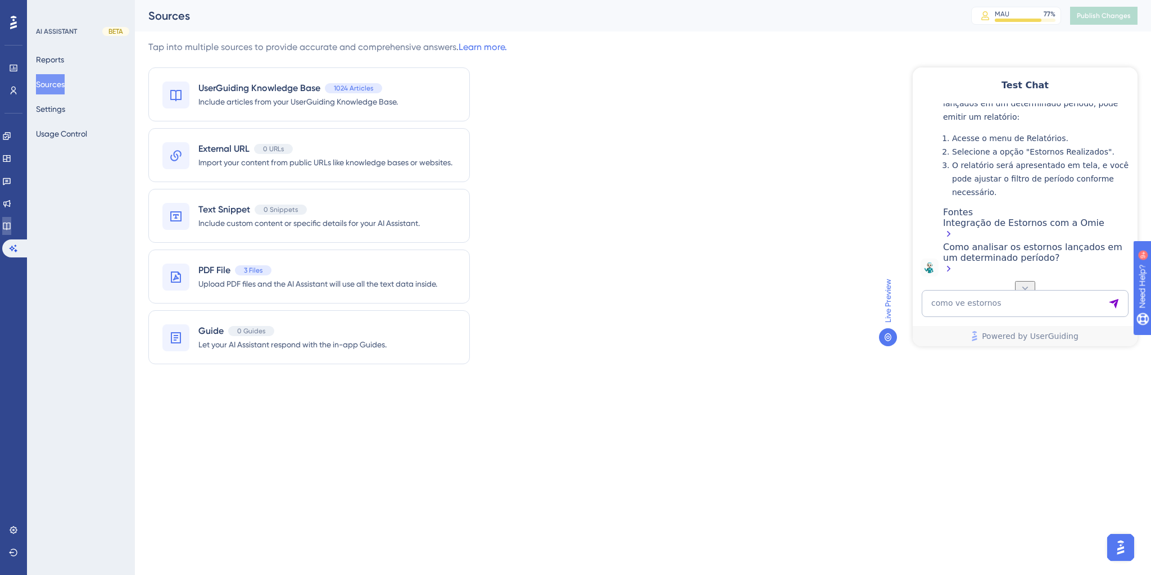
click at [11, 226] on icon at bounding box center [6, 225] width 9 height 9
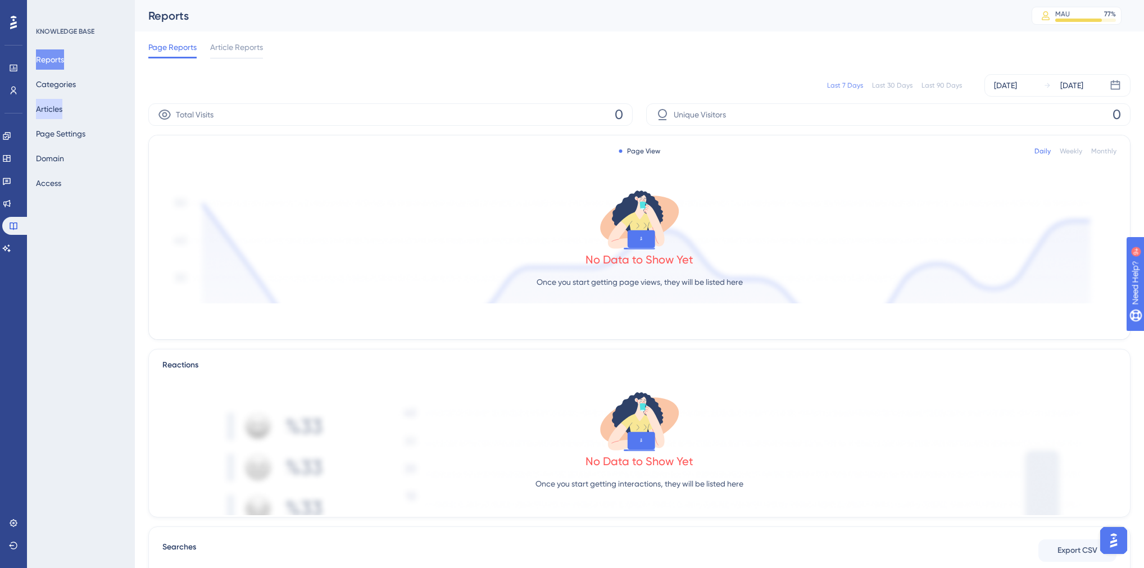
click at [62, 116] on button "Articles" at bounding box center [49, 109] width 26 height 20
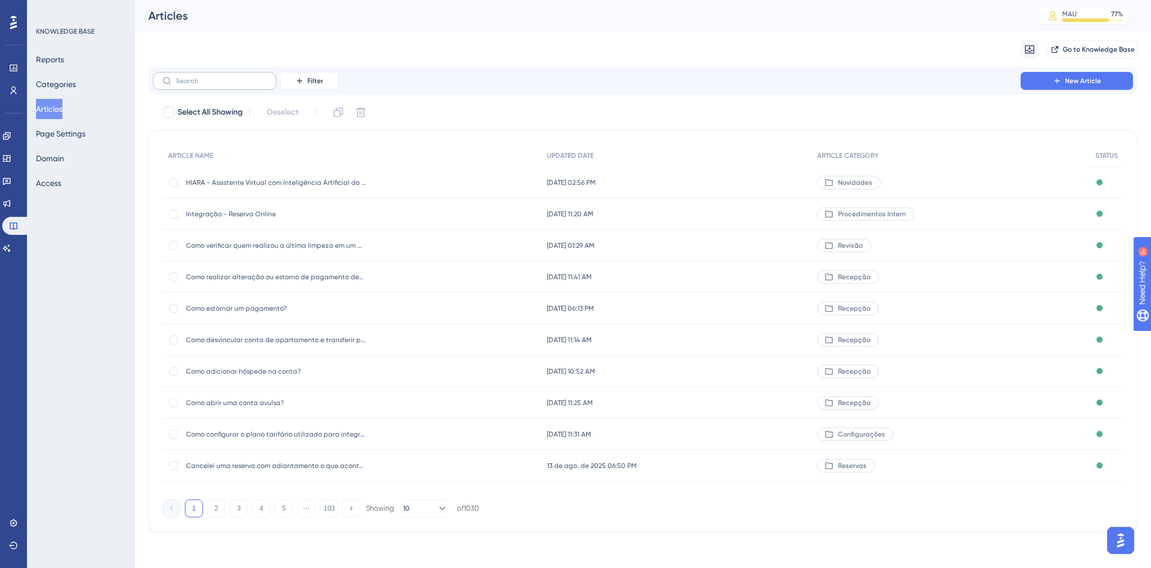
click at [206, 88] on label at bounding box center [215, 81] width 124 height 18
click at [206, 85] on input "text" at bounding box center [221, 81] width 91 height 8
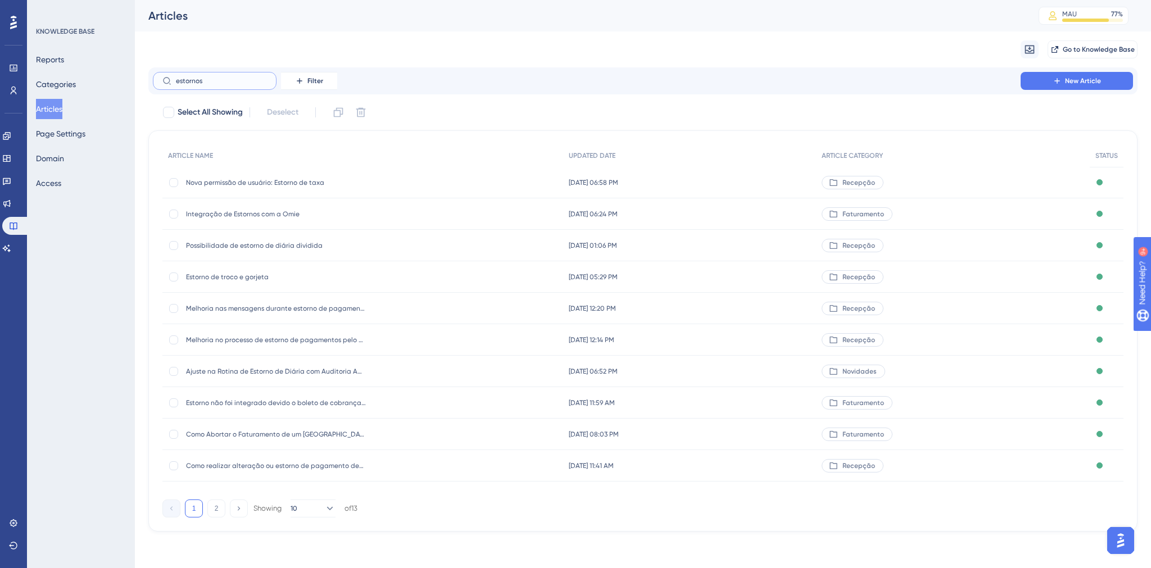
type input "estornos r"
checkbox input "true"
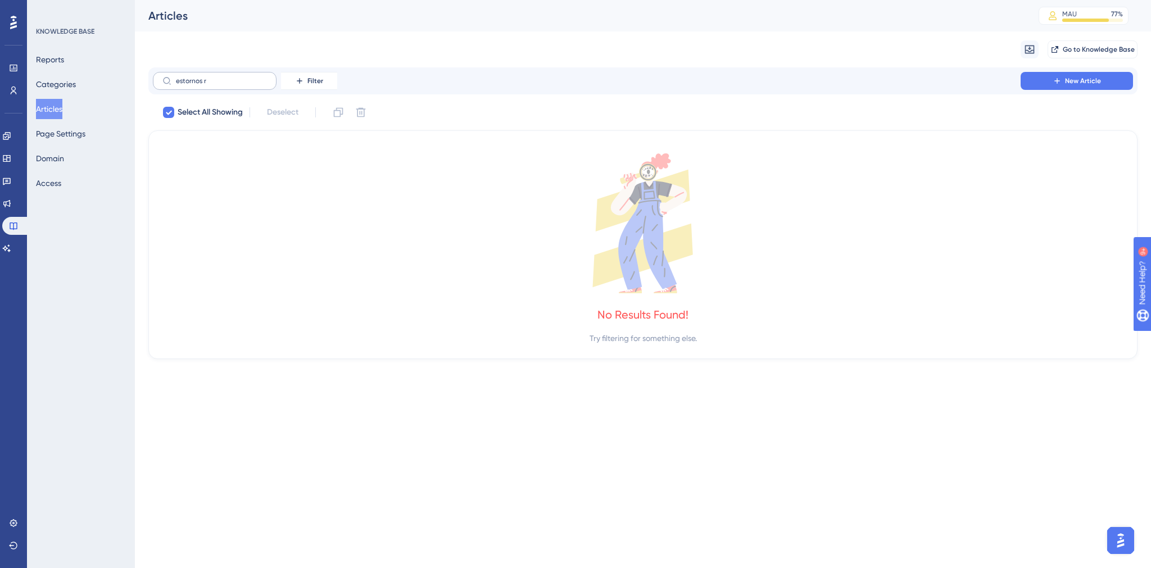
click at [225, 86] on label "estornos r" at bounding box center [215, 81] width 124 height 18
click at [225, 85] on input "estornos r" at bounding box center [221, 81] width 91 height 8
click at [225, 86] on label "estornos r" at bounding box center [215, 81] width 124 height 18
click at [225, 85] on input "estornos r" at bounding box center [221, 81] width 91 height 8
click at [225, 86] on label "estornos r" at bounding box center [215, 81] width 124 height 18
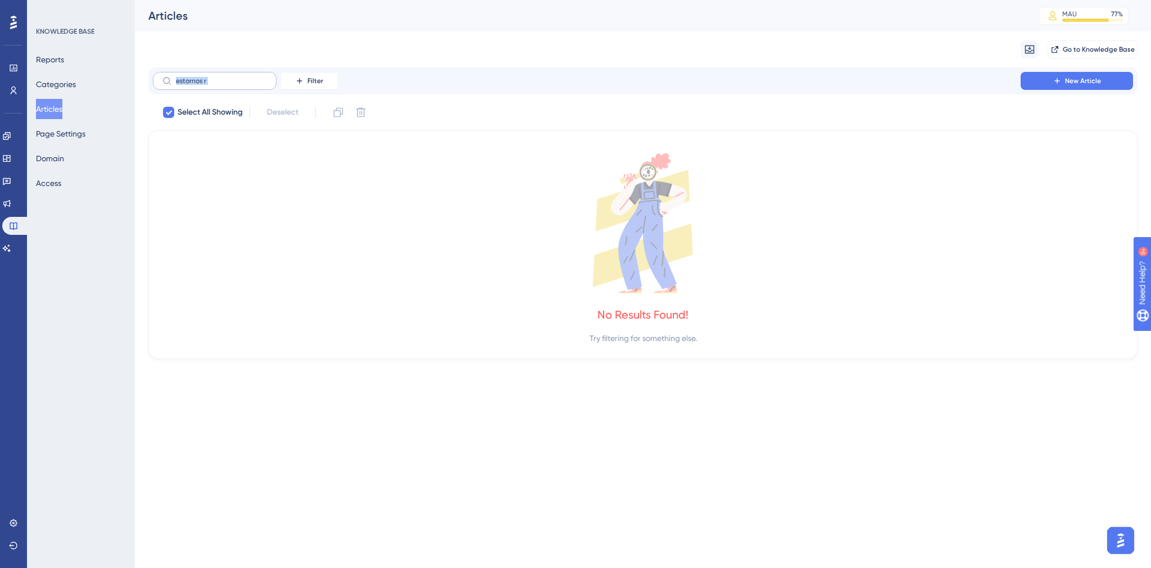
click at [225, 85] on input "estornos r" at bounding box center [221, 81] width 91 height 8
click at [225, 86] on label "estornos r" at bounding box center [215, 81] width 124 height 18
click at [225, 85] on input "estornos r" at bounding box center [221, 81] width 91 height 8
click at [225, 86] on label "estornos r" at bounding box center [215, 81] width 124 height 18
click at [225, 85] on input "estornos r" at bounding box center [221, 81] width 91 height 8
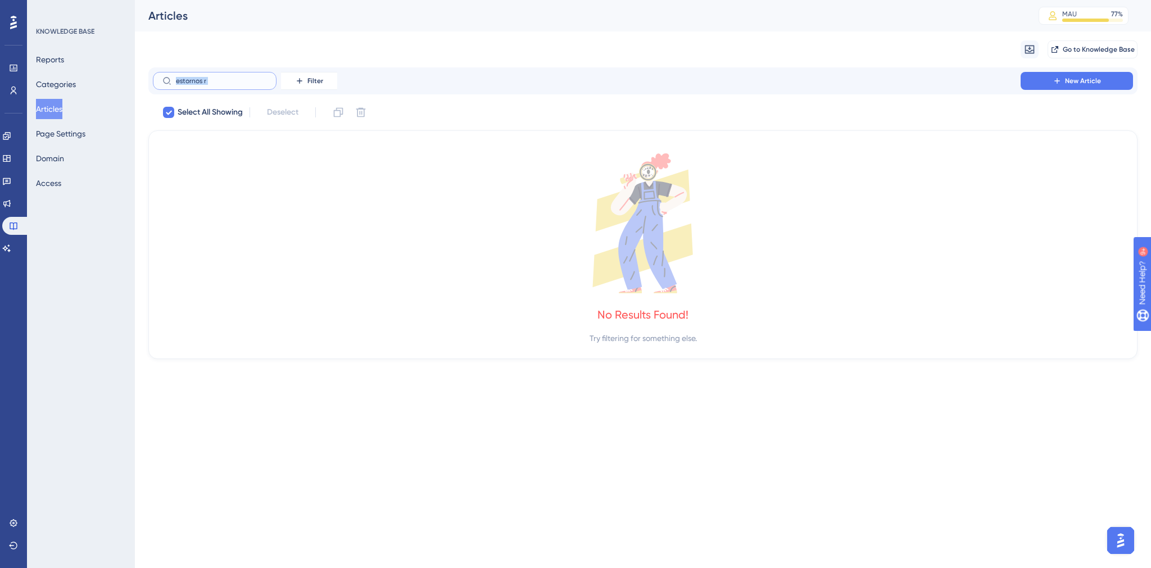
click at [202, 82] on input "estornos r" at bounding box center [221, 81] width 91 height 8
type input "c"
checkbox input "false"
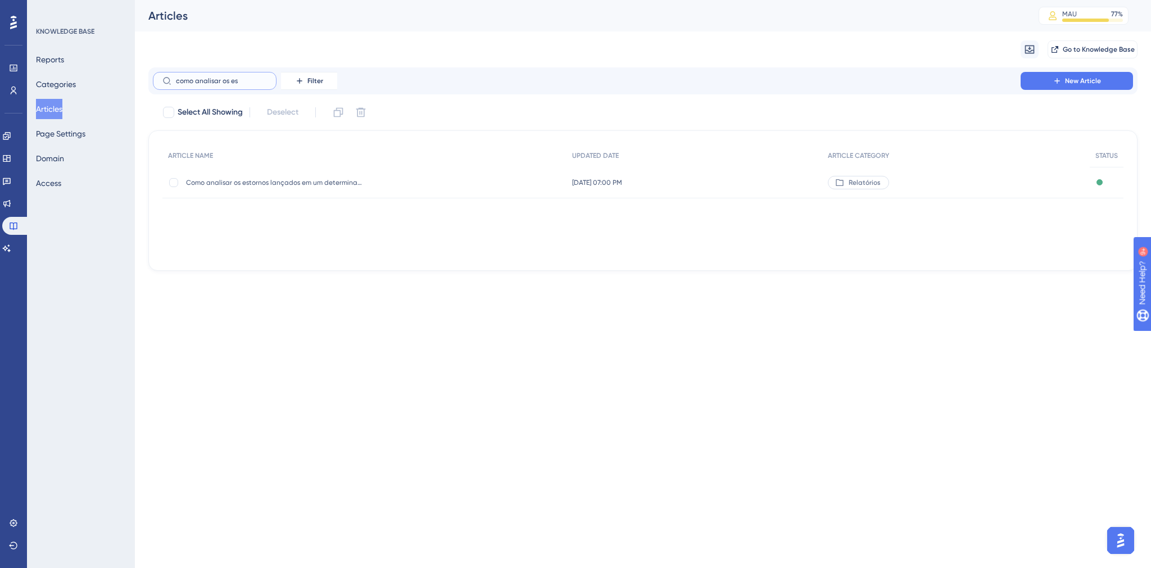
type input "como analisar os es"
click at [287, 171] on div "Como analisar os estornos lançados em um determinado período? Como analisar os …" at bounding box center [276, 182] width 180 height 31
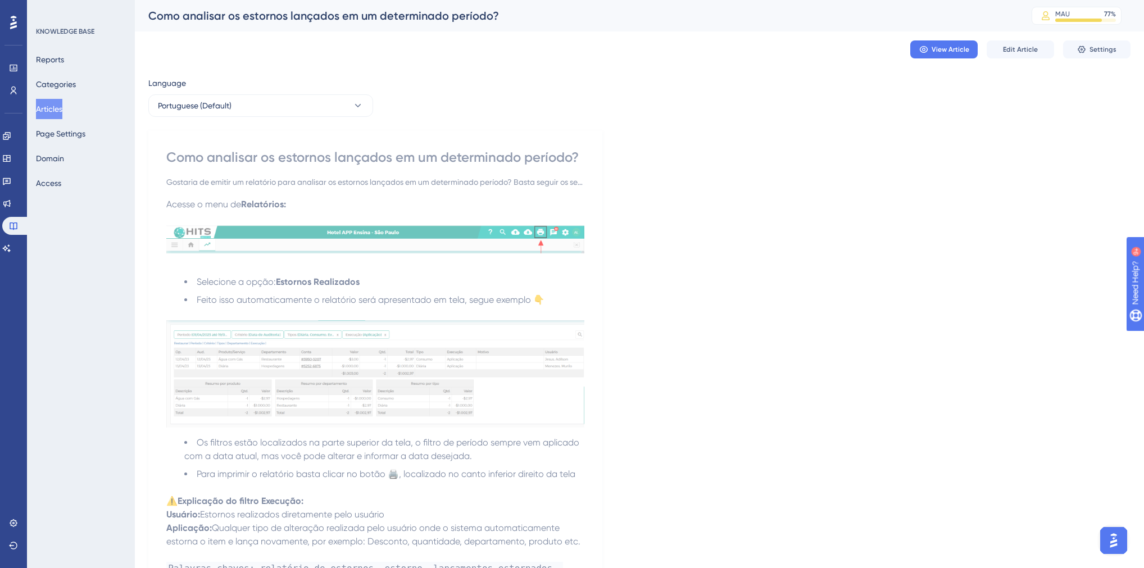
click at [289, 175] on div "Gostaria de emitir um relatório para analisar os estornos lançados em um determ…" at bounding box center [375, 181] width 418 height 13
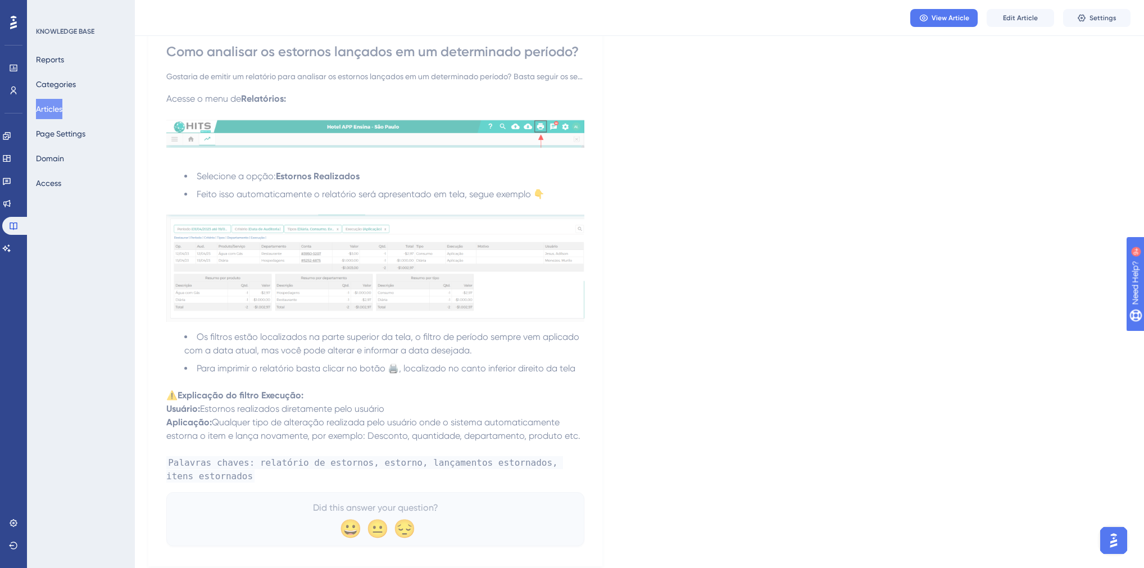
scroll to position [138, 0]
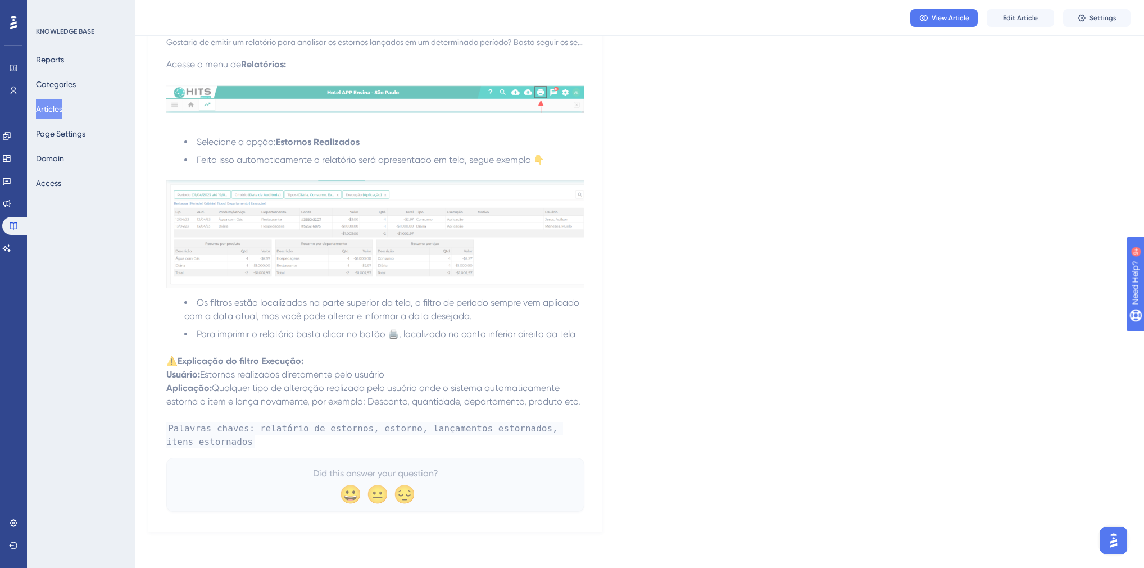
click at [237, 441] on p "Palavras chaves: relatório de estornos, estorno, lançamentos estornados, itens …" at bounding box center [375, 435] width 418 height 27
click at [1016, 15] on span "Edit Article" at bounding box center [1020, 17] width 35 height 9
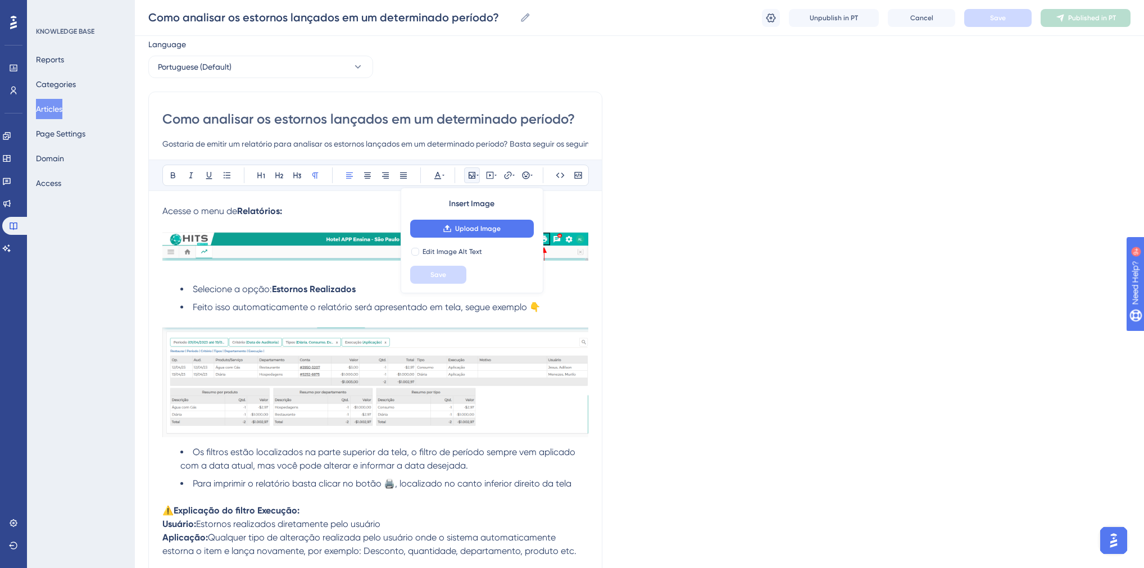
scroll to position [184, 0]
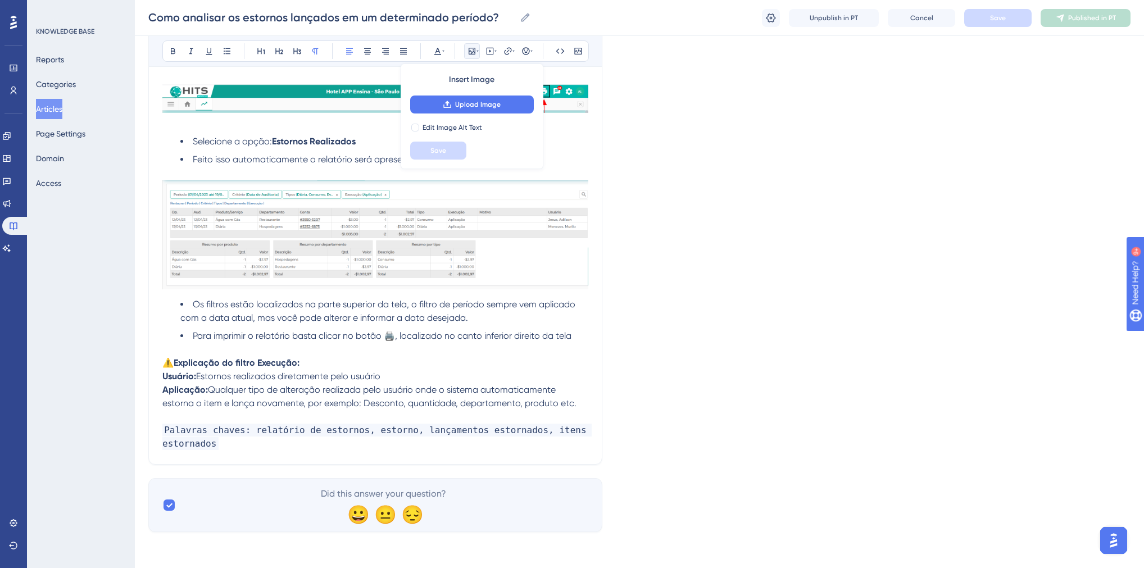
click at [222, 444] on p "Palavras chaves: relatório de estornos, estorno, lançamentos estornados, itens …" at bounding box center [375, 437] width 426 height 27
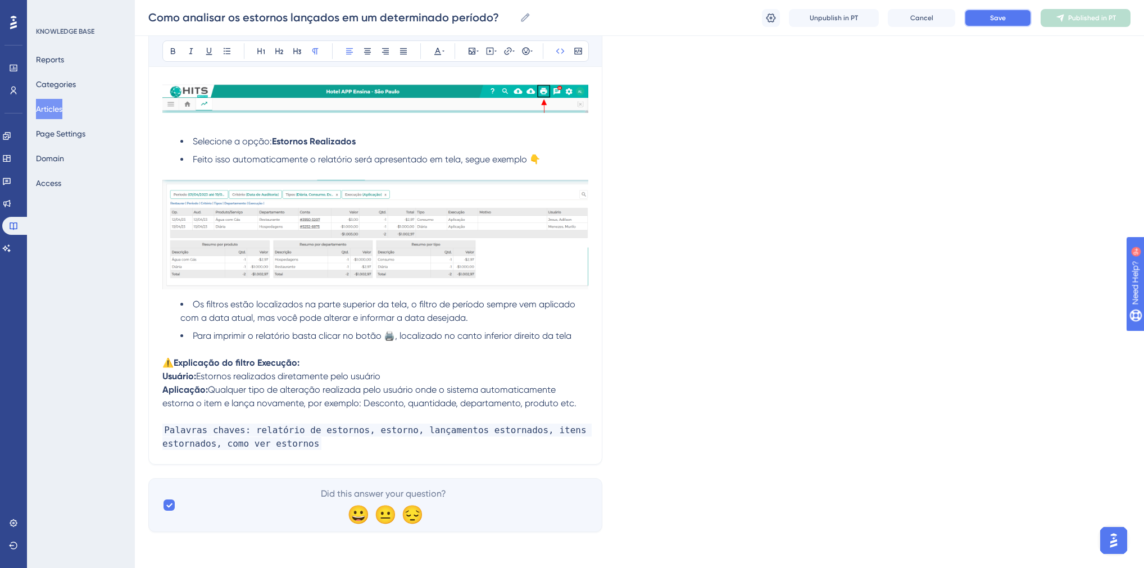
click at [991, 26] on button "Save" at bounding box center [997, 18] width 67 height 18
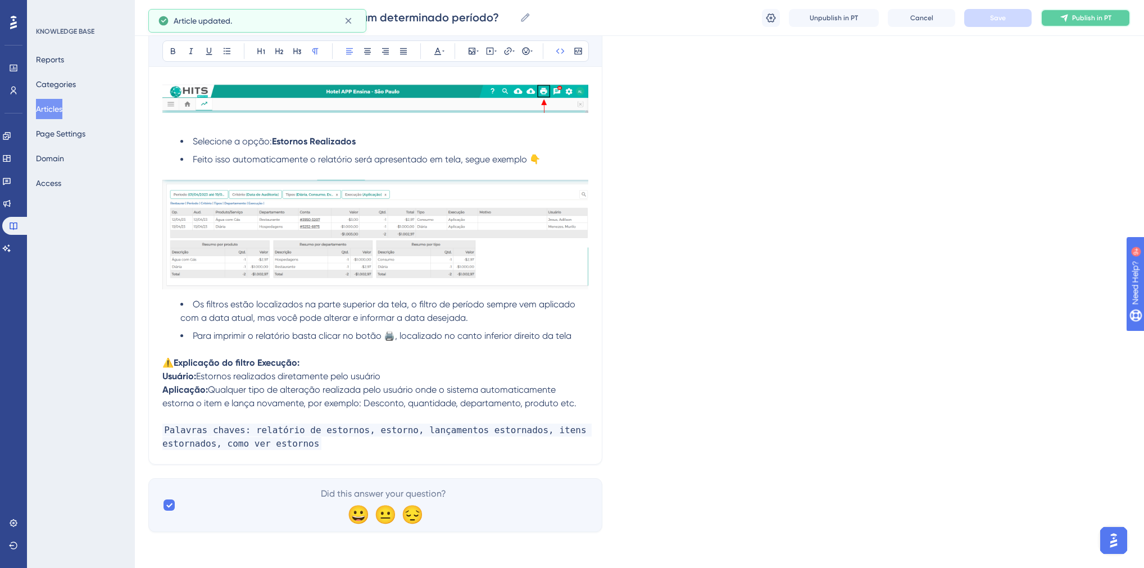
click at [1076, 20] on span "Publish in PT" at bounding box center [1091, 17] width 39 height 9
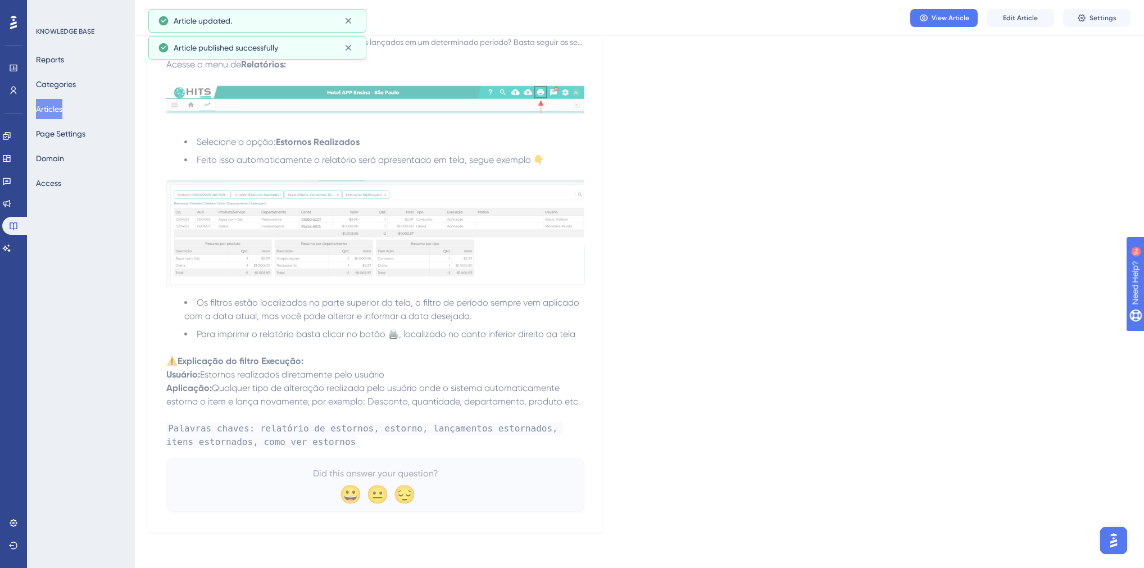
scroll to position [138, 0]
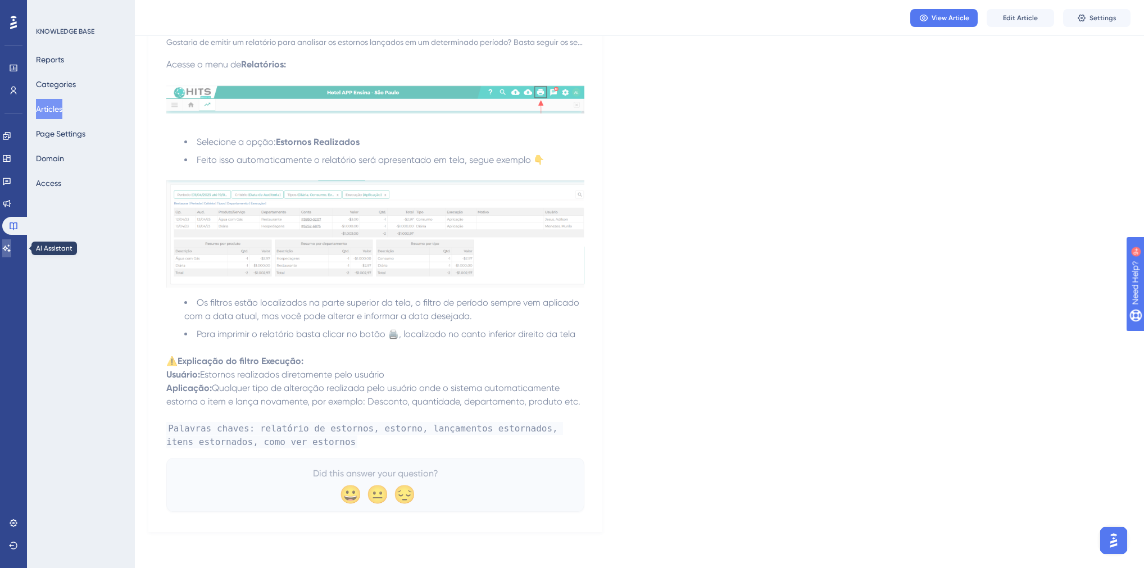
click at [11, 246] on icon at bounding box center [6, 248] width 9 height 9
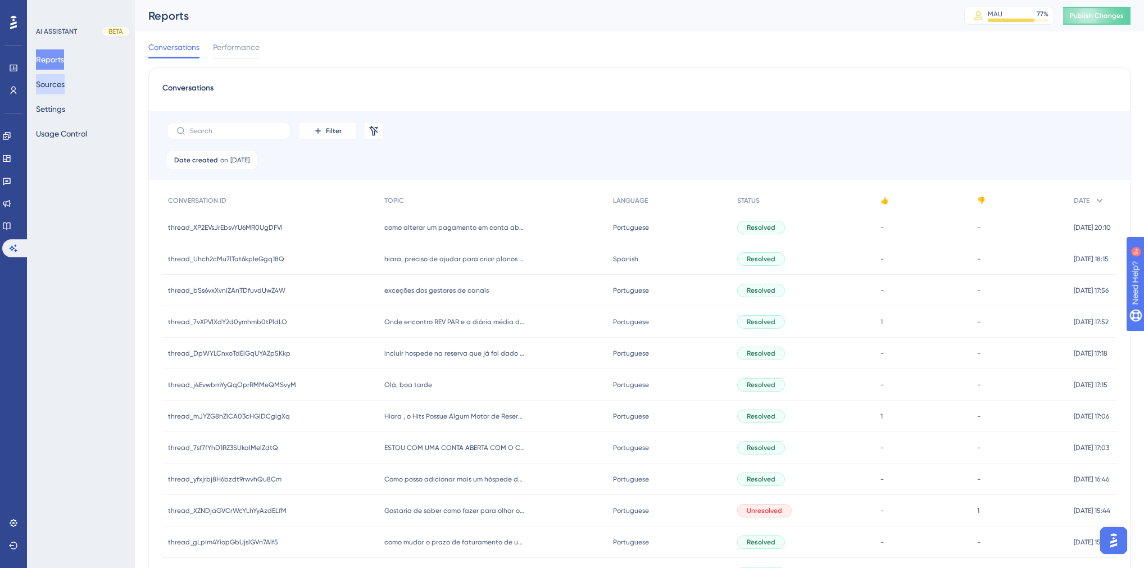
click at [65, 92] on button "Sources" at bounding box center [50, 84] width 29 height 20
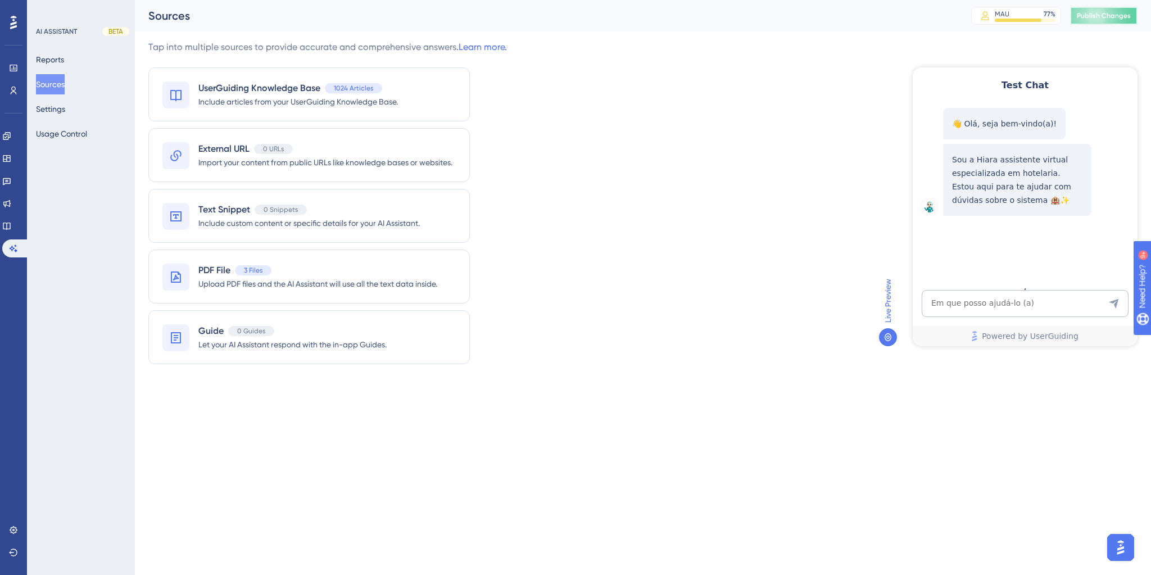
click at [1104, 16] on span "Publish Changes" at bounding box center [1104, 15] width 54 height 9
click at [982, 308] on textarea "AI Assistant Text Input" at bounding box center [1025, 303] width 207 height 27
paste textarea "tenho a tela dos hospedes dos apartamentos, calendario, como ir com o calendari…"
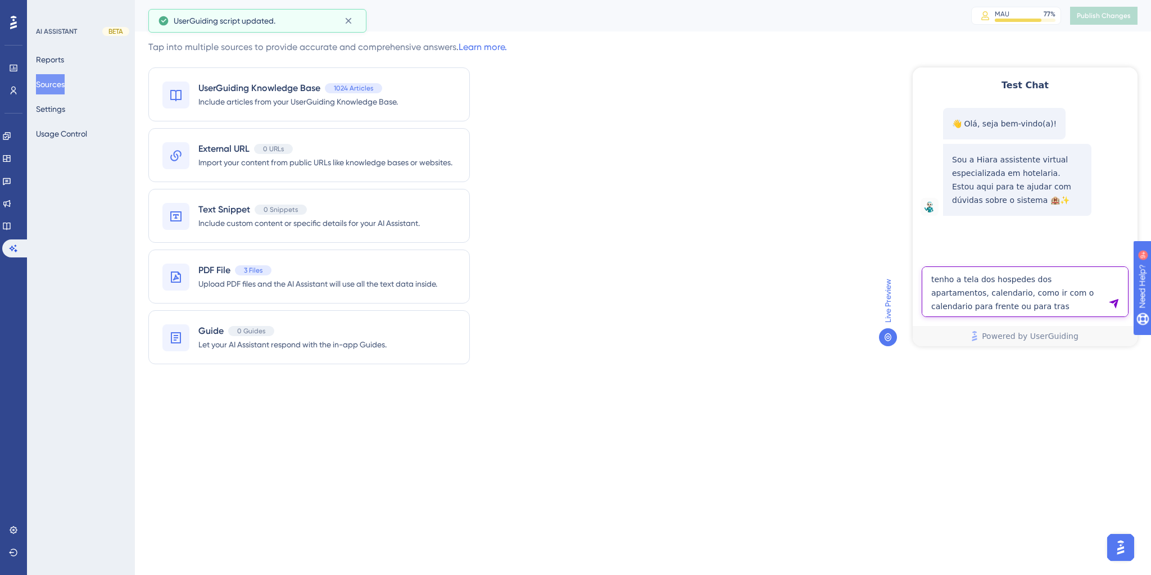
type textarea "tenho a tela dos hospedes dos apartamentos, calendario, como ir com o calendari…"
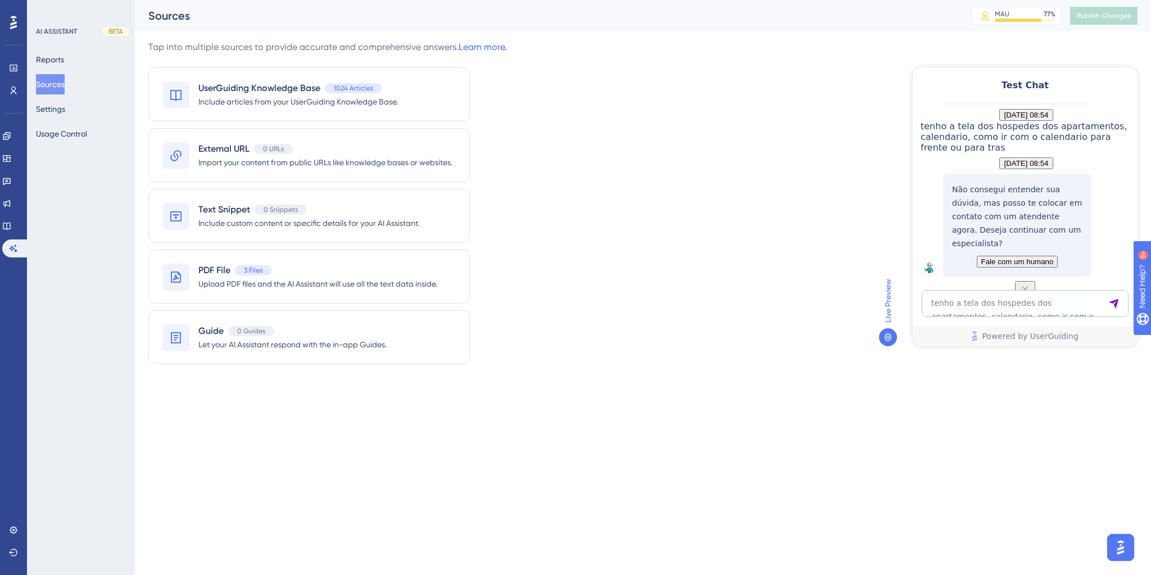
scroll to position [174, 0]
